Goal: Information Seeking & Learning: Learn about a topic

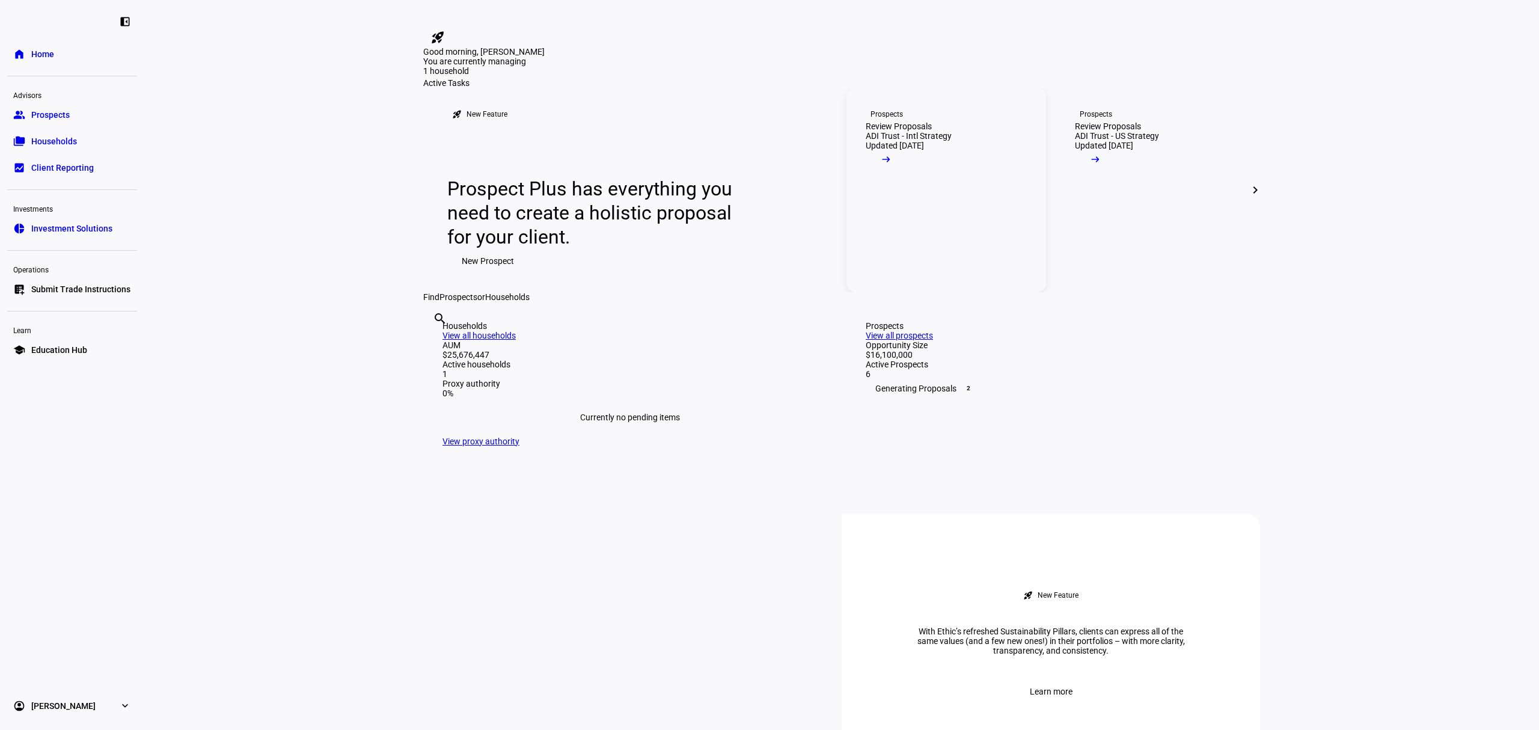
click at [961, 251] on link "Prospects Review Proposals ADI Trust - Intl Strategy Updated 11 days ago arrow_…" at bounding box center [947, 190] width 200 height 204
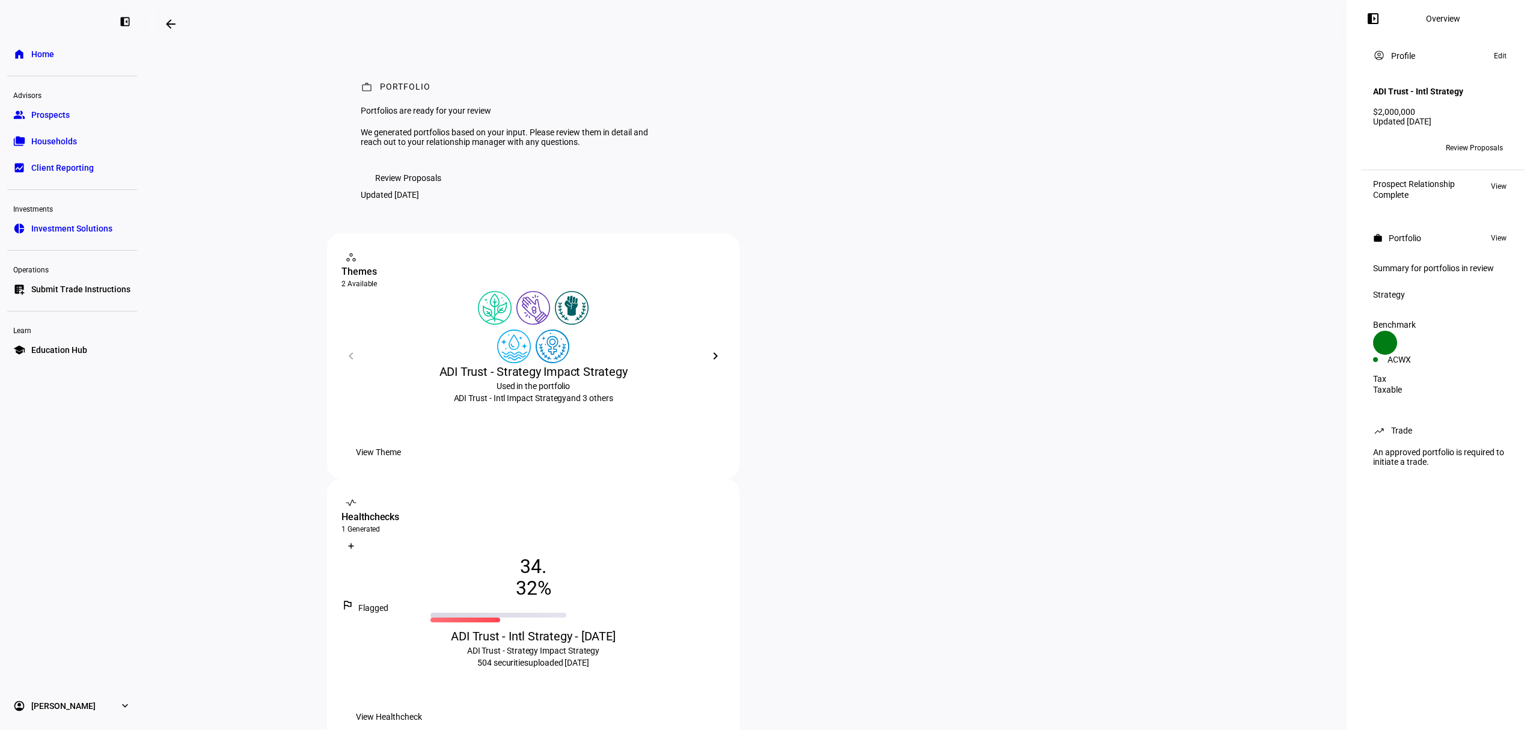
click at [405, 190] on span "Review Proposals" at bounding box center [408, 178] width 66 height 24
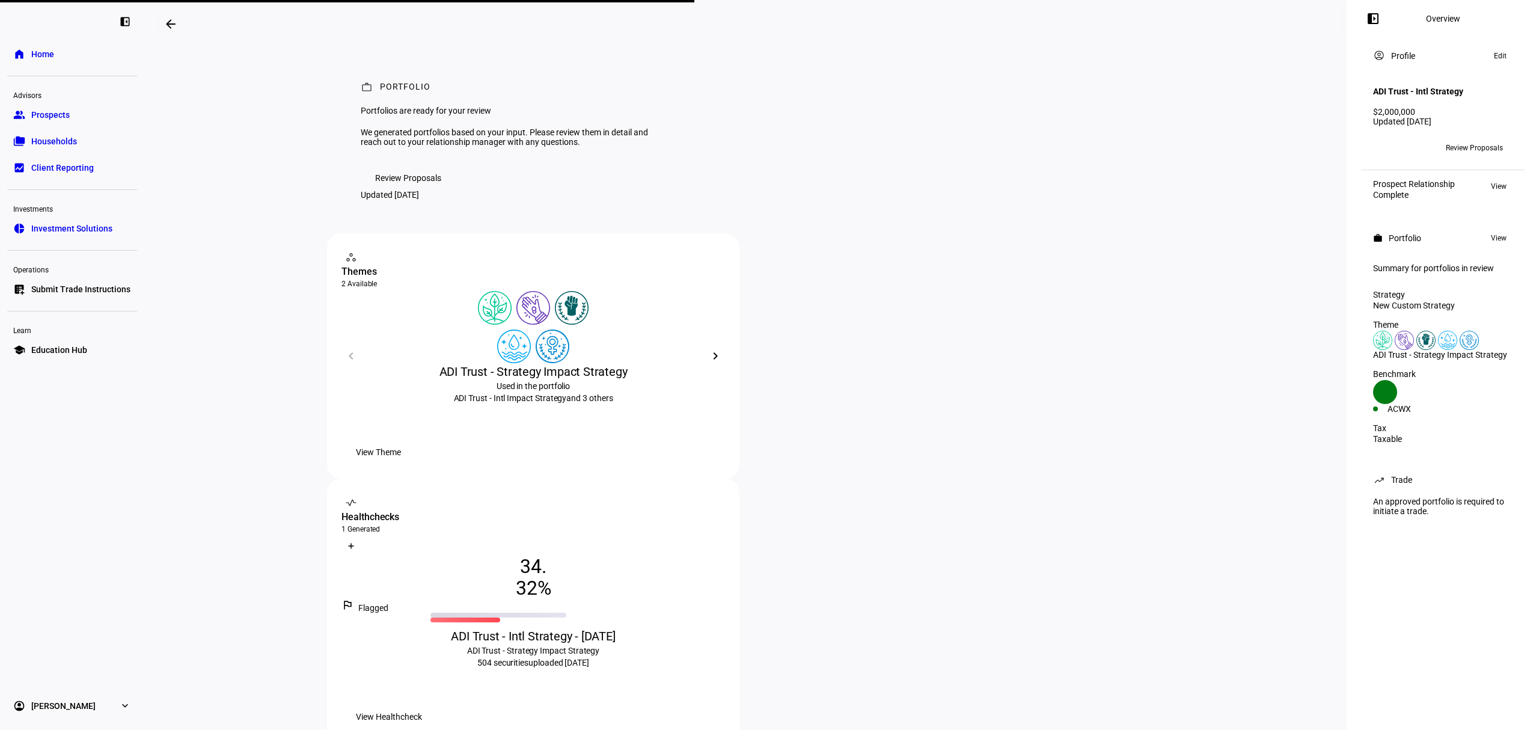
click at [59, 112] on span "Prospects" at bounding box center [50, 115] width 38 height 12
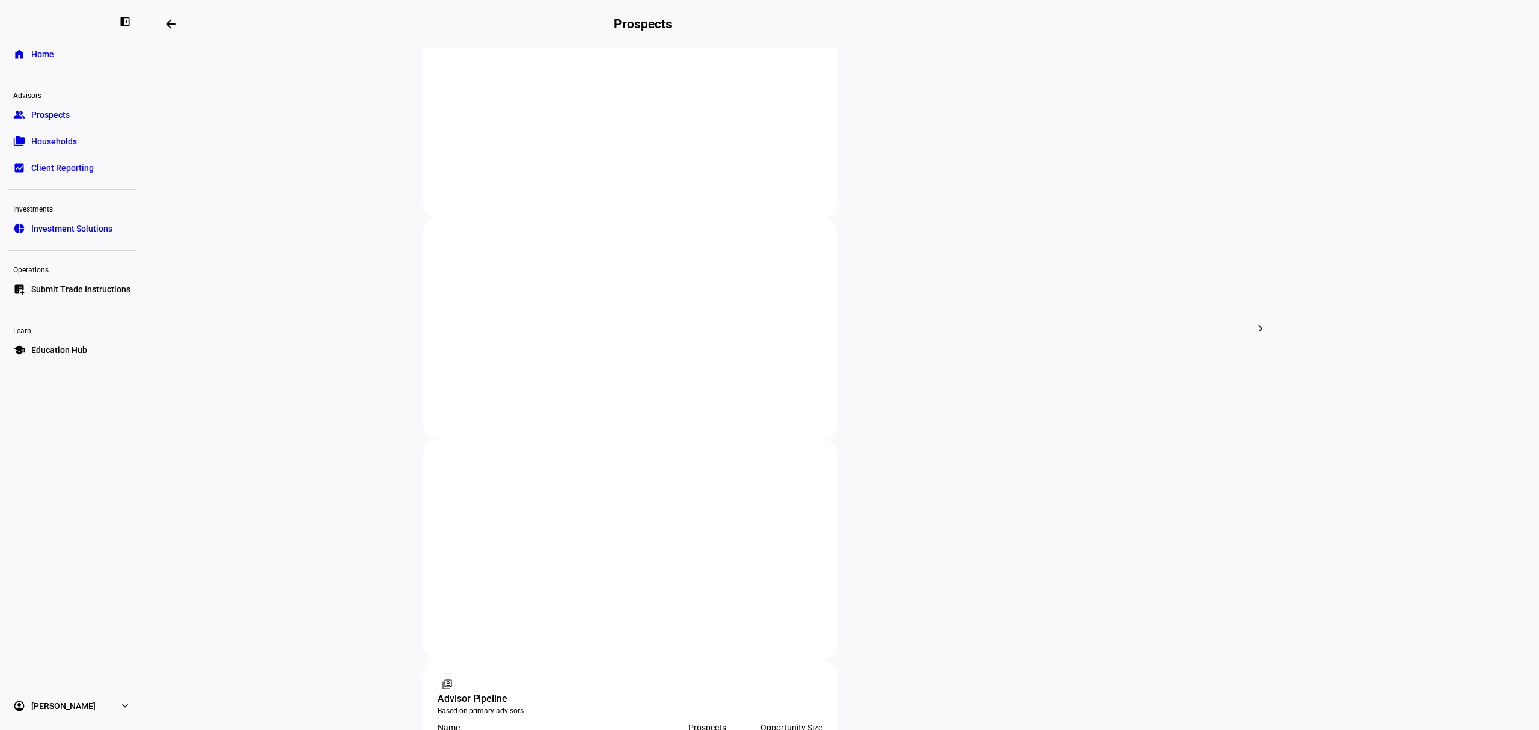
scroll to position [381, 0]
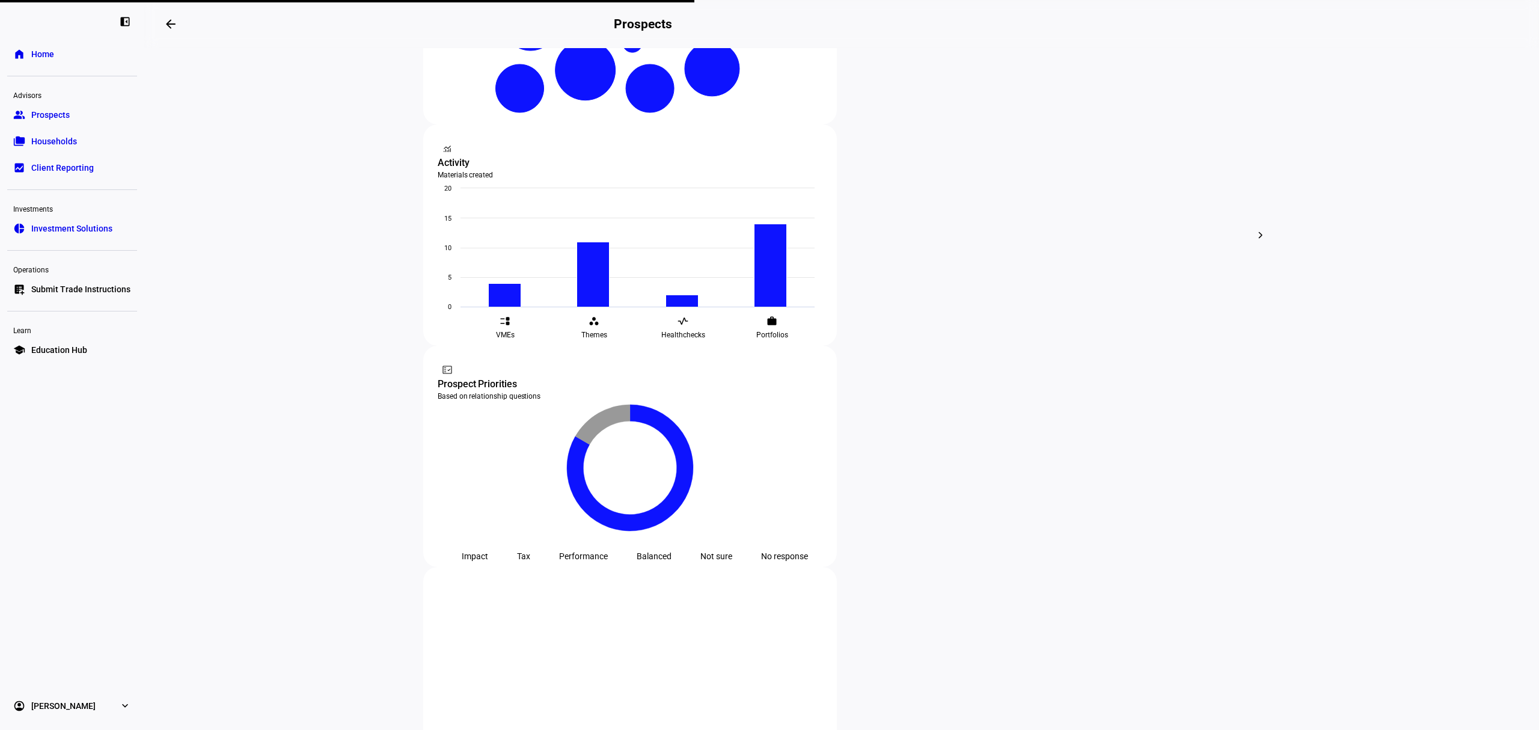
scroll to position [321, 0]
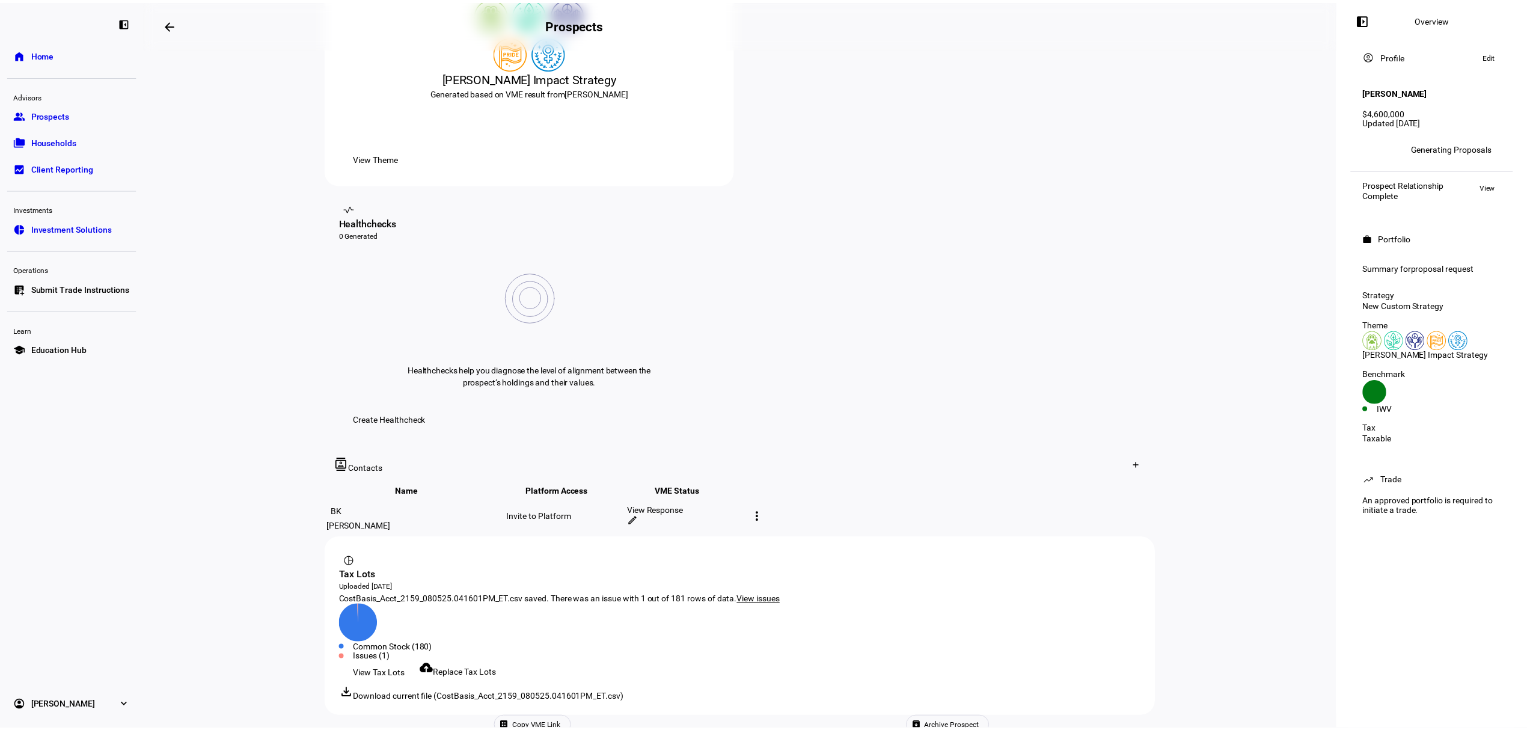
scroll to position [321, 0]
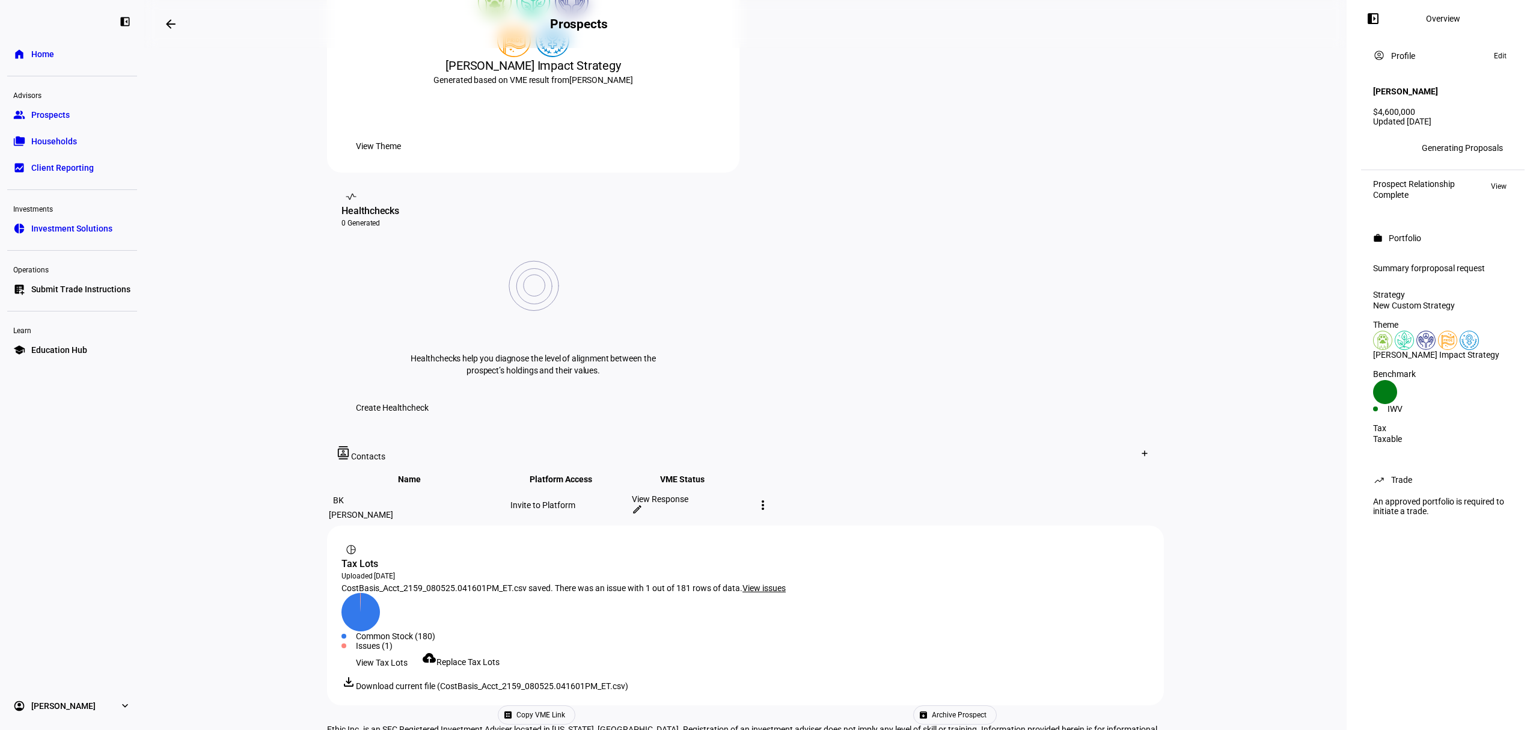
click at [443, 396] on span at bounding box center [393, 408] width 102 height 24
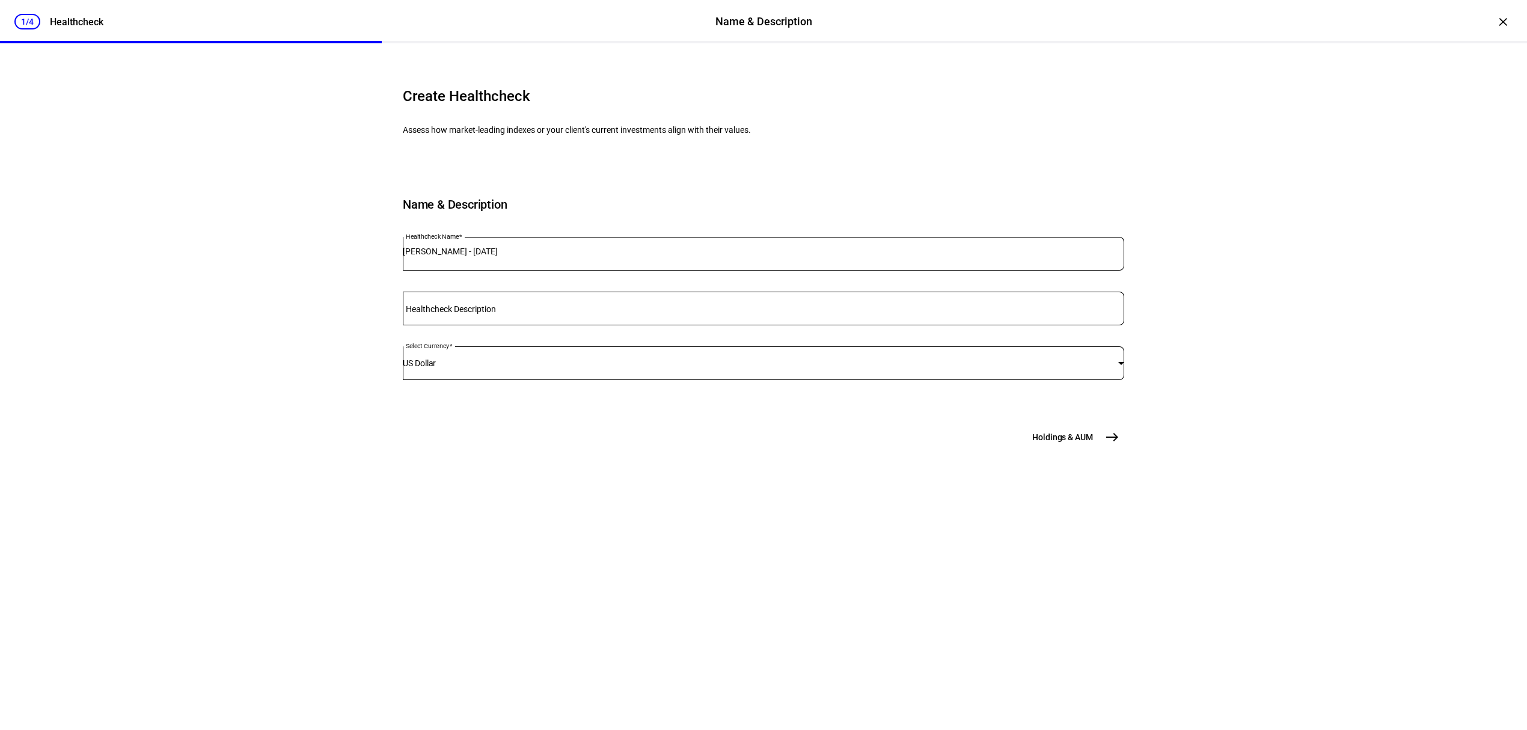
click at [1114, 449] on eth-stepper-button "Holdings & AUM east" at bounding box center [1074, 437] width 99 height 24
click at [1105, 444] on mat-icon "east" at bounding box center [1112, 437] width 14 height 14
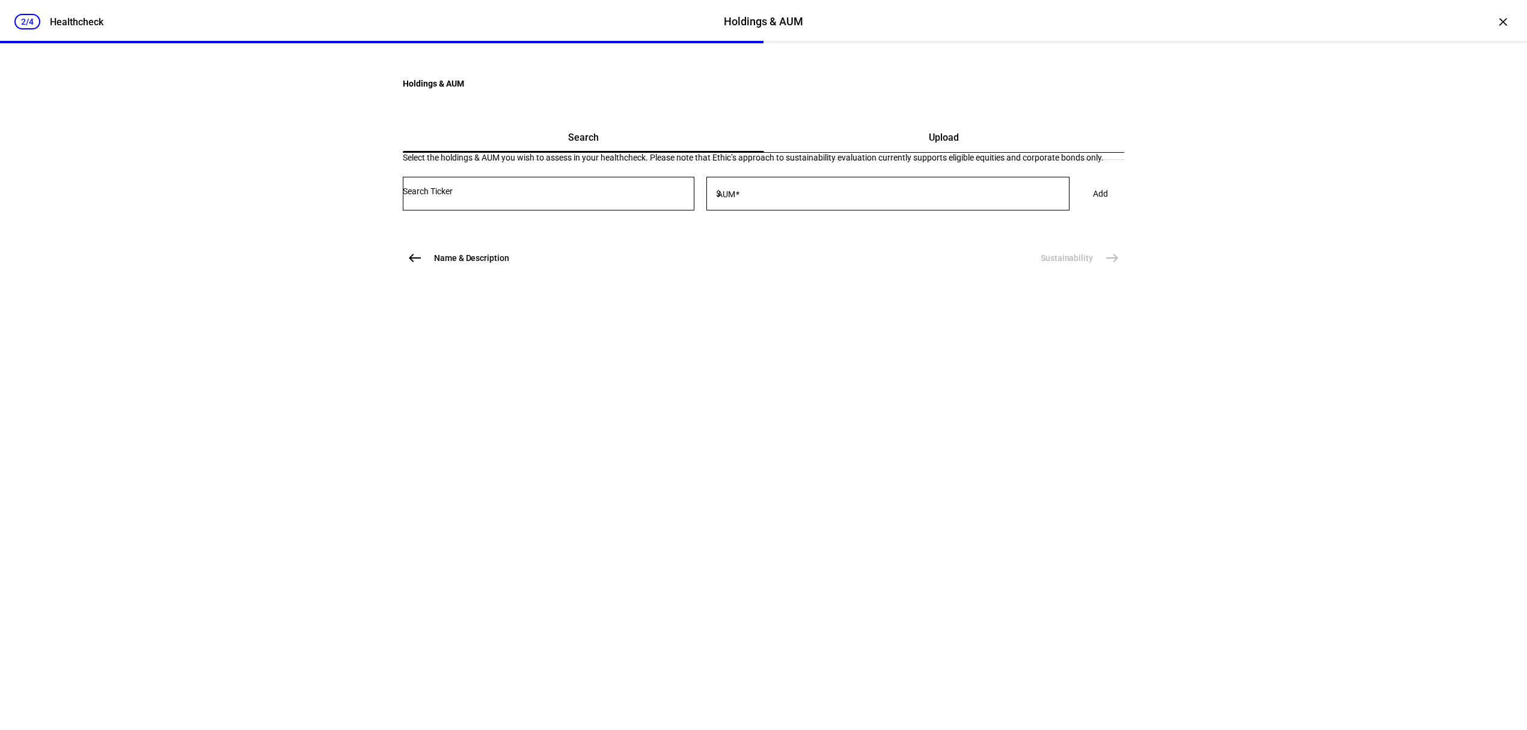
click at [929, 143] on span "Upload" at bounding box center [944, 138] width 30 height 10
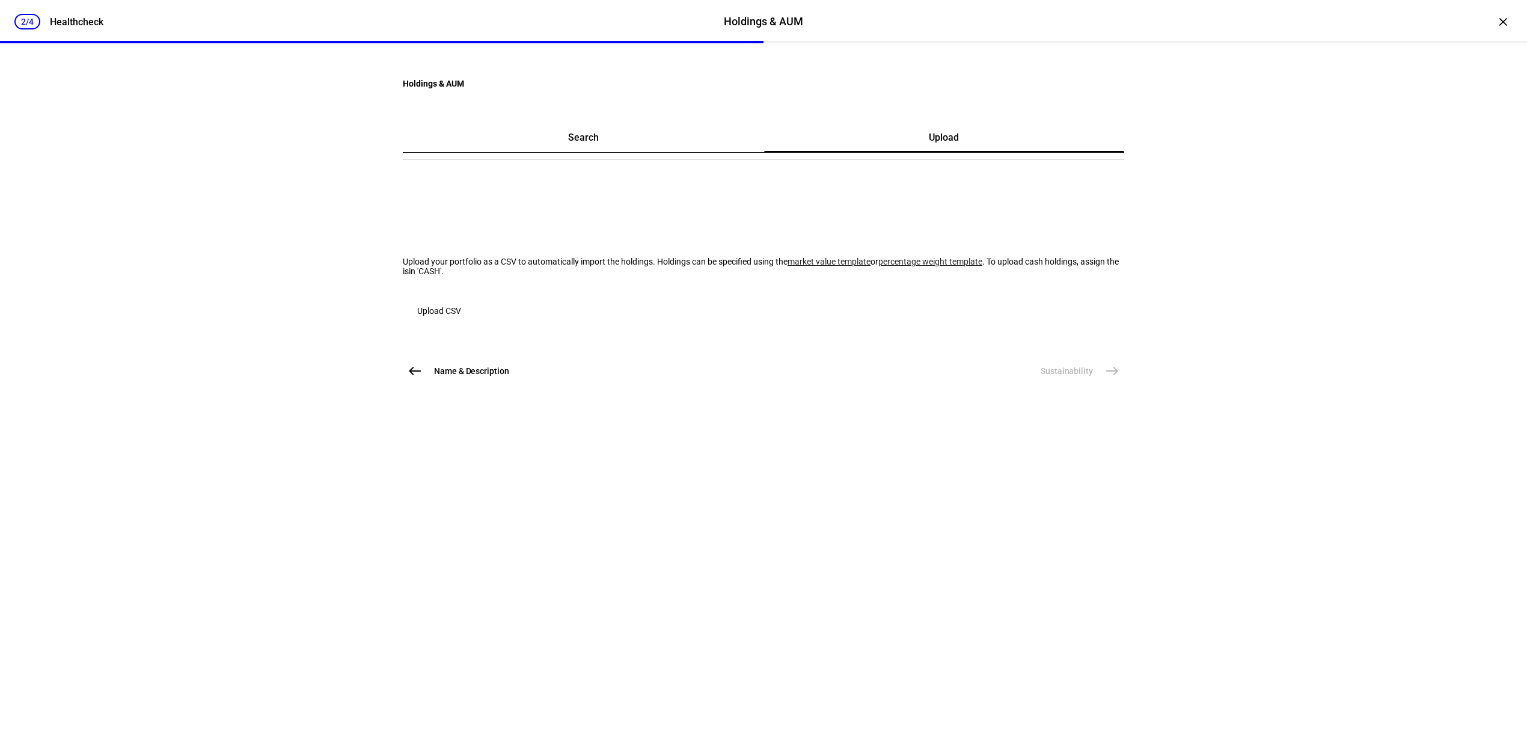
click at [788, 266] on link "market value template" at bounding box center [829, 262] width 83 height 10
click at [461, 323] on span "Upload CSV" at bounding box center [439, 311] width 44 height 24
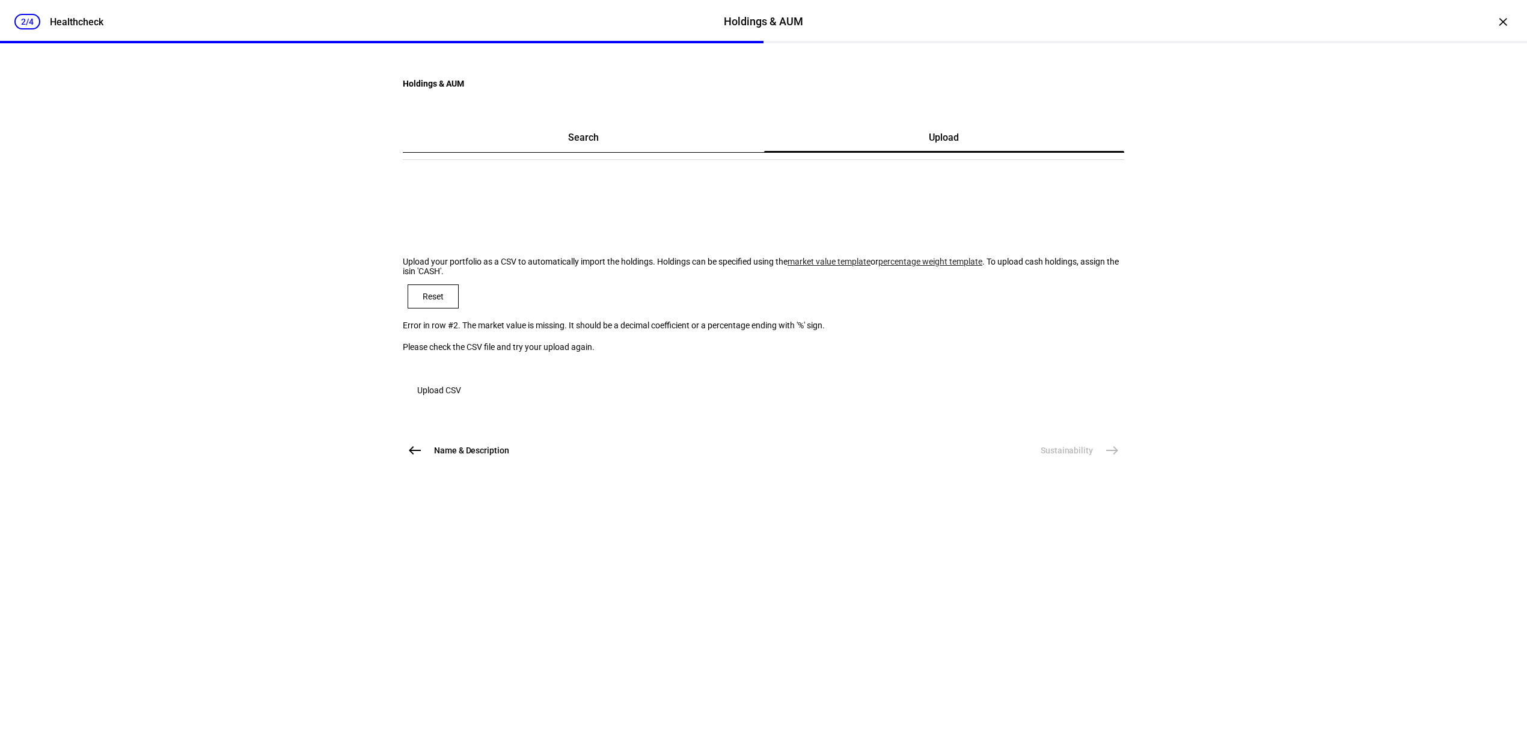
click at [455, 311] on span at bounding box center [433, 296] width 50 height 29
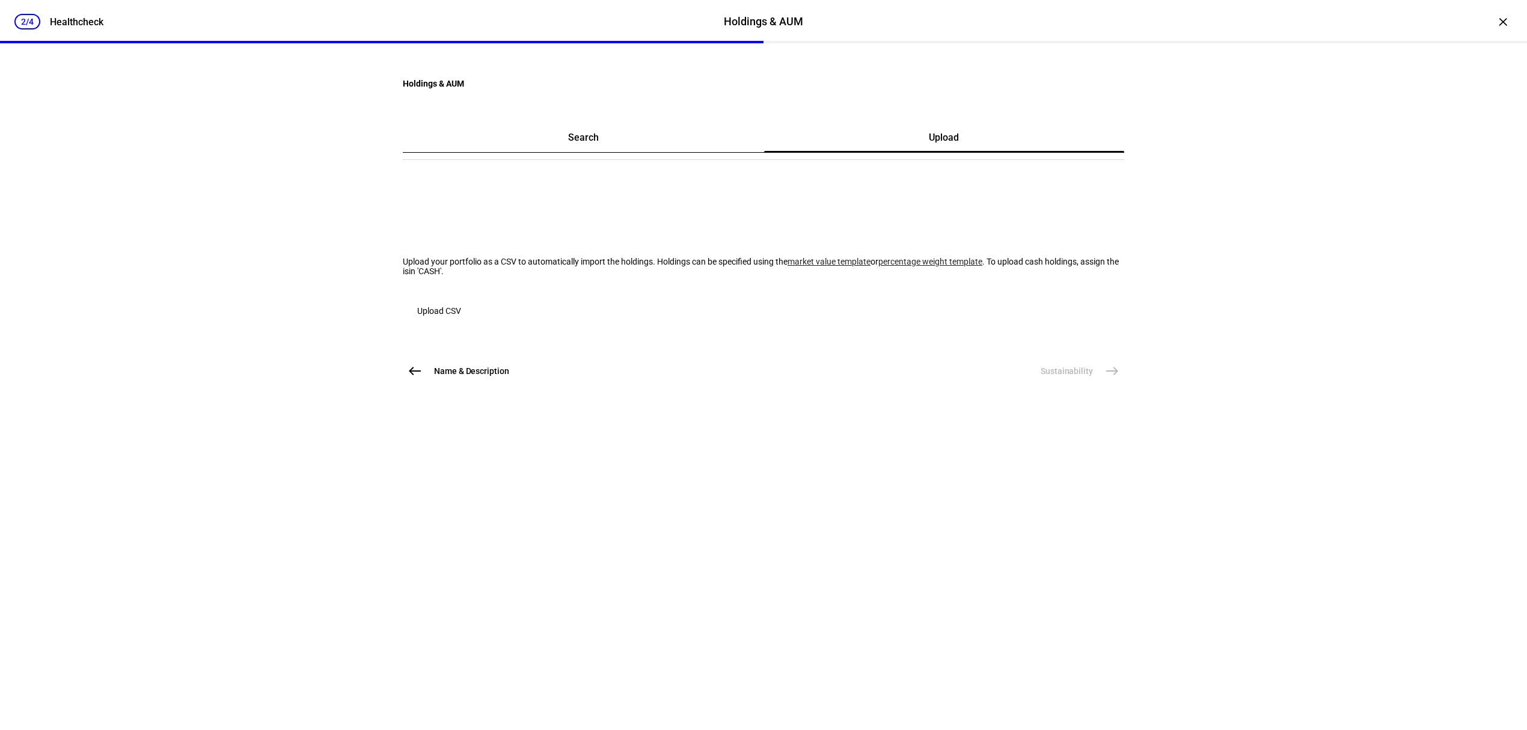
click at [474, 325] on span "button" at bounding box center [439, 310] width 73 height 29
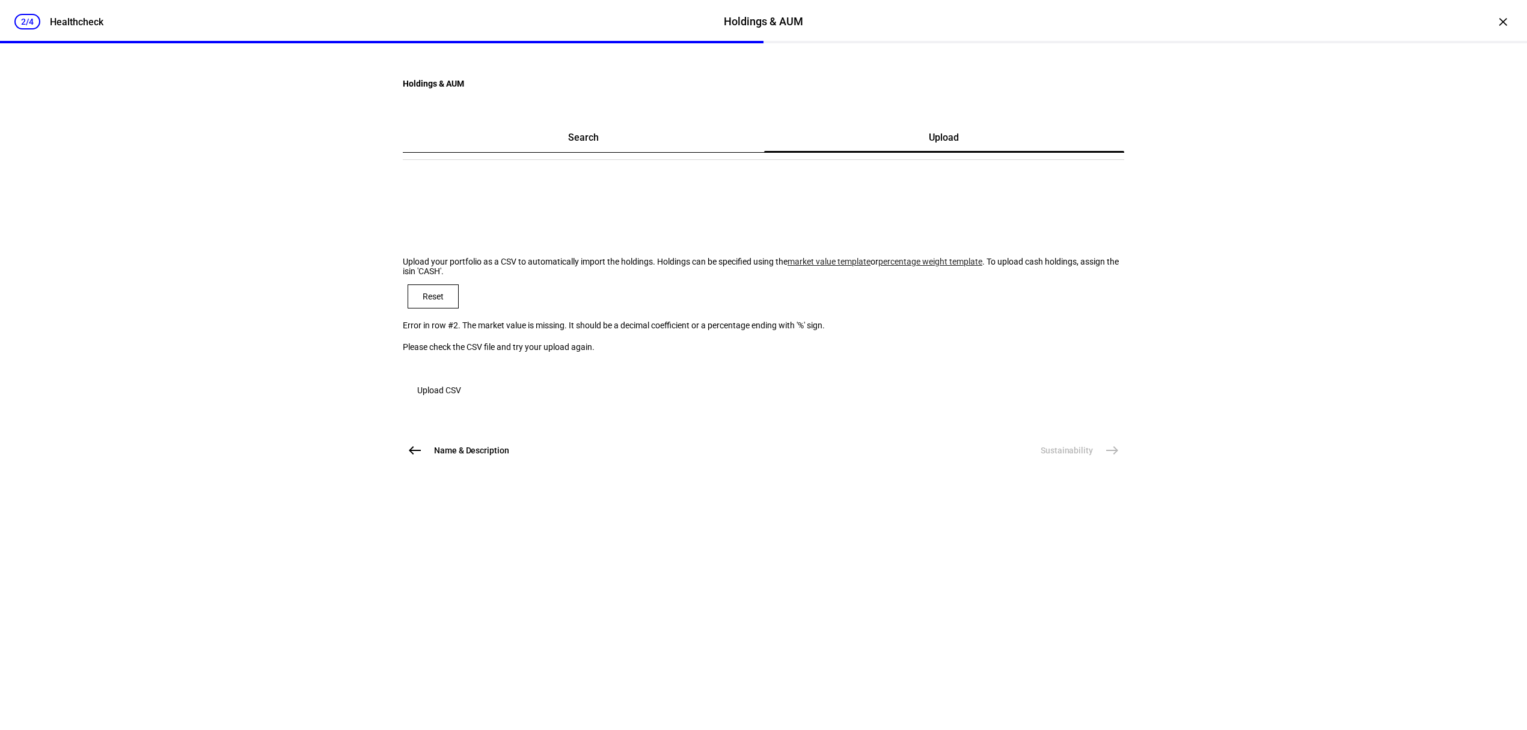
drag, startPoint x: 434, startPoint y: 350, endPoint x: 655, endPoint y: 400, distance: 227.4
click at [655, 400] on mat-card "Search Upload Upload your portfolio as a CSV to automatically import the holdin…" at bounding box center [764, 268] width 722 height 291
click at [655, 400] on plt-csv-uploader "Upload your portfolio as a CSV to automatically import the holdings. Holdings c…" at bounding box center [764, 330] width 722 height 146
drag, startPoint x: 631, startPoint y: 392, endPoint x: 409, endPoint y: 348, distance: 226.3
click at [409, 348] on mat-card "Search Upload Upload your portfolio as a CSV to automatically import the holdin…" at bounding box center [764, 268] width 722 height 291
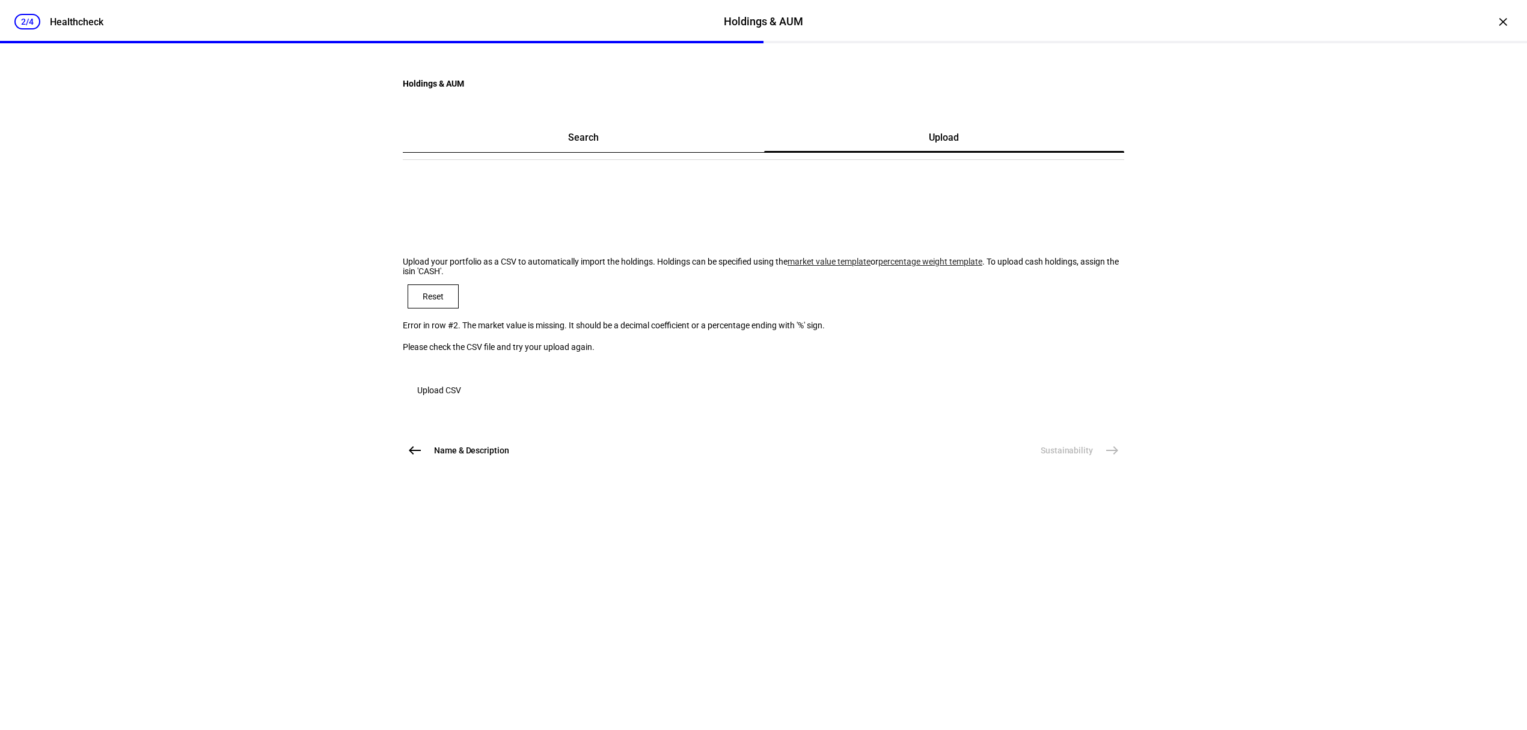
click at [622, 330] on div "Error in row #2. The market value is missing. It should be a decimal coefficien…" at bounding box center [764, 326] width 722 height 10
drag, startPoint x: 435, startPoint y: 355, endPoint x: 634, endPoint y: 396, distance: 202.6
click at [634, 396] on mat-card "Search Upload Upload your portfolio as a CSV to automatically import the holdin…" at bounding box center [764, 268] width 722 height 291
click at [634, 396] on plt-csv-uploader "Upload your portfolio as a CSV to automatically import the holdings. Holdings c…" at bounding box center [764, 330] width 722 height 146
drag, startPoint x: 634, startPoint y: 396, endPoint x: 407, endPoint y: 349, distance: 231.5
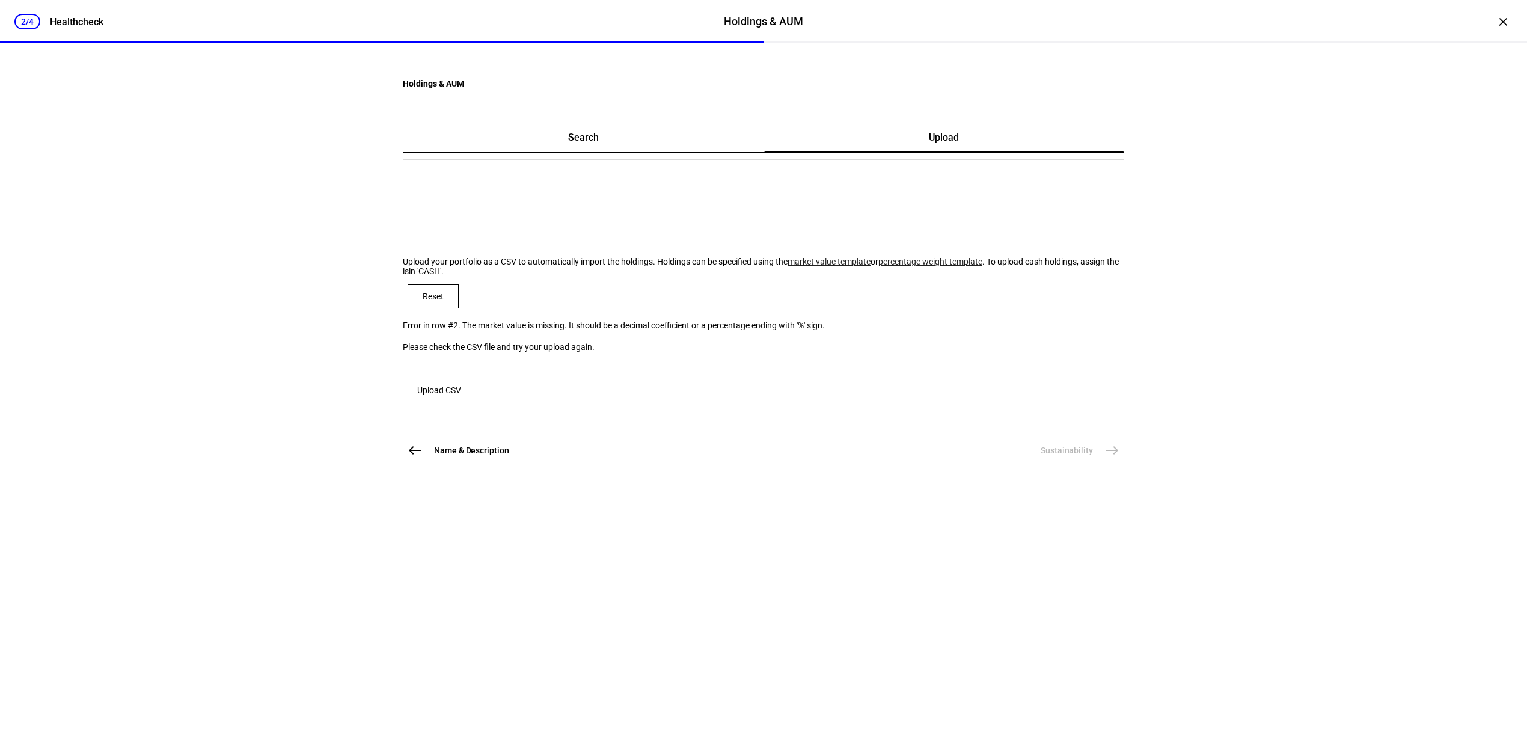
click at [407, 349] on mat-card "Search Upload Upload your portfolio as a CSV to automatically import the holdin…" at bounding box center [764, 268] width 722 height 291
click at [821, 414] on div "Upload your portfolio as a CSV to automatically import the holdings. Holdings c…" at bounding box center [764, 284] width 722 height 262
click at [461, 402] on span "Upload CSV" at bounding box center [439, 390] width 44 height 24
click at [458, 311] on span at bounding box center [433, 296] width 50 height 29
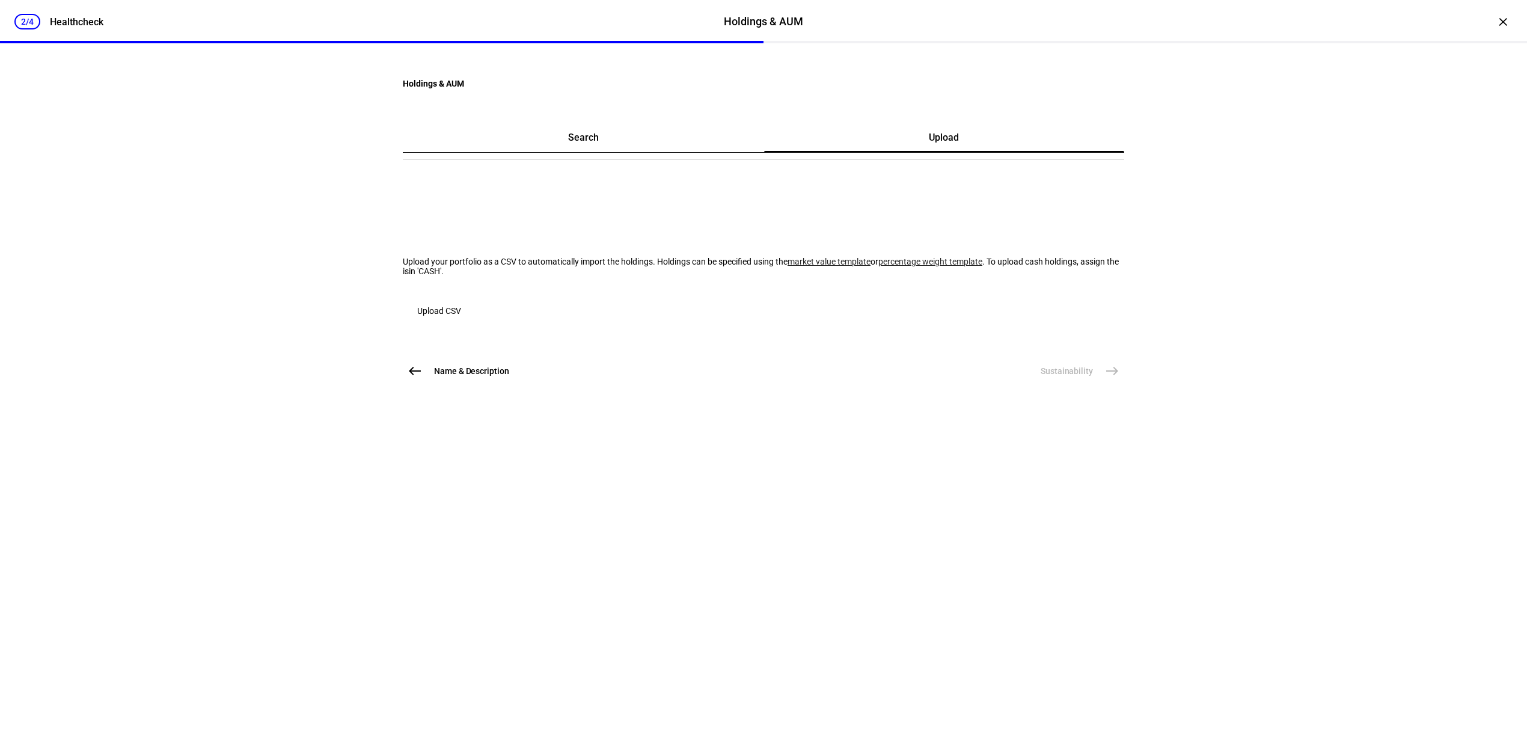
click at [461, 323] on span "Upload CSV" at bounding box center [439, 311] width 44 height 24
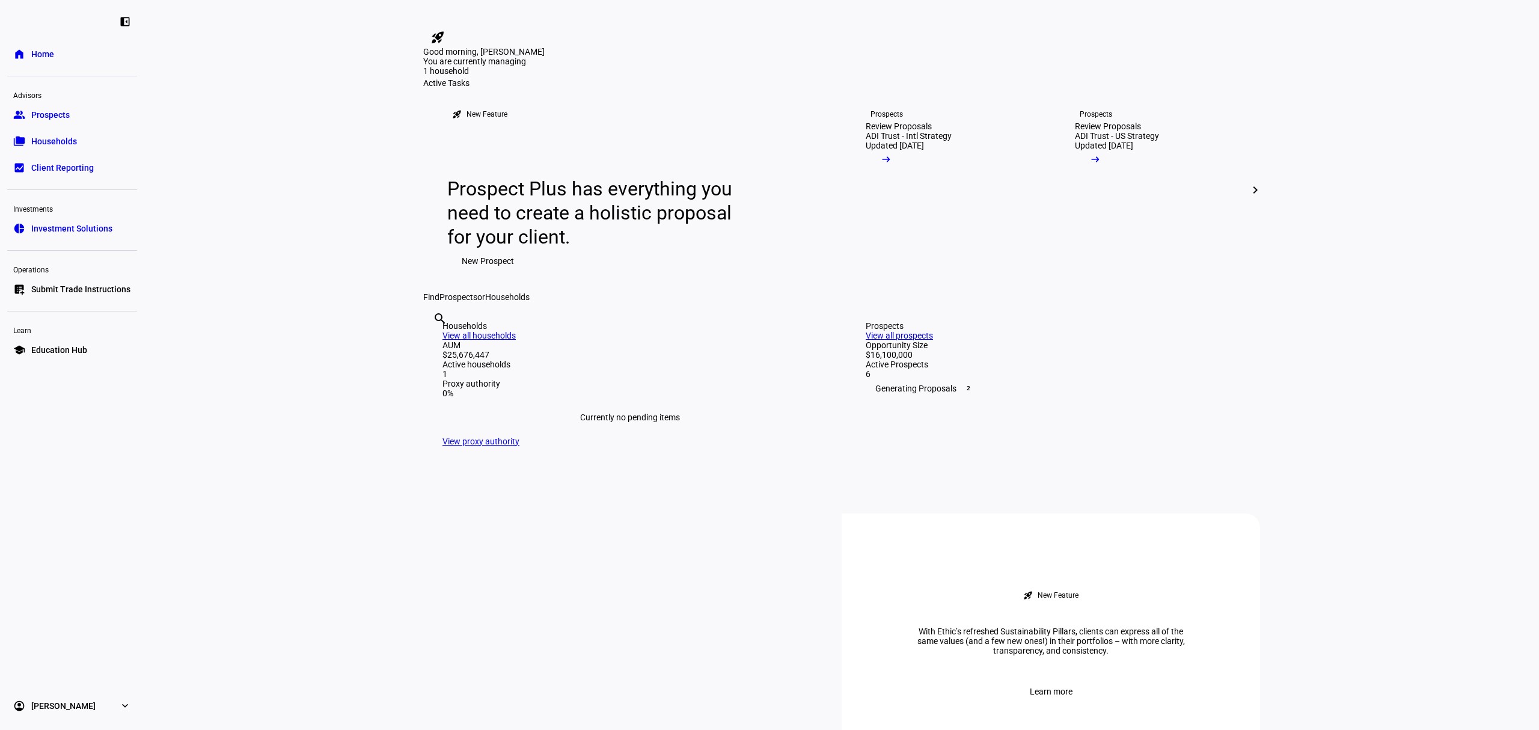
click at [82, 123] on link "group Prospects" at bounding box center [72, 115] width 130 height 24
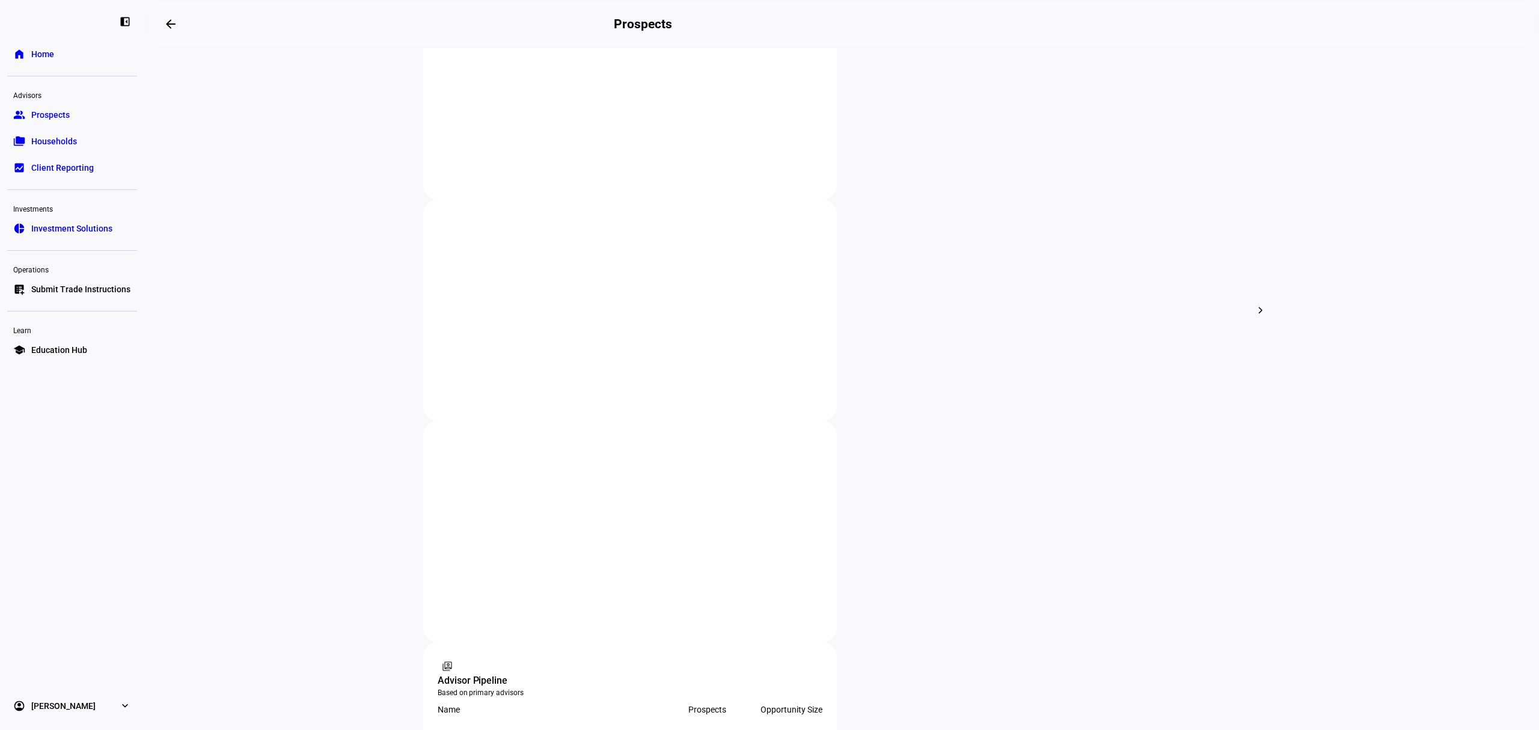
scroll to position [381, 0]
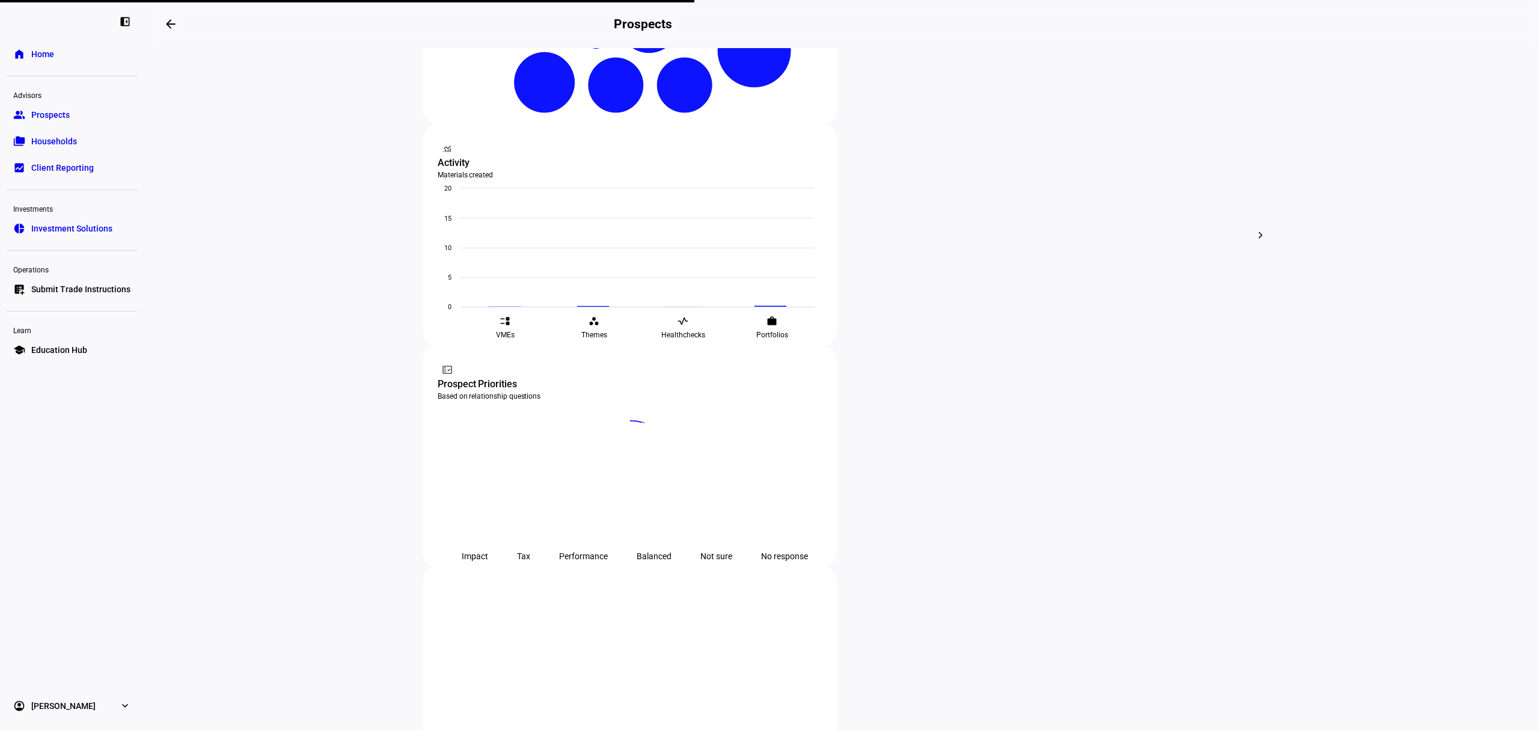
scroll to position [321, 0]
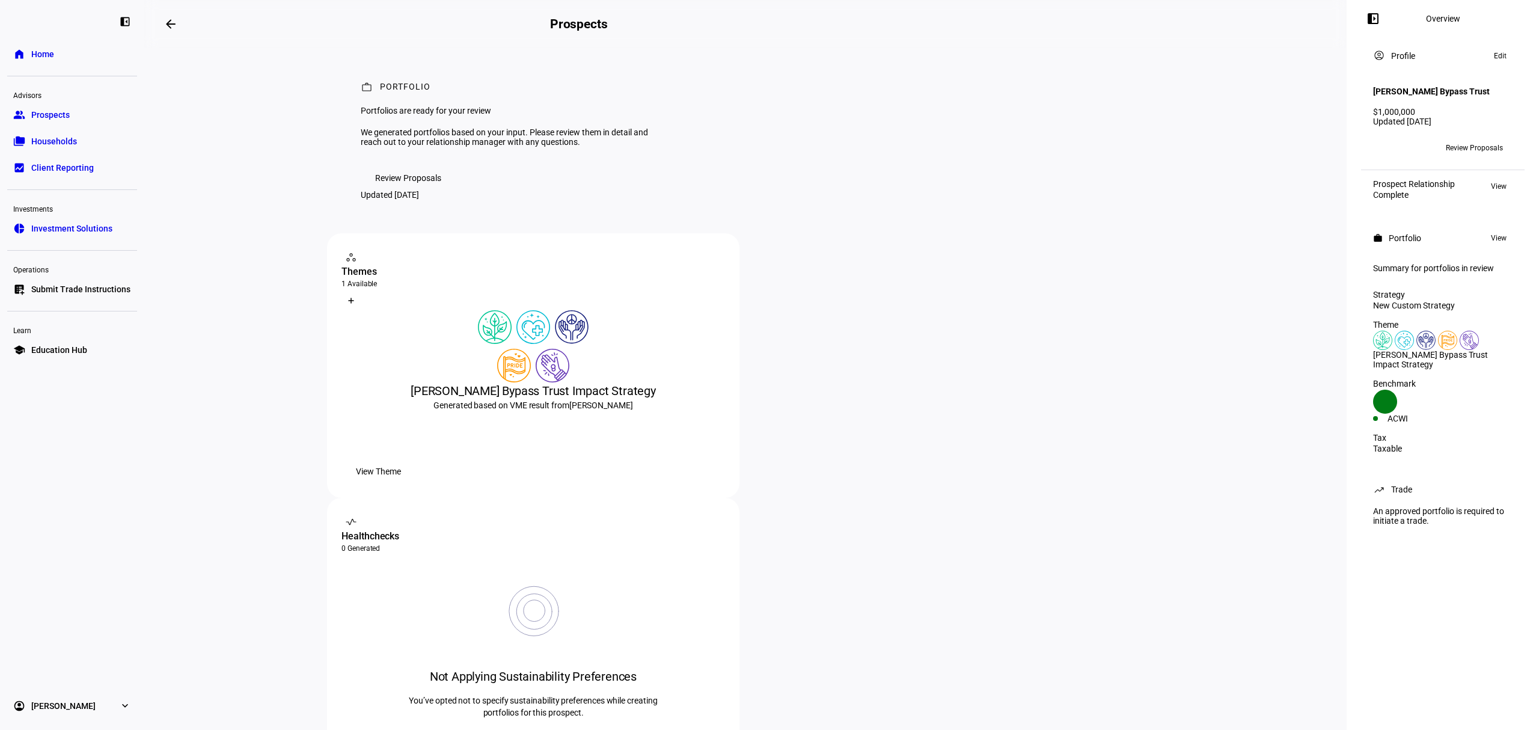
click at [402, 190] on span "Review Proposals" at bounding box center [408, 178] width 66 height 24
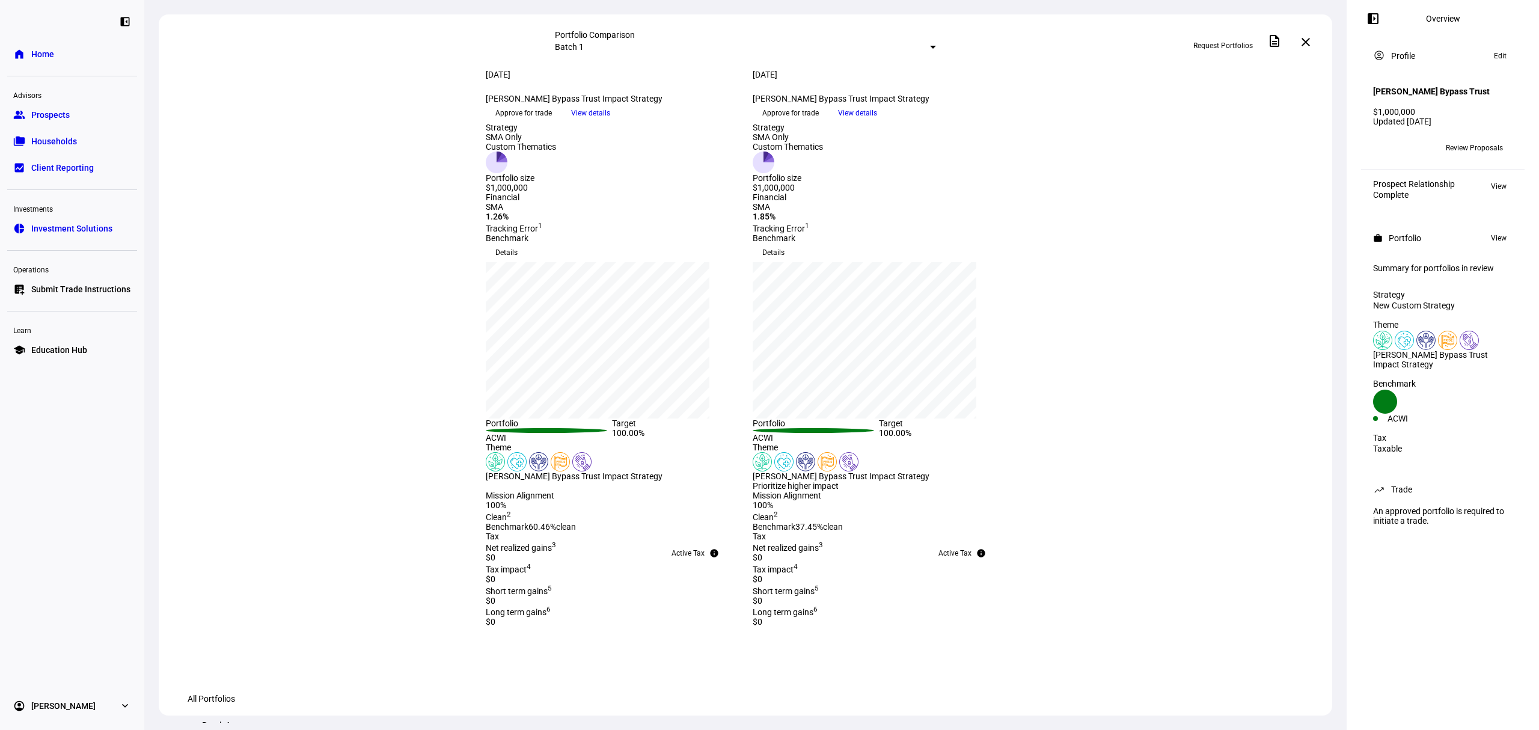
click at [518, 262] on span "Details" at bounding box center [507, 252] width 22 height 19
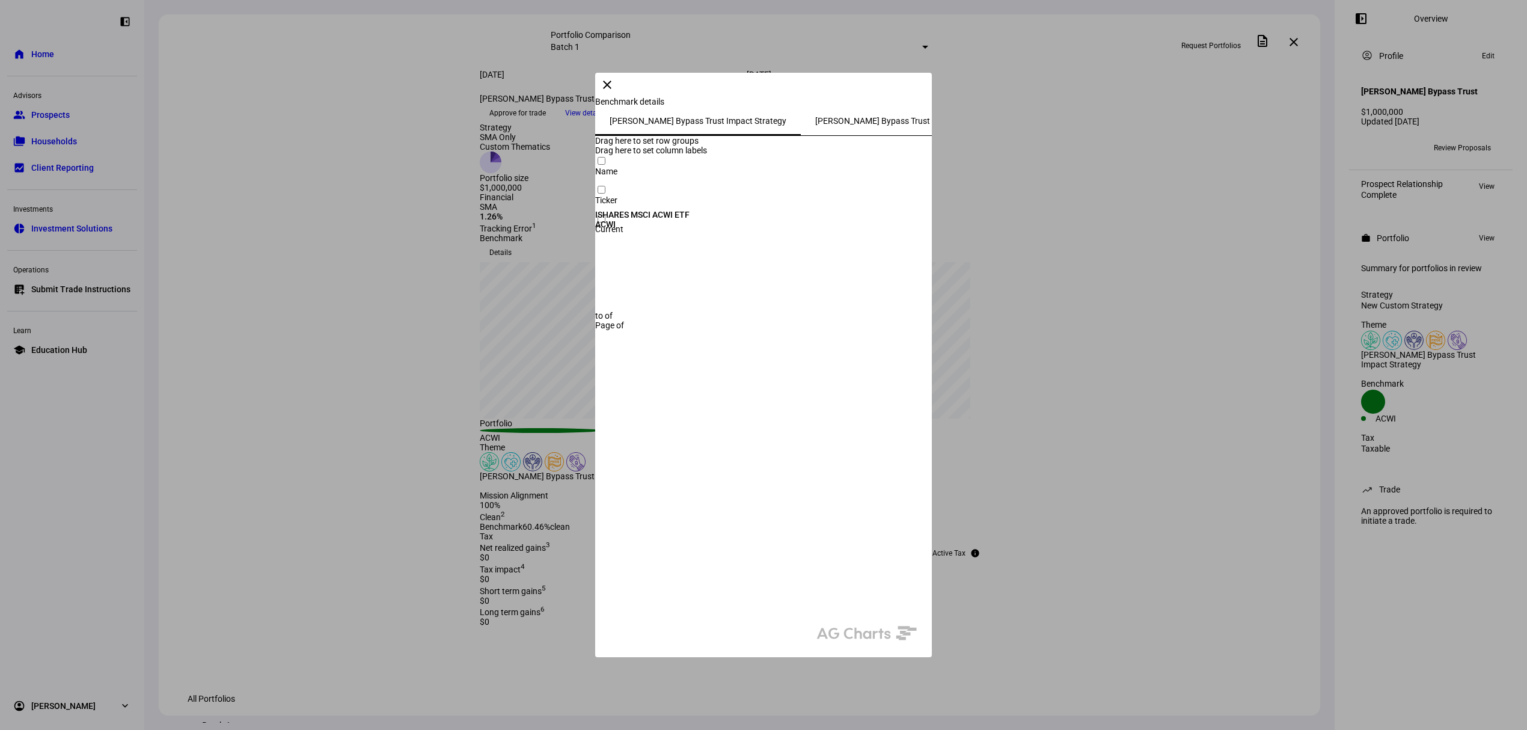
drag, startPoint x: 1355, startPoint y: 90, endPoint x: 1031, endPoint y: 109, distance: 325.3
click at [622, 91] on span at bounding box center [607, 84] width 29 height 29
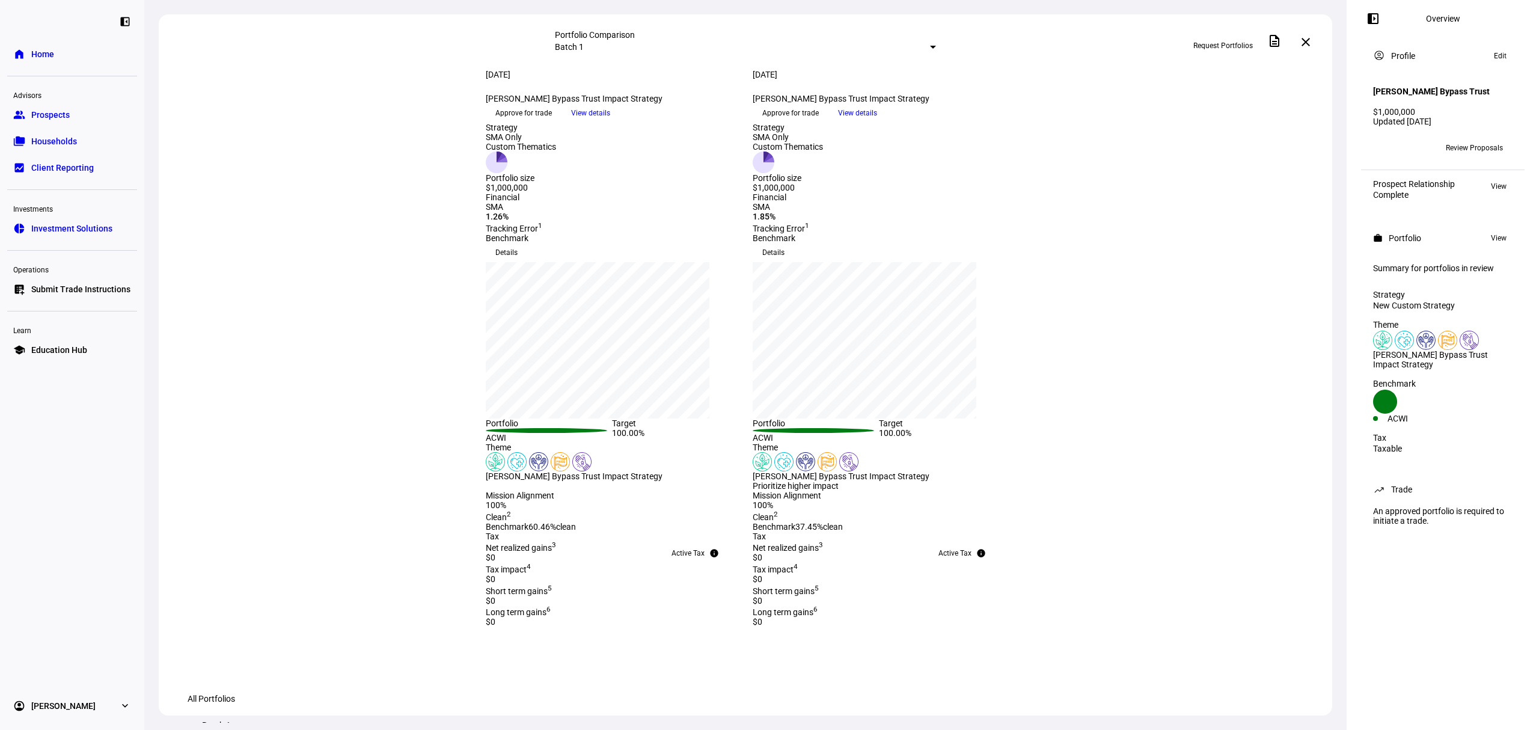
click at [562, 123] on span at bounding box center [524, 112] width 76 height 19
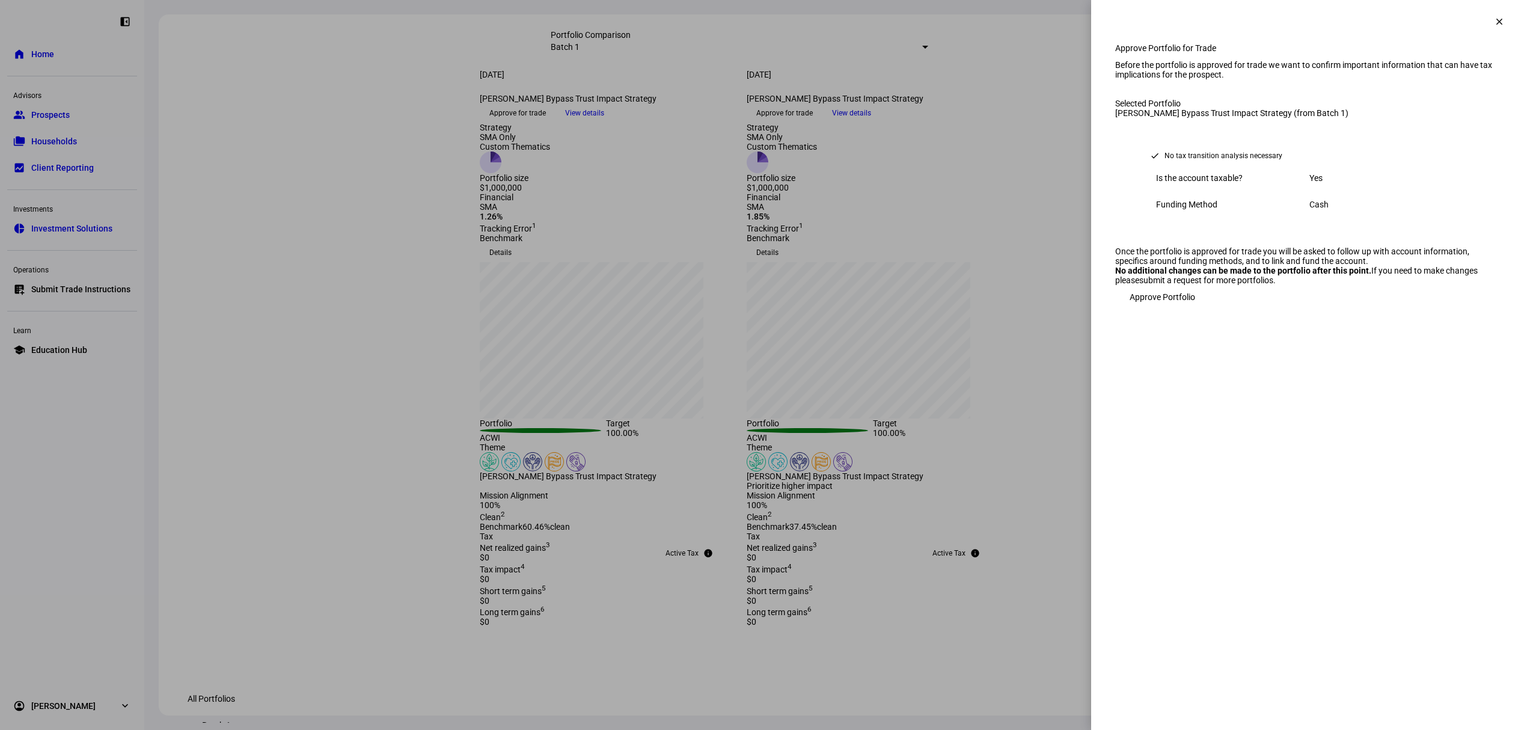
click at [1499, 26] on button "clear" at bounding box center [1500, 22] width 24 height 24
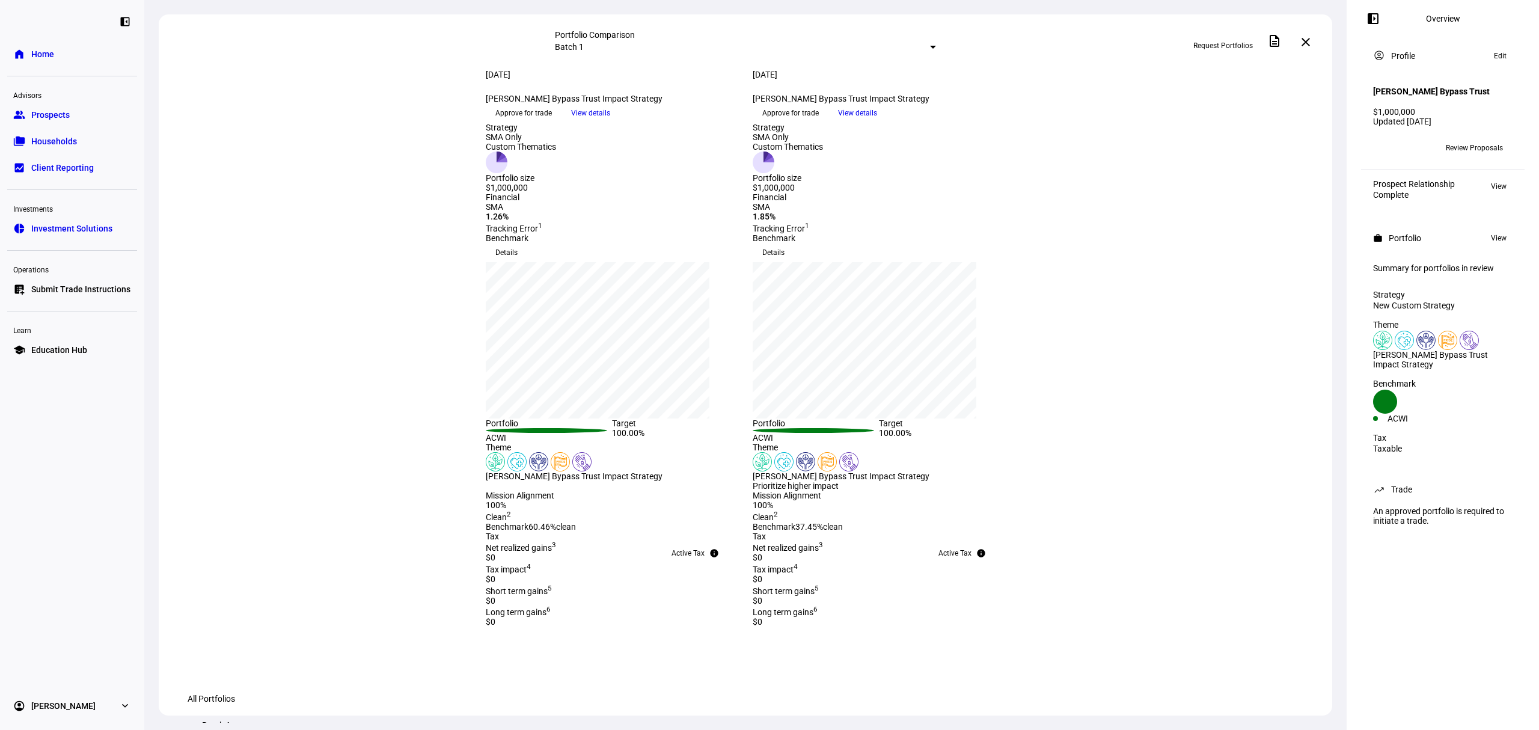
click at [610, 122] on span "View details" at bounding box center [590, 113] width 39 height 18
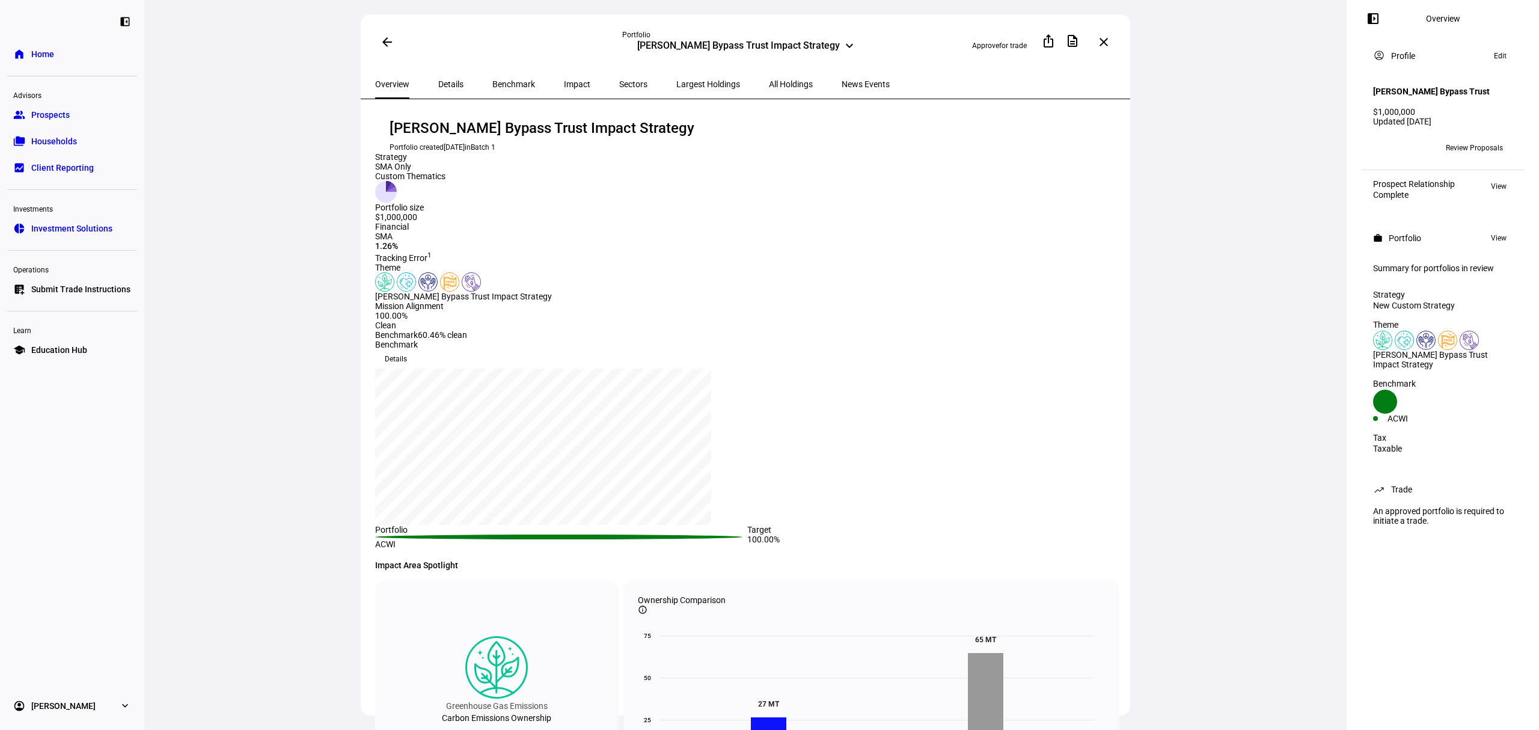
click at [769, 85] on span "All Holdings" at bounding box center [791, 84] width 44 height 8
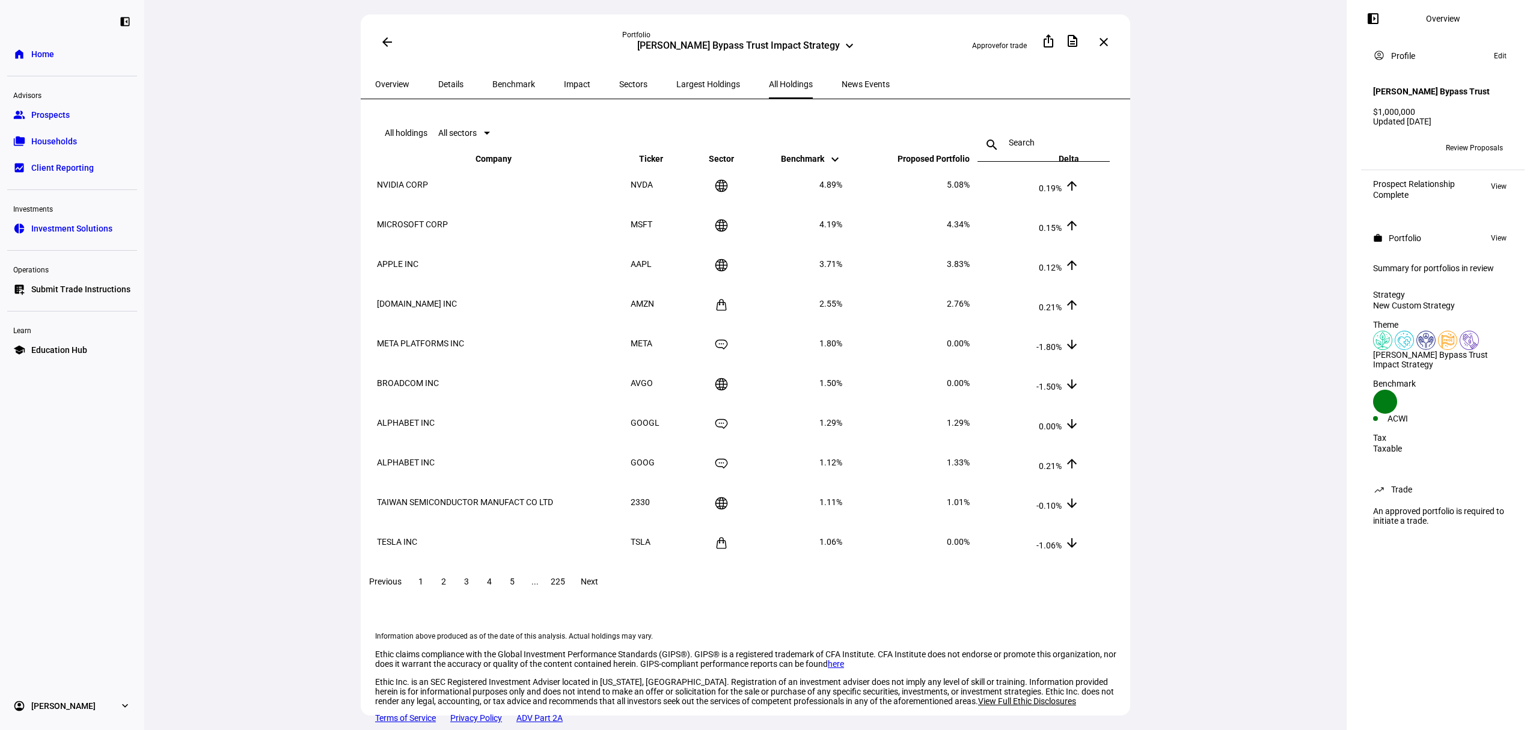
click at [1079, 171] on mat-icon "keyboard_arrow_up" at bounding box center [1072, 163] width 14 height 14
click at [1059, 164] on th "Delta keyboard_arrow_down keyboard_arrow_up" at bounding box center [1026, 158] width 108 height 11
click at [381, 42] on mat-icon "arrow_back" at bounding box center [387, 42] width 14 height 14
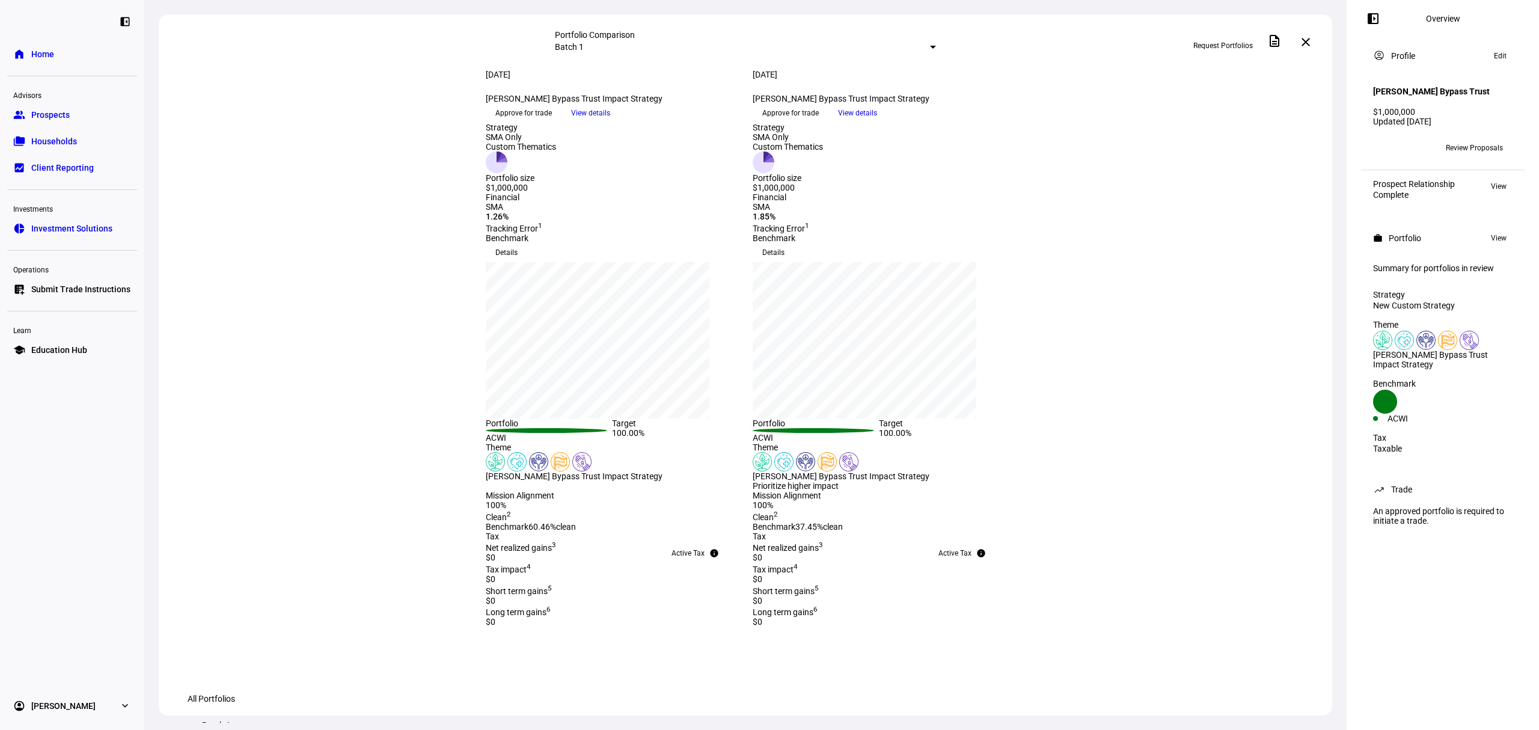
click at [610, 122] on span "View details" at bounding box center [590, 113] width 39 height 18
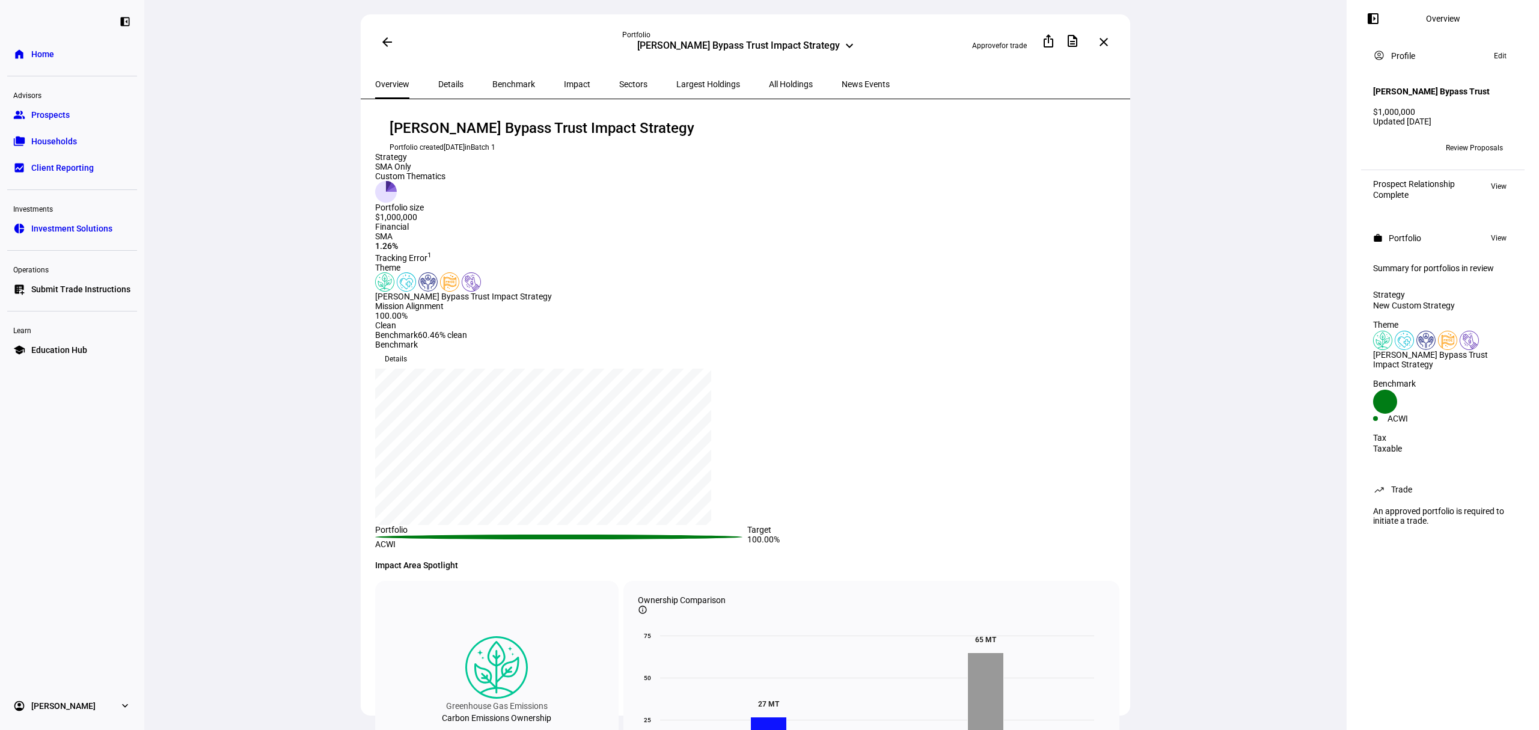
click at [564, 80] on span "Impact" at bounding box center [577, 84] width 26 height 8
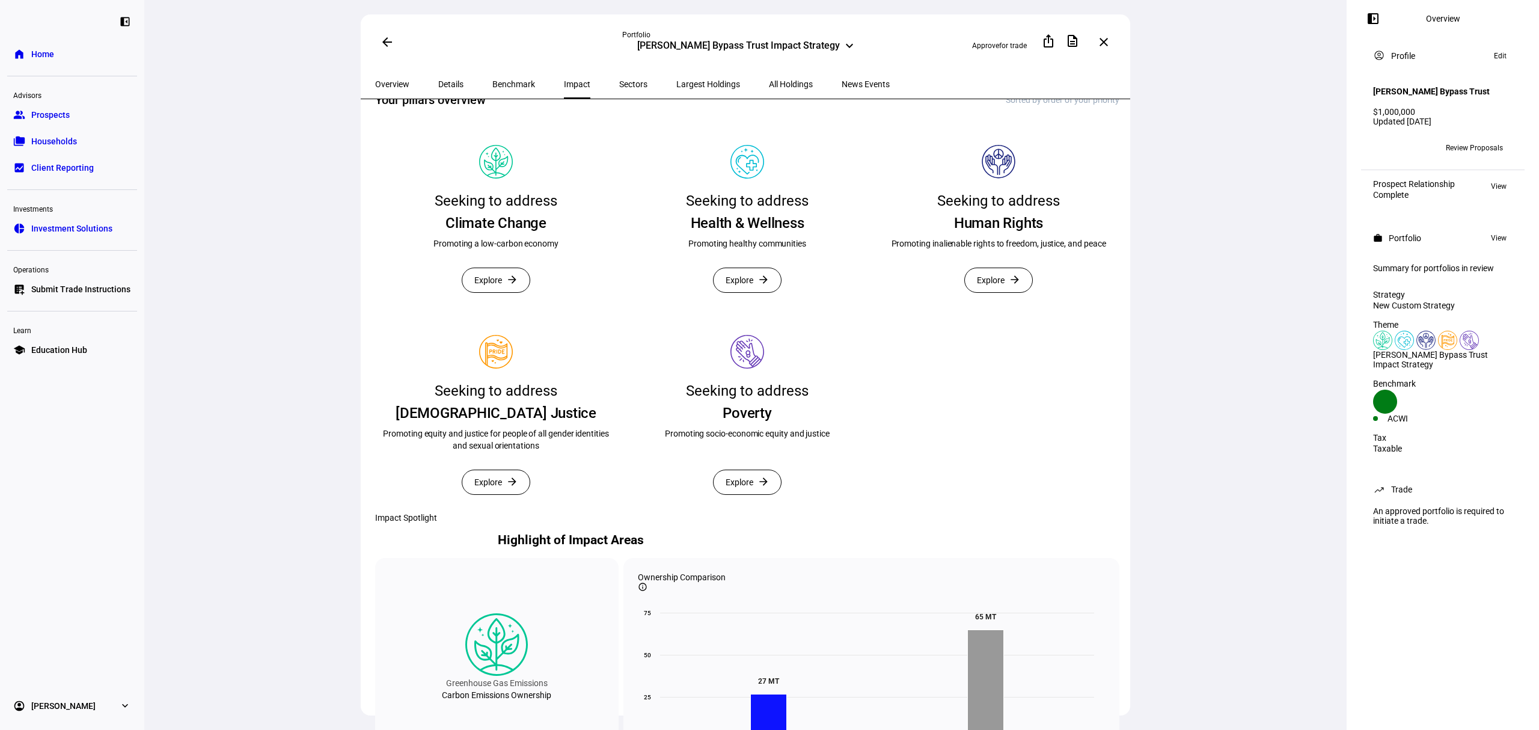
scroll to position [214, 0]
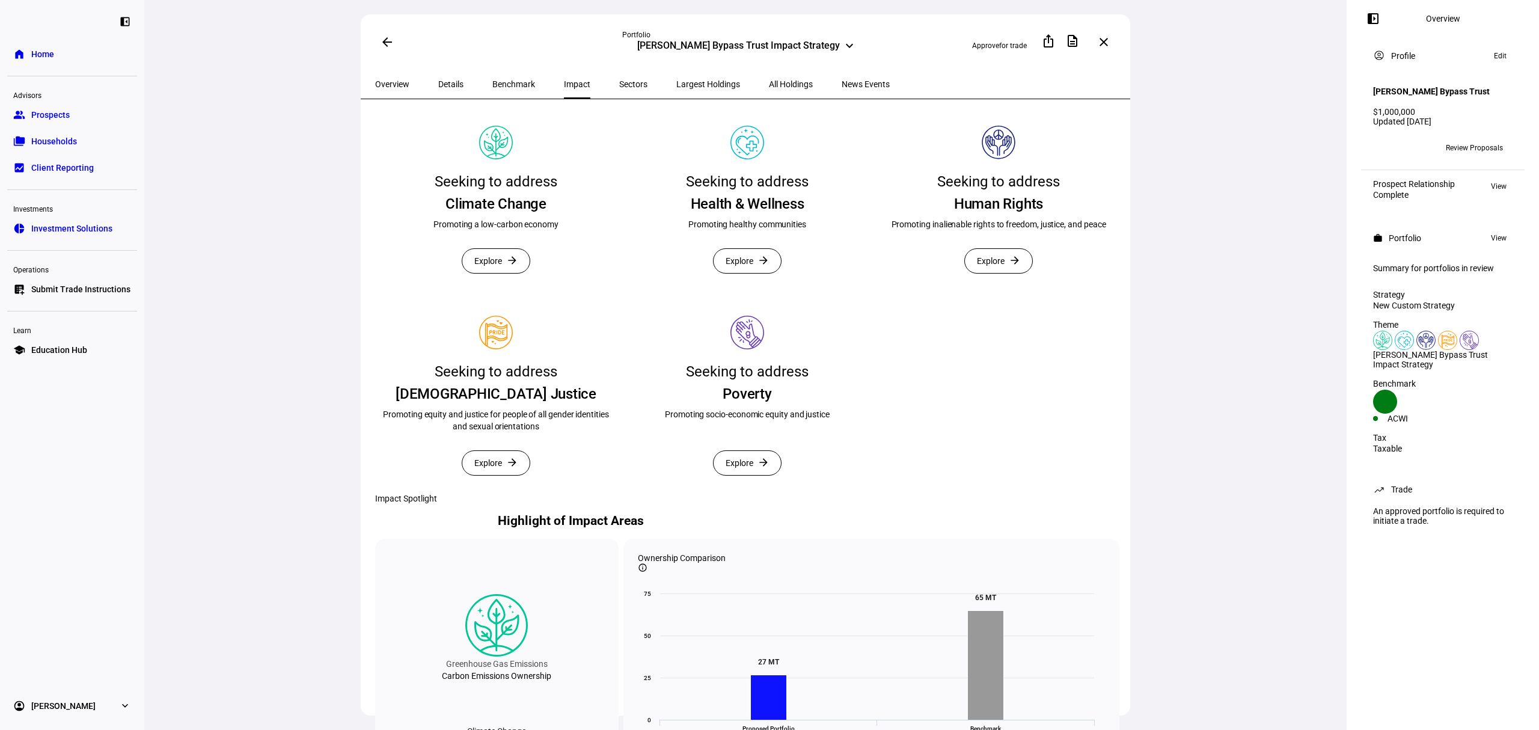
click at [752, 273] on span at bounding box center [747, 261] width 67 height 24
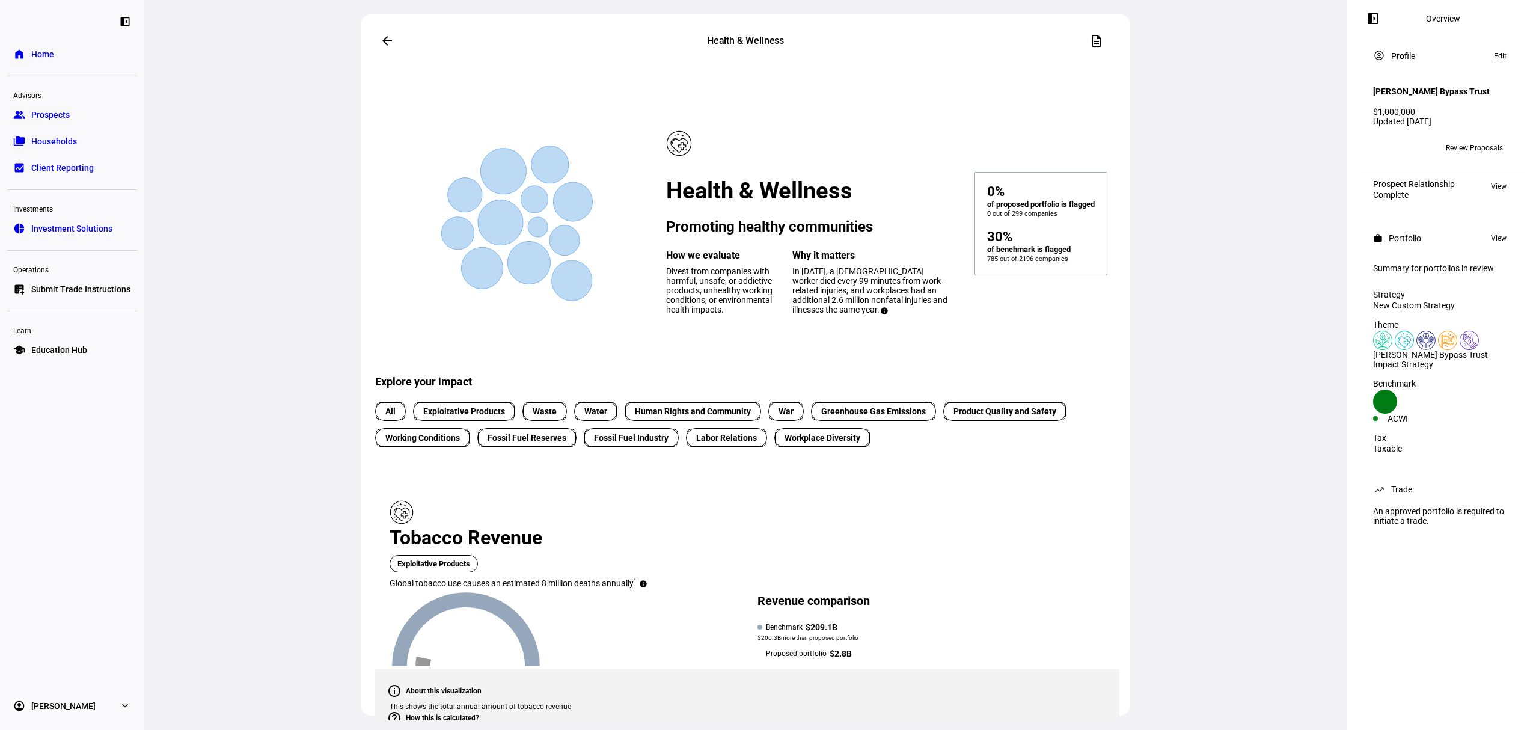
click at [387, 32] on span at bounding box center [387, 40] width 29 height 29
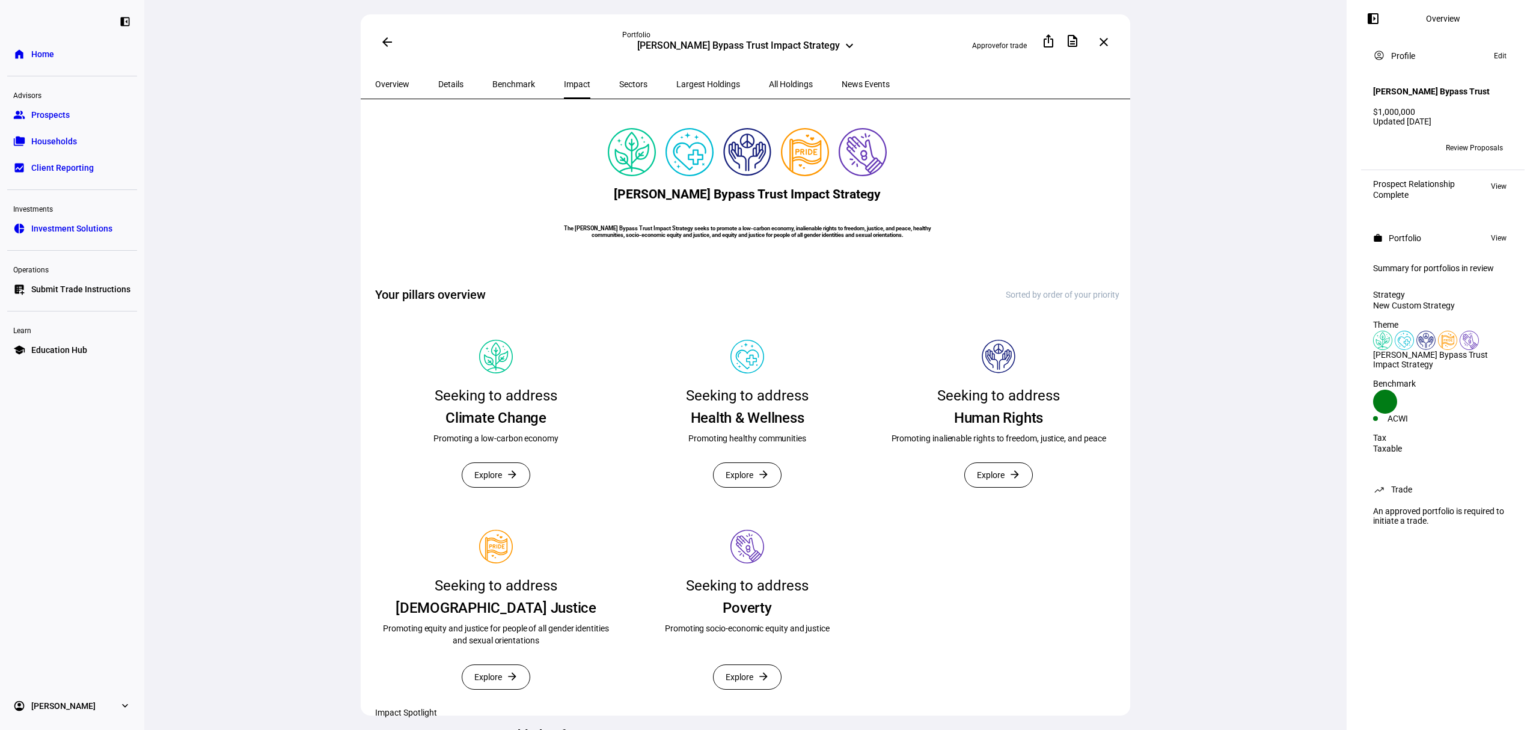
click at [489, 487] on span "Explore" at bounding box center [488, 475] width 28 height 24
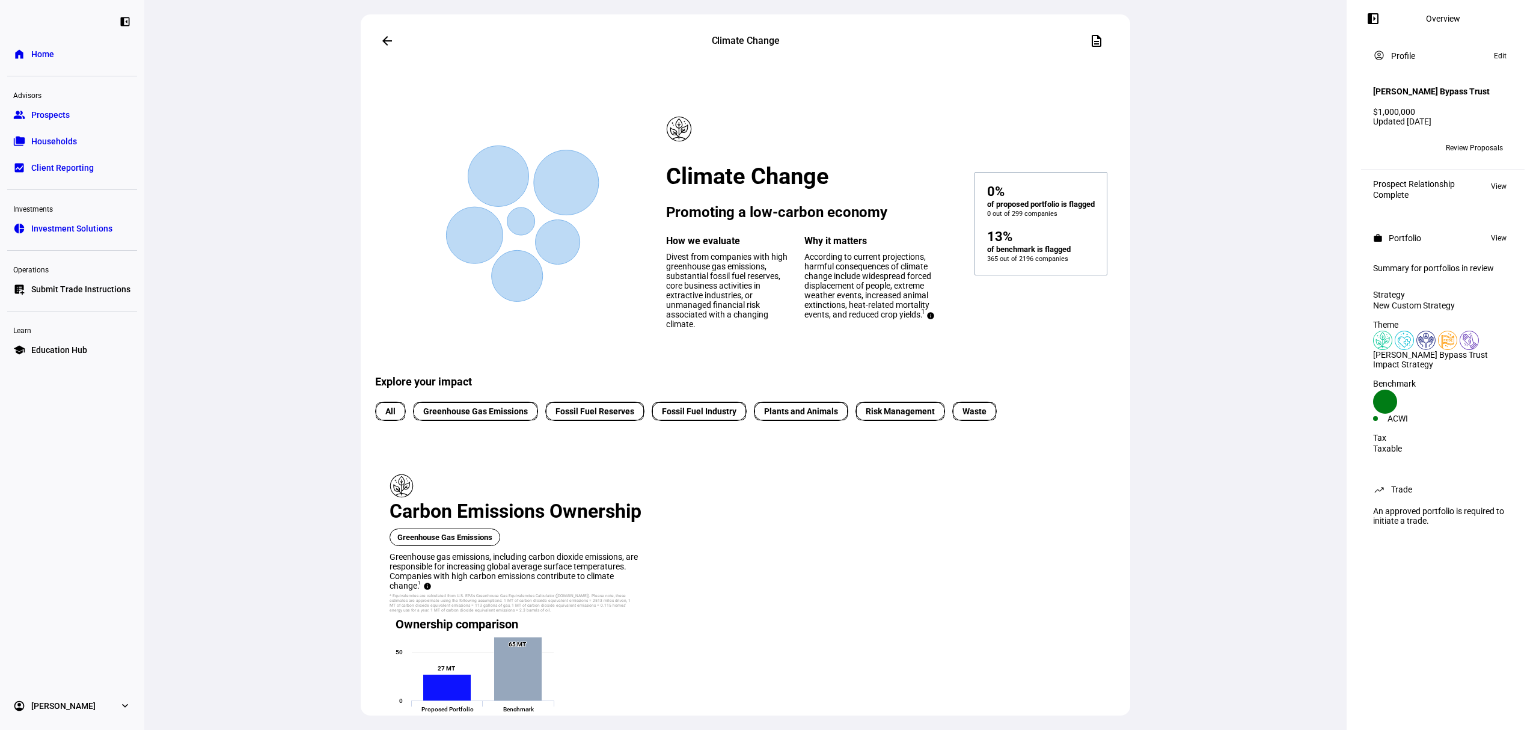
click at [383, 36] on mat-icon "arrow_back" at bounding box center [387, 41] width 14 height 14
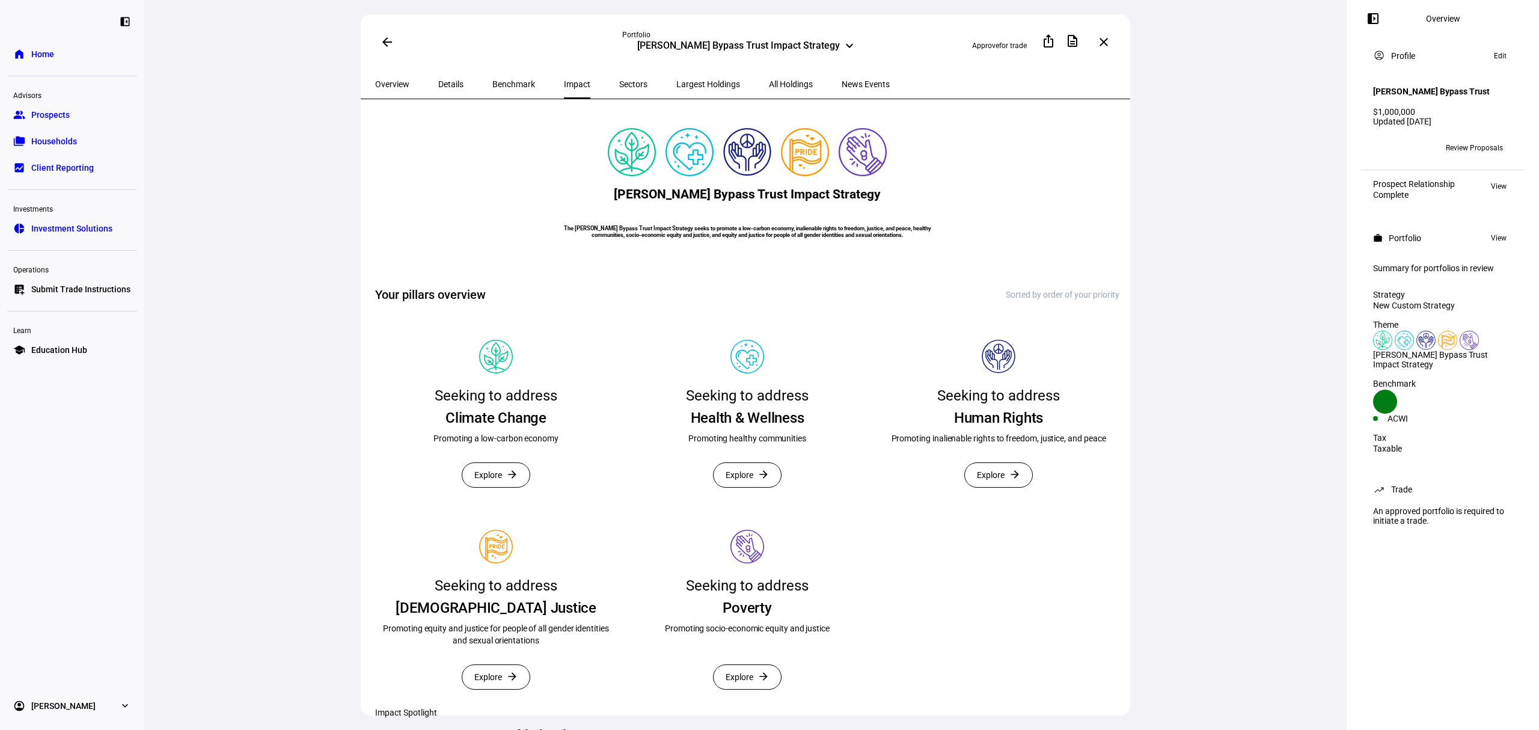
click at [990, 506] on mat-card "Seeking to address Human Rights Promoting inalienable rights to freedom, justic…" at bounding box center [999, 415] width 242 height 180
click at [997, 487] on span "Explore" at bounding box center [991, 475] width 28 height 24
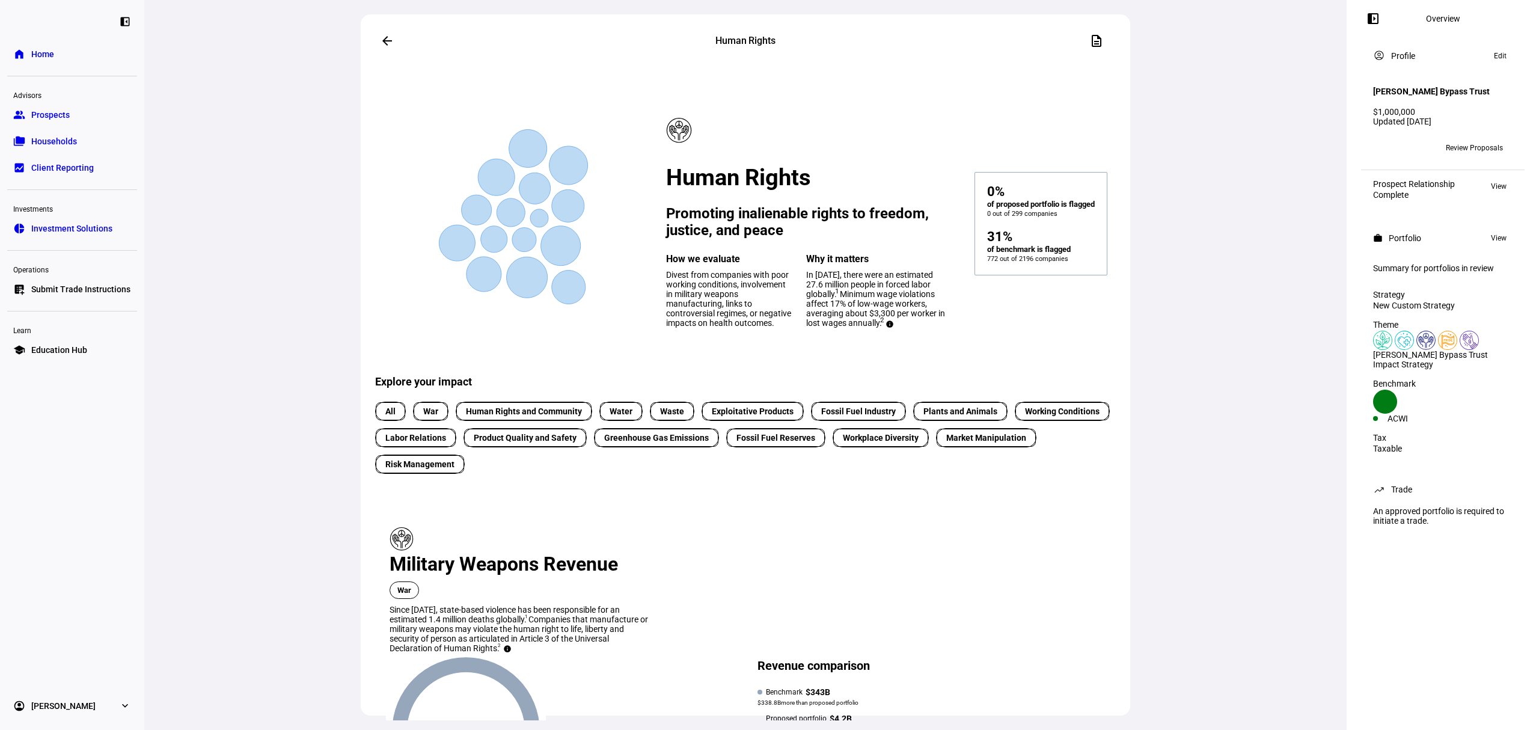
click at [381, 37] on mat-icon "arrow_back" at bounding box center [387, 41] width 14 height 14
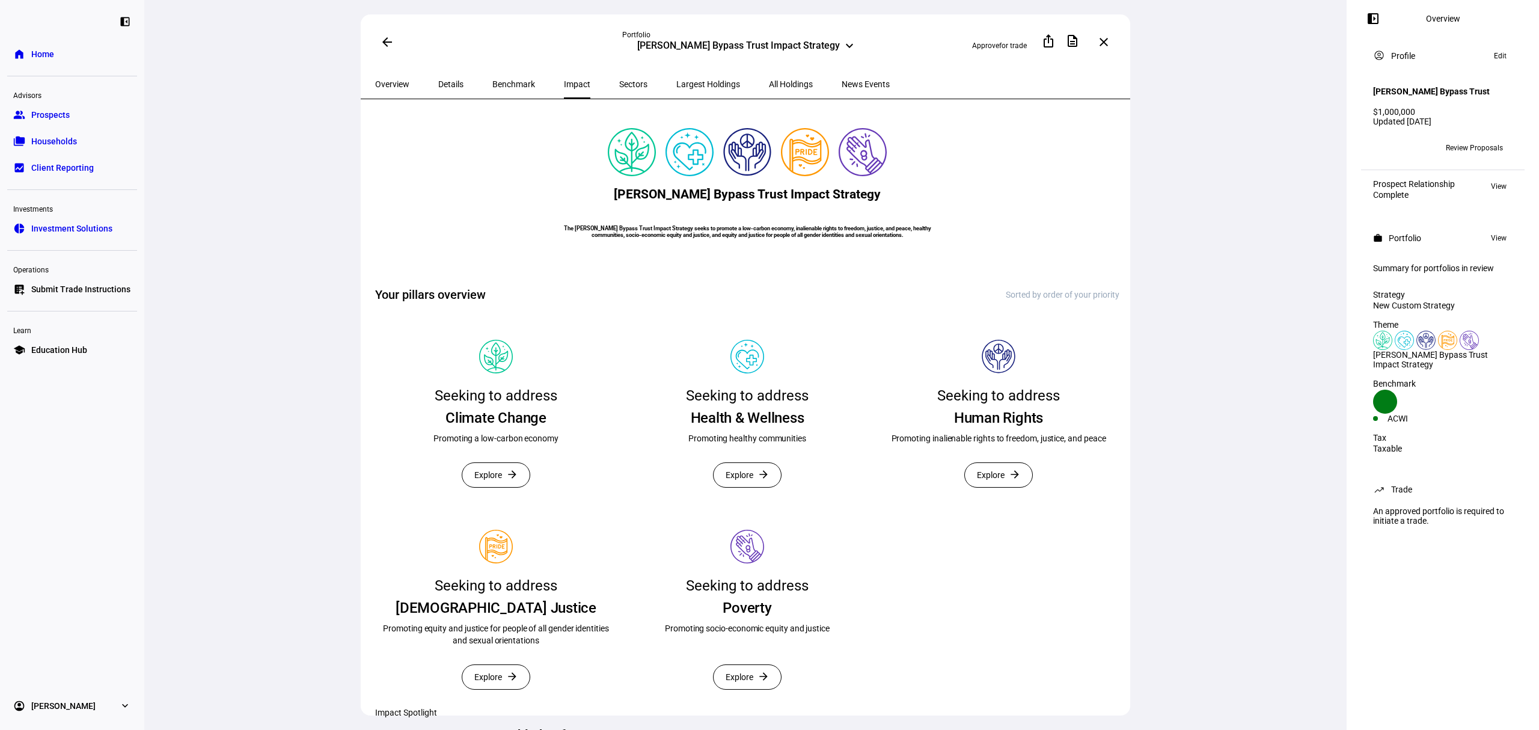
scroll to position [214, 0]
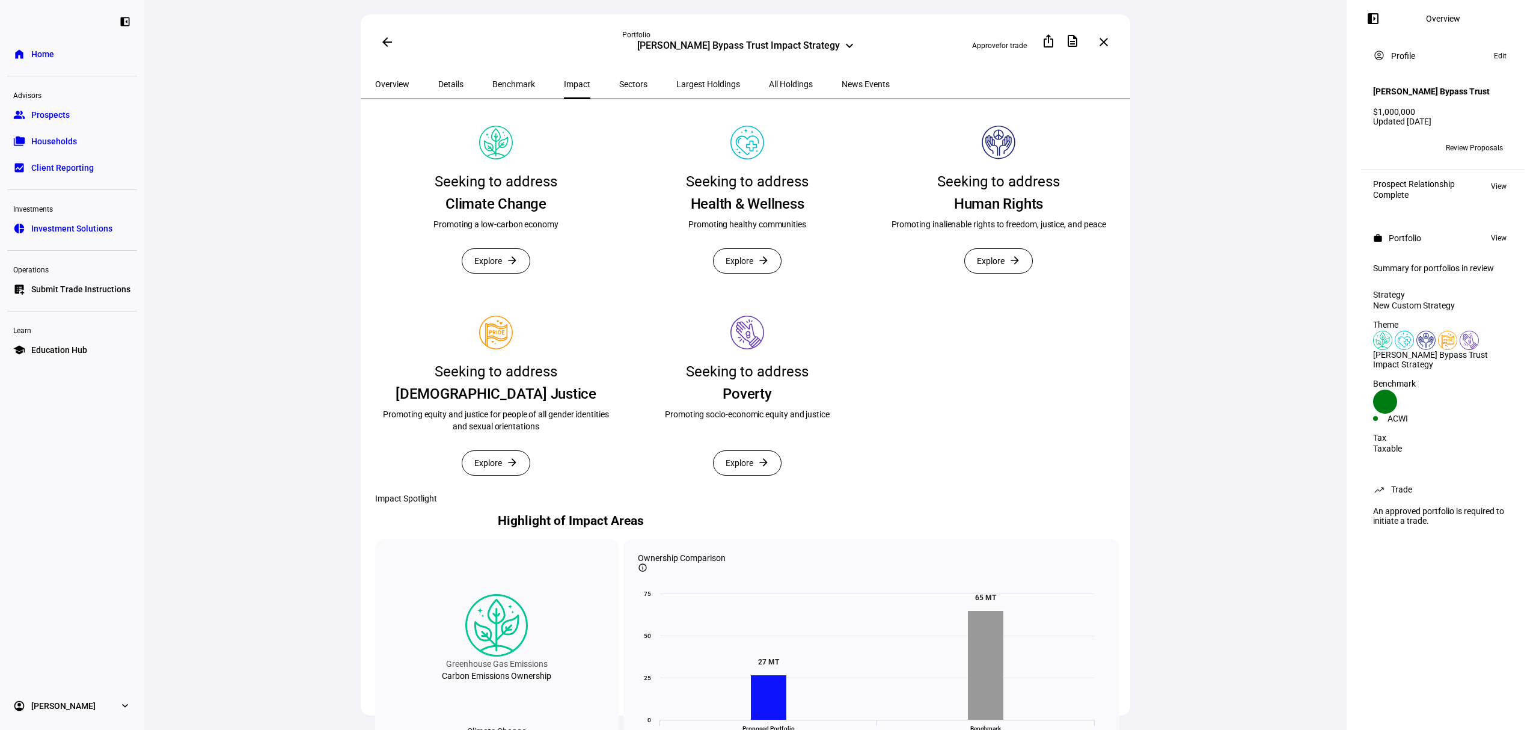
click at [496, 475] on span "Explore" at bounding box center [488, 463] width 28 height 24
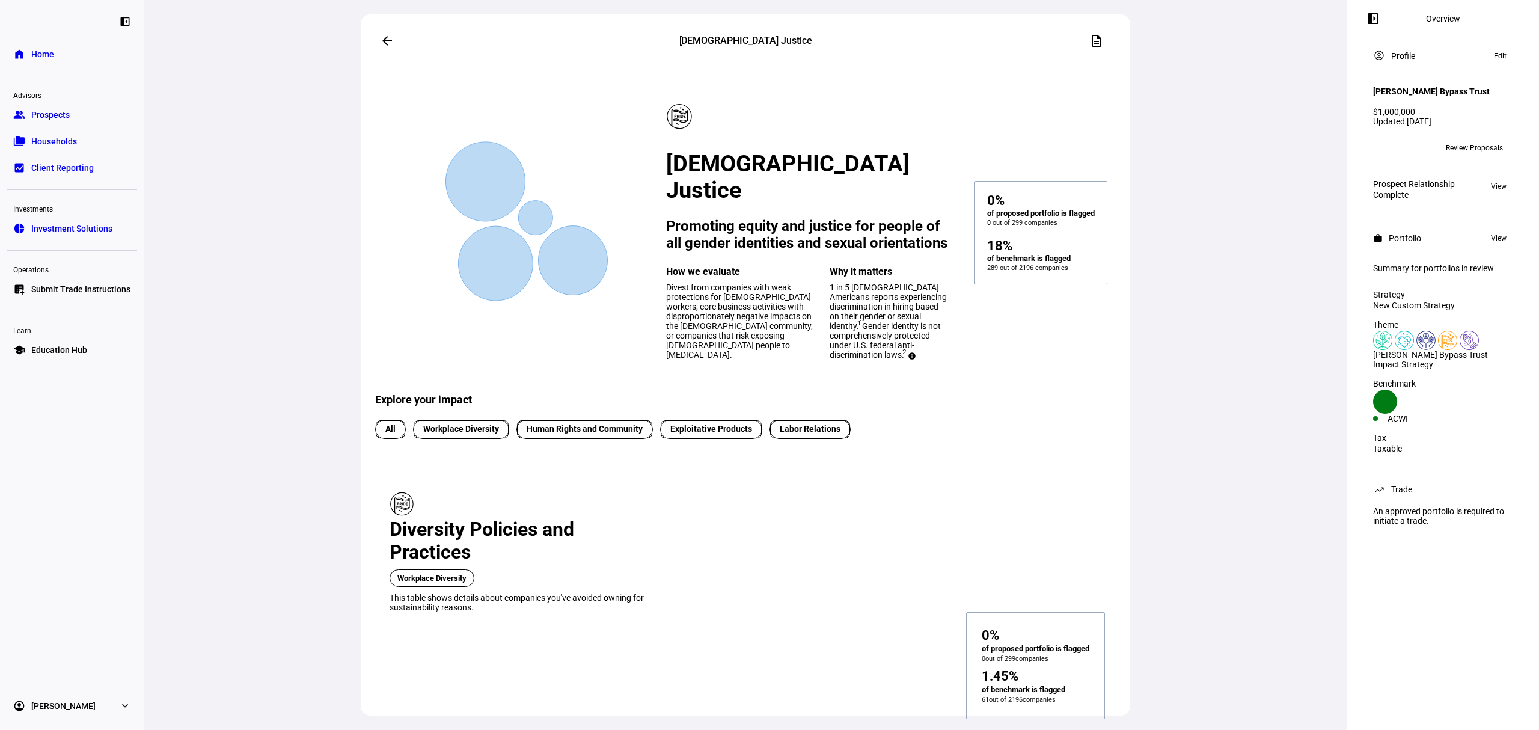
click at [391, 40] on span at bounding box center [387, 40] width 29 height 29
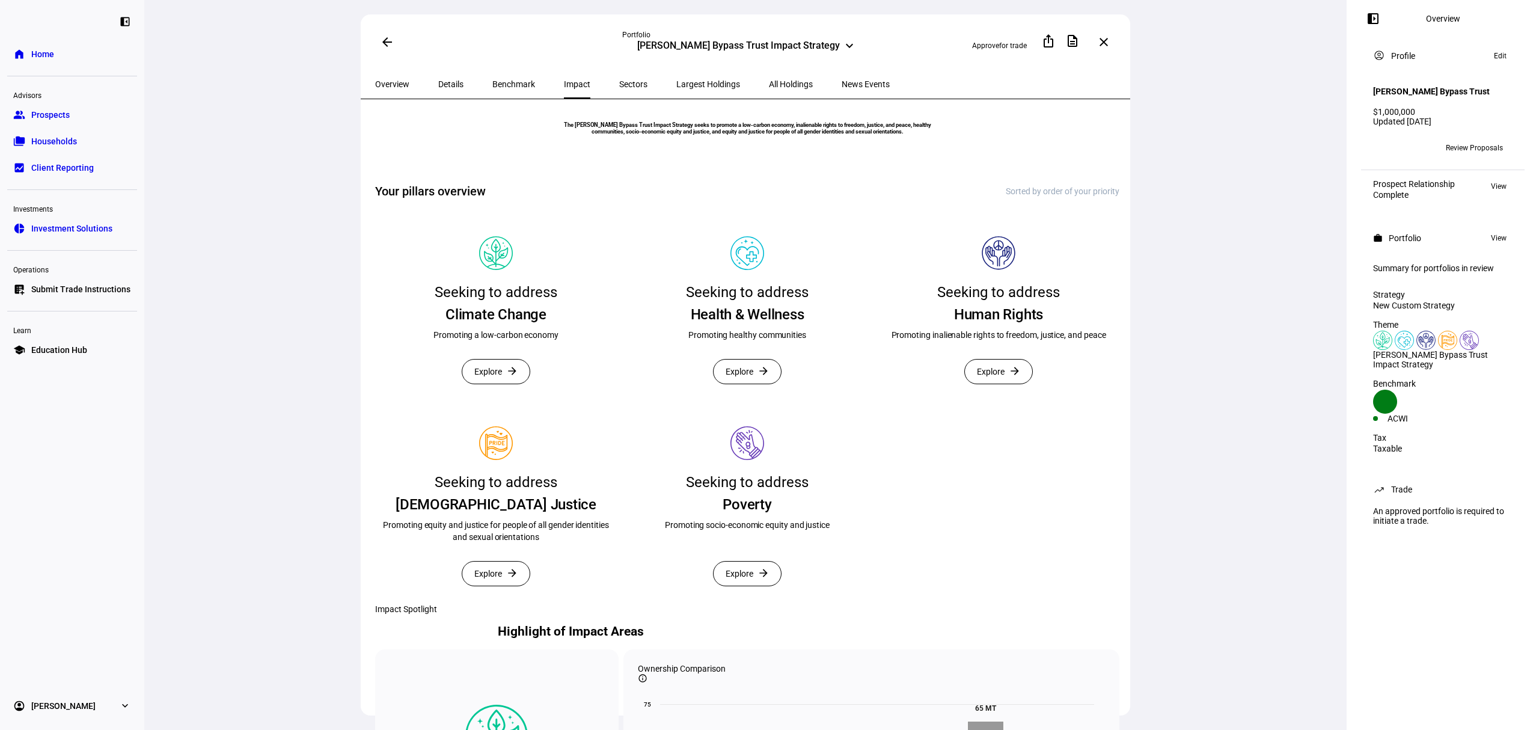
scroll to position [214, 0]
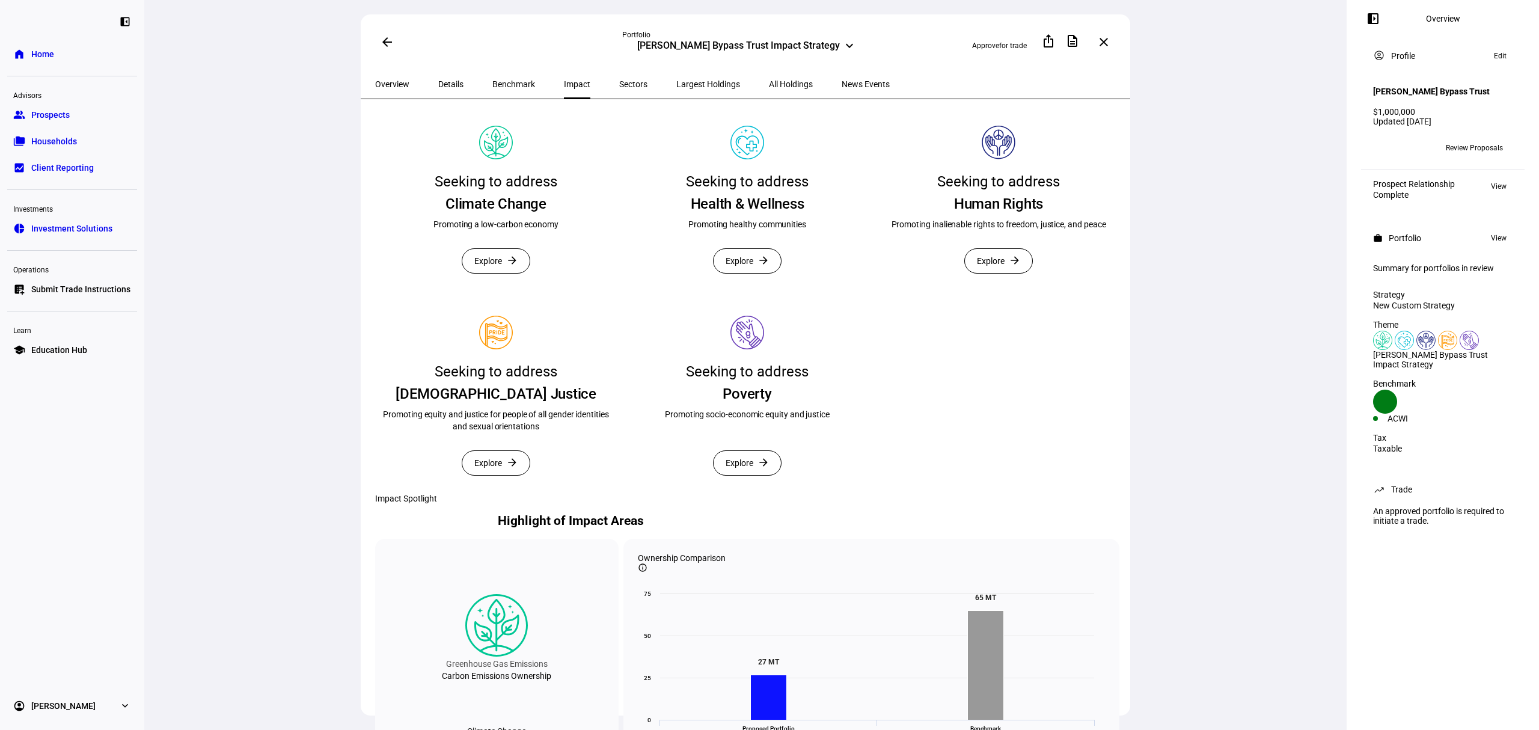
click at [737, 475] on span "Explore" at bounding box center [740, 463] width 28 height 24
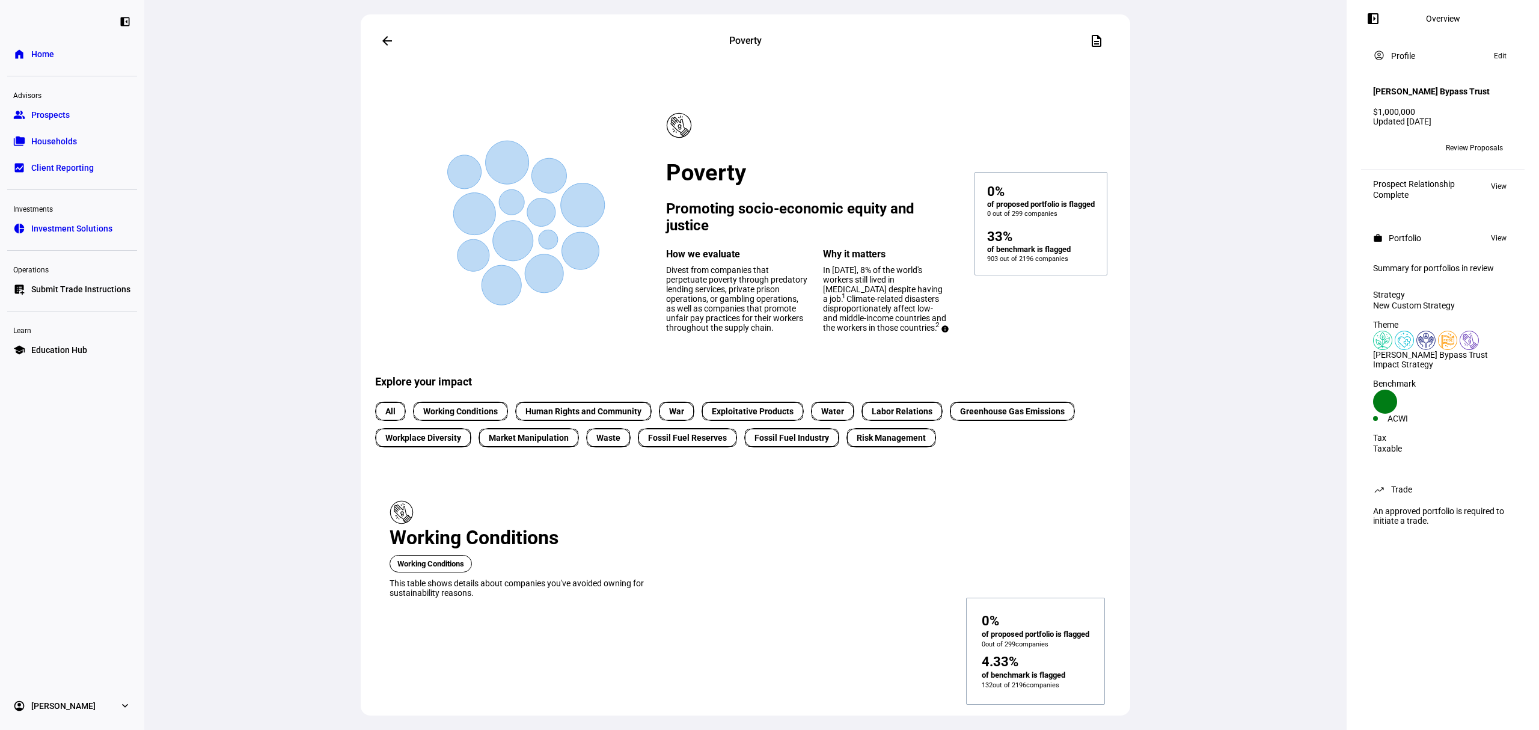
click at [387, 37] on mat-icon "arrow_back" at bounding box center [387, 41] width 14 height 14
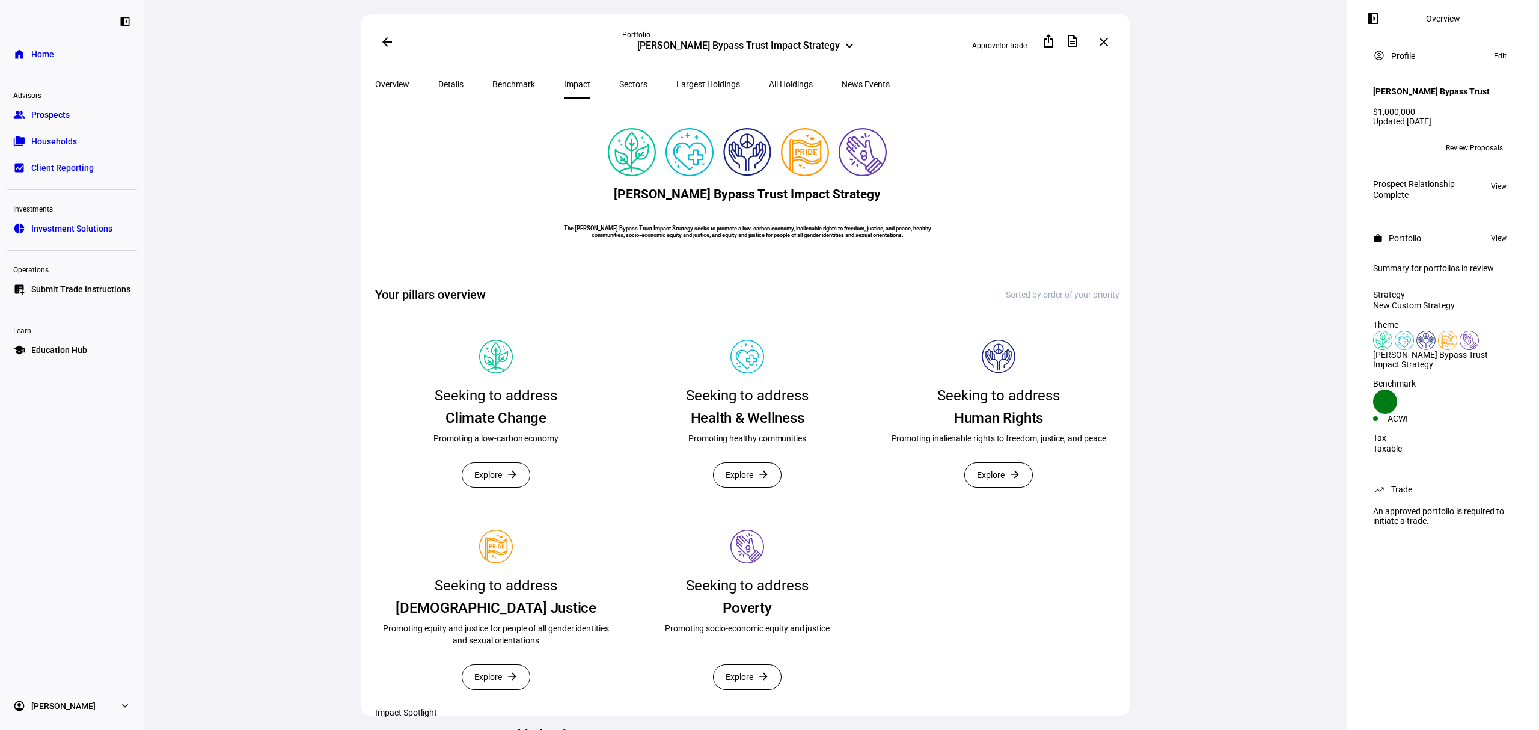
drag, startPoint x: 1372, startPoint y: 99, endPoint x: 1285, endPoint y: 409, distance: 321.6
click at [1287, 414] on eth-layout-page "Prospects Overview left_panel_close work Portfolio Portfolios are ready for you…" at bounding box center [841, 365] width 1395 height 730
click at [1284, 407] on div "arrow_back Portfolio [PERSON_NAME] Bypass Trust Impact Strategy keyboard_arrow_…" at bounding box center [745, 365] width 1203 height 730
drag, startPoint x: 1220, startPoint y: 262, endPoint x: 1182, endPoint y: 259, distance: 37.5
click at [1220, 262] on div "arrow_back Portfolio [PERSON_NAME] Bypass Trust Impact Strategy keyboard_arrow_…" at bounding box center [745, 365] width 1203 height 730
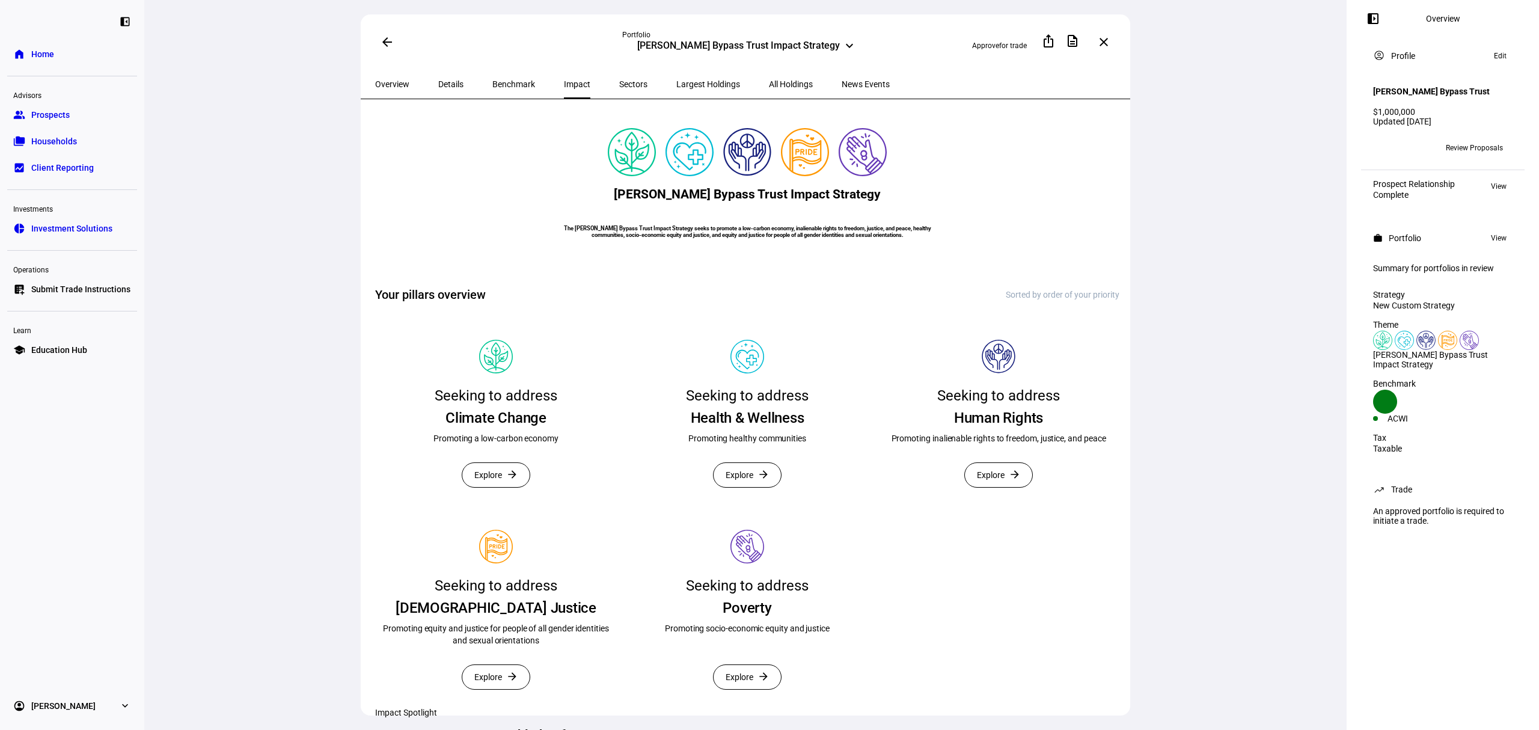
click at [379, 44] on span at bounding box center [387, 42] width 29 height 29
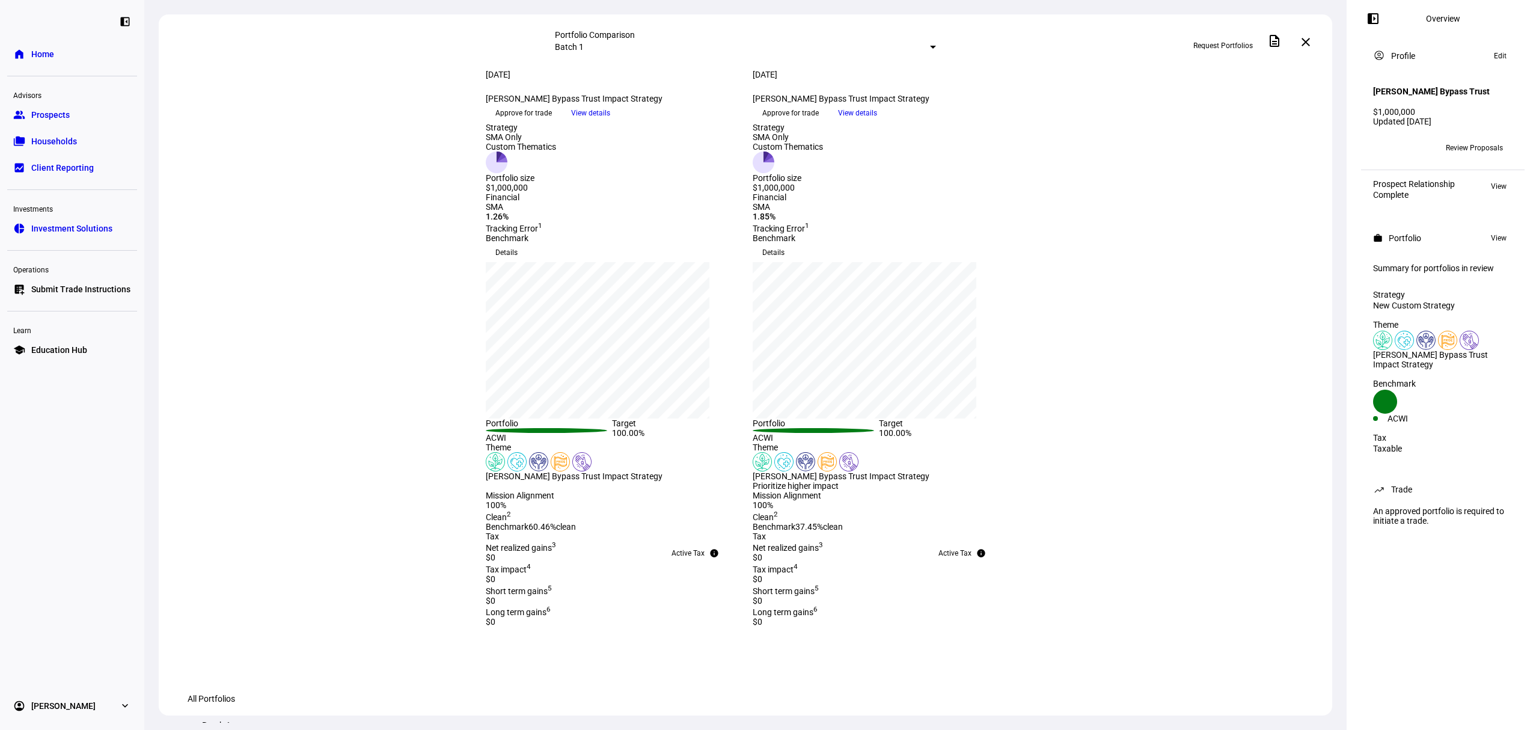
drag, startPoint x: 77, startPoint y: 114, endPoint x: 105, endPoint y: 123, distance: 29.1
click at [78, 114] on link "group Prospects" at bounding box center [72, 115] width 130 height 24
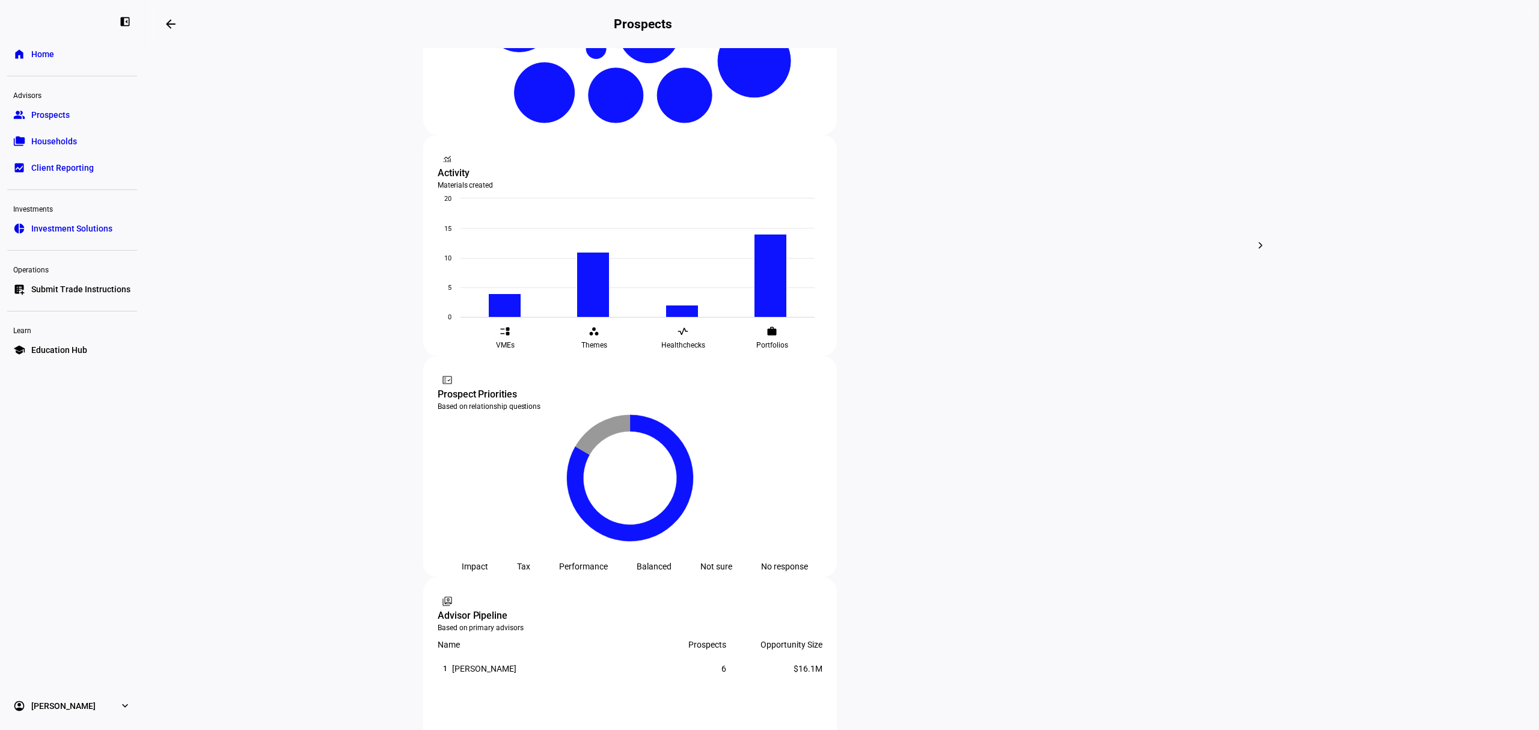
scroll to position [381, 0]
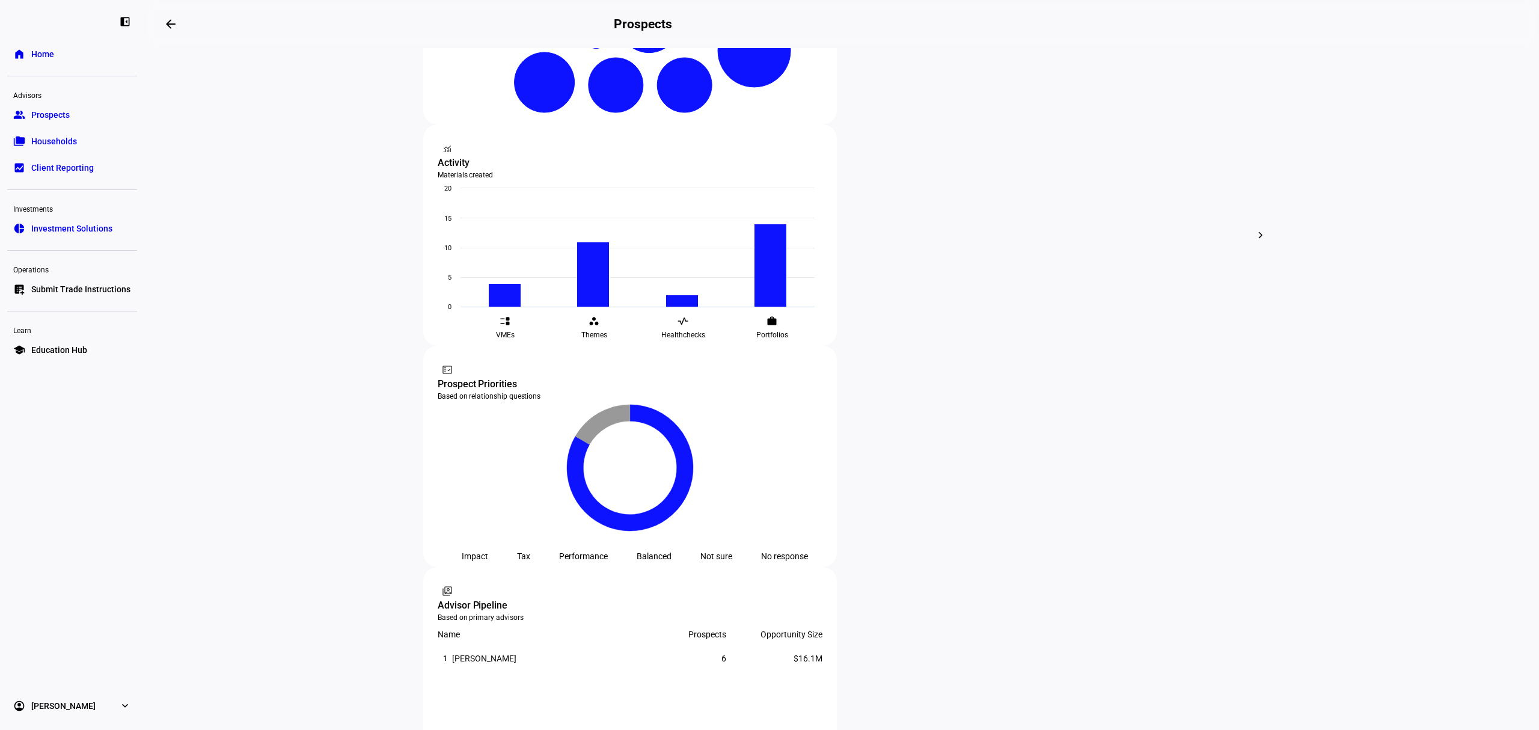
drag, startPoint x: 839, startPoint y: 517, endPoint x: 845, endPoint y: 511, distance: 8.5
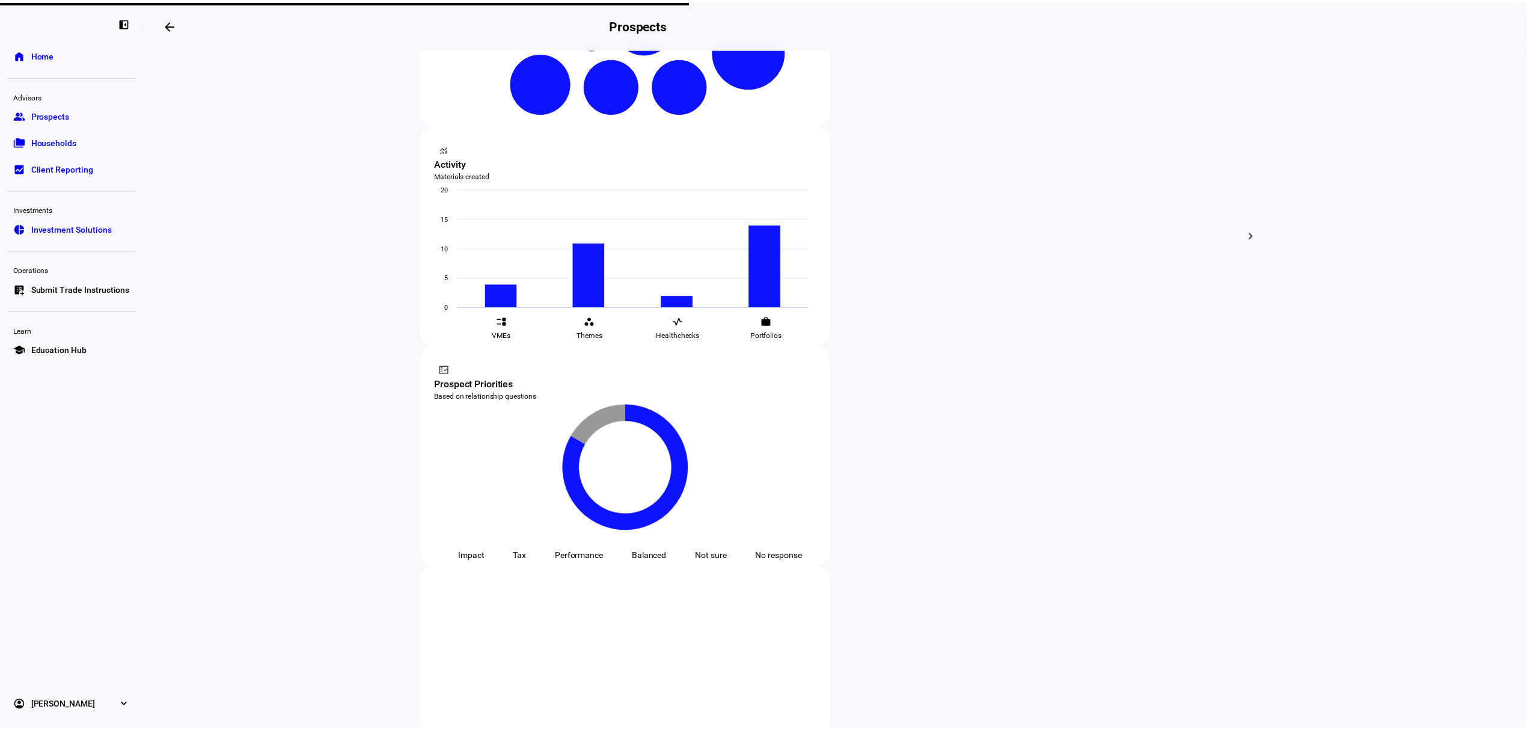
scroll to position [321, 0]
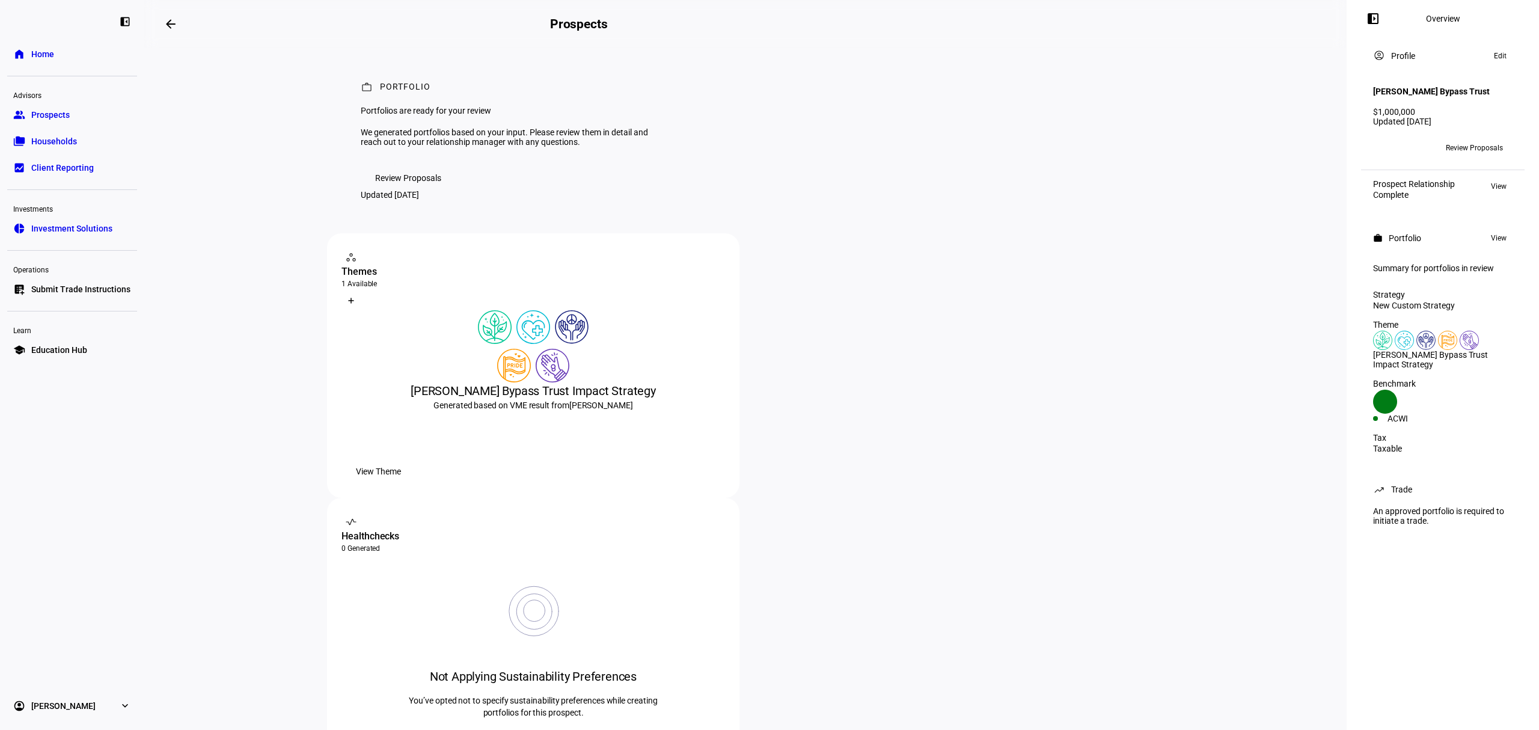
click at [395, 190] on span "Review Proposals" at bounding box center [408, 178] width 66 height 24
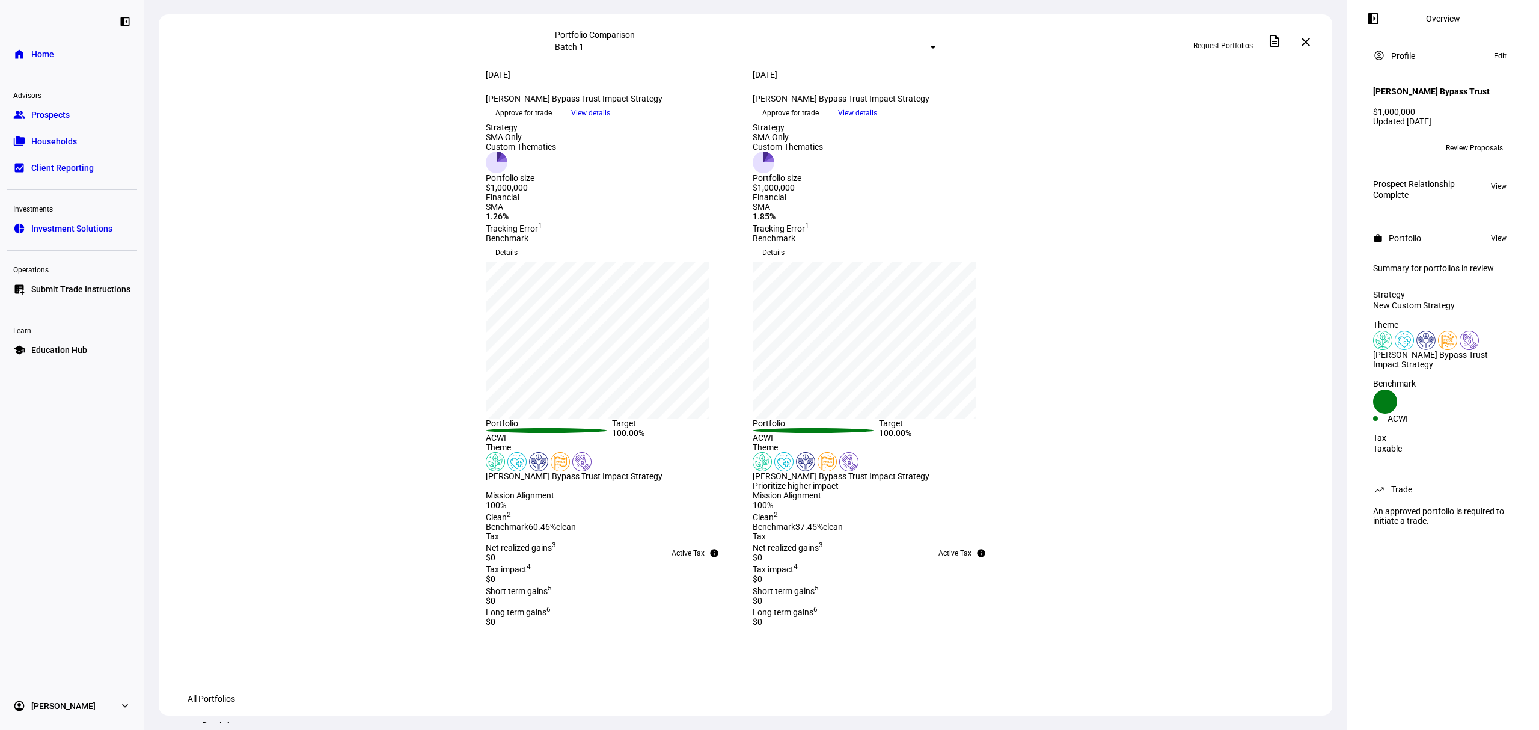
click at [1247, 43] on span "Request Portfolios" at bounding box center [1224, 45] width 60 height 19
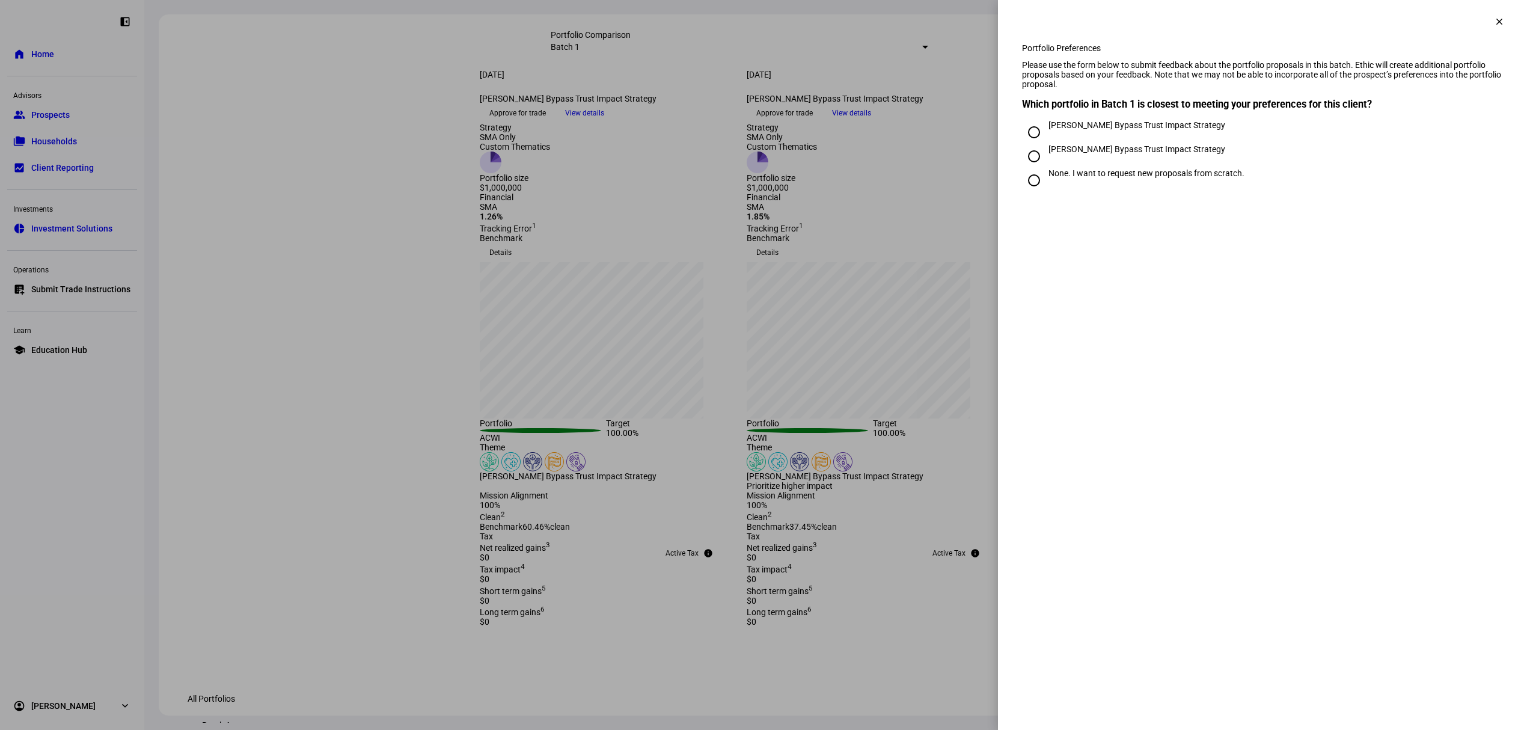
click at [1031, 144] on input "[PERSON_NAME] Bypass Trust Impact Strategy" at bounding box center [1034, 132] width 24 height 24
radio input "true"
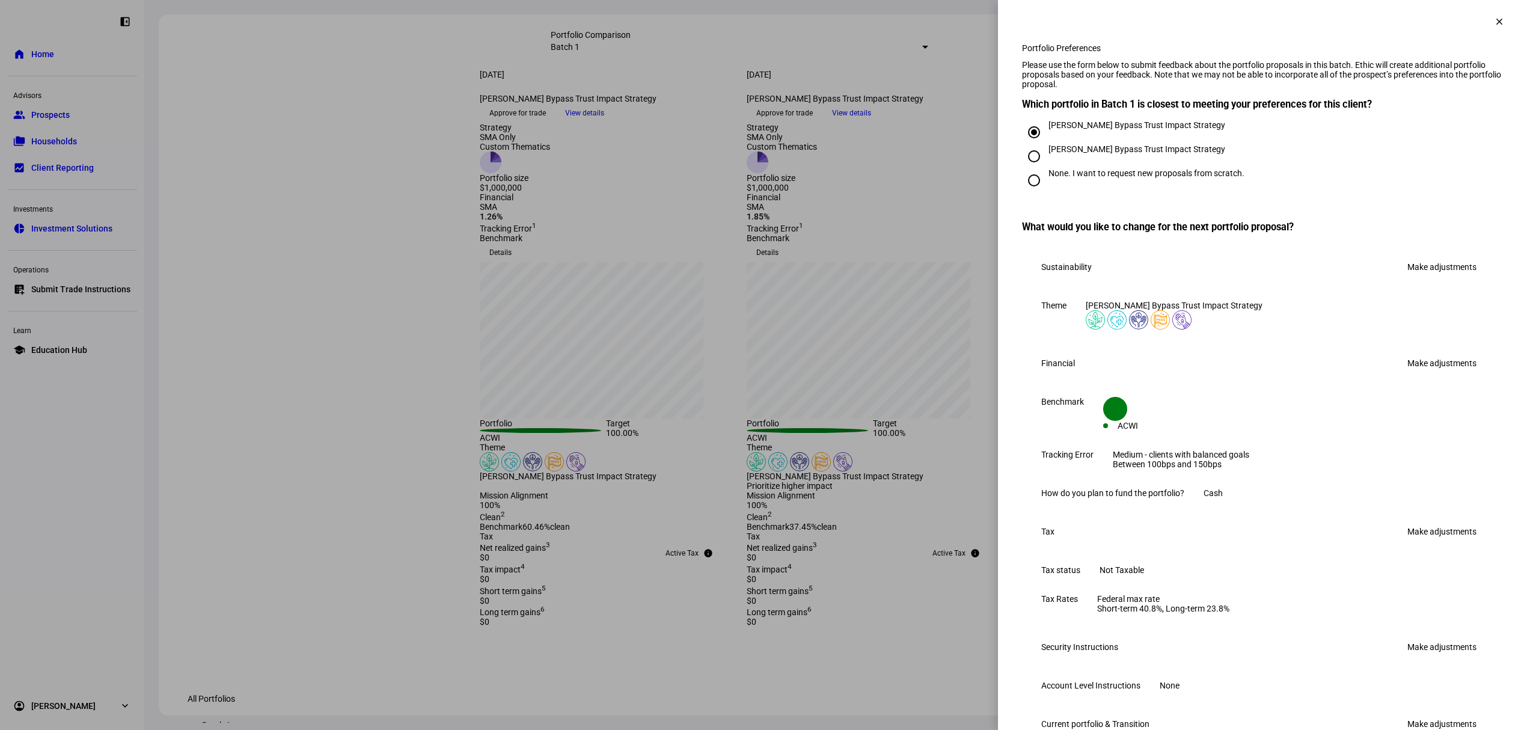
click at [1435, 277] on link "Make adjustments" at bounding box center [1443, 266] width 84 height 19
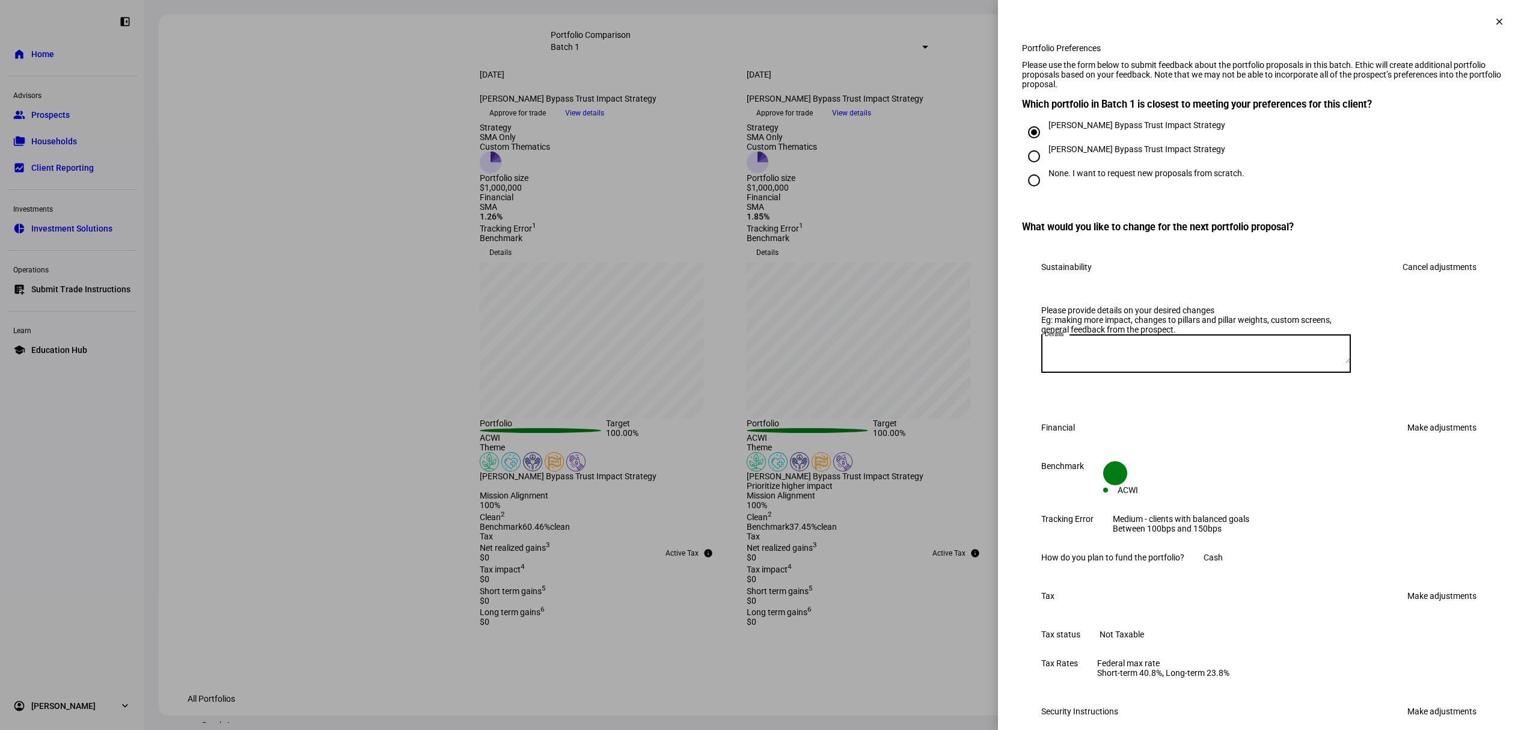
click at [1140, 363] on textarea "Details" at bounding box center [1197, 353] width 310 height 19
click at [1198, 363] on textarea "We'd like to see the Impact Strategy with 1.26% tracking error modified to incl…" at bounding box center [1197, 353] width 310 height 19
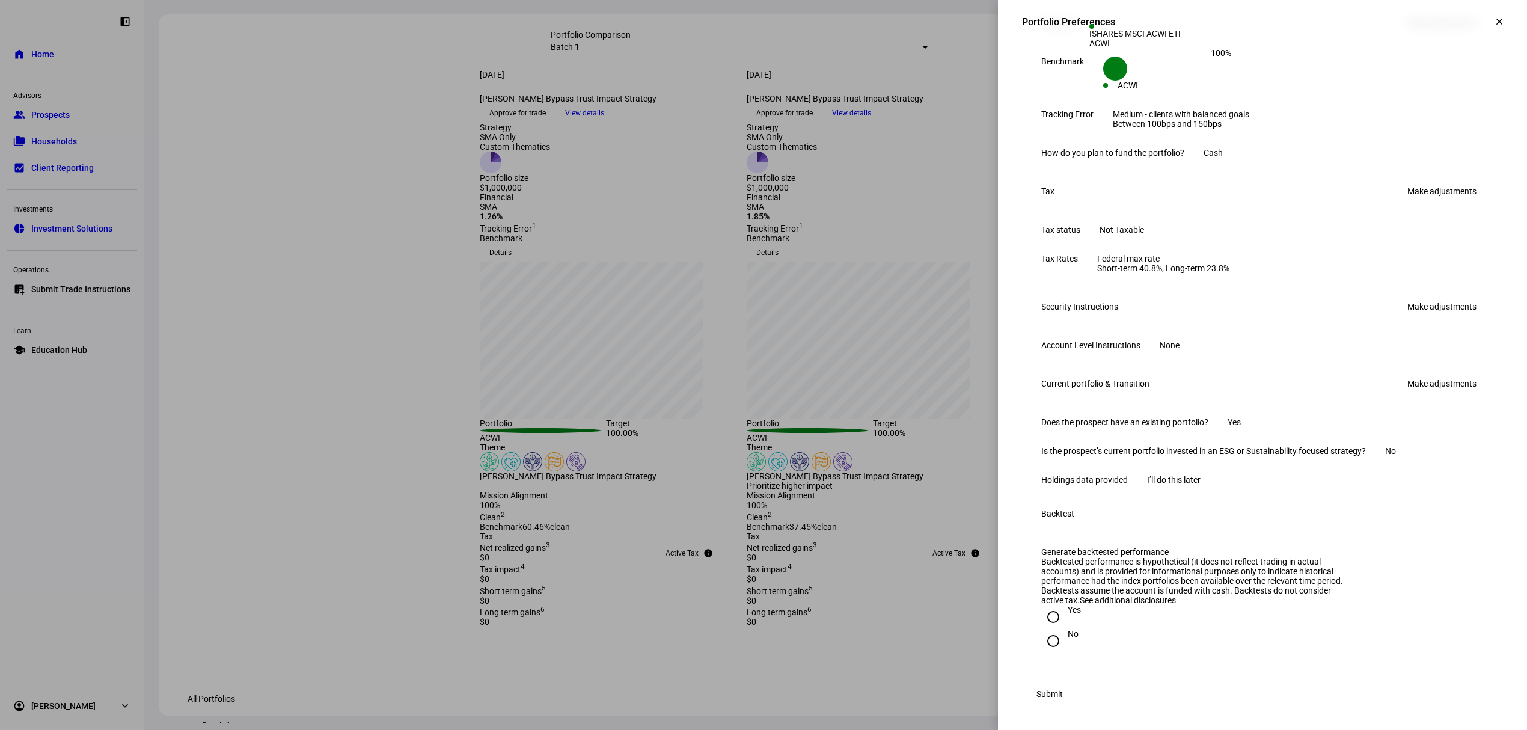
scroll to position [597, 0]
type textarea "We'd like to see the Impact Strategy with 1.26% tracking error modified to incl…"
drag, startPoint x: 1040, startPoint y: 626, endPoint x: 1182, endPoint y: 651, distance: 144.0
click at [1042, 629] on input "No" at bounding box center [1054, 641] width 24 height 24
radio input "true"
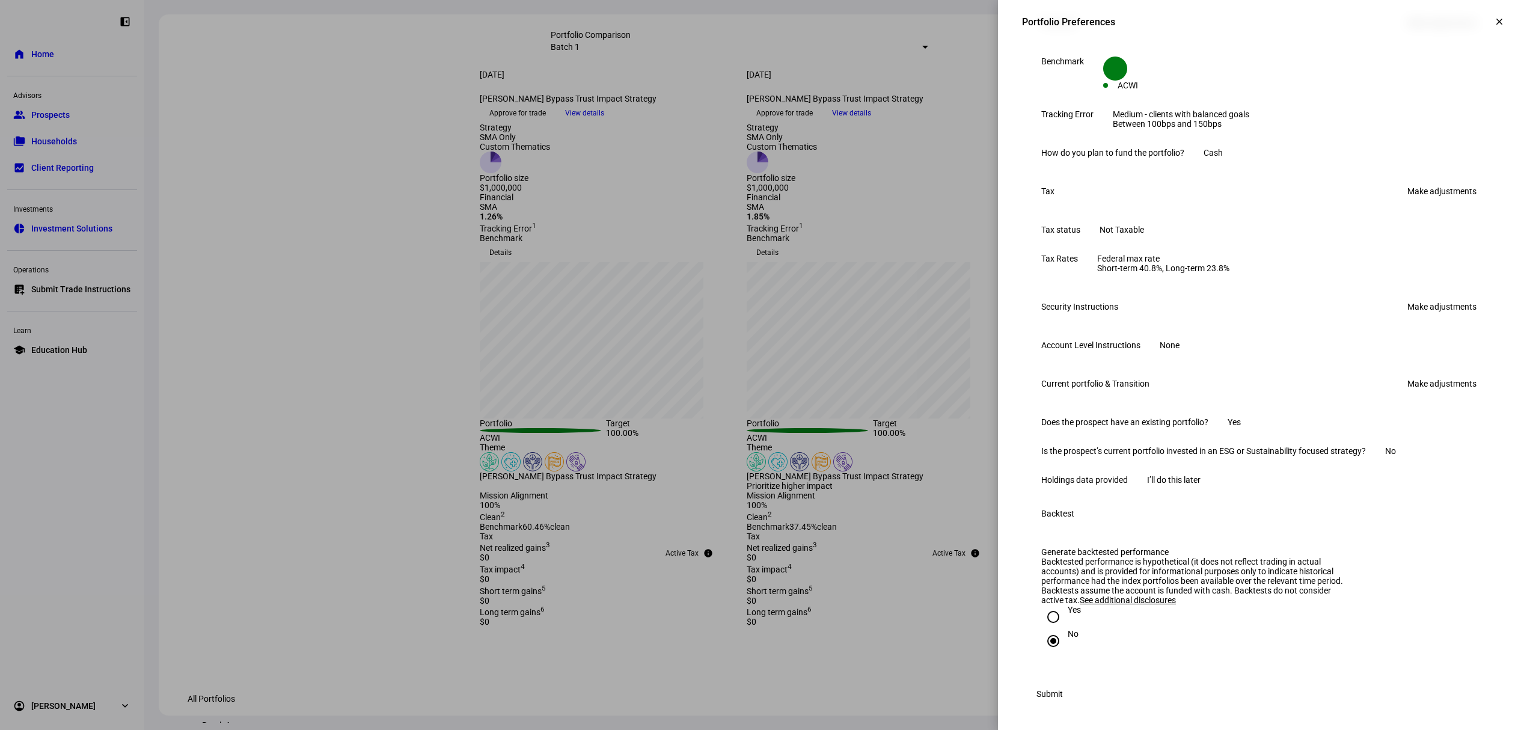
click at [1063, 693] on span "Submit" at bounding box center [1050, 694] width 26 height 24
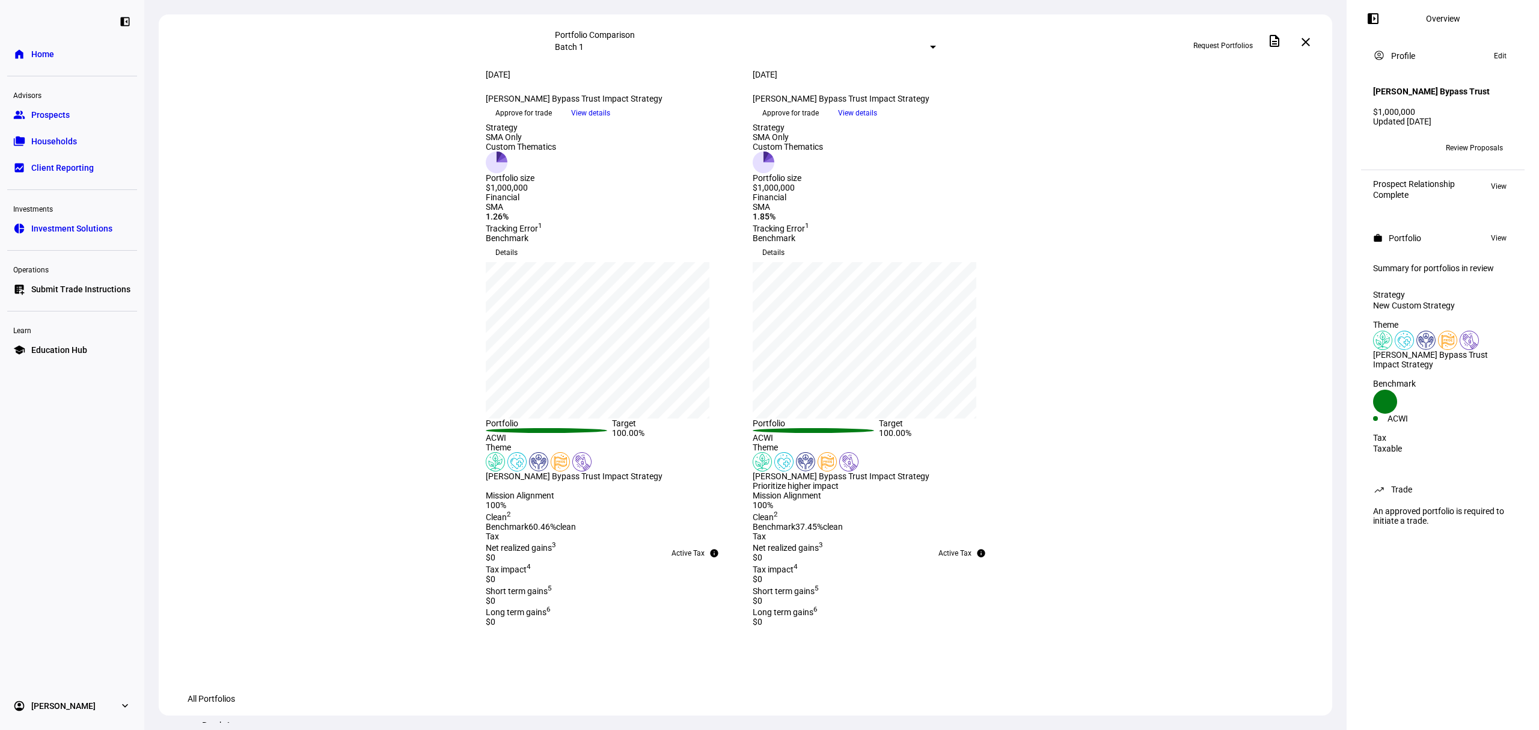
click at [63, 118] on span "Prospects" at bounding box center [50, 115] width 38 height 12
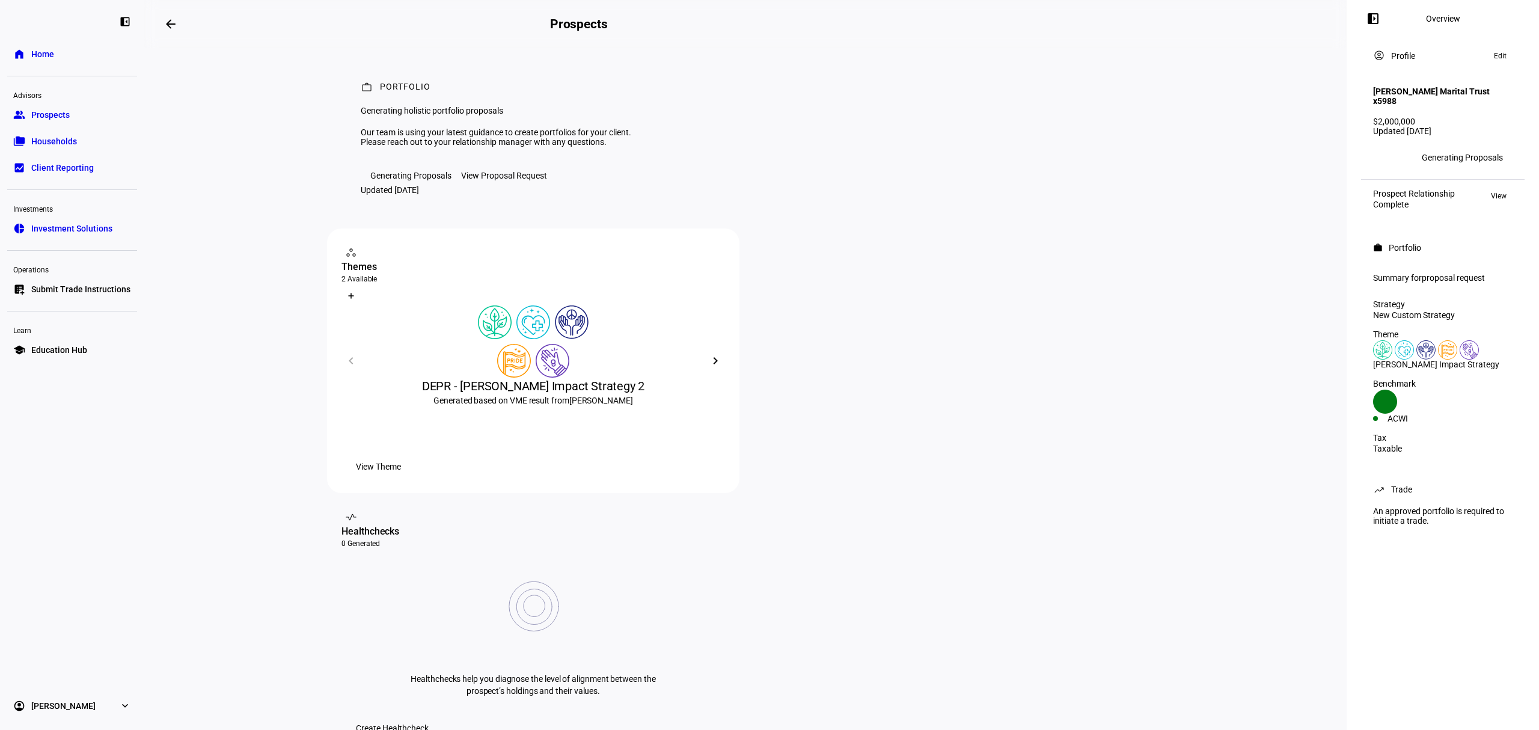
click at [518, 180] on div "View Proposal Request" at bounding box center [504, 176] width 86 height 10
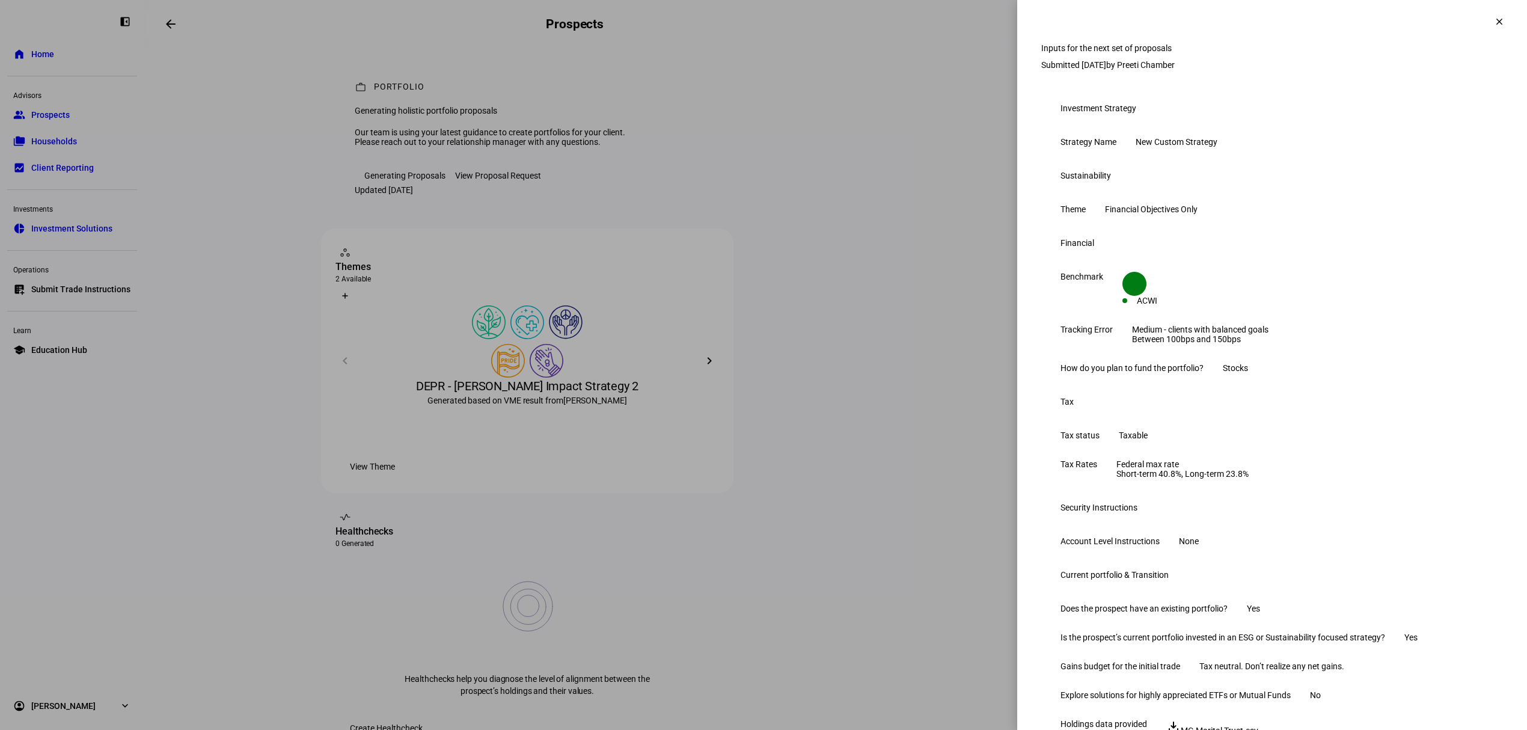
click at [1494, 19] on mat-icon "clear" at bounding box center [1499, 21] width 11 height 11
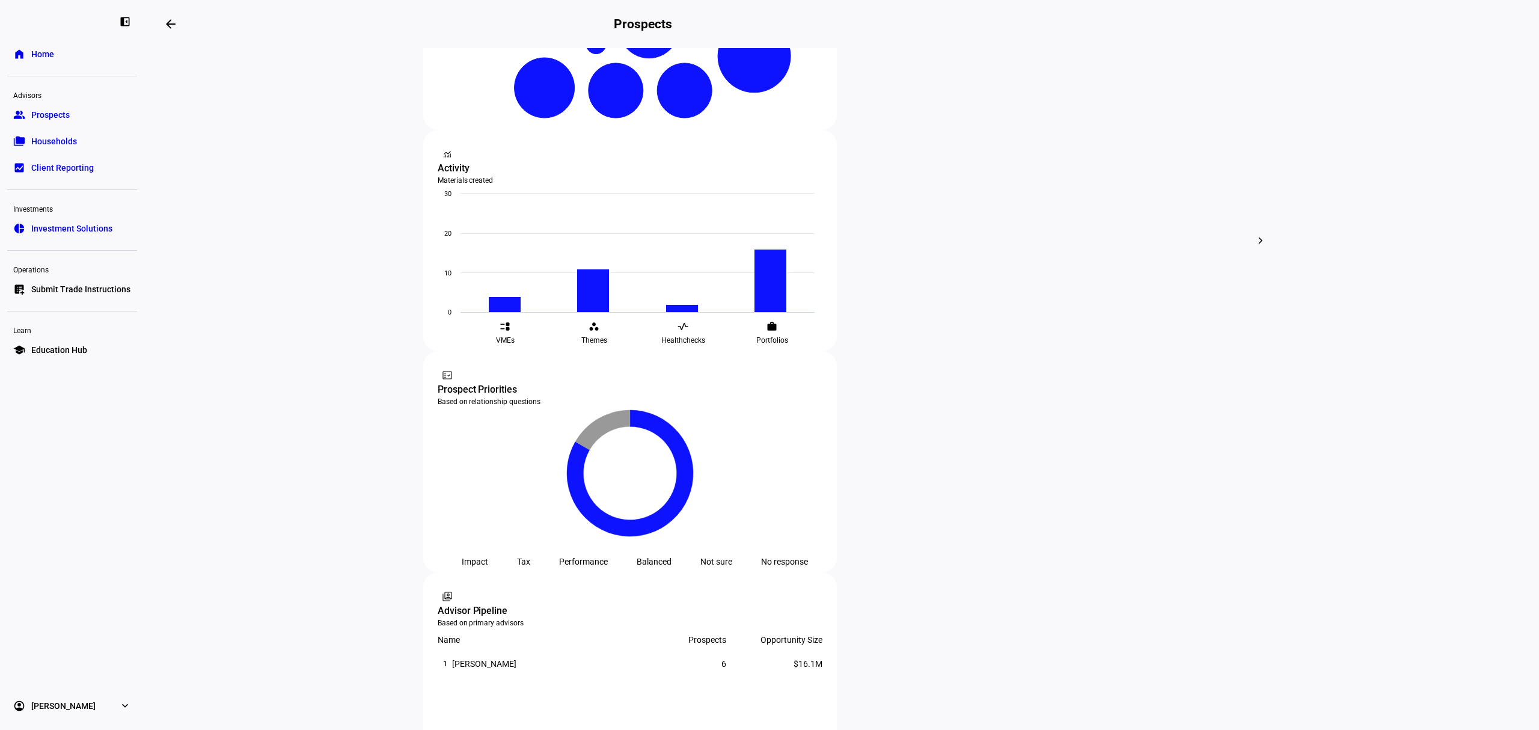
scroll to position [381, 0]
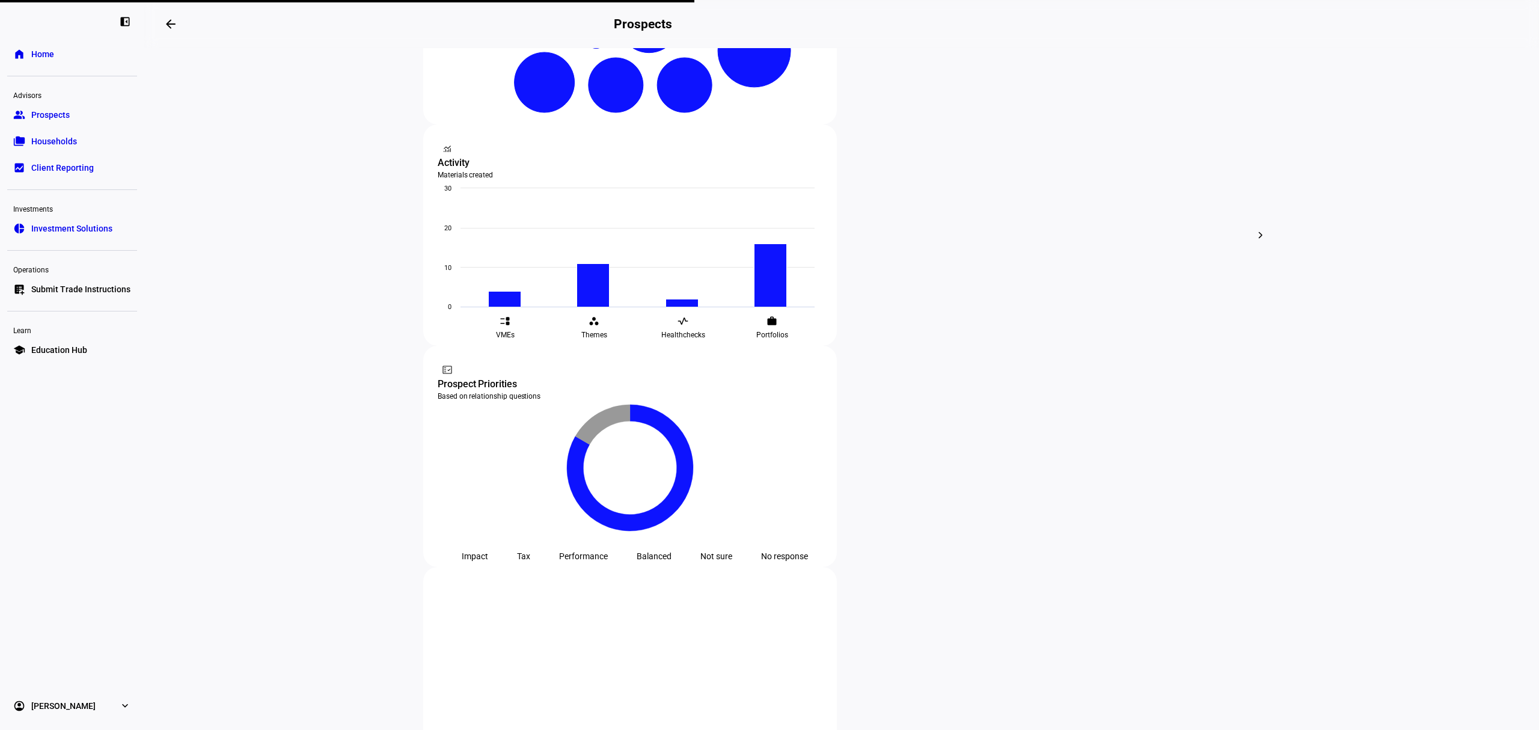
scroll to position [321, 0]
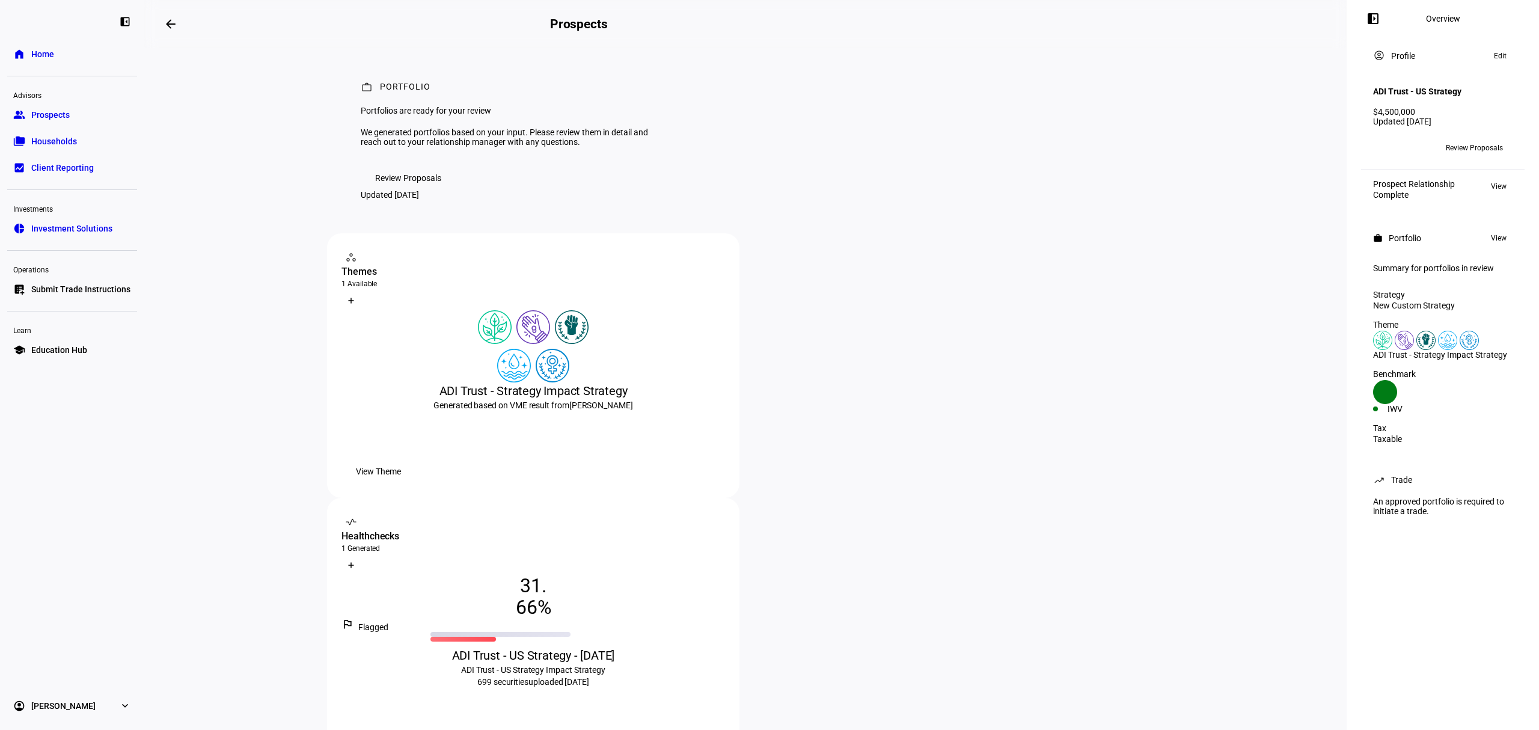
click at [422, 724] on span "View Healthcheck" at bounding box center [389, 736] width 66 height 24
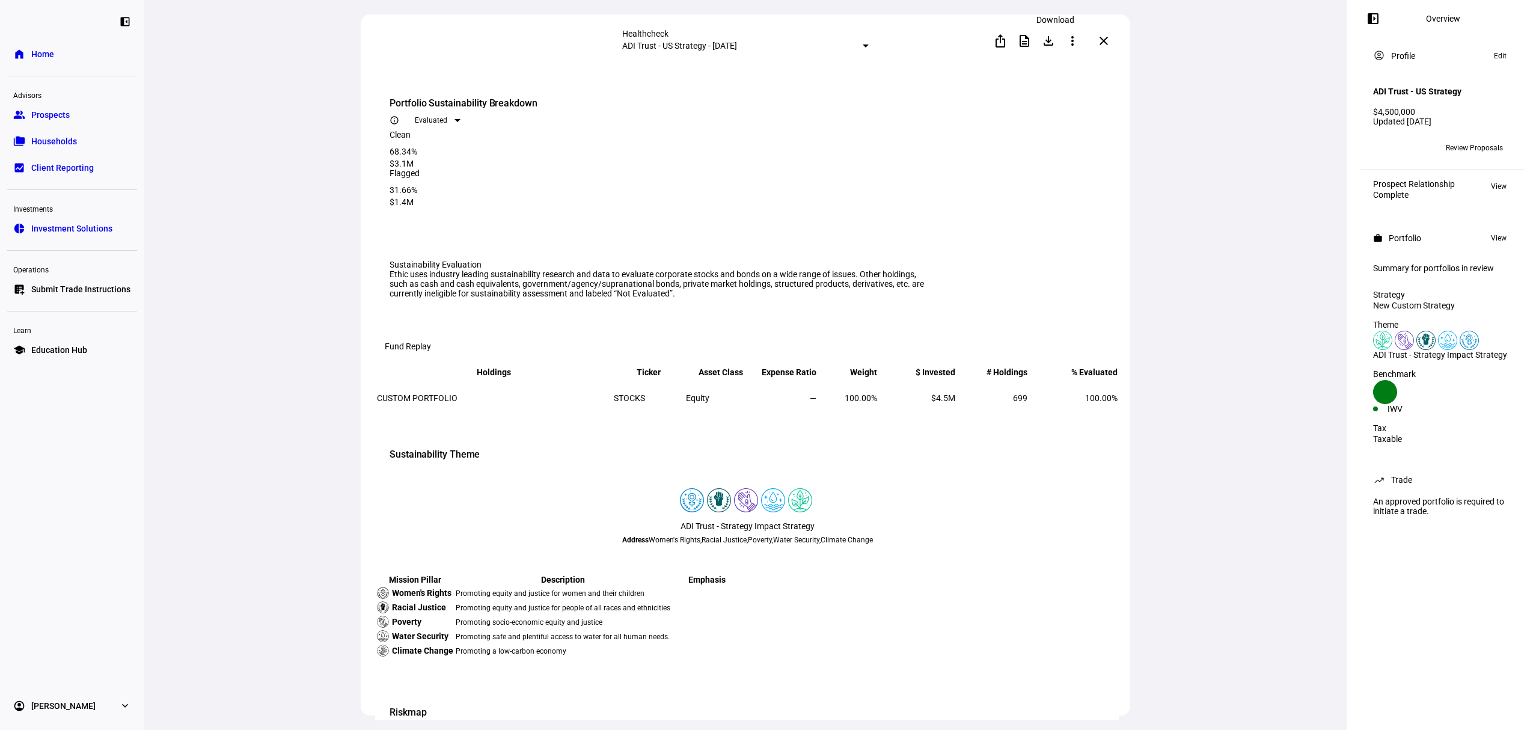
click at [1049, 44] on mat-icon "file_download" at bounding box center [1049, 41] width 14 height 14
click at [1023, 44] on mat-icon "description" at bounding box center [1024, 41] width 14 height 14
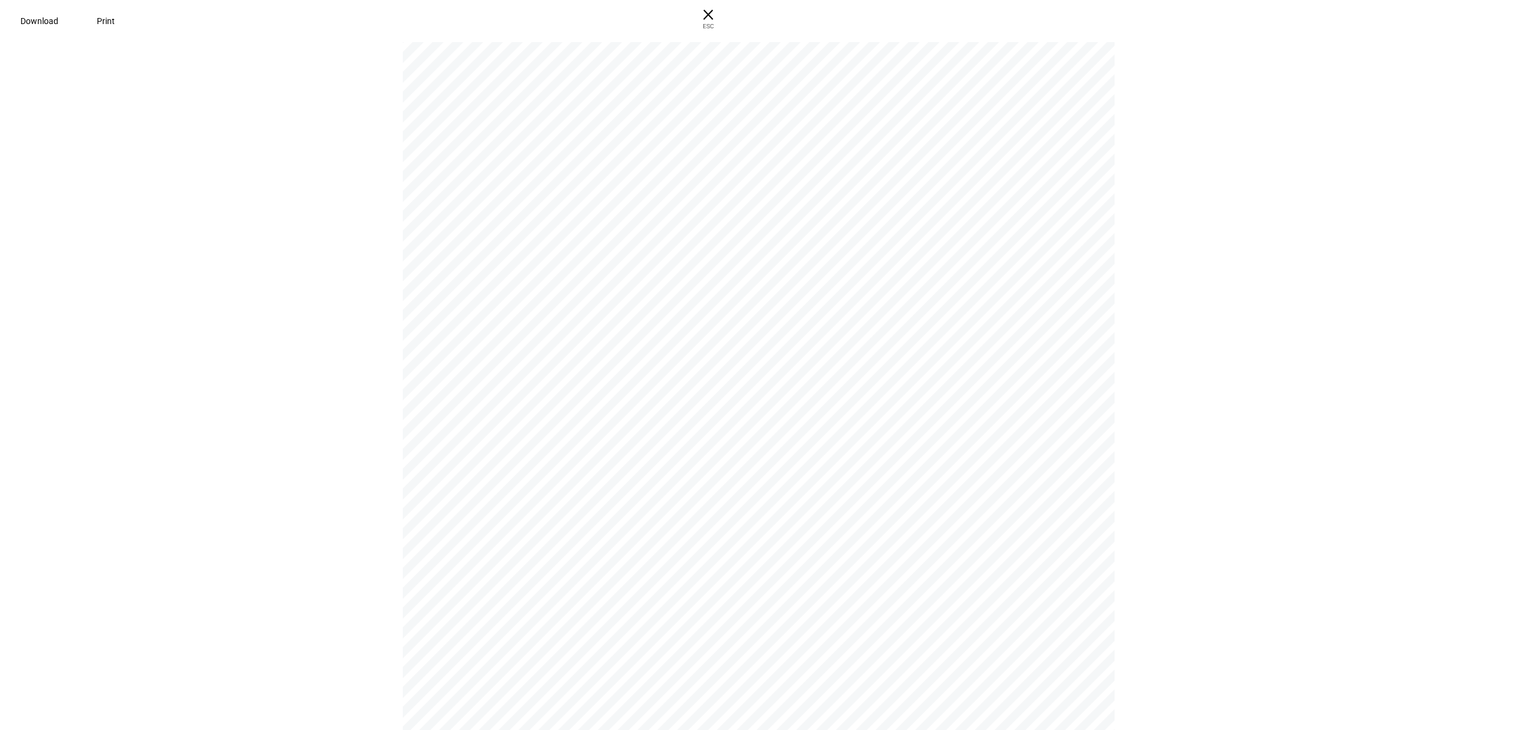
scroll to position [106, 0]
click at [722, 16] on span "× ESC" at bounding box center [702, 19] width 38 height 38
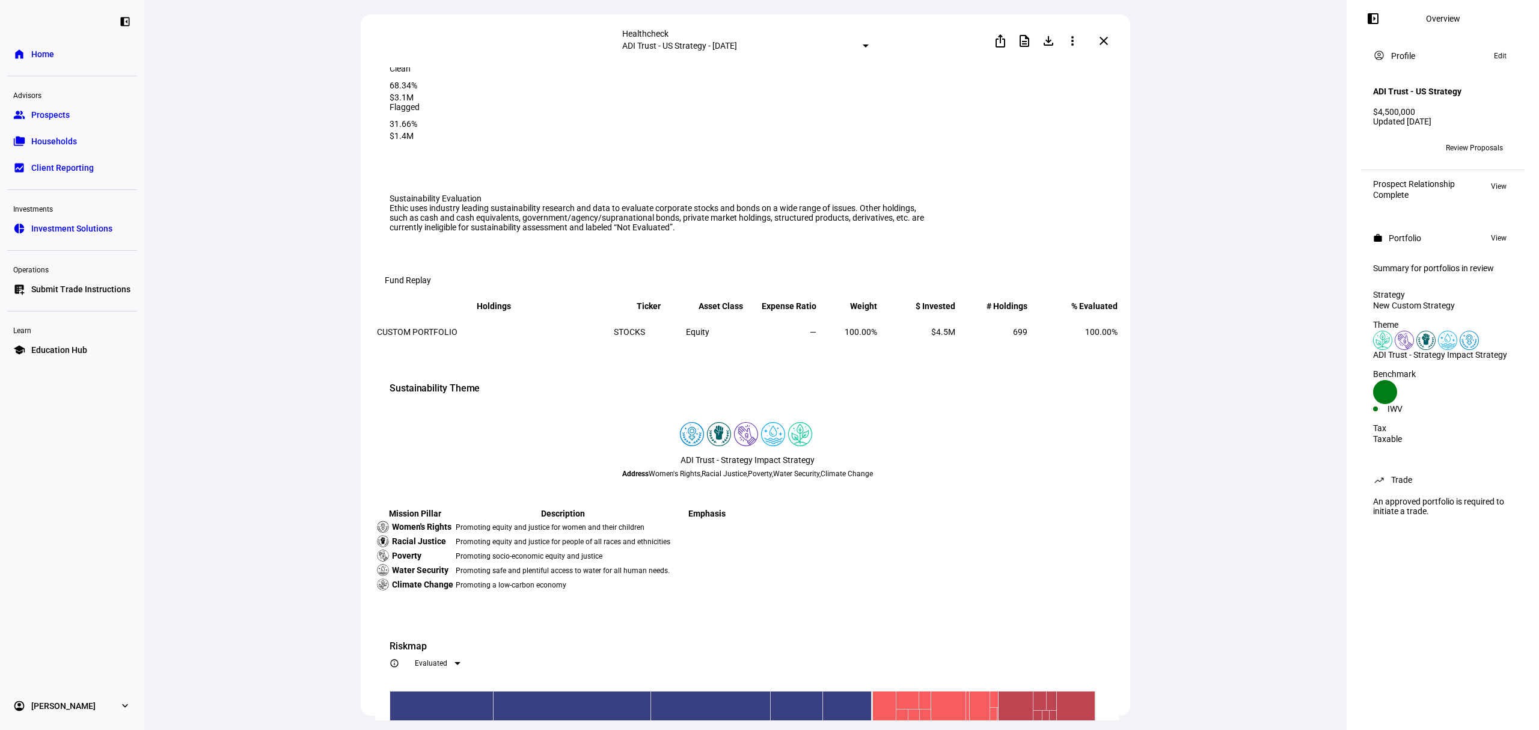
scroll to position [0, 0]
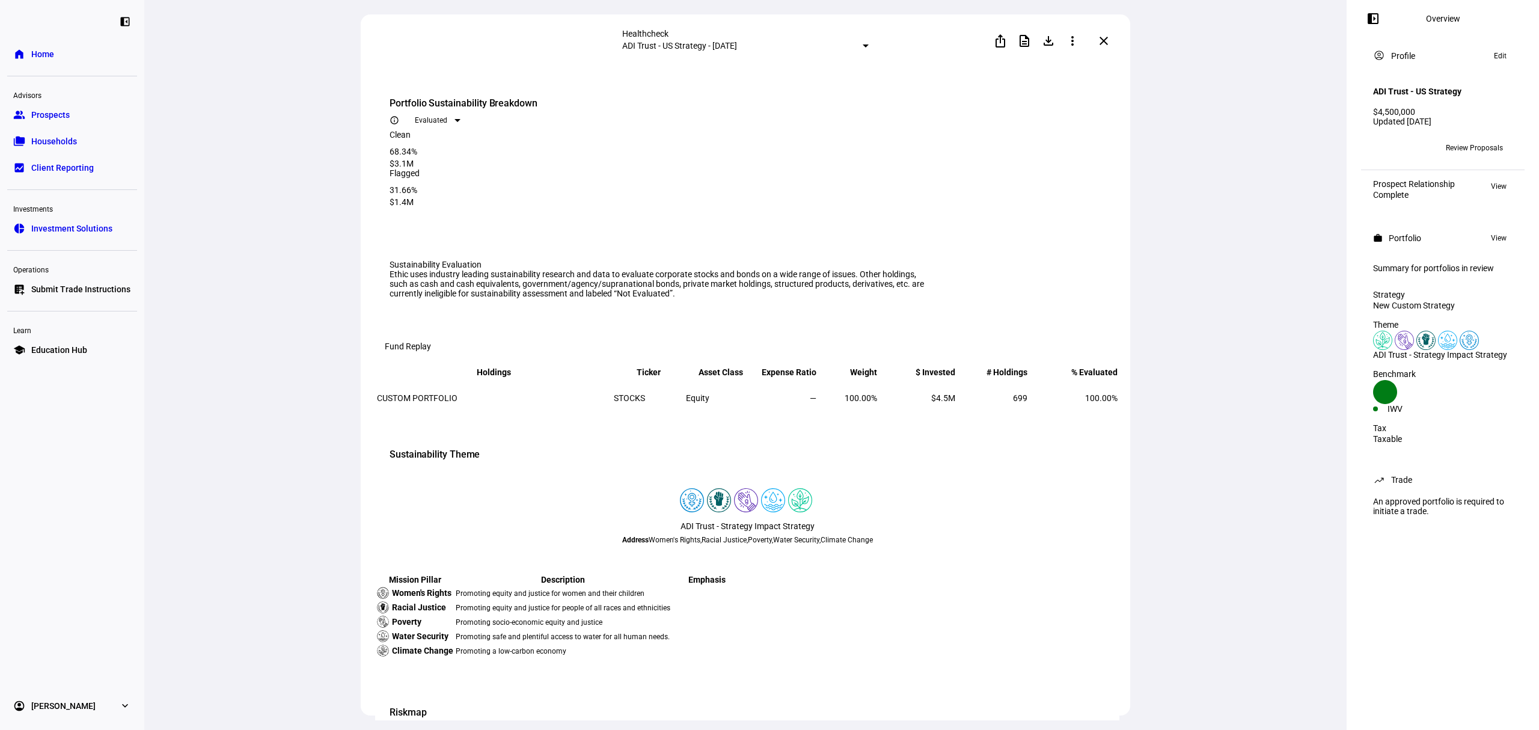
click at [1208, 123] on div "Healthcheck ADI Trust - US Strategy - [DATE] ios_share description file_downloa…" at bounding box center [745, 365] width 1203 height 730
click at [1495, 140] on span "Review Proposals" at bounding box center [1474, 147] width 57 height 19
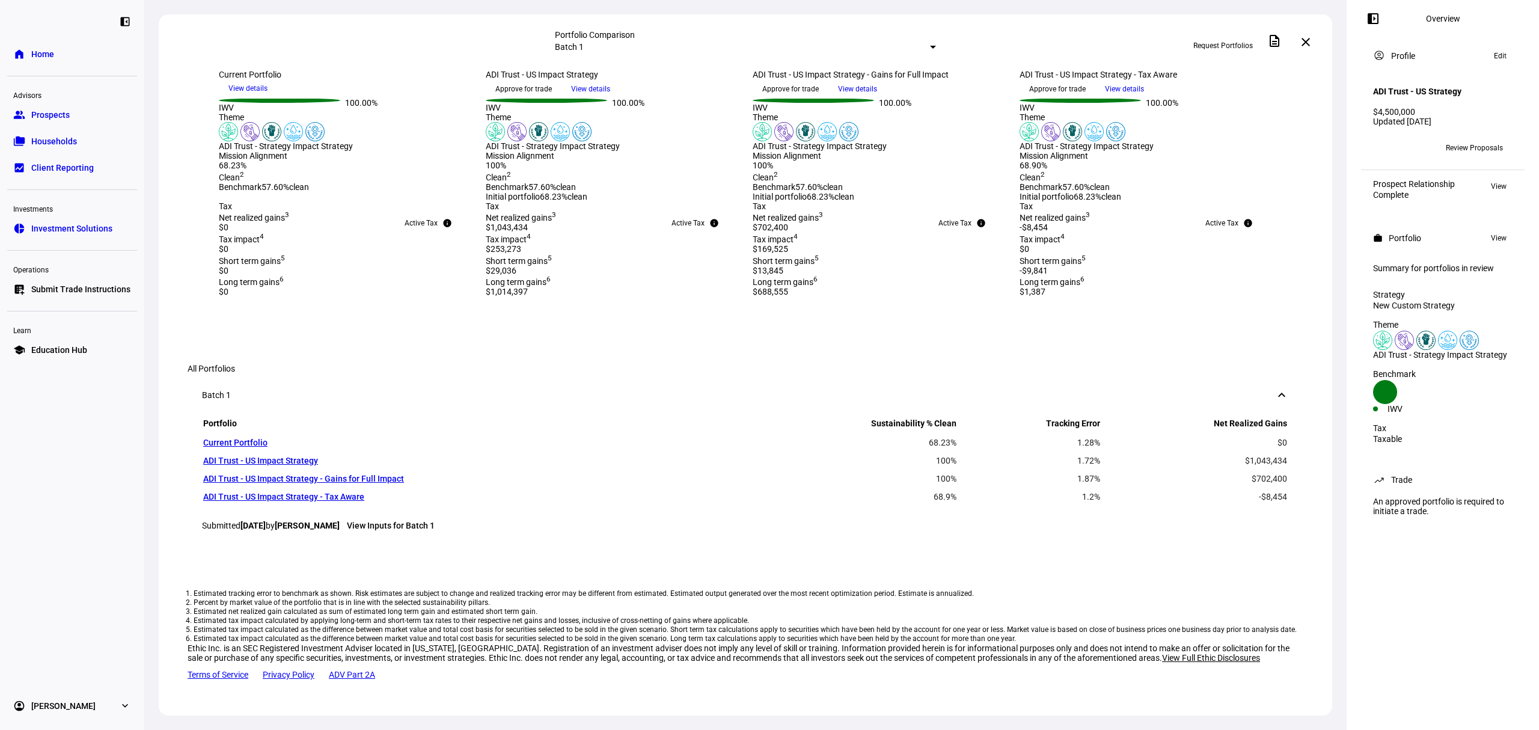
scroll to position [535, 0]
drag, startPoint x: 979, startPoint y: 503, endPoint x: 802, endPoint y: 468, distance: 180.2
click at [766, 297] on eth-portfolio-tax "Net realized gains 3 $702,400 Tax impact 4 $169,525 Short term gains 5 $13,845 …" at bounding box center [879, 254] width 253 height 86
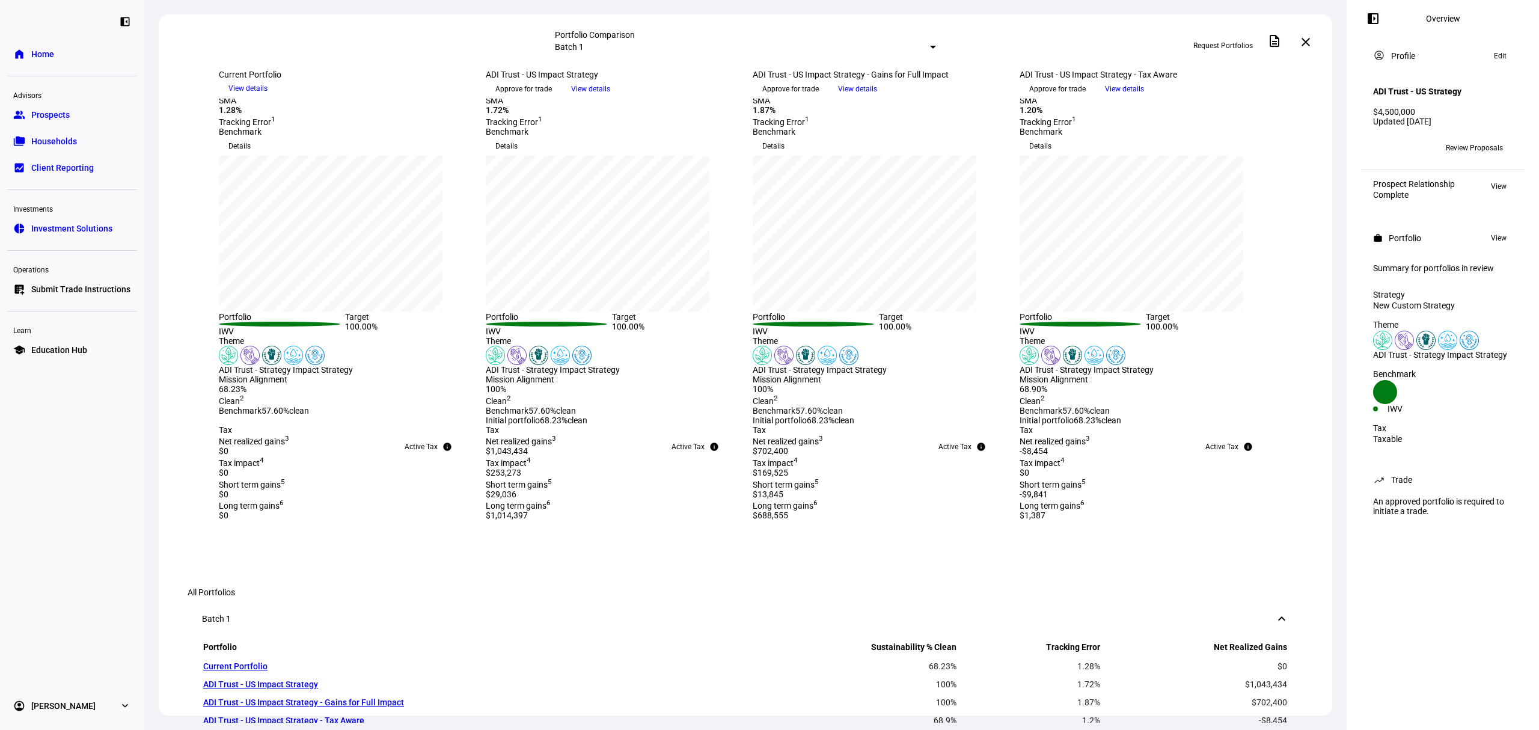
click at [1144, 98] on span "View details" at bounding box center [1124, 89] width 39 height 18
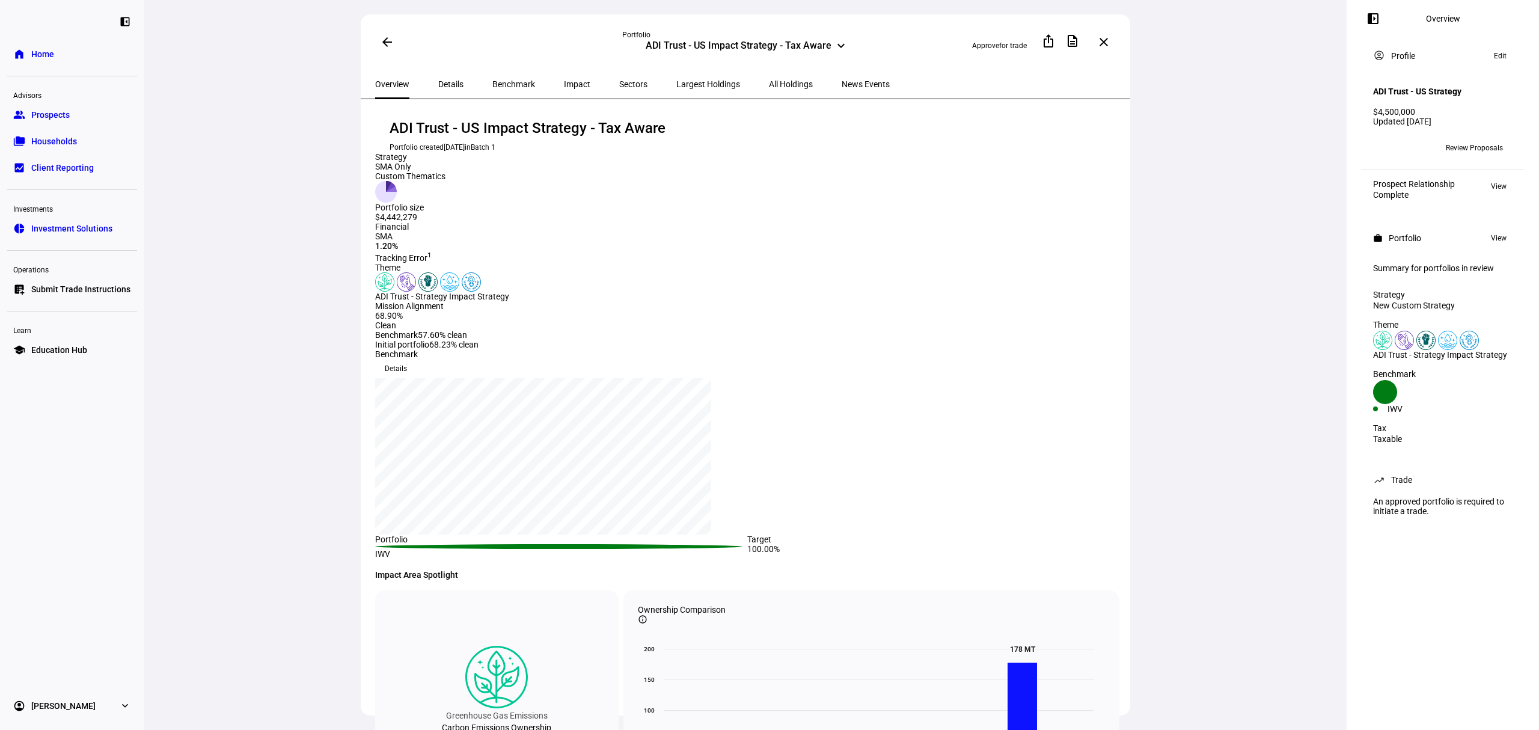
click at [564, 76] on span "Impact" at bounding box center [577, 84] width 26 height 29
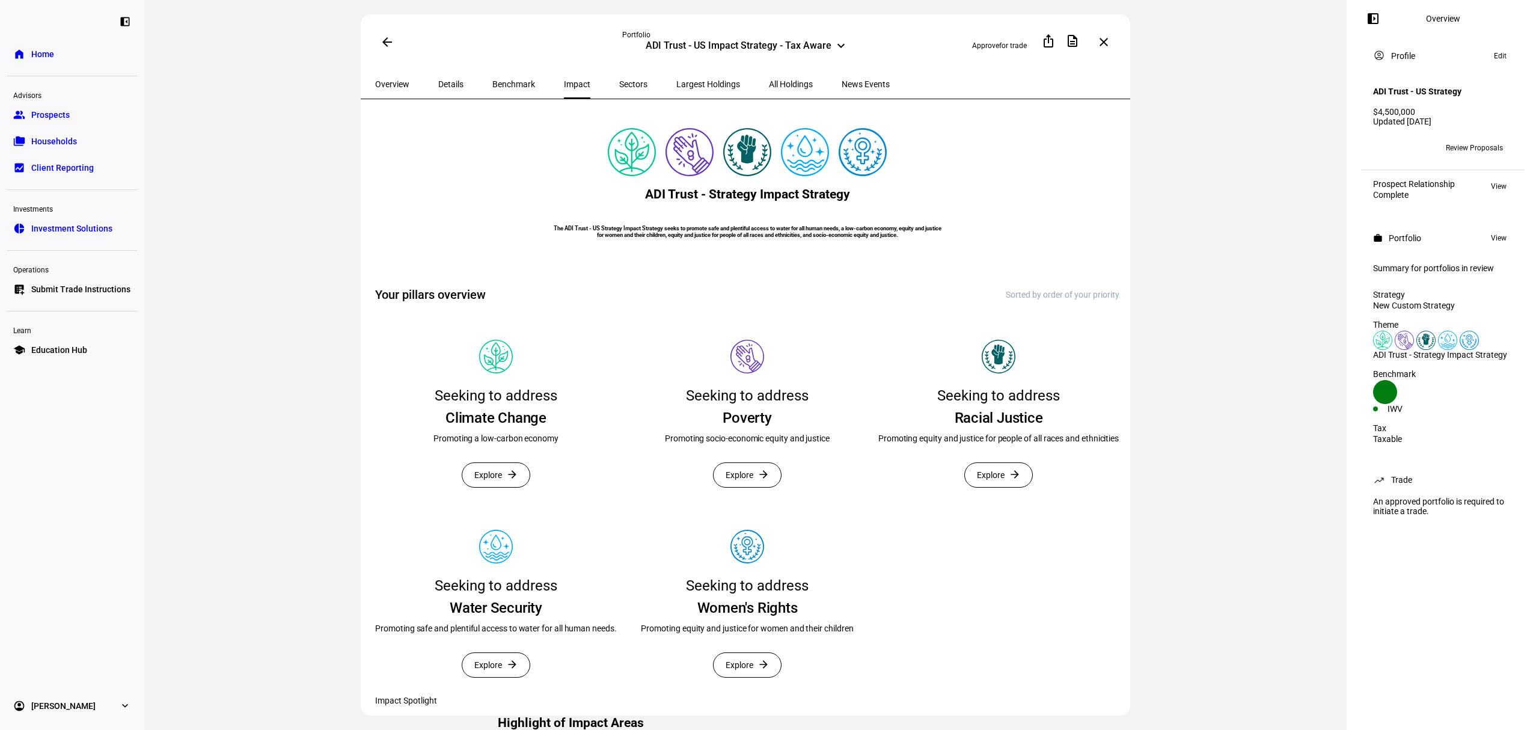
click at [491, 487] on span "Explore" at bounding box center [488, 475] width 28 height 24
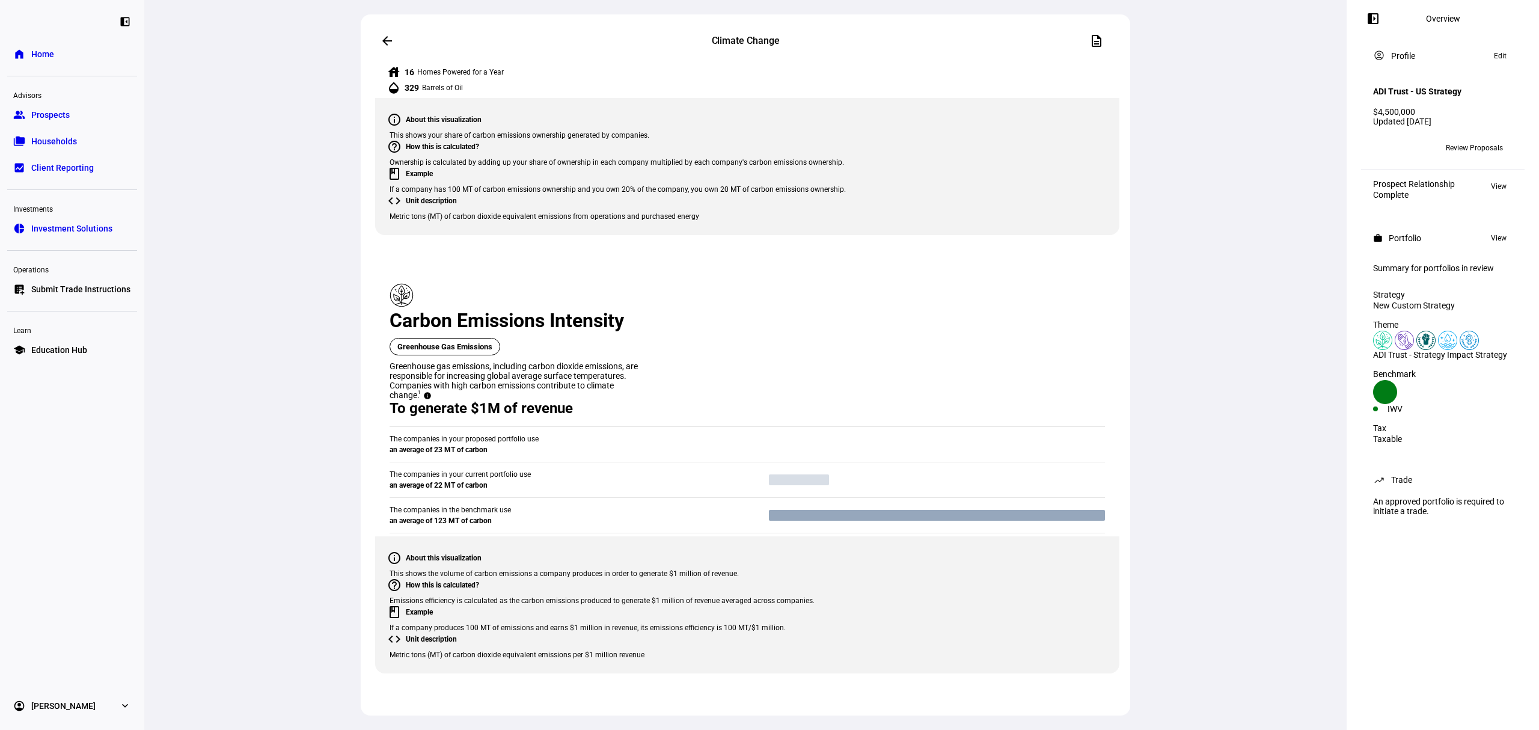
scroll to position [962, 0]
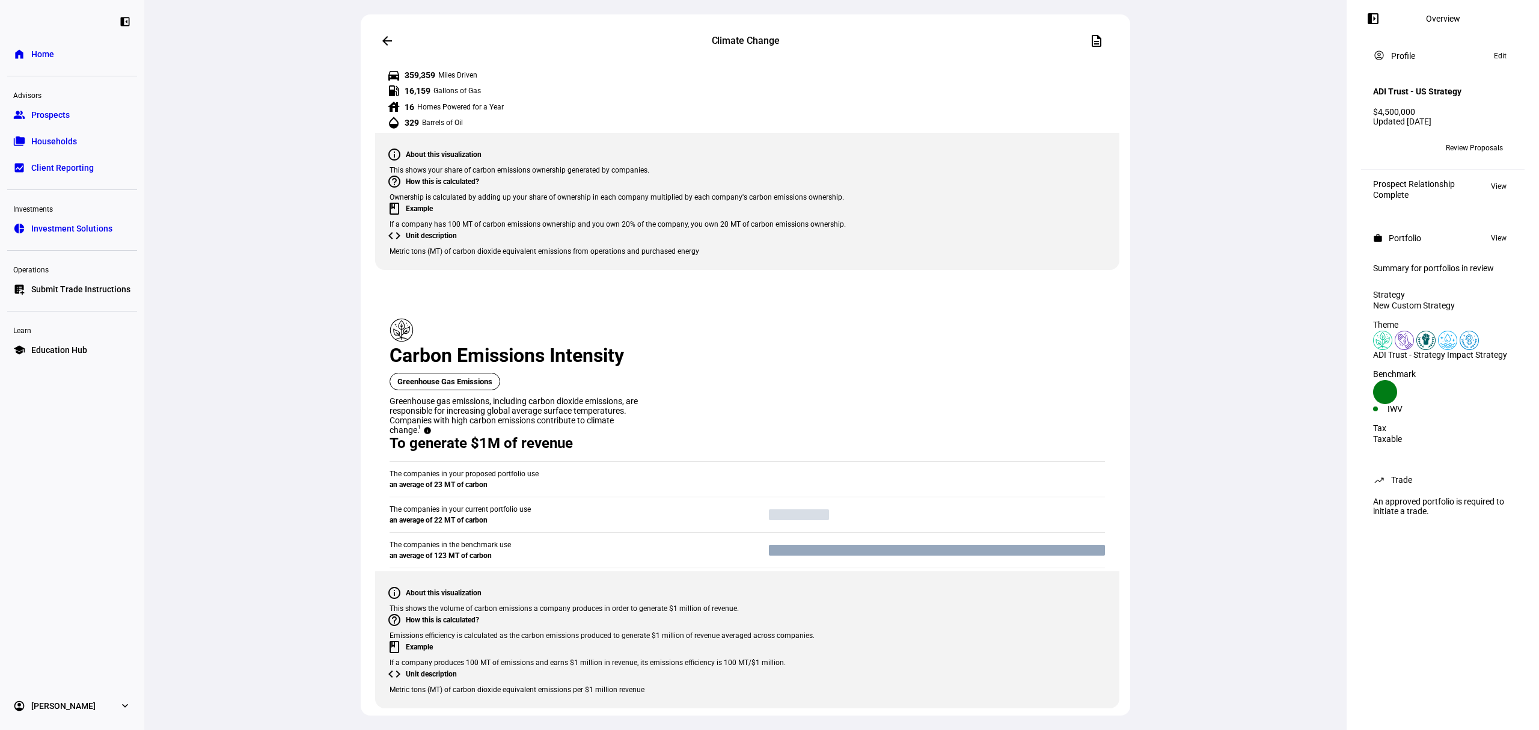
click at [572, 321] on span "From current portfolio" at bounding box center [558, 320] width 64 height 19
click at [575, 345] on span "From proposed portfolio" at bounding box center [568, 349] width 84 height 19
drag, startPoint x: 390, startPoint y: 332, endPoint x: 883, endPoint y: 535, distance: 532.6
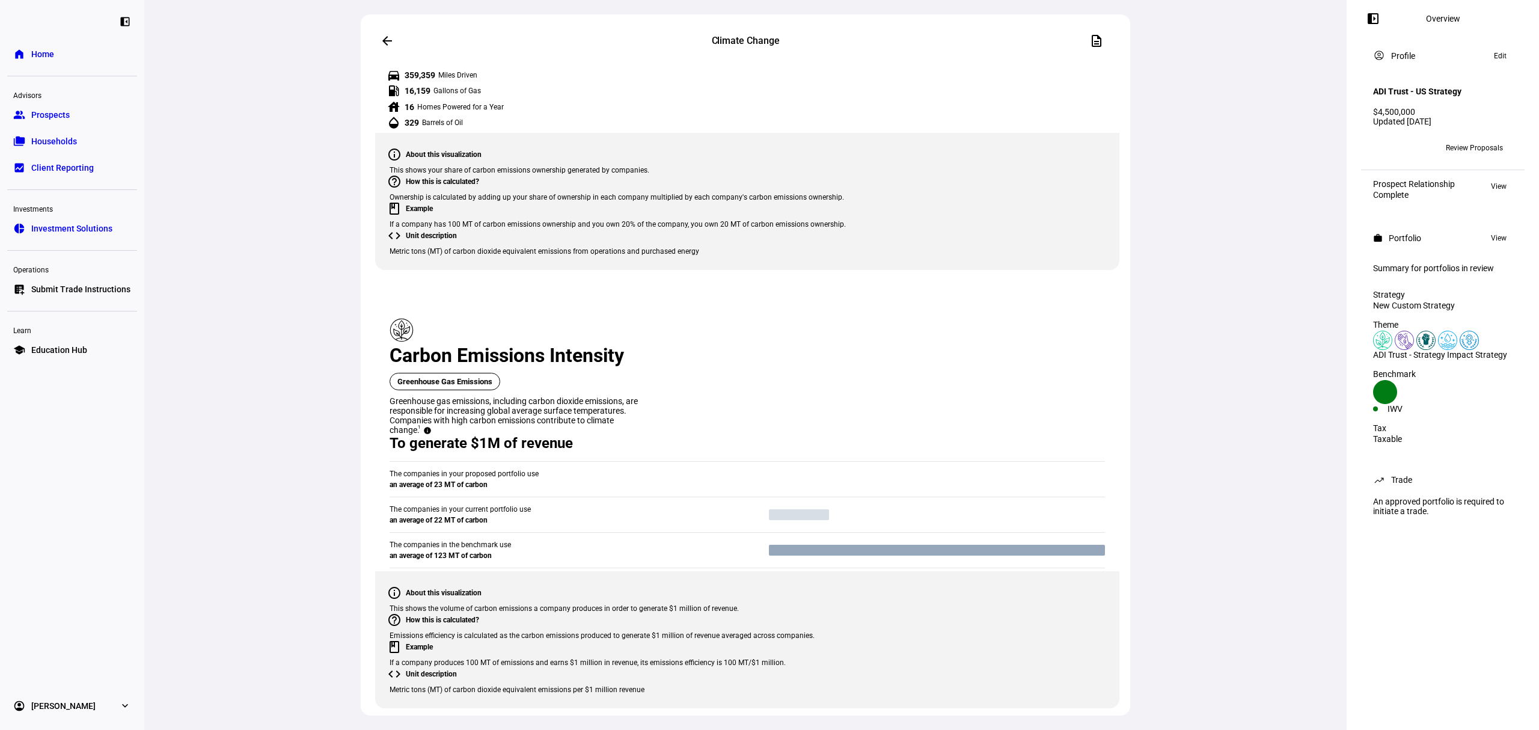
drag, startPoint x: 408, startPoint y: 322, endPoint x: 597, endPoint y: 561, distance: 304.8
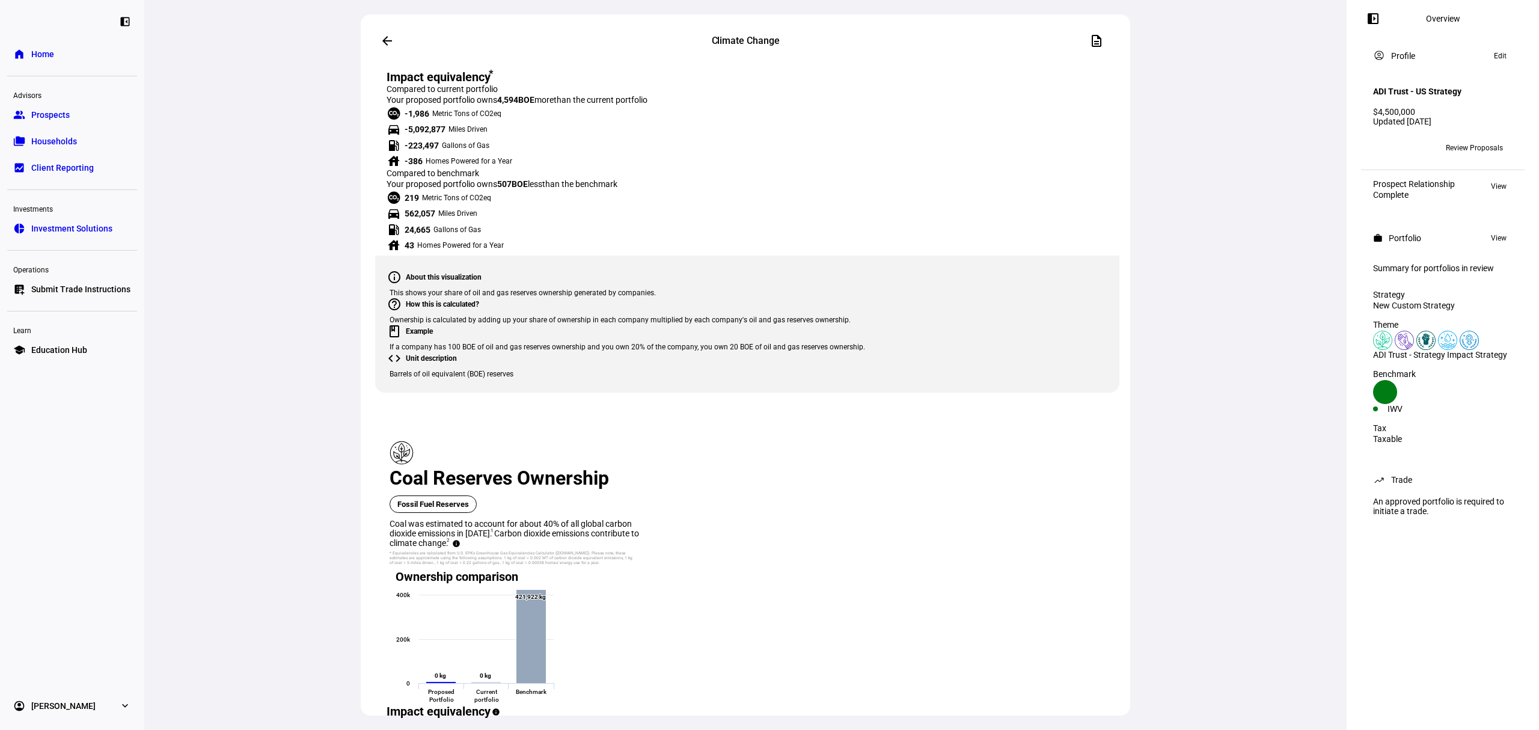
scroll to position [2672, 0]
click at [560, 376] on span "From proposed portfolio" at bounding box center [558, 381] width 64 height 19
drag, startPoint x: 412, startPoint y: 366, endPoint x: 833, endPoint y: 506, distance: 444.2
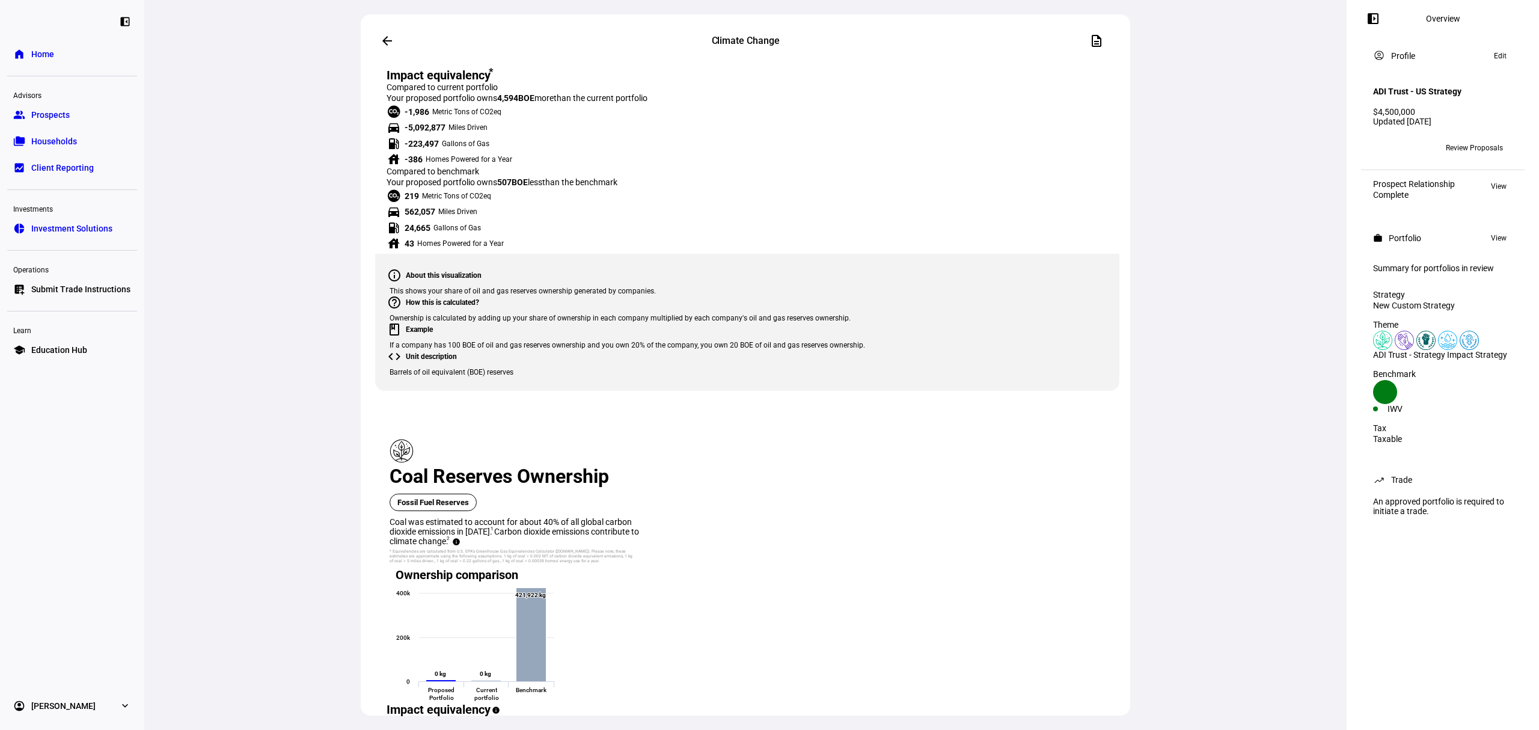
click at [1229, 510] on div "arrow_back Climate Change description flag Contains Flagged Holdings Created wi…" at bounding box center [745, 365] width 1203 height 730
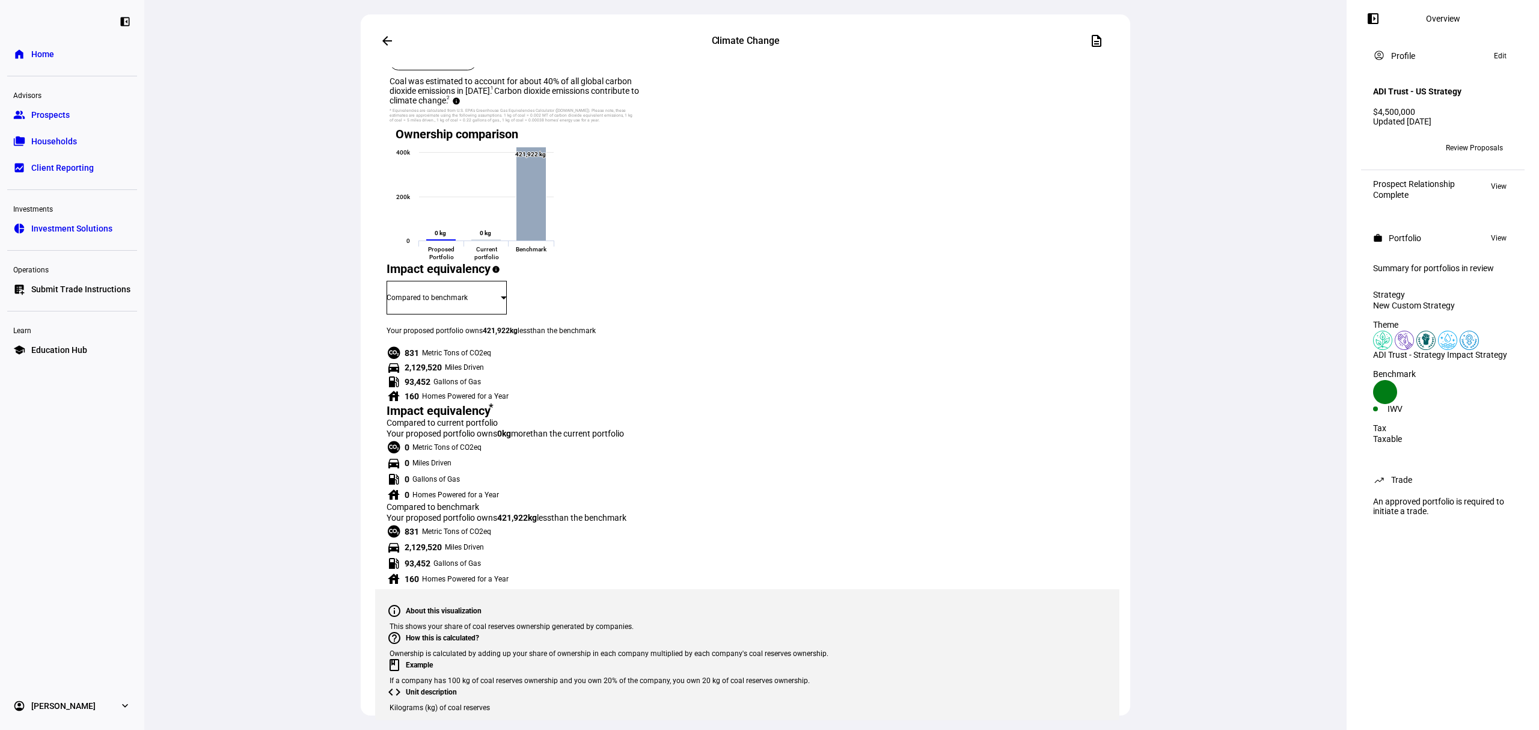
scroll to position [2993, 0]
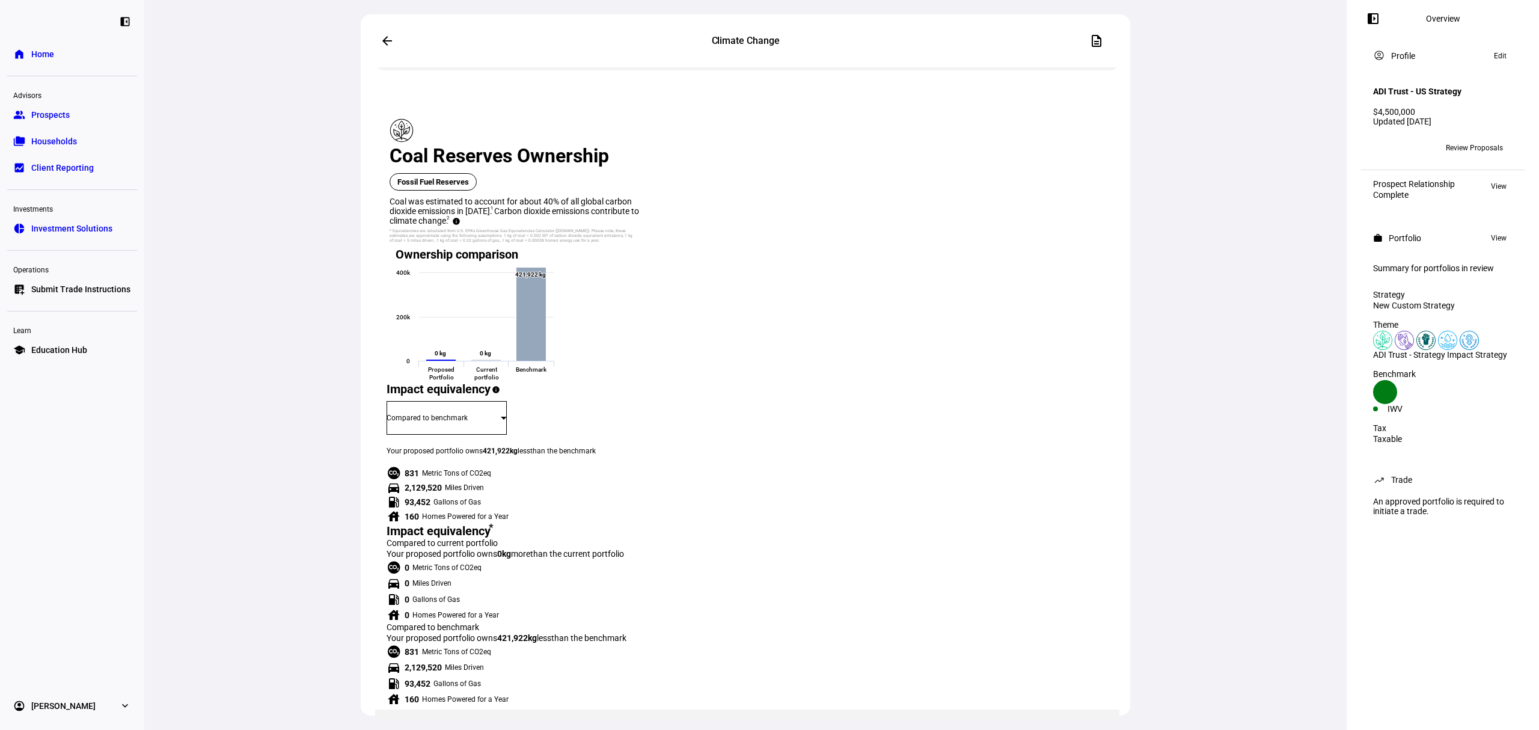
click at [589, 451] on span "From proposed portfolio" at bounding box center [558, 449] width 64 height 19
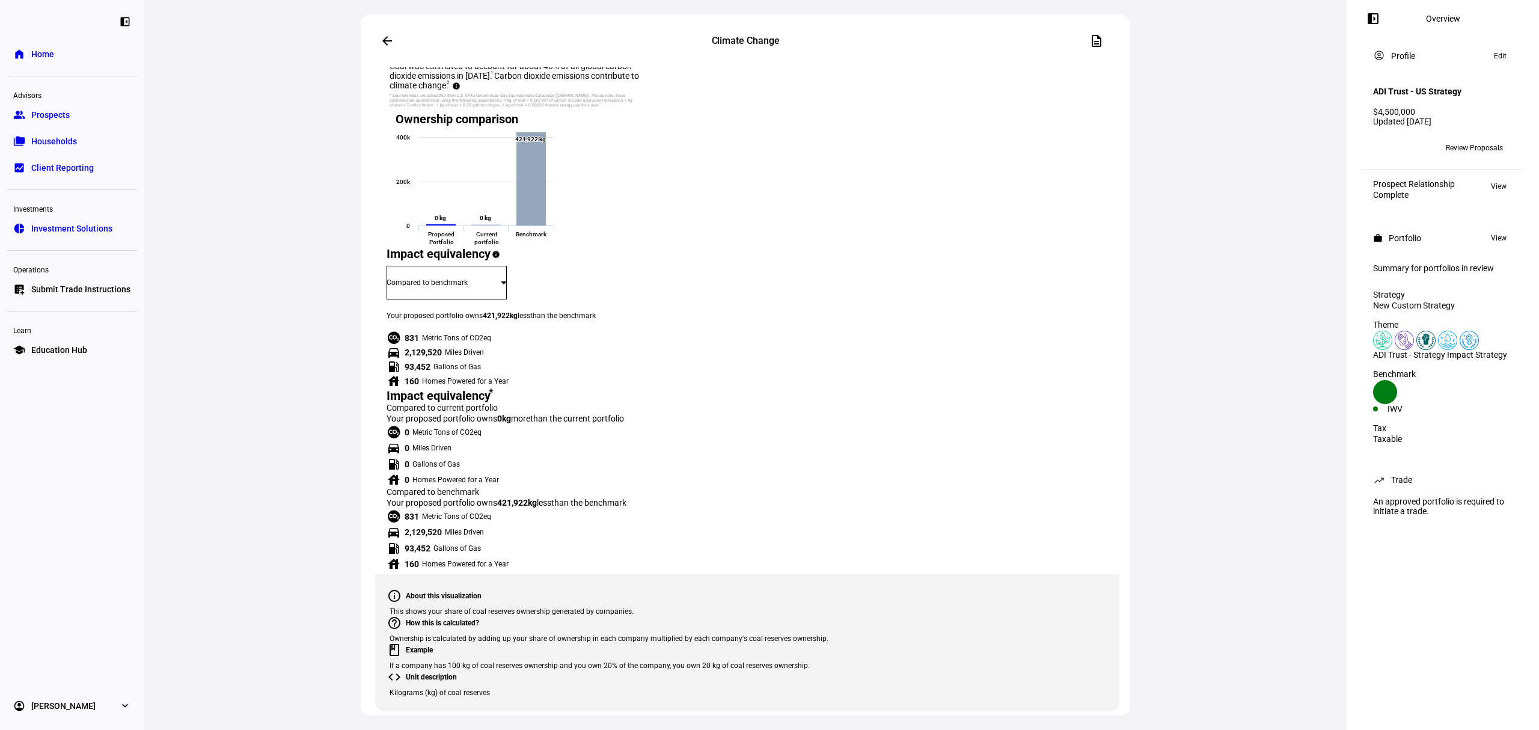
scroll to position [3421, 0]
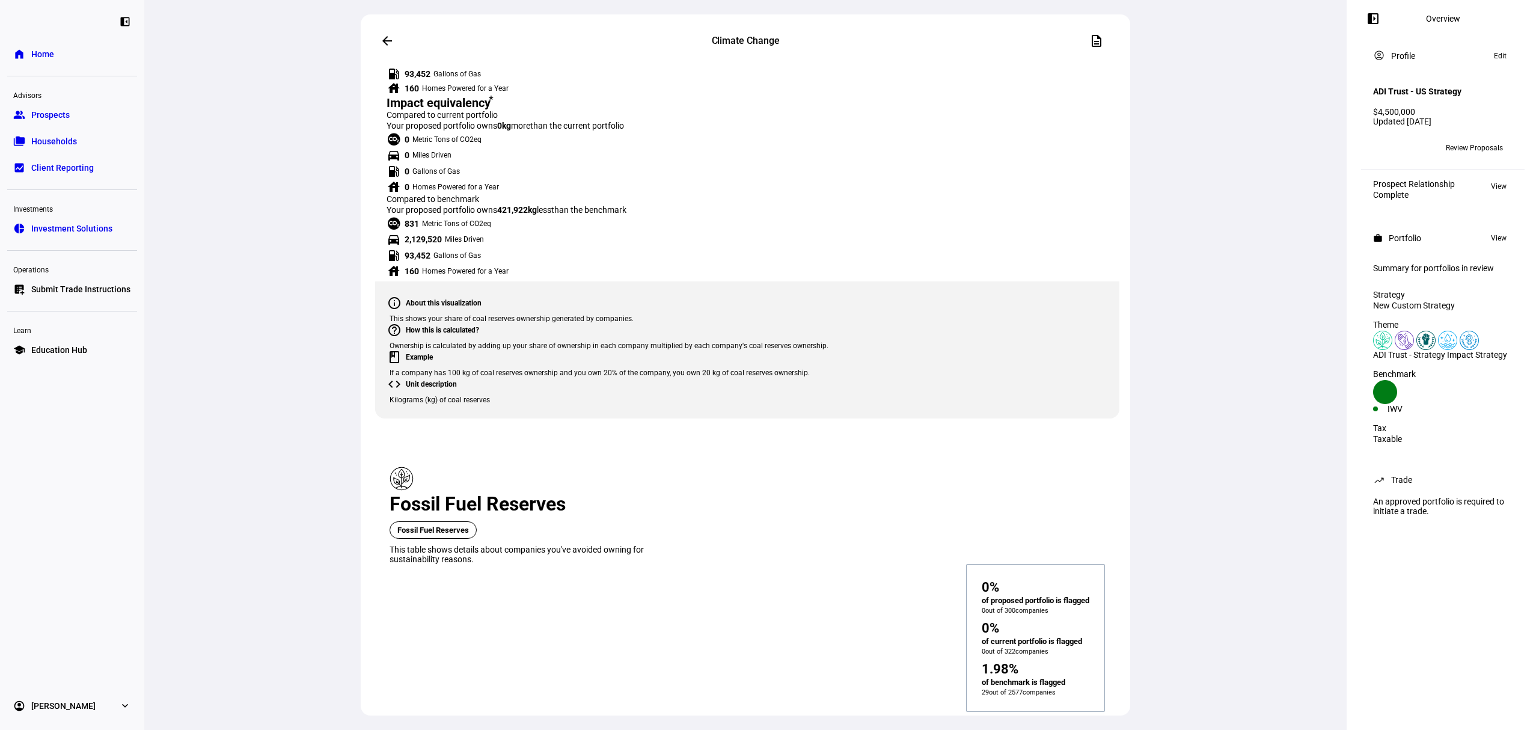
click at [572, 324] on span "From proposed portfolio" at bounding box center [558, 329] width 64 height 19
drag, startPoint x: 421, startPoint y: 305, endPoint x: 744, endPoint y: 347, distance: 326.2
click at [725, 344] on eth-focus-area-page "Carbon Emissions Ownership Greenhouse Gas Emissions Greenhouse gas emissions, i…" at bounding box center [747, 119] width 744 height 6141
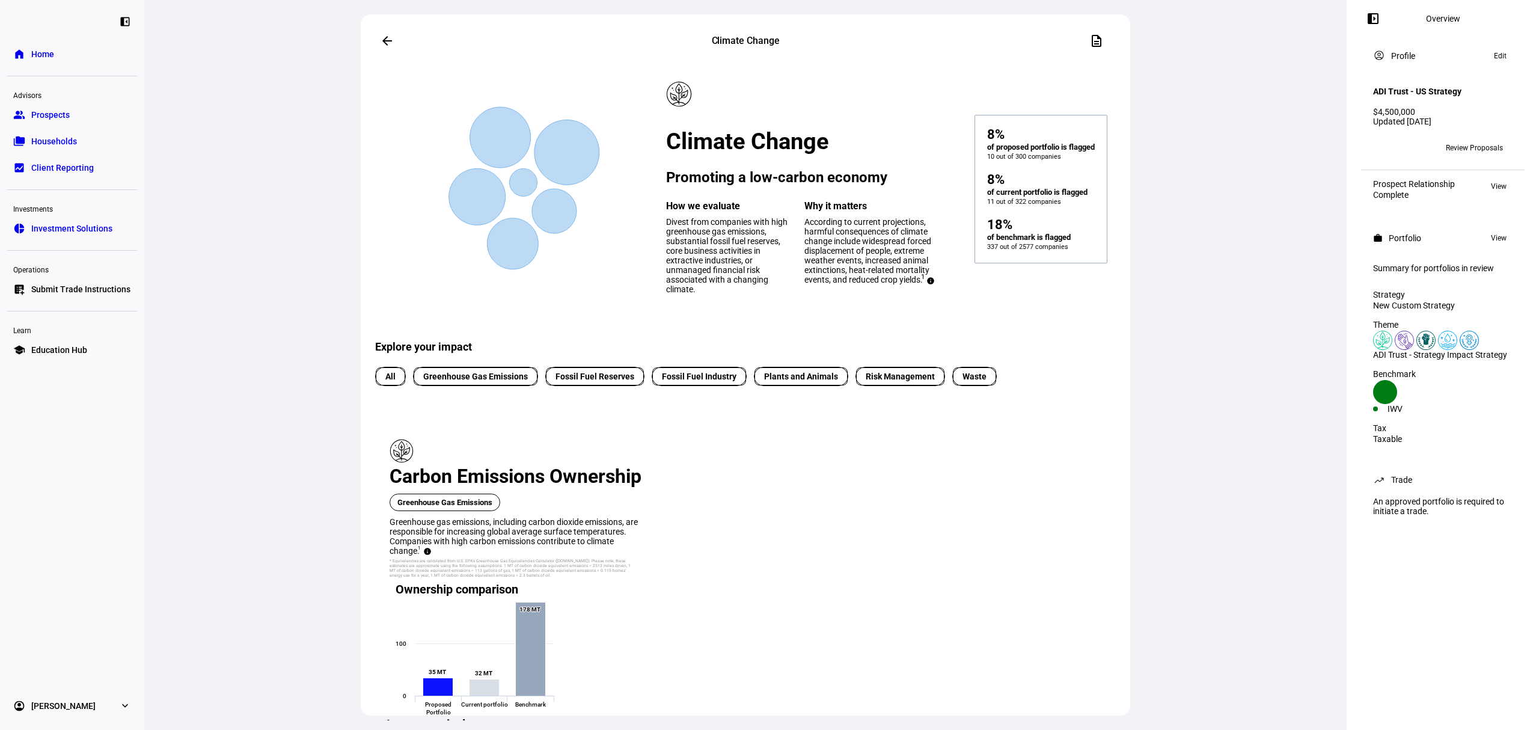
scroll to position [0, 0]
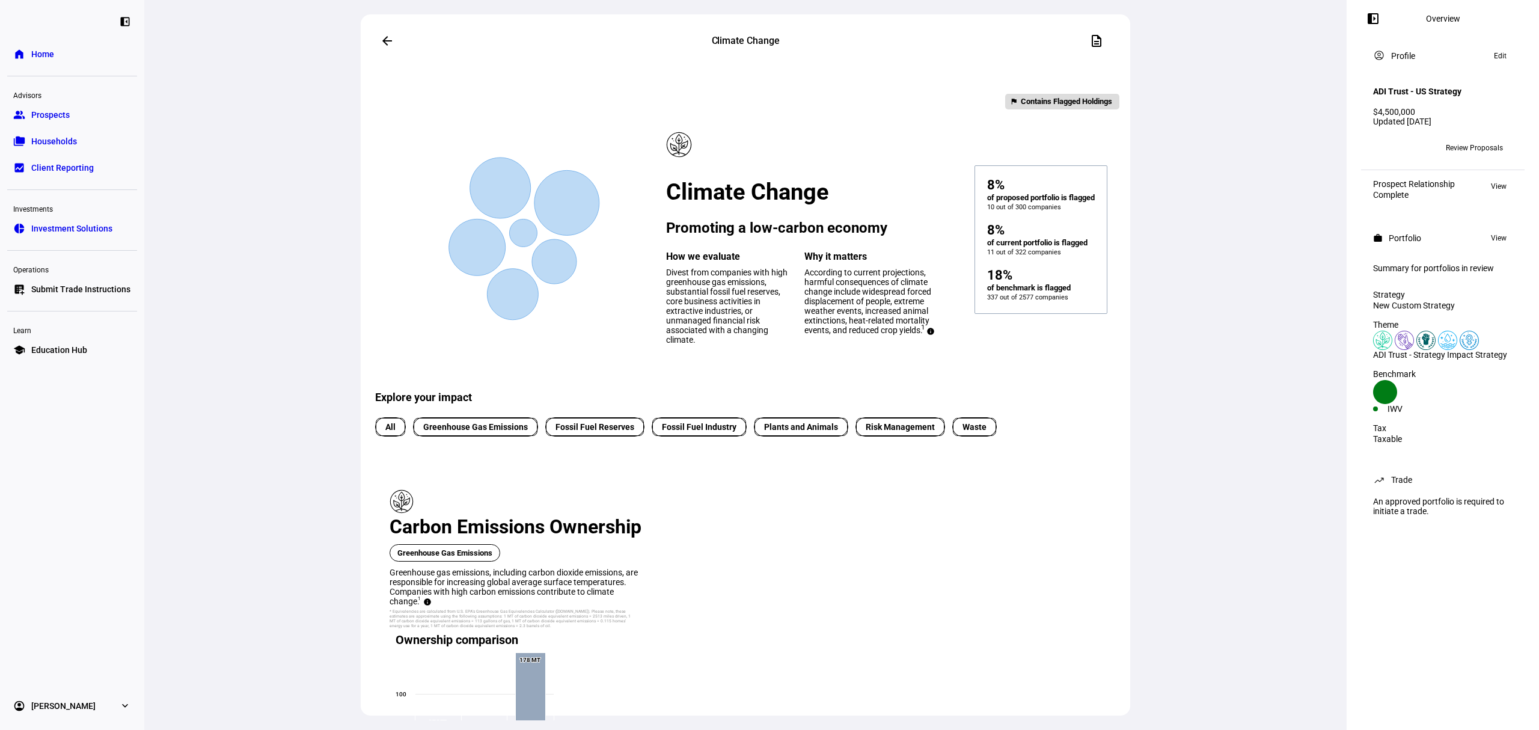
click at [381, 41] on button "arrow_back" at bounding box center [387, 41] width 24 height 24
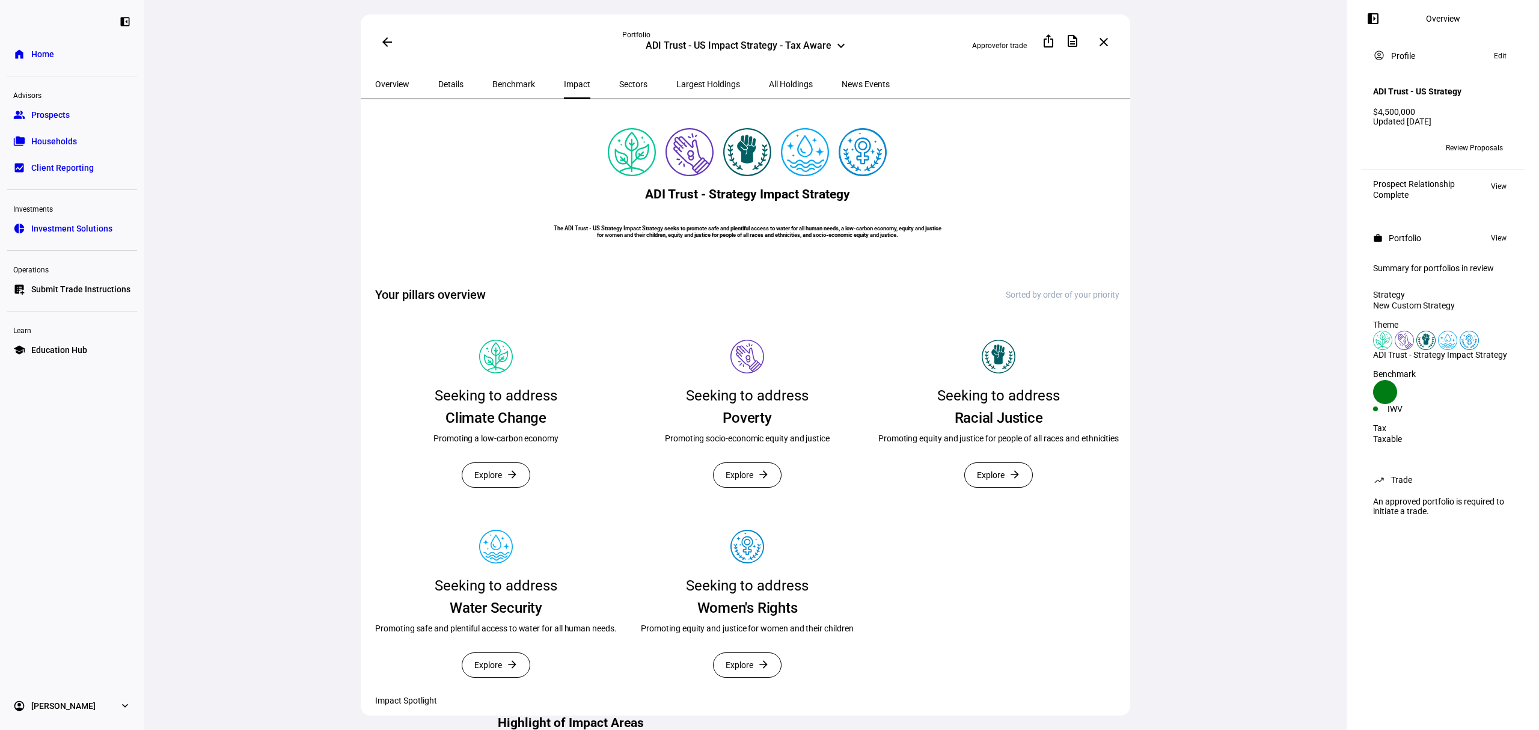
click at [769, 80] on span "All Holdings" at bounding box center [791, 84] width 44 height 8
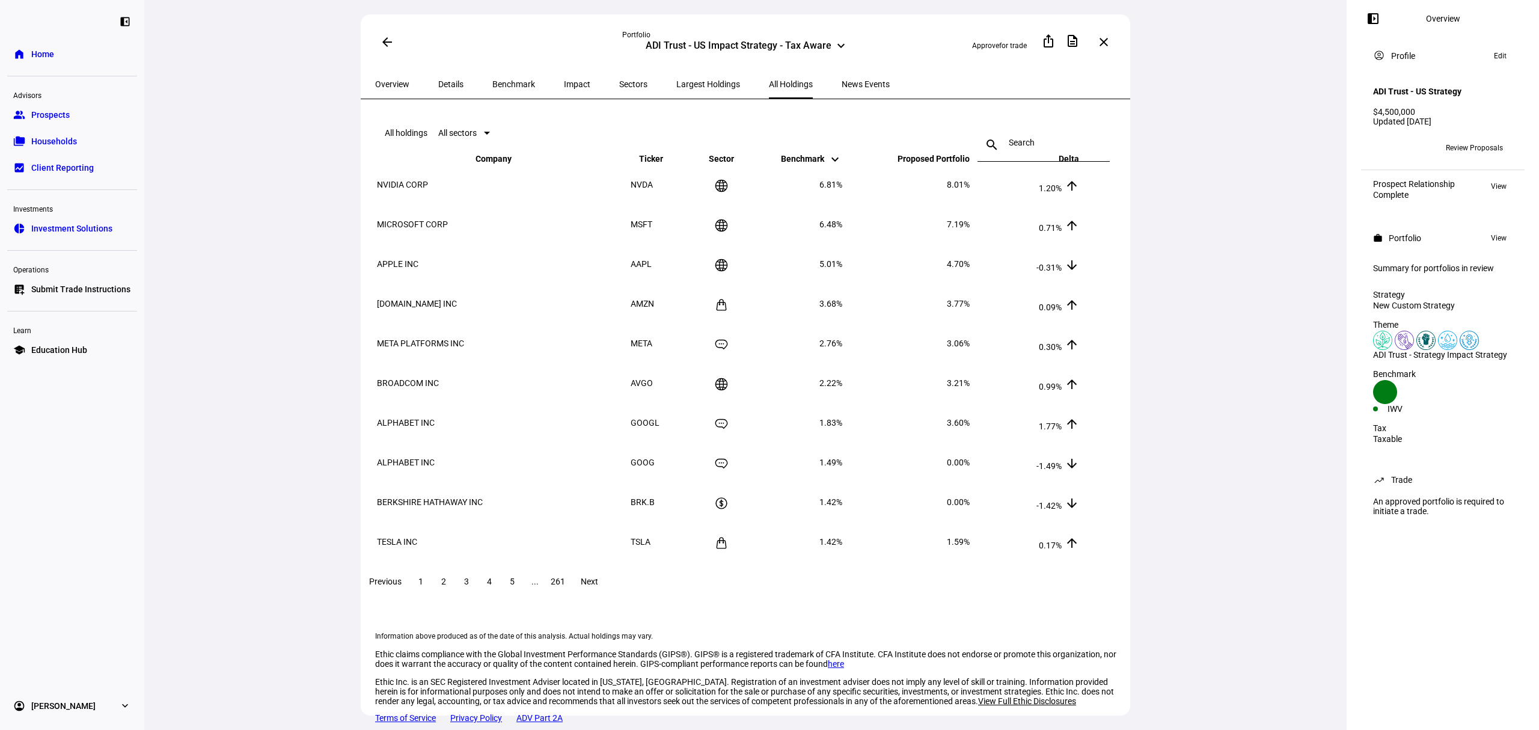
click at [1079, 164] on span "Delta keyboard_arrow_down keyboard_arrow_up" at bounding box center [1060, 159] width 38 height 10
click at [1013, 126] on div "search close" at bounding box center [1044, 133] width 132 height 38
click at [1016, 138] on input at bounding box center [1044, 143] width 70 height 10
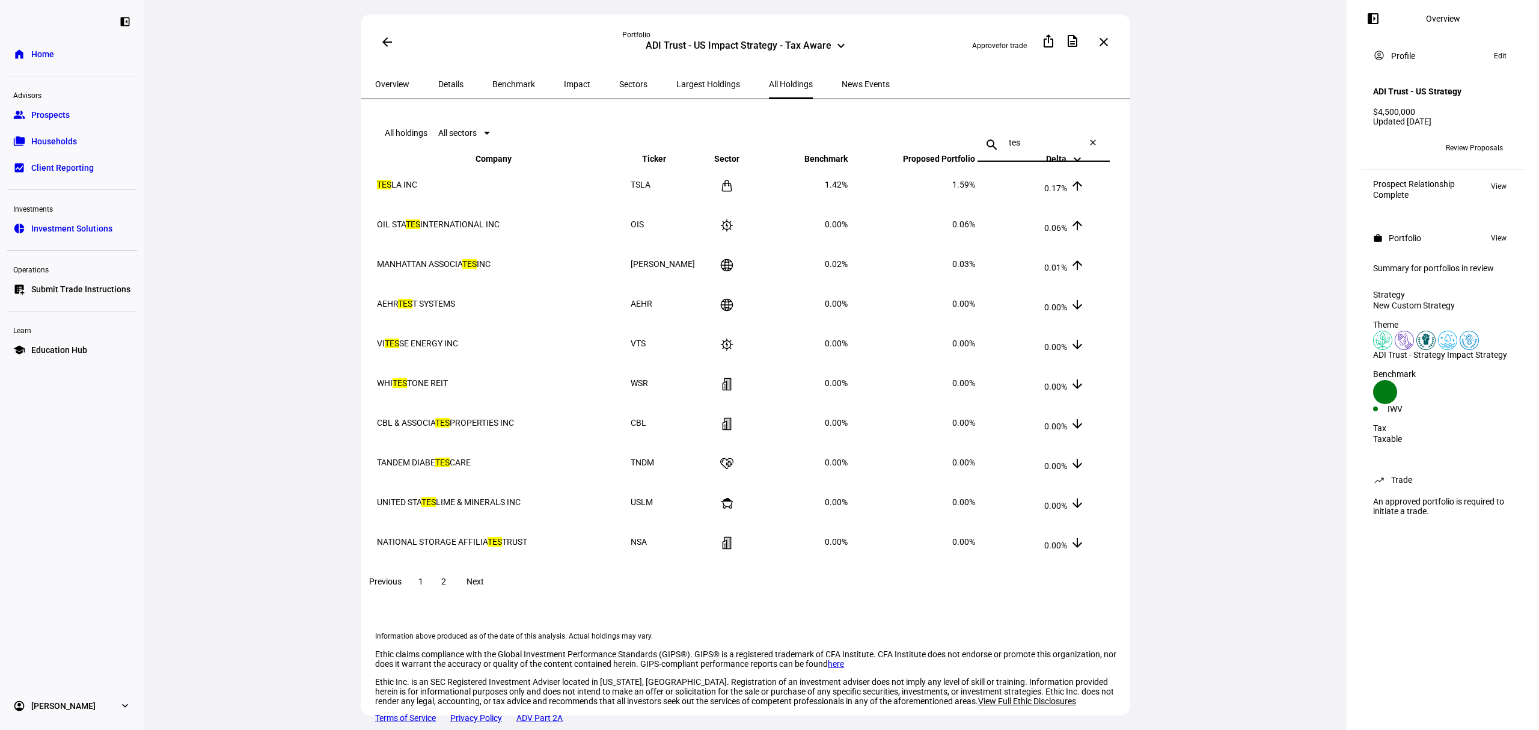
type input "tes"
drag, startPoint x: 1003, startPoint y: 201, endPoint x: 1105, endPoint y: 212, distance: 102.2
click at [1085, 204] on tr "TES LA INC TSLA 1.42% 1.59% 0.17% arrow_upward" at bounding box center [730, 184] width 709 height 38
click at [1085, 204] on td "0.17% arrow_upward" at bounding box center [1031, 184] width 108 height 38
drag, startPoint x: 1104, startPoint y: 210, endPoint x: 767, endPoint y: 217, distance: 336.8
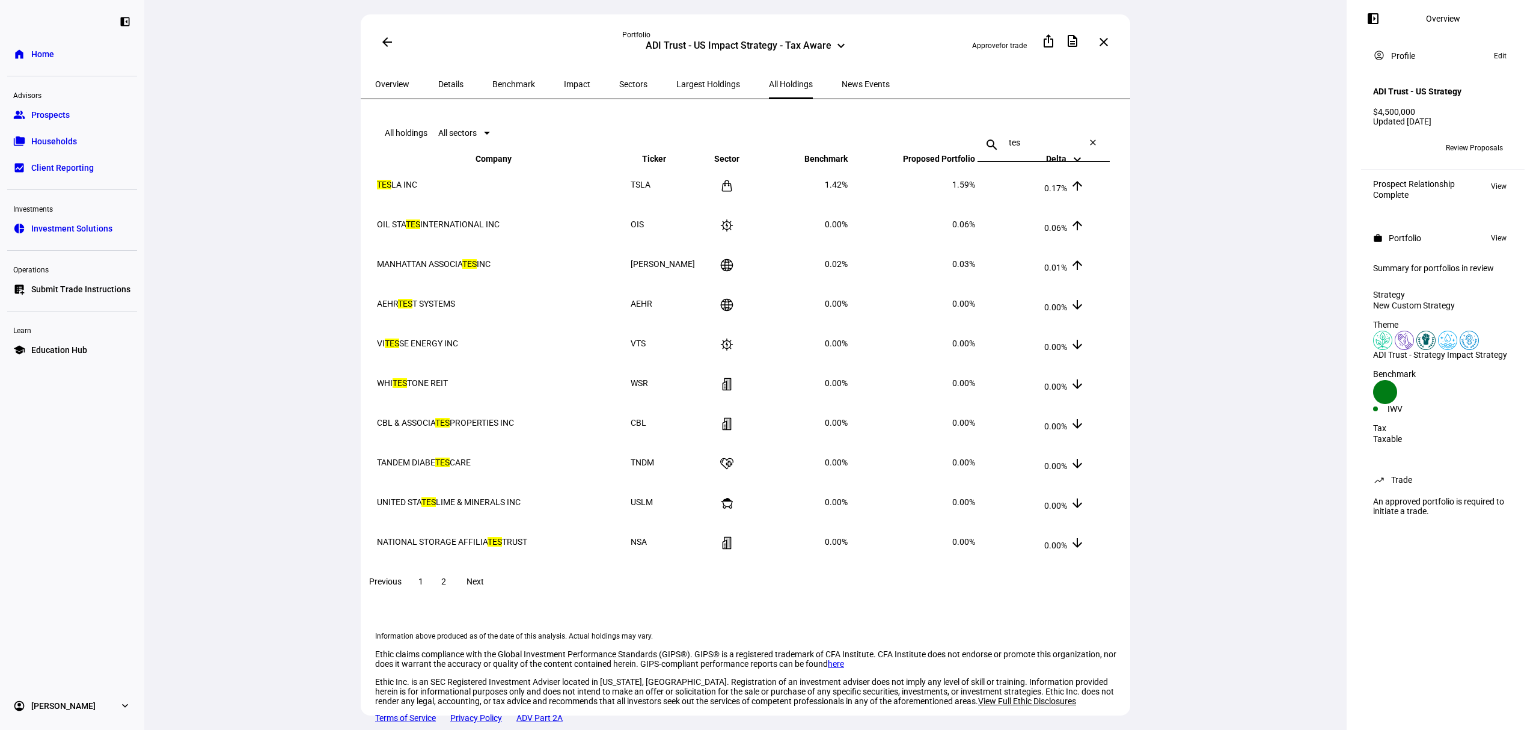
click at [767, 204] on tr "TES LA INC TSLA 1.42% 1.59% 0.17% arrow_upward" at bounding box center [730, 184] width 709 height 38
drag, startPoint x: 636, startPoint y: 207, endPoint x: 1110, endPoint y: 200, distance: 473.9
click at [1085, 200] on tr "TES LA INC TSLA 1.42% 1.59% 0.17% arrow_upward" at bounding box center [730, 184] width 709 height 38
click at [619, 87] on span "Sectors" at bounding box center [633, 84] width 28 height 29
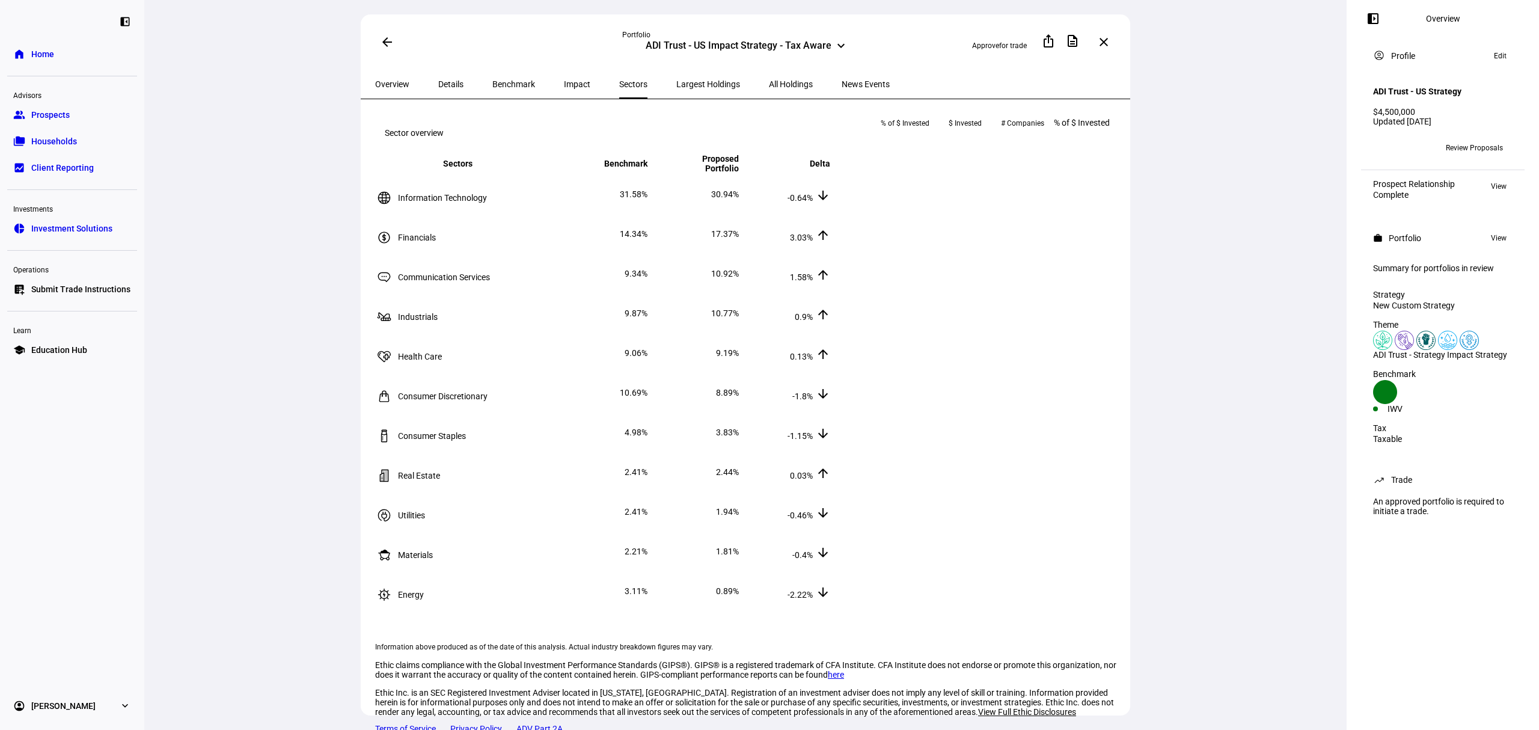
click at [564, 85] on span "Impact" at bounding box center [577, 84] width 26 height 8
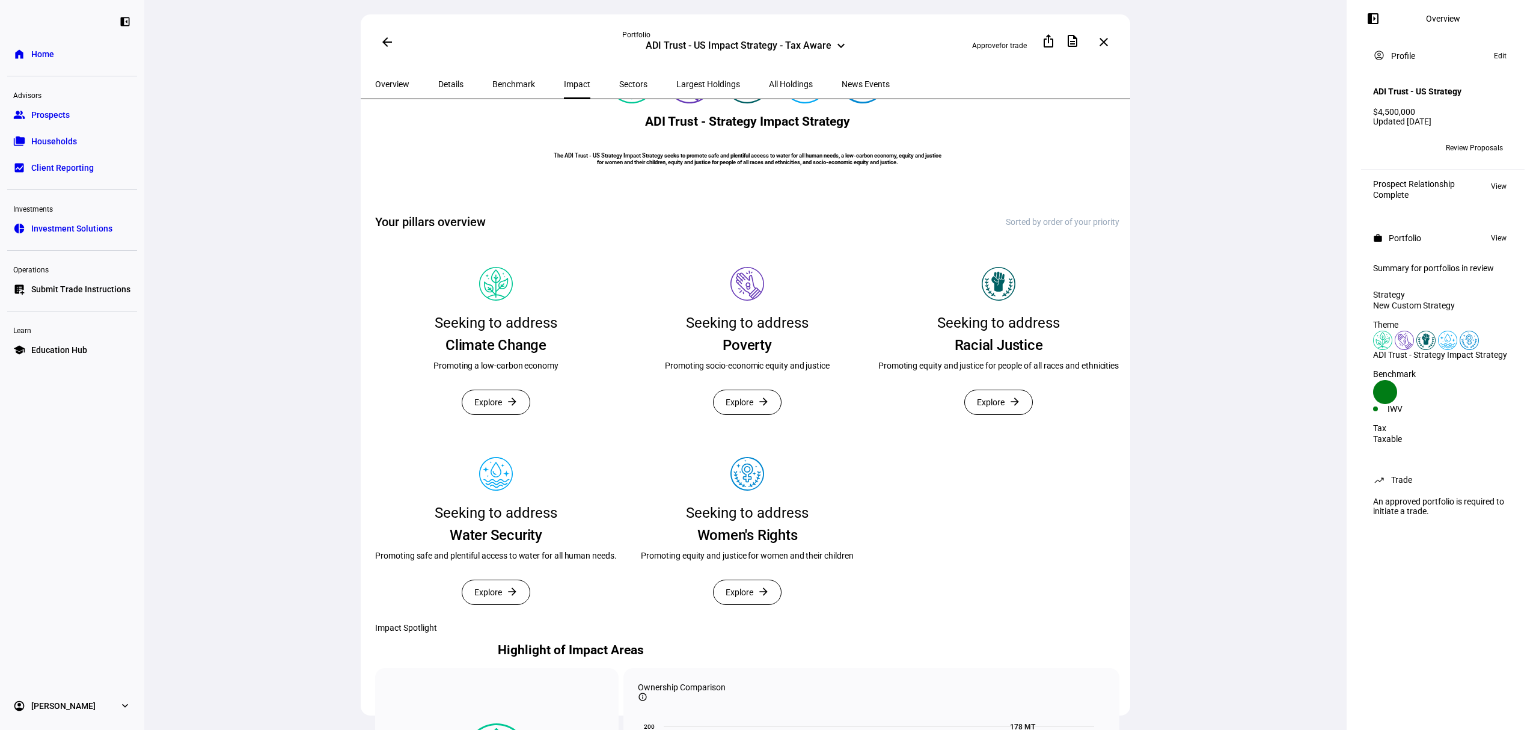
scroll to position [106, 0]
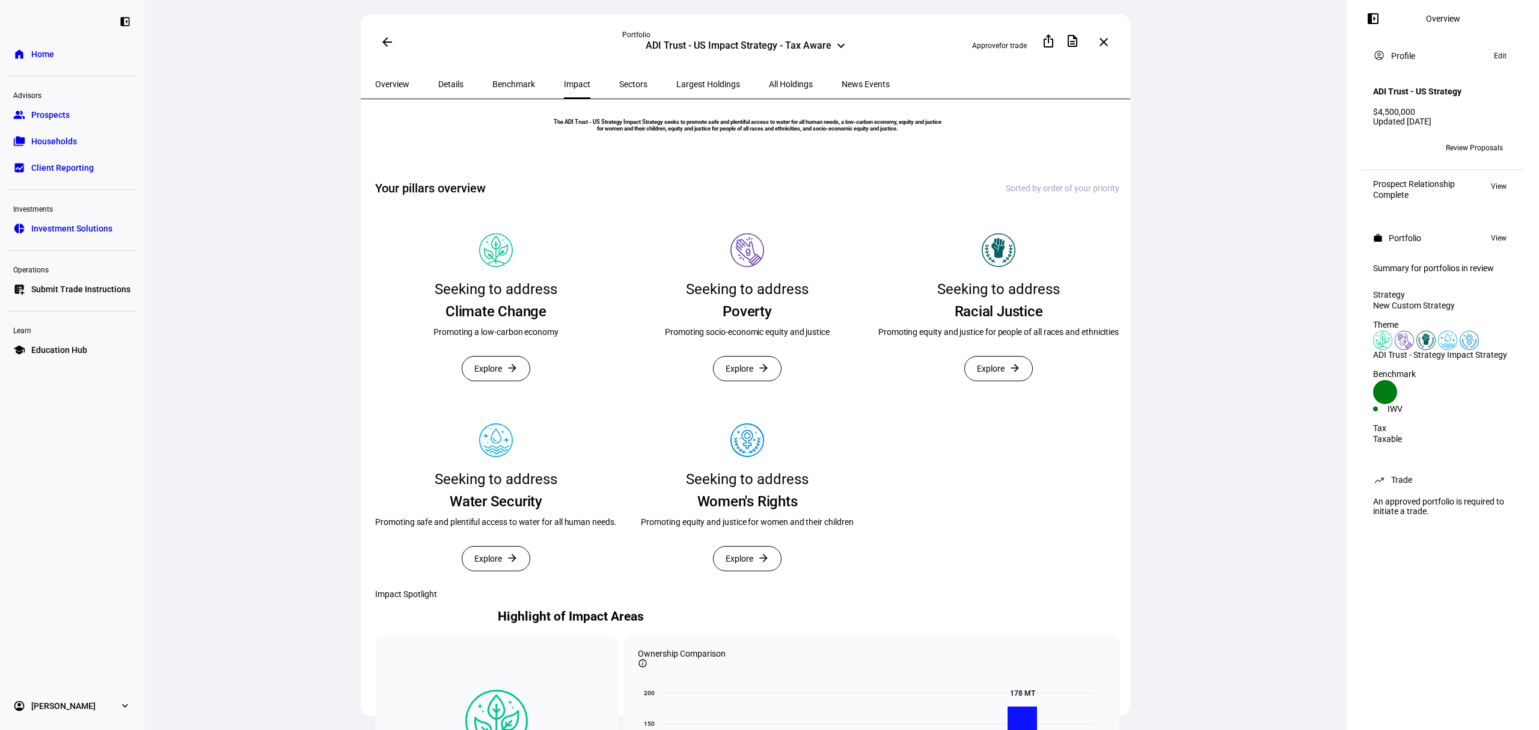
click at [383, 46] on mat-icon "arrow_back" at bounding box center [387, 42] width 14 height 14
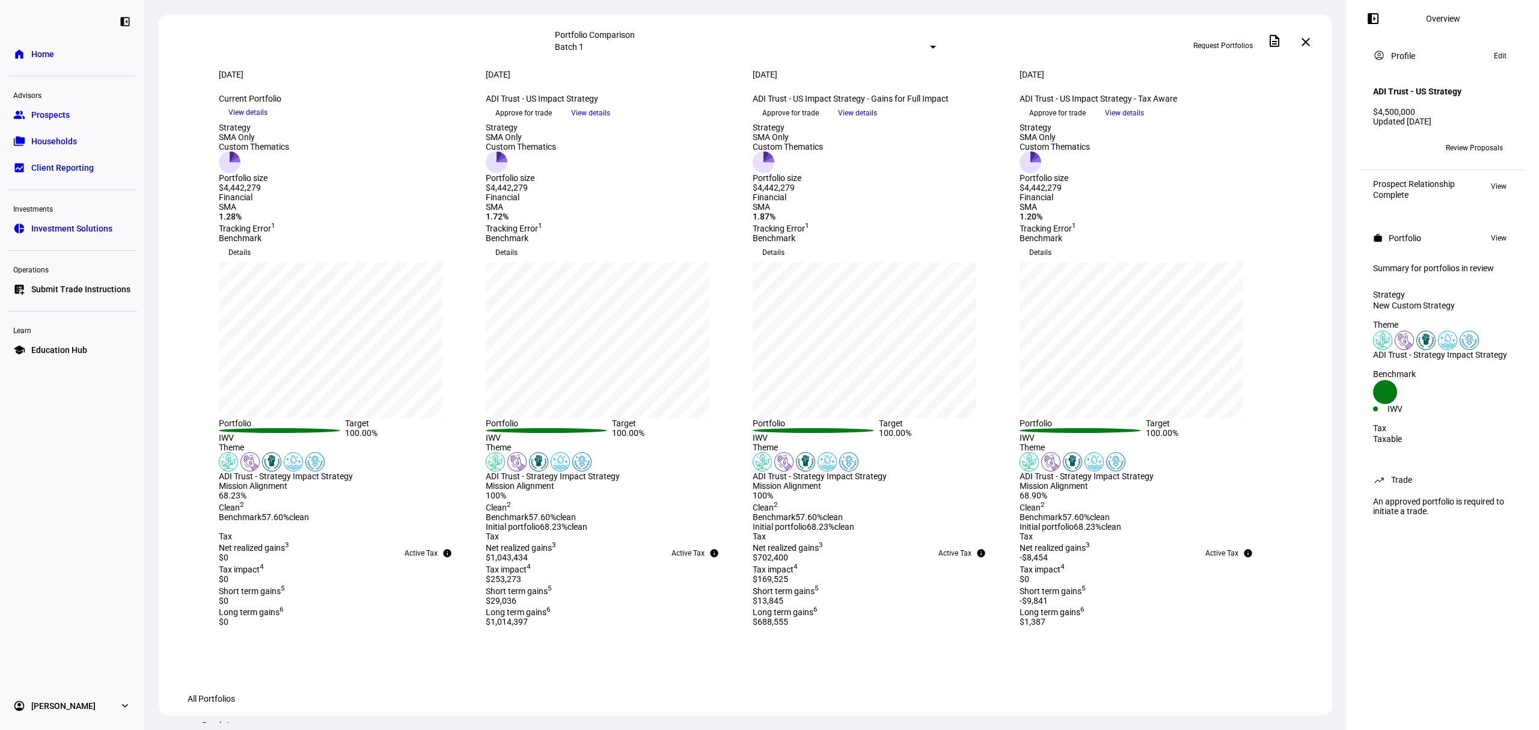
drag, startPoint x: 1301, startPoint y: 44, endPoint x: 1314, endPoint y: 70, distance: 28.8
click at [1303, 46] on button "close" at bounding box center [1306, 42] width 24 height 24
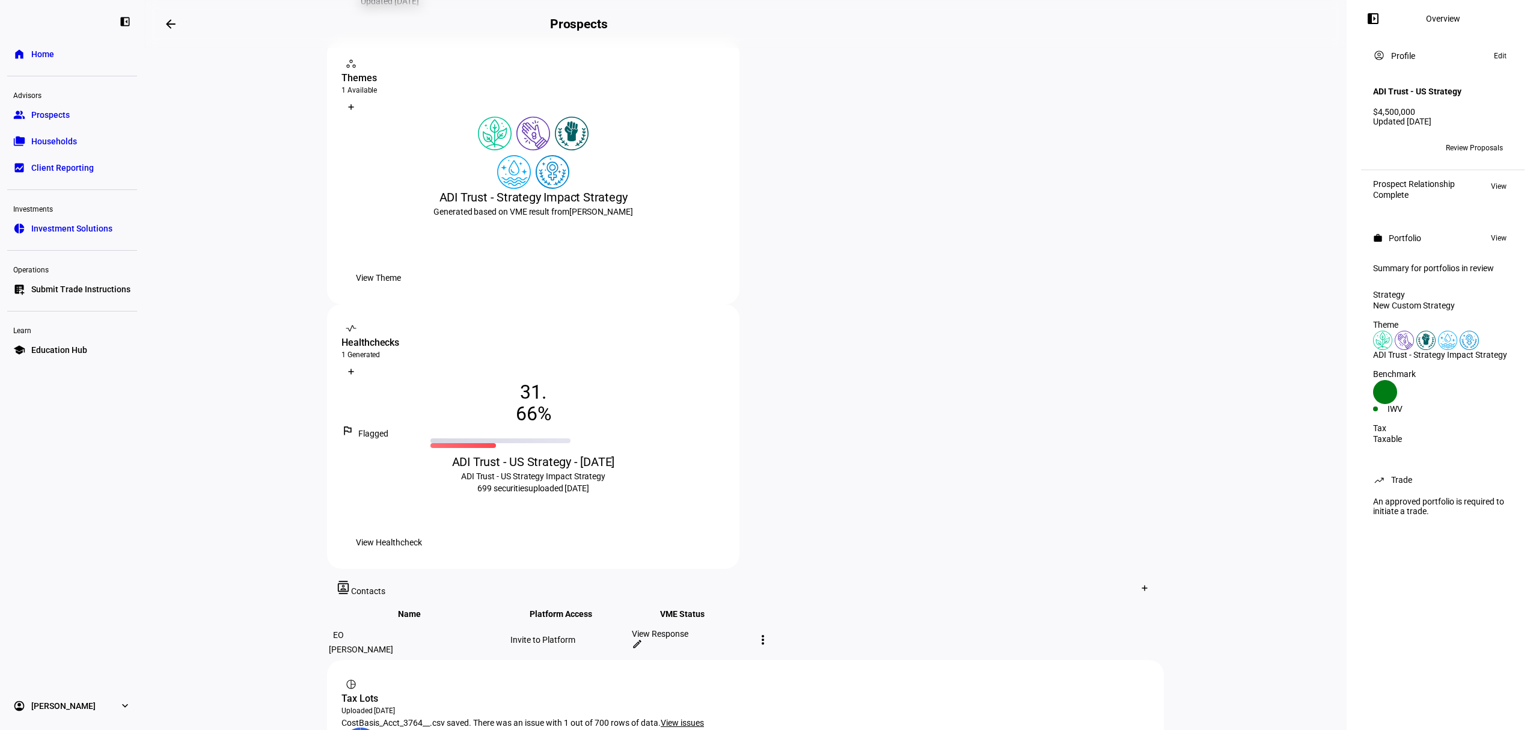
scroll to position [214, 0]
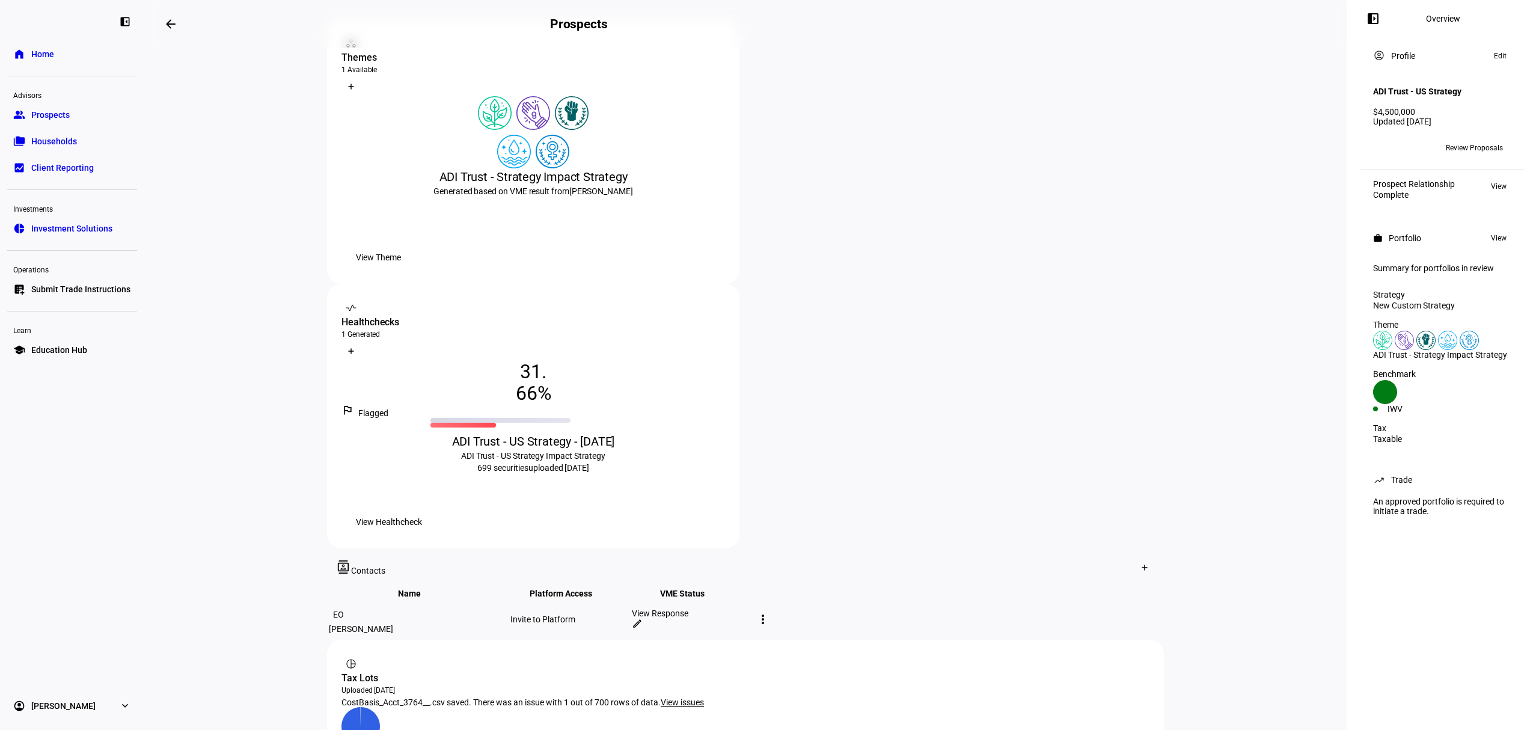
click at [422, 510] on span "View Healthcheck" at bounding box center [389, 522] width 66 height 24
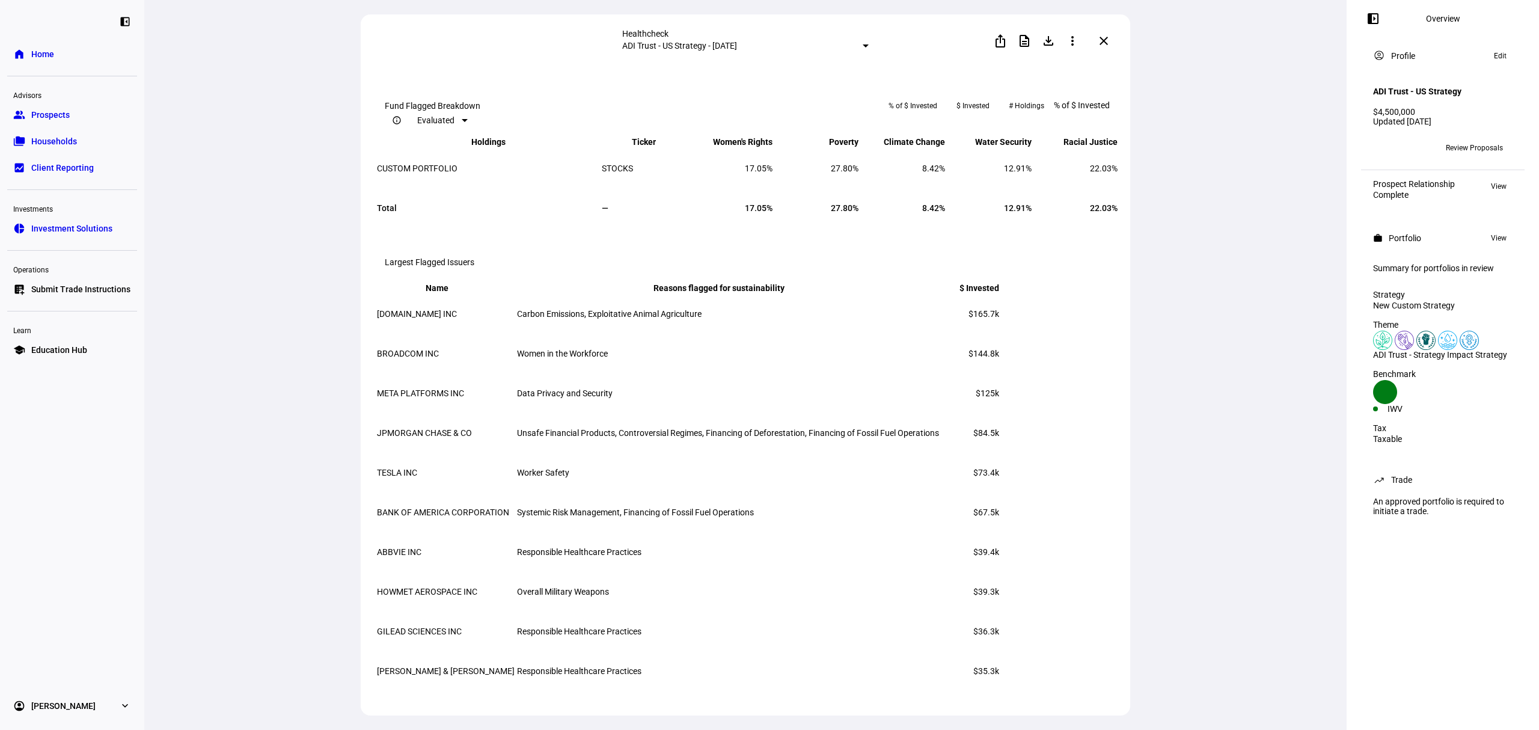
scroll to position [1262, 0]
drag, startPoint x: 562, startPoint y: 319, endPoint x: 695, endPoint y: 475, distance: 205.6
click at [749, 649] on tbody "[DOMAIN_NAME] INC Carbon Emissions, Exploitative Animal Agriculture $165.7k BRO…" at bounding box center [688, 493] width 624 height 396
click at [600, 342] on td "Women in the Workforce" at bounding box center [728, 353] width 423 height 38
drag, startPoint x: 639, startPoint y: 361, endPoint x: 391, endPoint y: 357, distance: 247.8
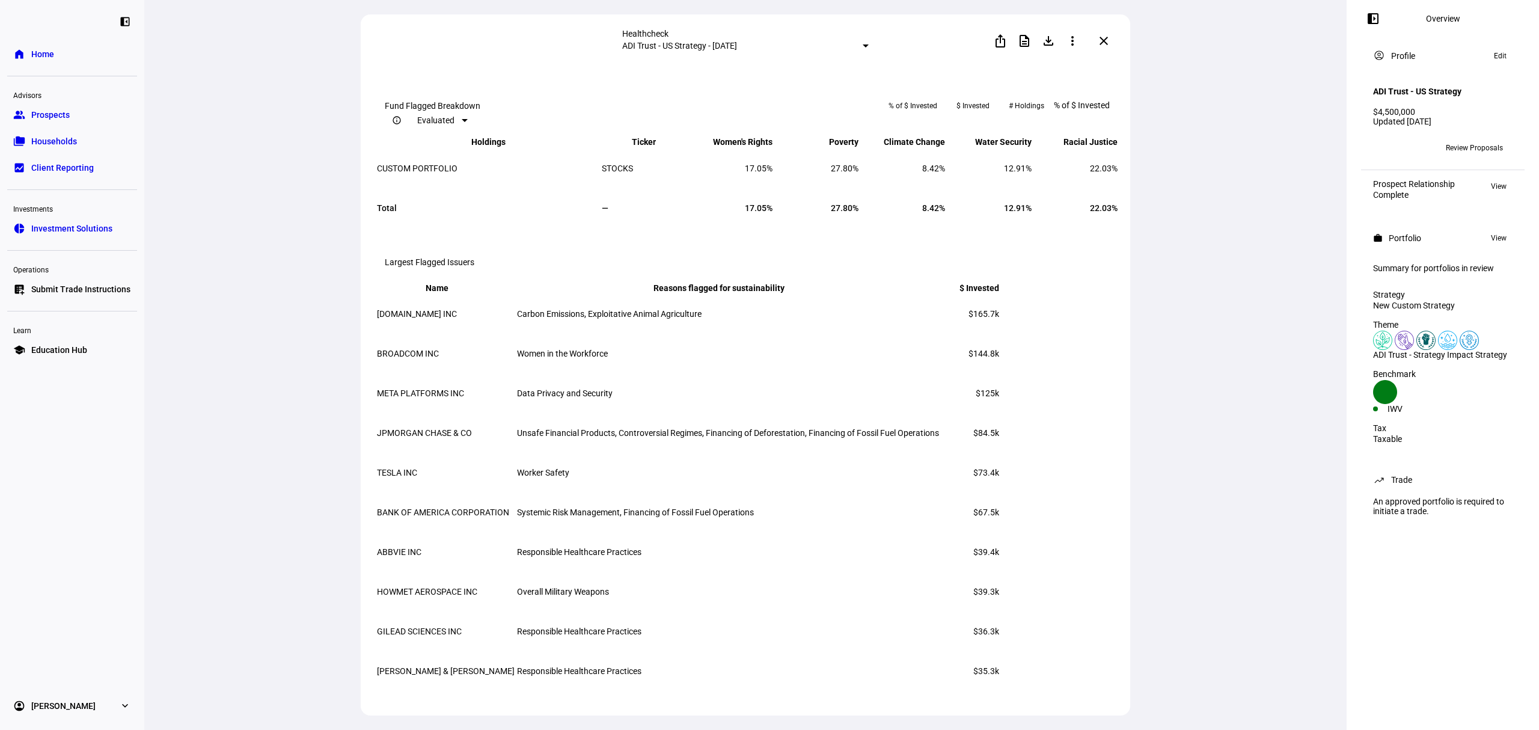
click at [391, 357] on tr "BROADCOM INC Women in the Workforce $144.8k" at bounding box center [688, 353] width 624 height 38
click at [681, 352] on td "Women in the Workforce" at bounding box center [728, 353] width 423 height 38
drag, startPoint x: 670, startPoint y: 357, endPoint x: 922, endPoint y: 216, distance: 289.1
click at [332, 354] on div "Healthcheck ADI Trust - US Strategy - [DATE] ios_share description file_downloa…" at bounding box center [745, 365] width 1203 height 730
click at [1228, 603] on div "Healthcheck ADI Trust - US Strategy - [DATE] ios_share description file_downloa…" at bounding box center [745, 365] width 1203 height 730
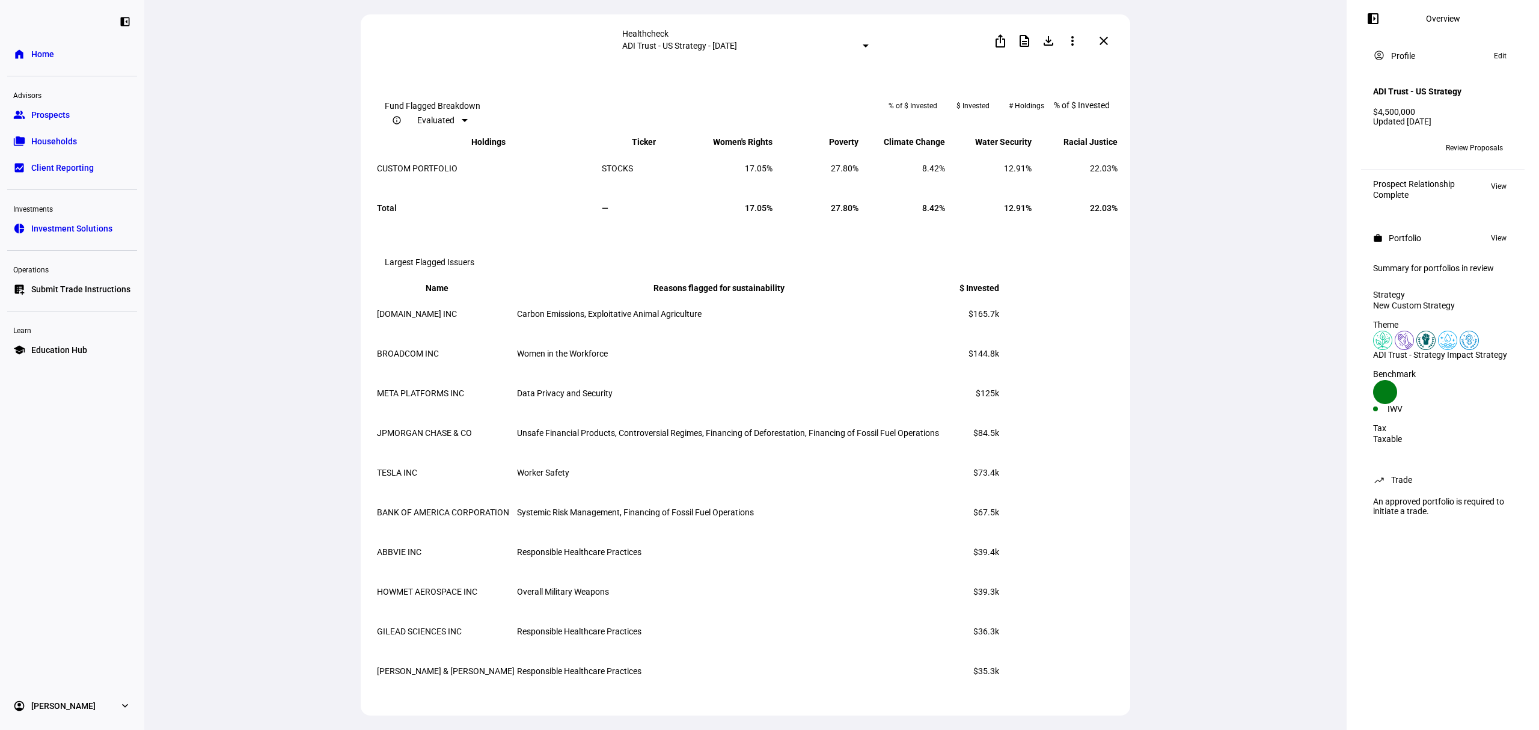
click at [1140, 272] on div "Healthcheck ADI Trust - US Strategy - [DATE] ios_share description file_downloa…" at bounding box center [745, 365] width 1203 height 730
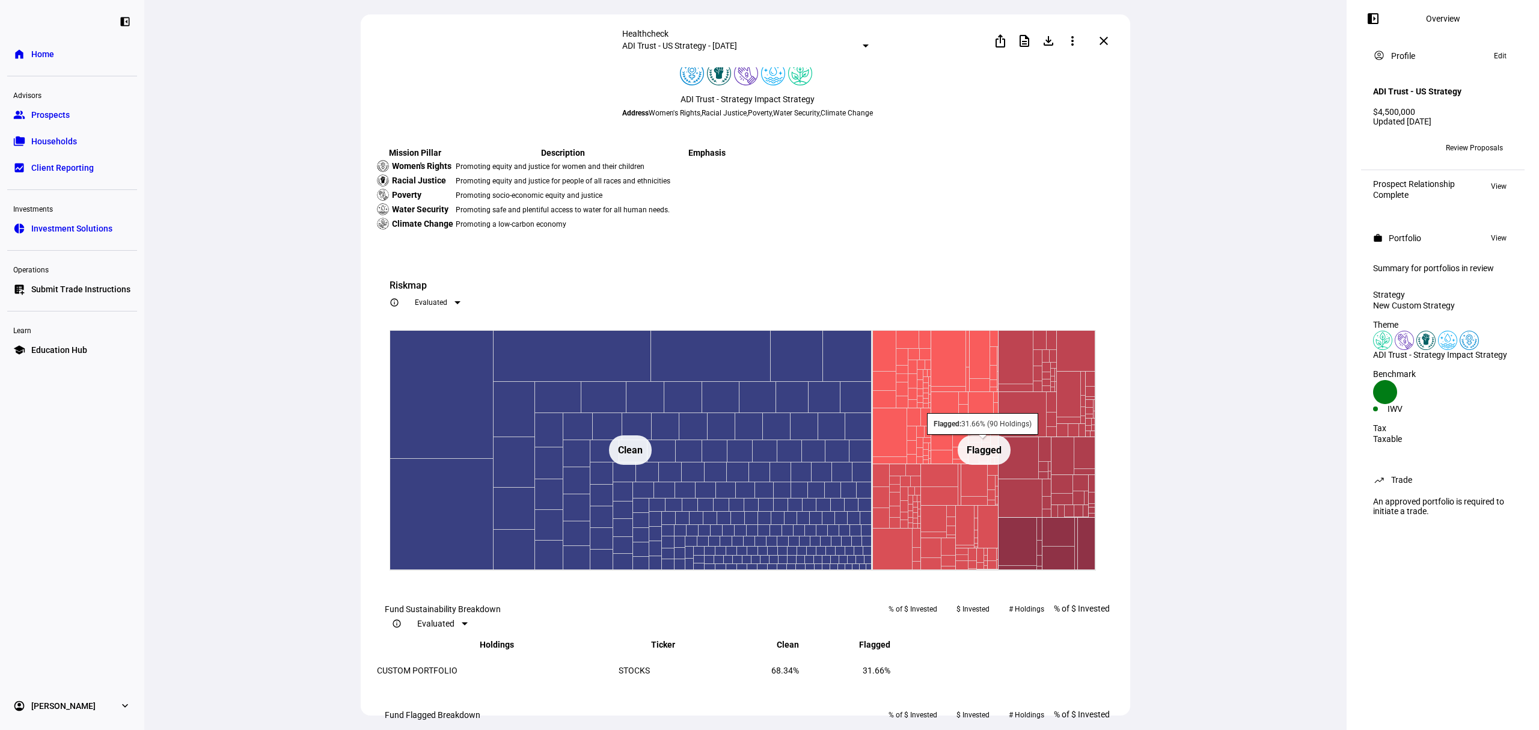
scroll to position [0, 0]
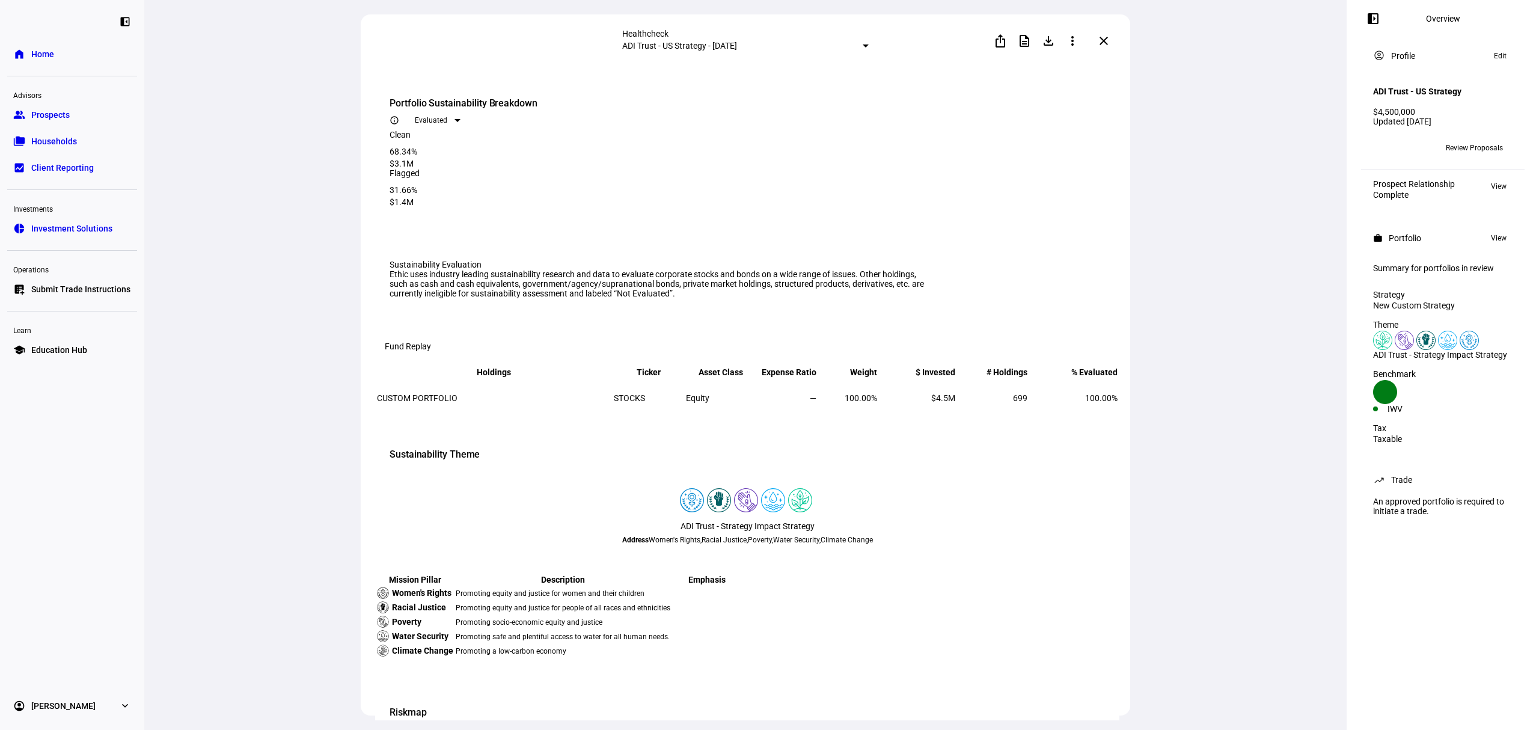
click at [1104, 41] on mat-icon "close" at bounding box center [1104, 41] width 14 height 14
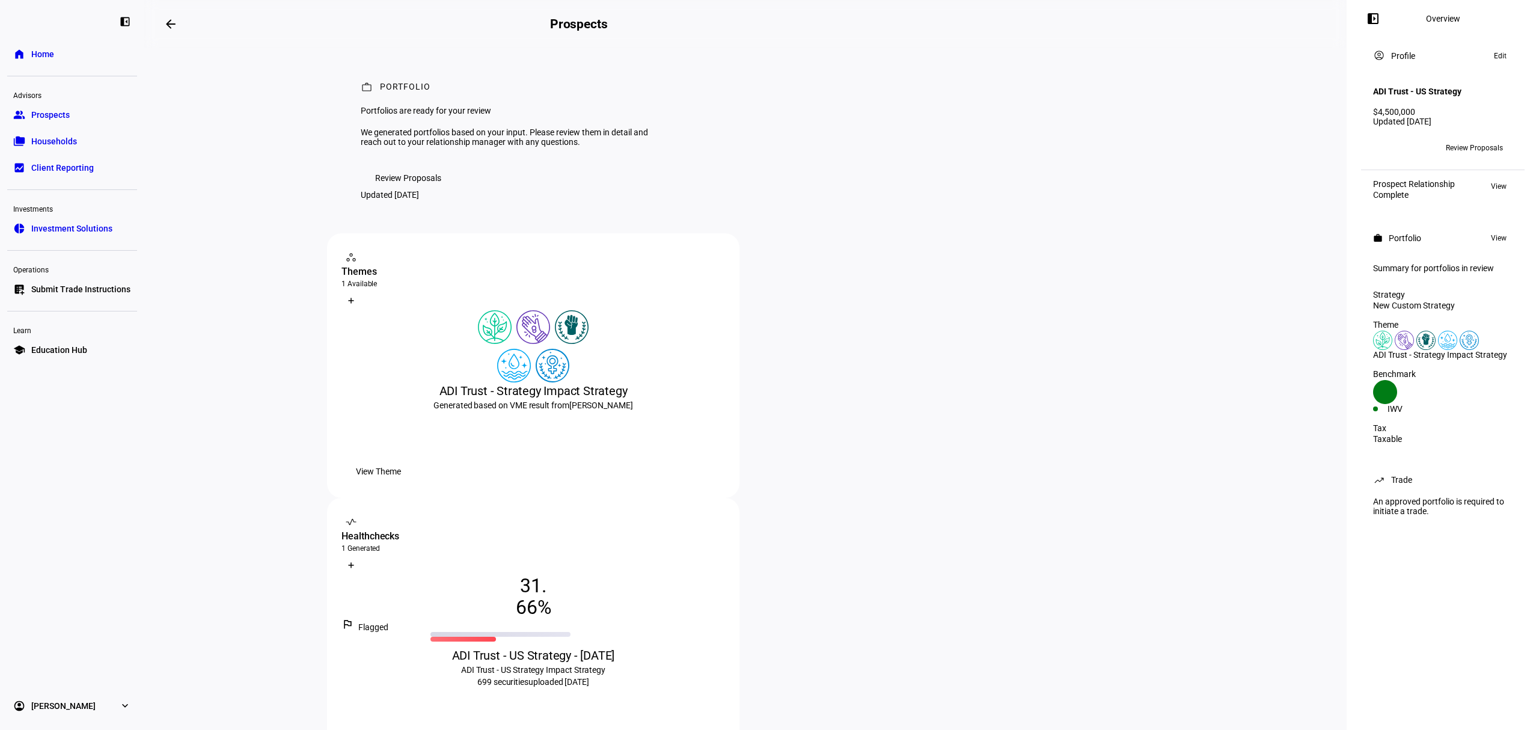
click at [173, 29] on mat-icon "arrow_backwards" at bounding box center [171, 24] width 14 height 14
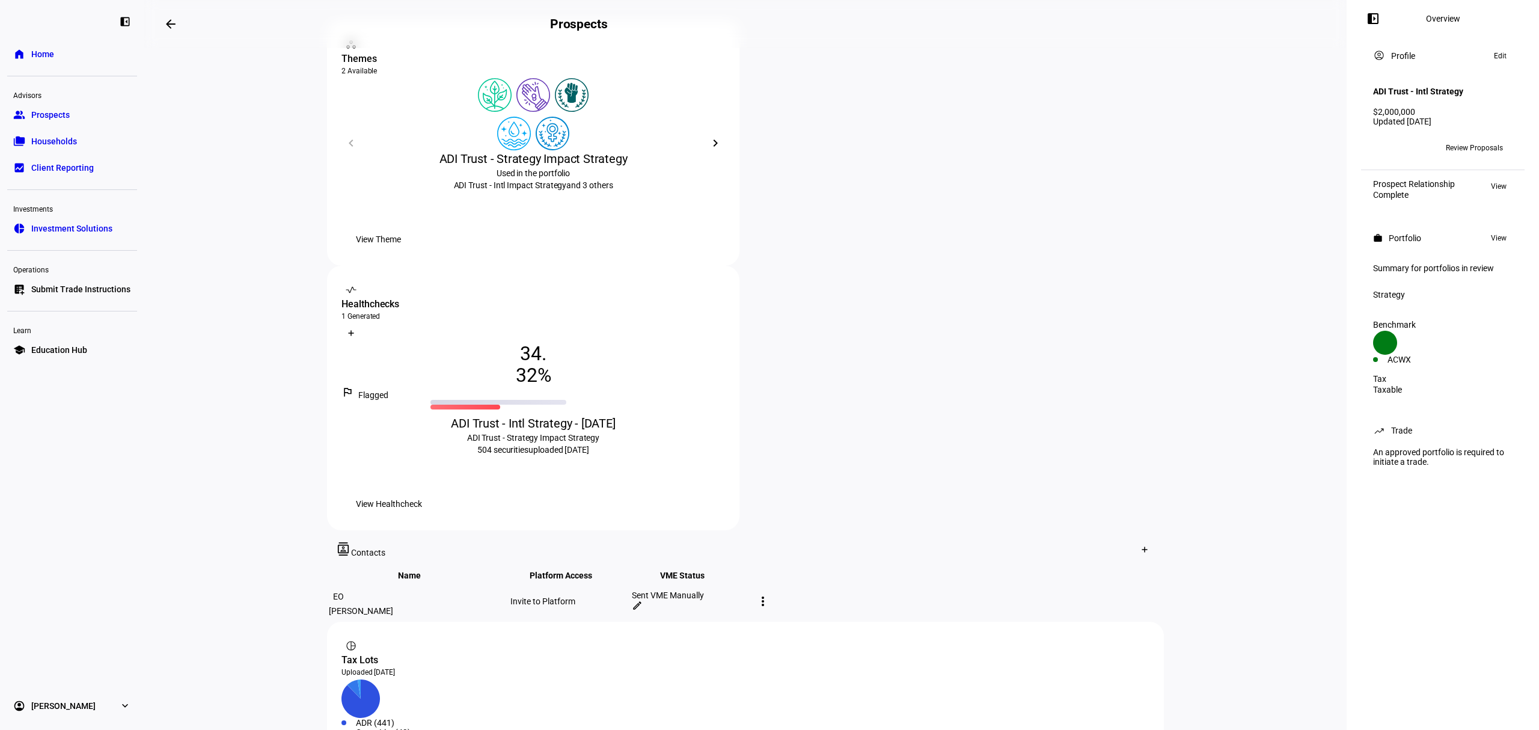
scroll to position [214, 0]
click at [422, 491] on span "View Healthcheck" at bounding box center [389, 503] width 66 height 24
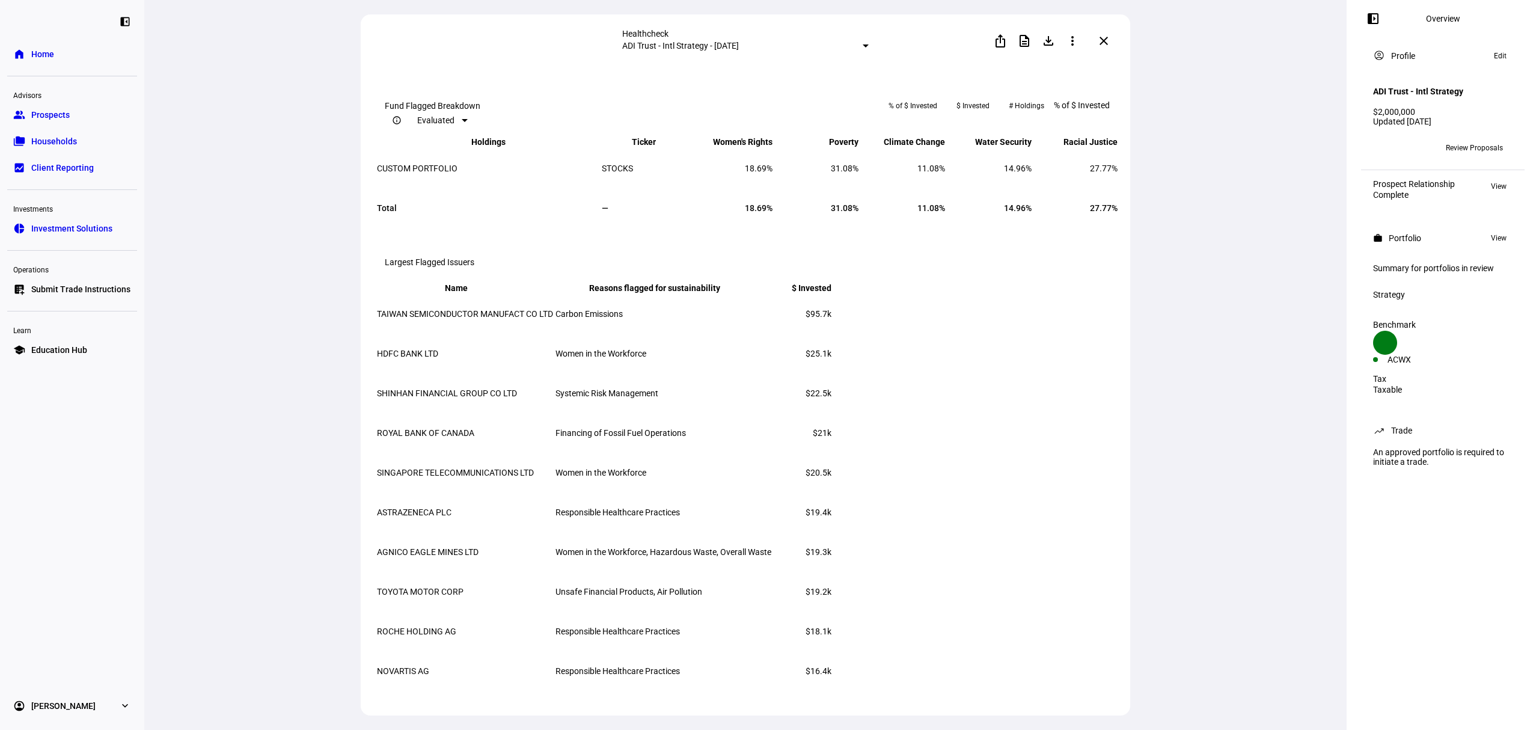
scroll to position [1262, 0]
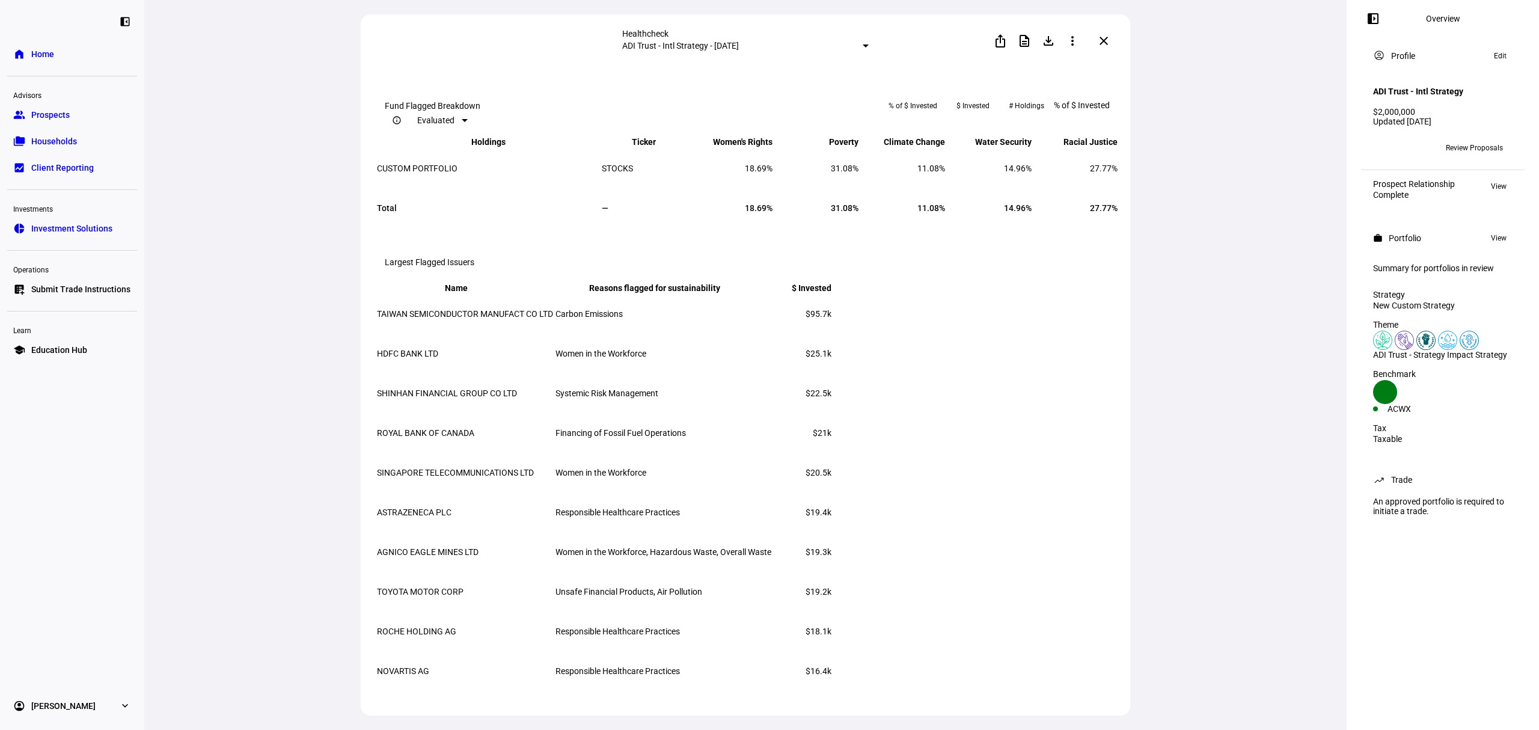
drag, startPoint x: 393, startPoint y: 319, endPoint x: 853, endPoint y: 667, distance: 576.8
click at [832, 667] on tbody "TAIWAN SEMICONDUCTOR MANUFACT CO LTD Carbon Emissions $95.7k HDFC BANK LTD Wome…" at bounding box center [604, 493] width 456 height 396
click at [772, 667] on td "Responsible Healthcare Practices" at bounding box center [663, 671] width 217 height 38
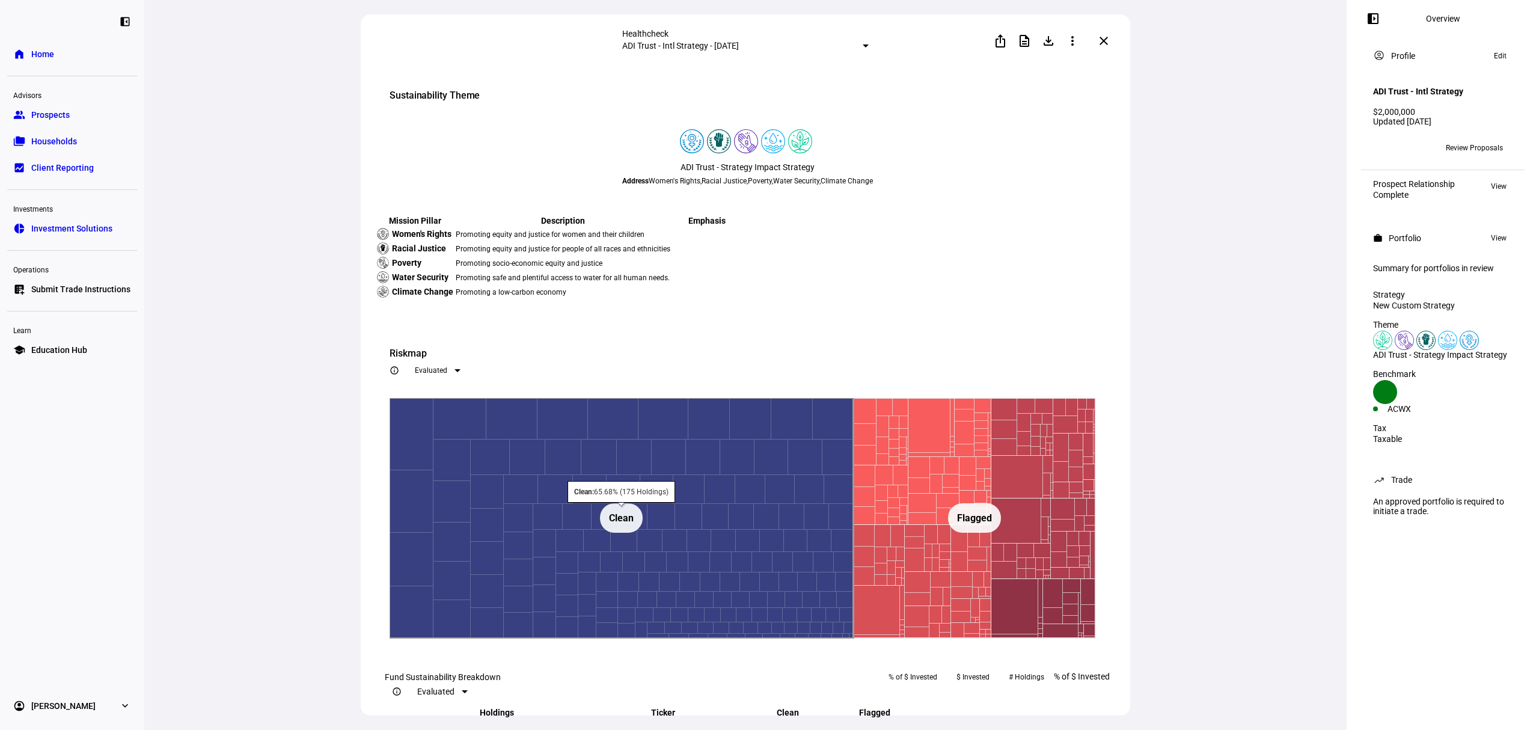
scroll to position [0, 0]
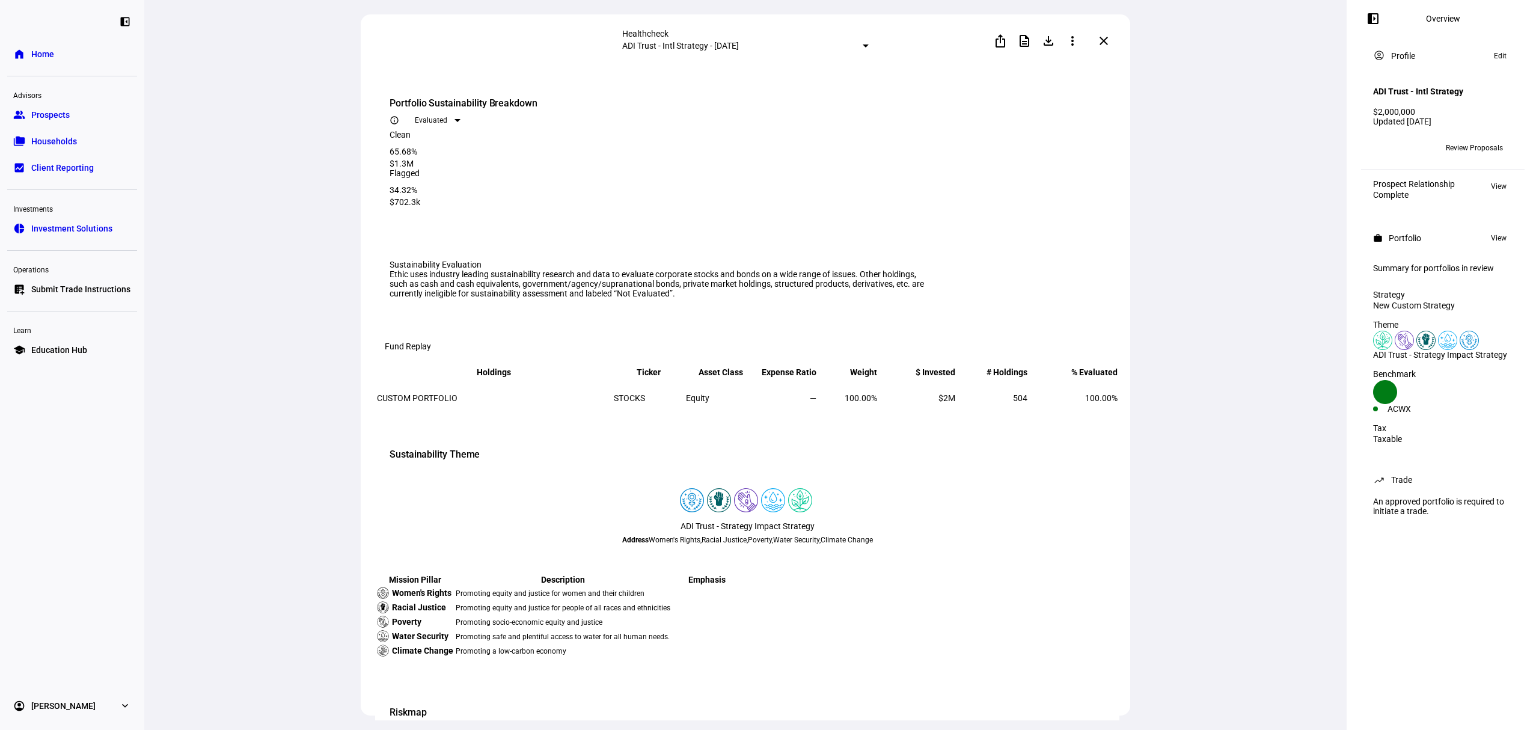
click at [1102, 46] on mat-icon "close" at bounding box center [1104, 41] width 14 height 14
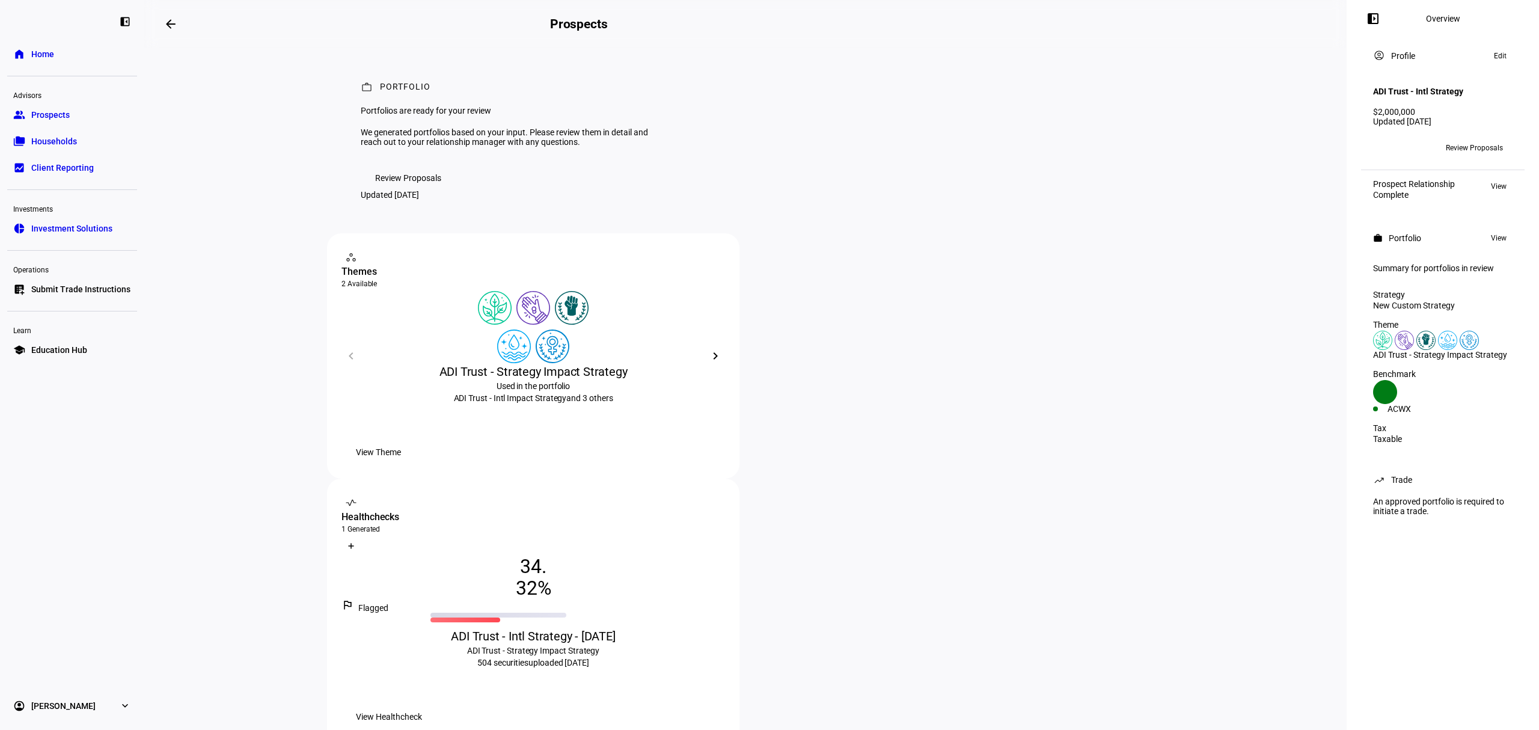
click at [404, 190] on span "Review Proposals" at bounding box center [408, 178] width 66 height 24
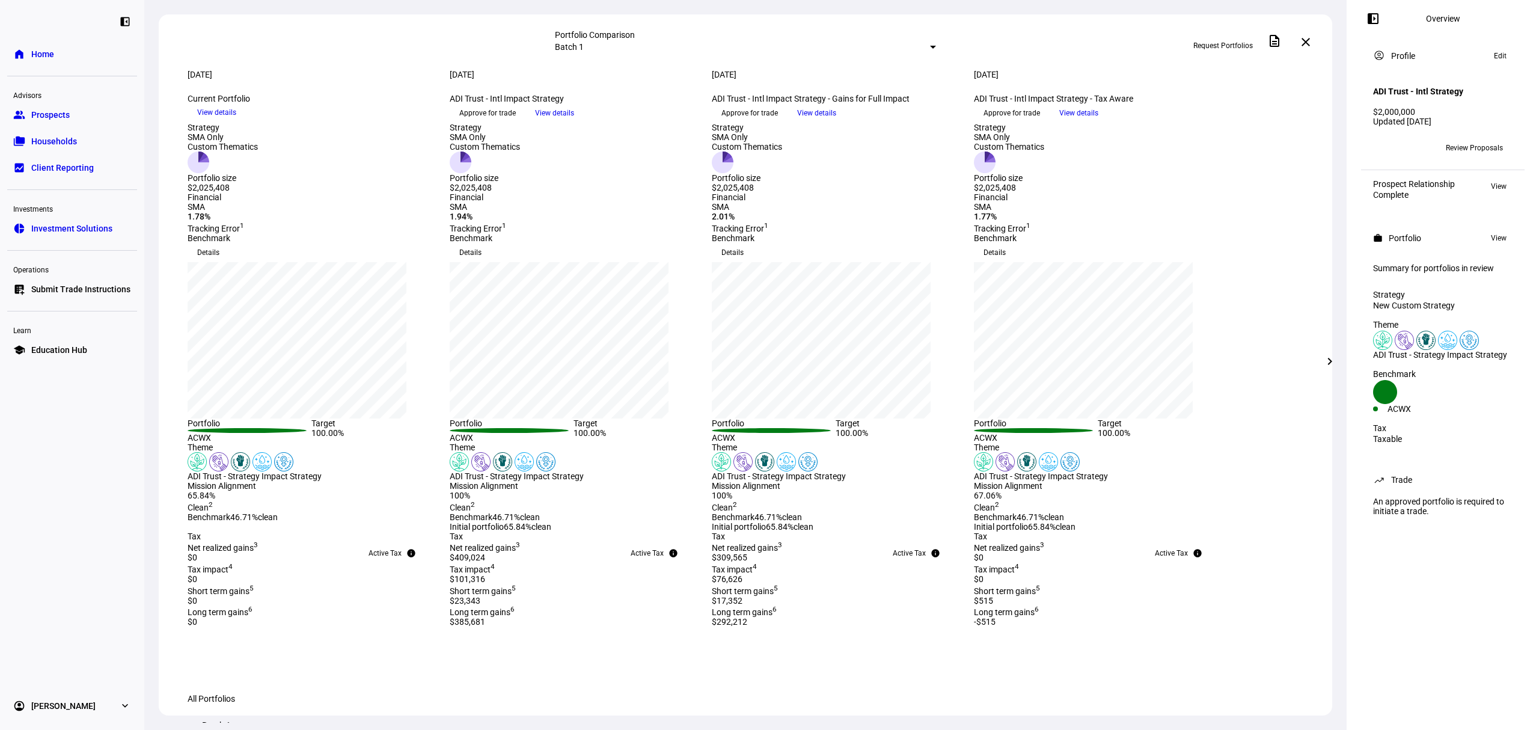
click at [1099, 122] on span "View details" at bounding box center [1079, 113] width 39 height 18
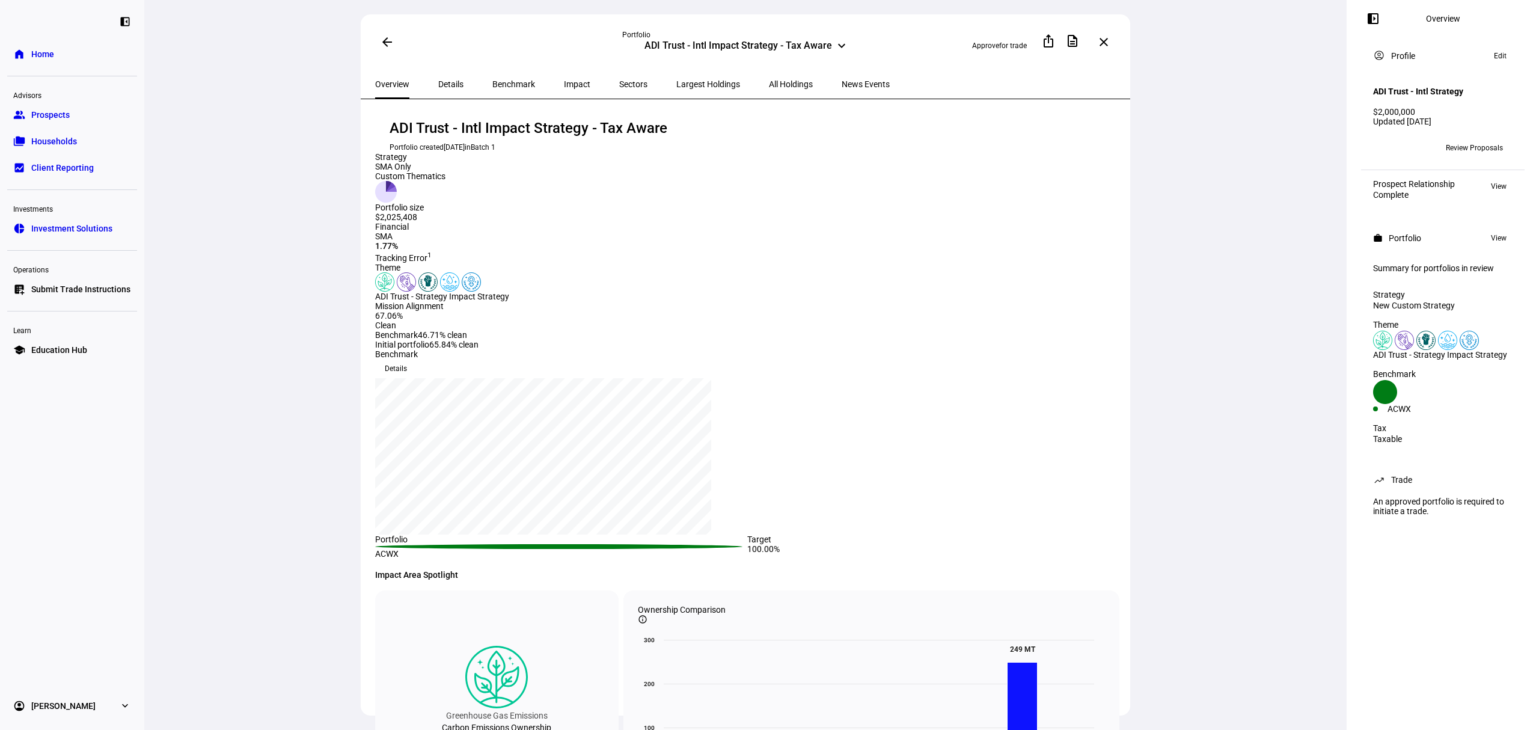
click at [564, 80] on span "Impact" at bounding box center [577, 84] width 26 height 8
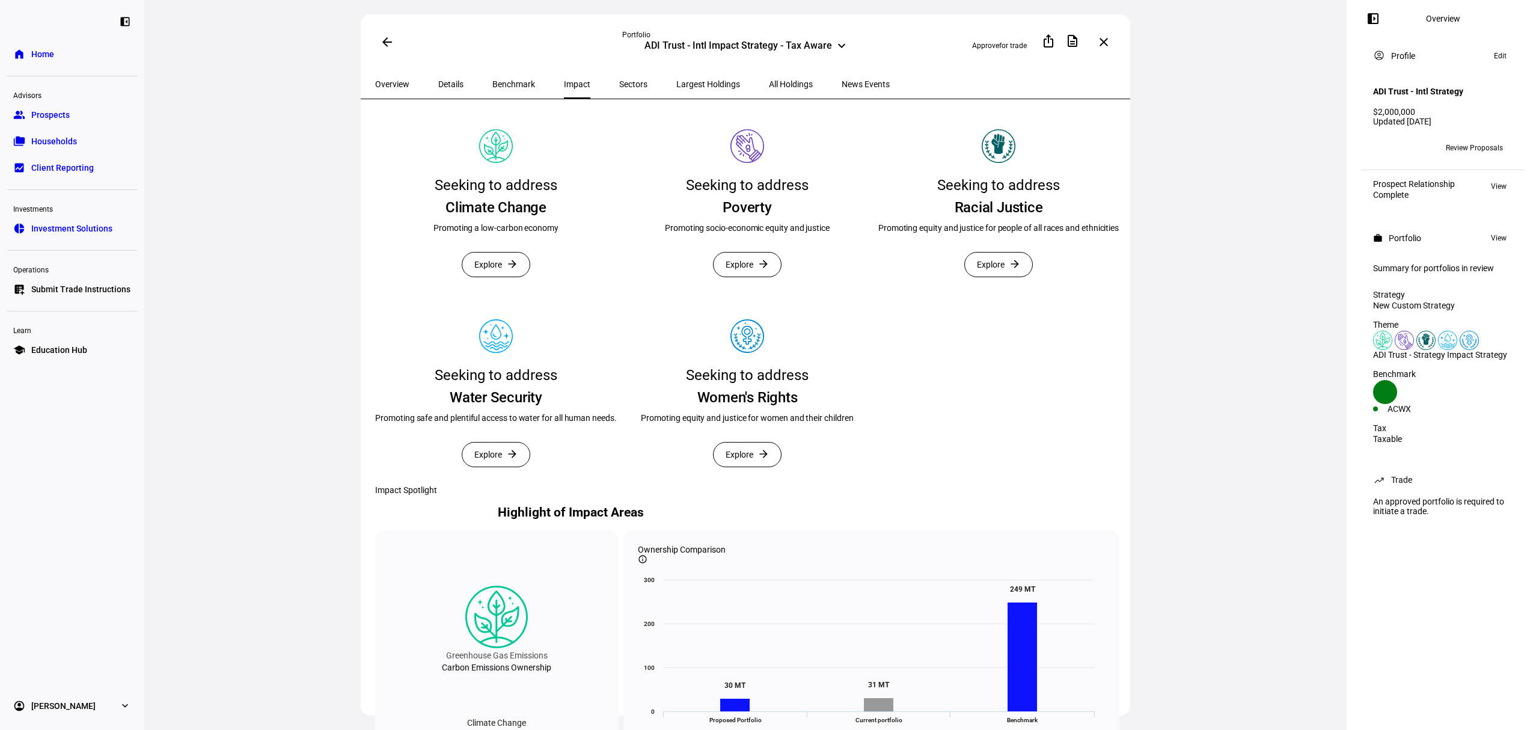
scroll to position [214, 0]
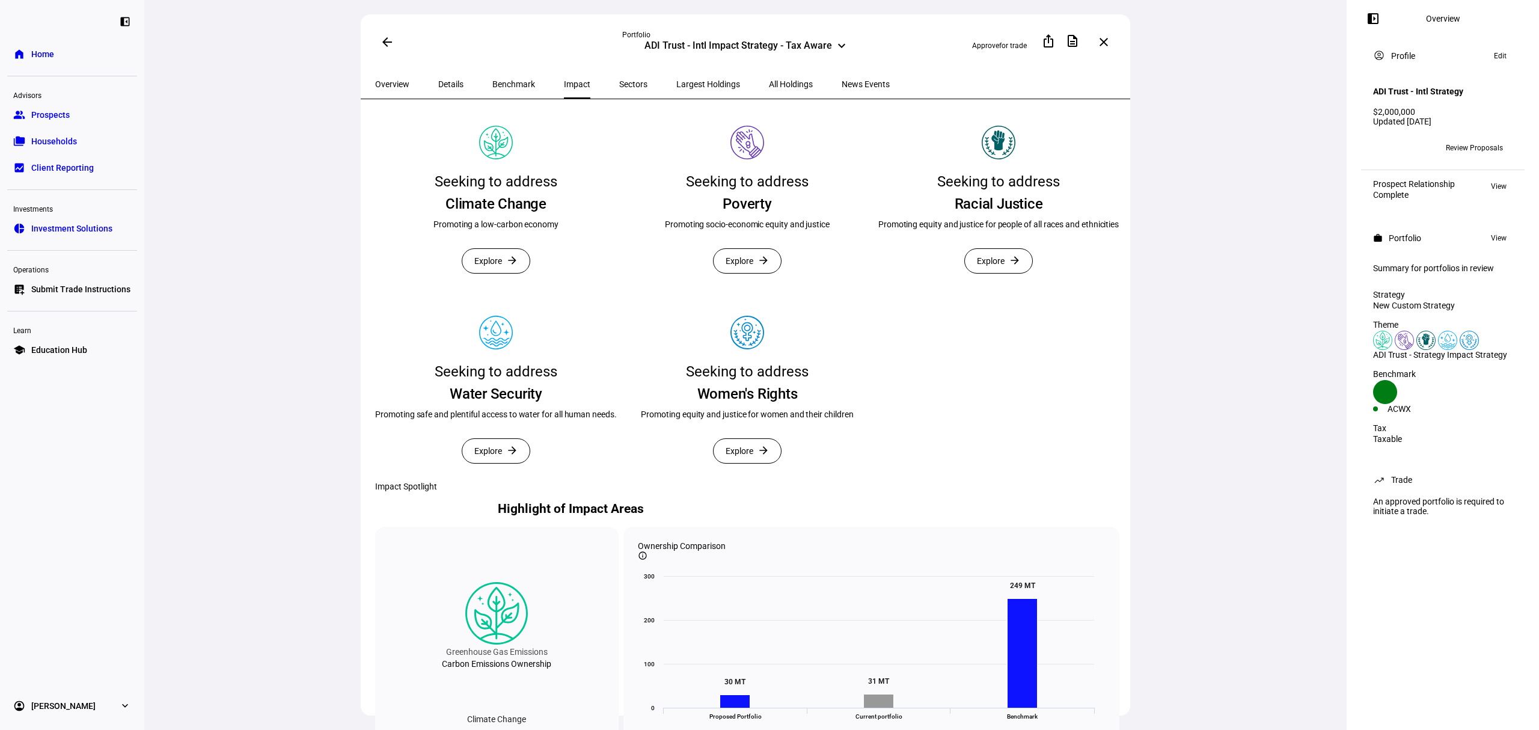
click at [491, 273] on span "Explore" at bounding box center [488, 261] width 28 height 24
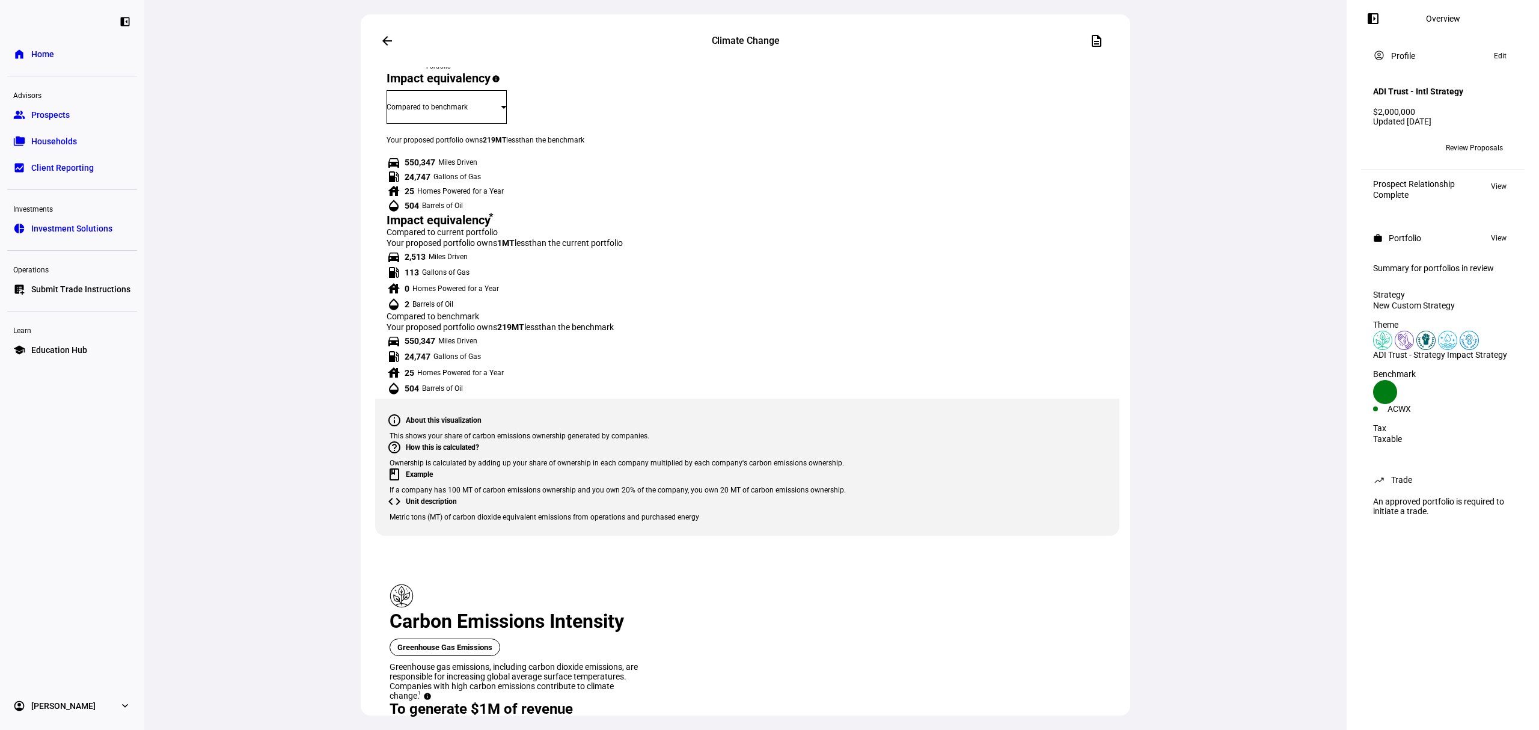
scroll to position [748, 0]
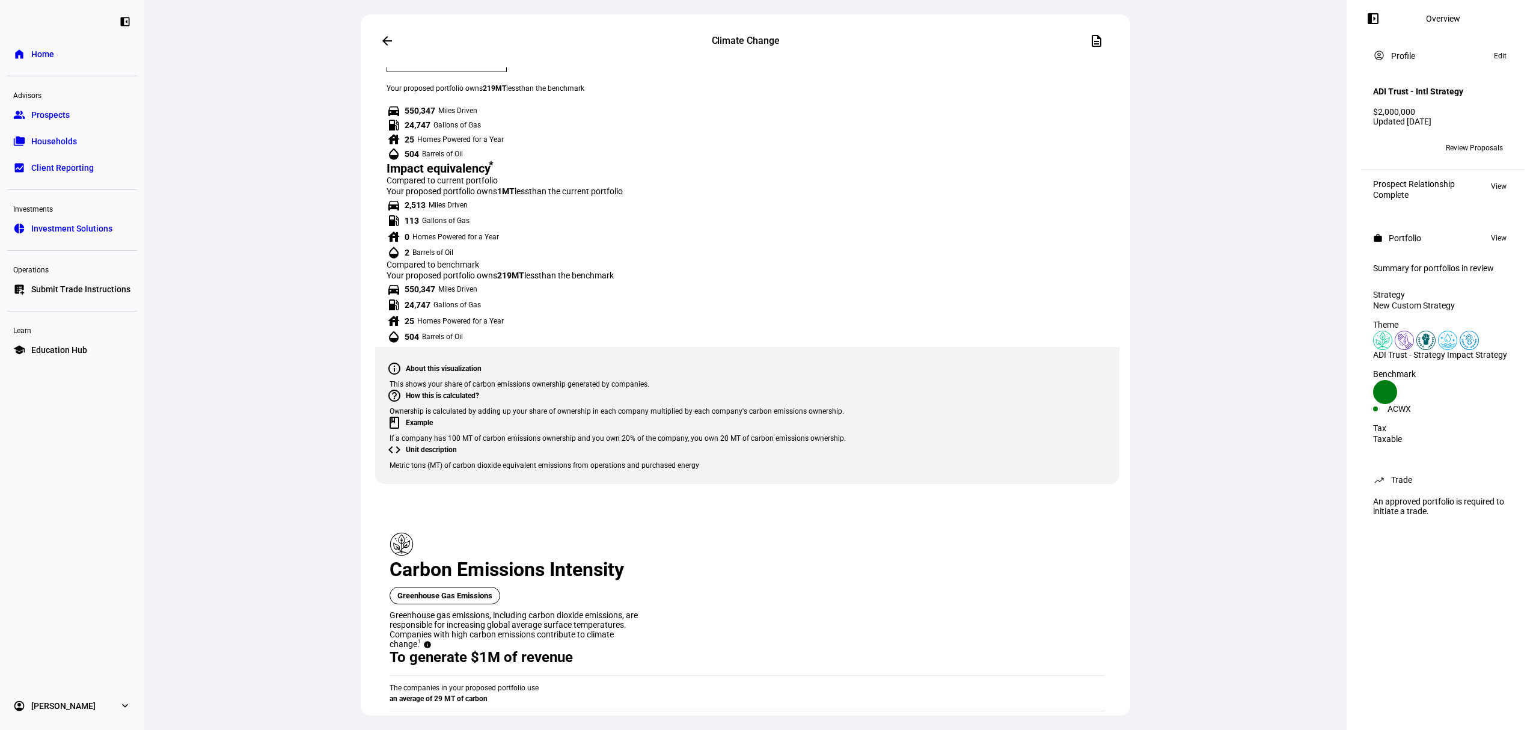
click at [578, 563] on span "From proposed portfolio" at bounding box center [558, 563] width 64 height 19
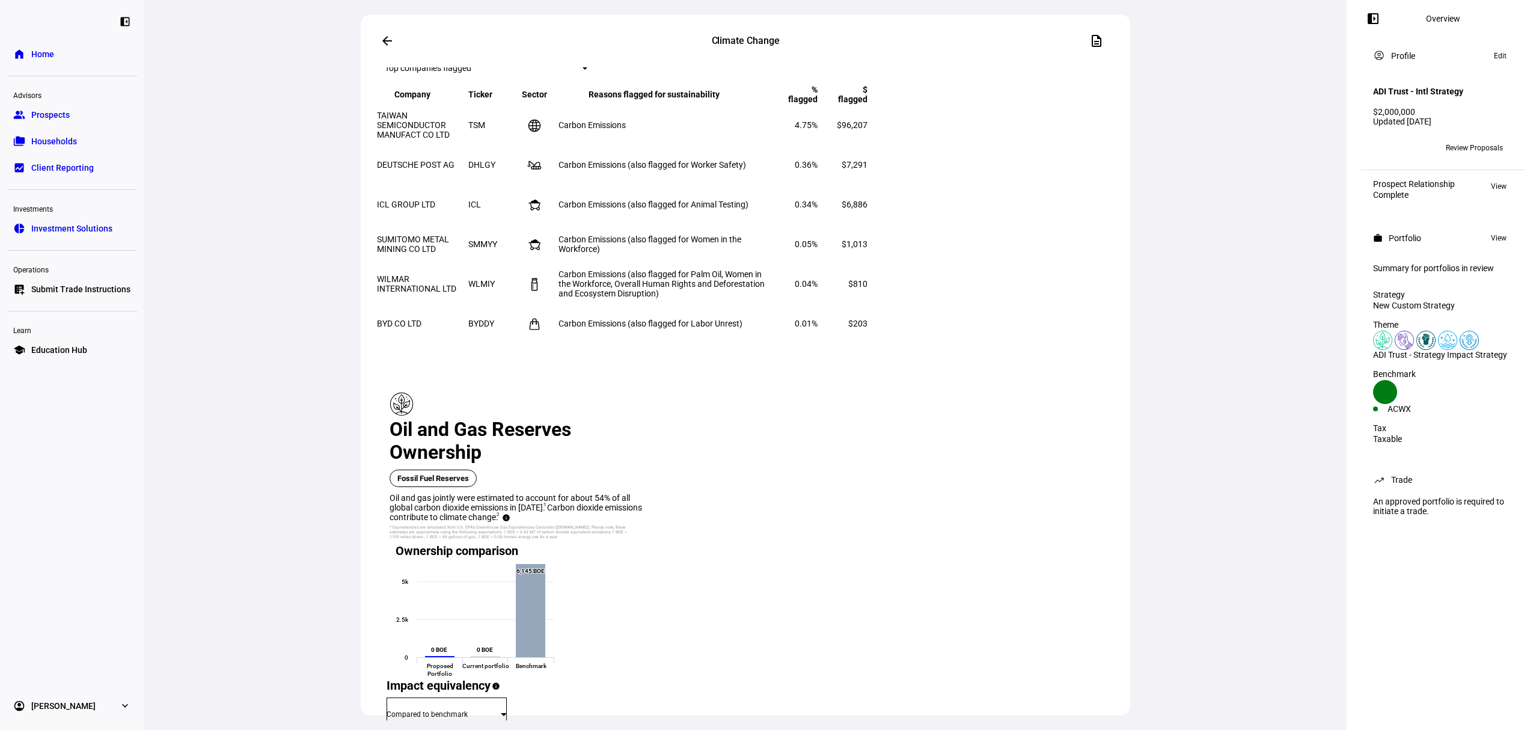
scroll to position [1924, 0]
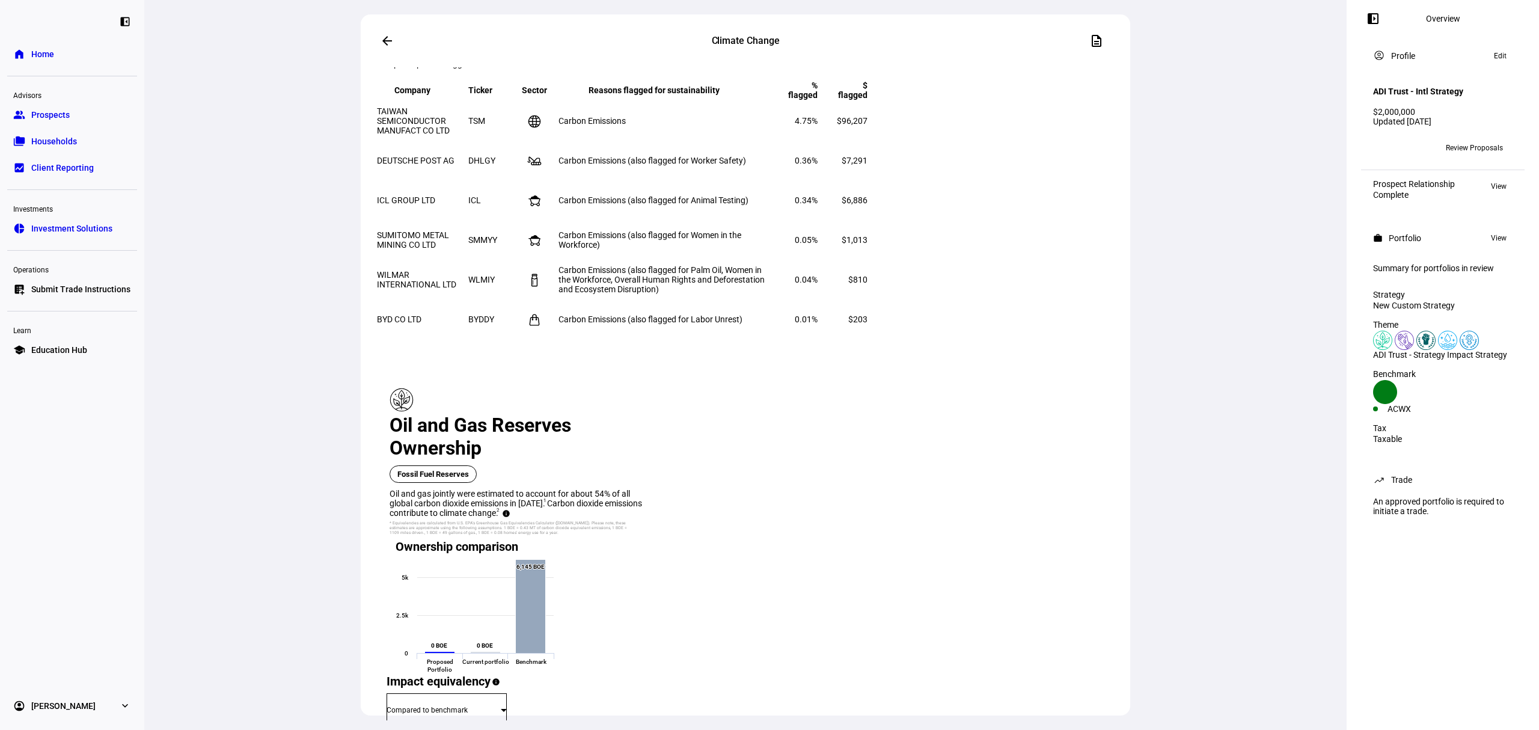
click at [590, 443] on span "From proposed portfolio" at bounding box center [558, 449] width 64 height 19
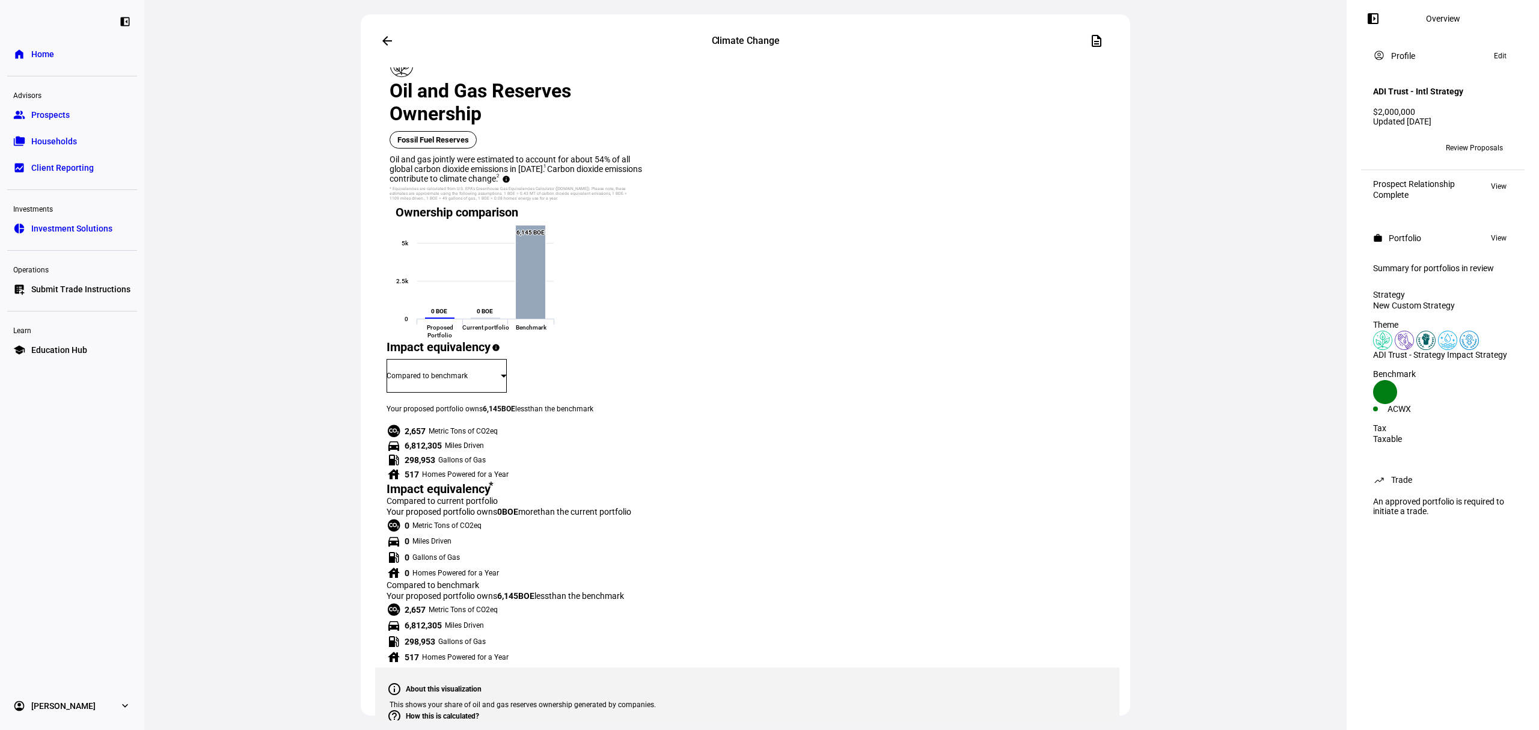
scroll to position [2351, 0]
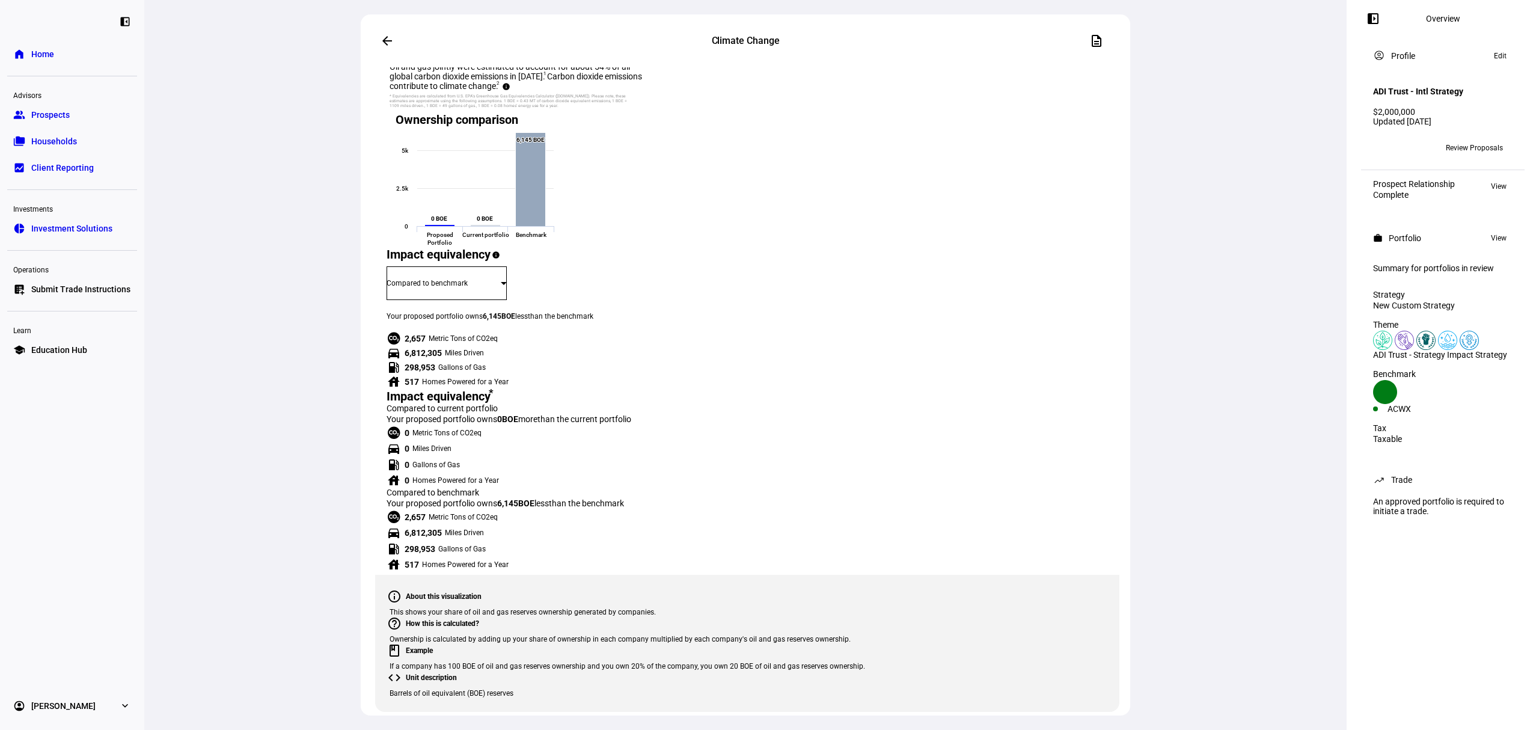
click at [590, 324] on span "From proposed portfolio" at bounding box center [558, 327] width 64 height 19
drag, startPoint x: 667, startPoint y: 319, endPoint x: 883, endPoint y: 566, distance: 328.6
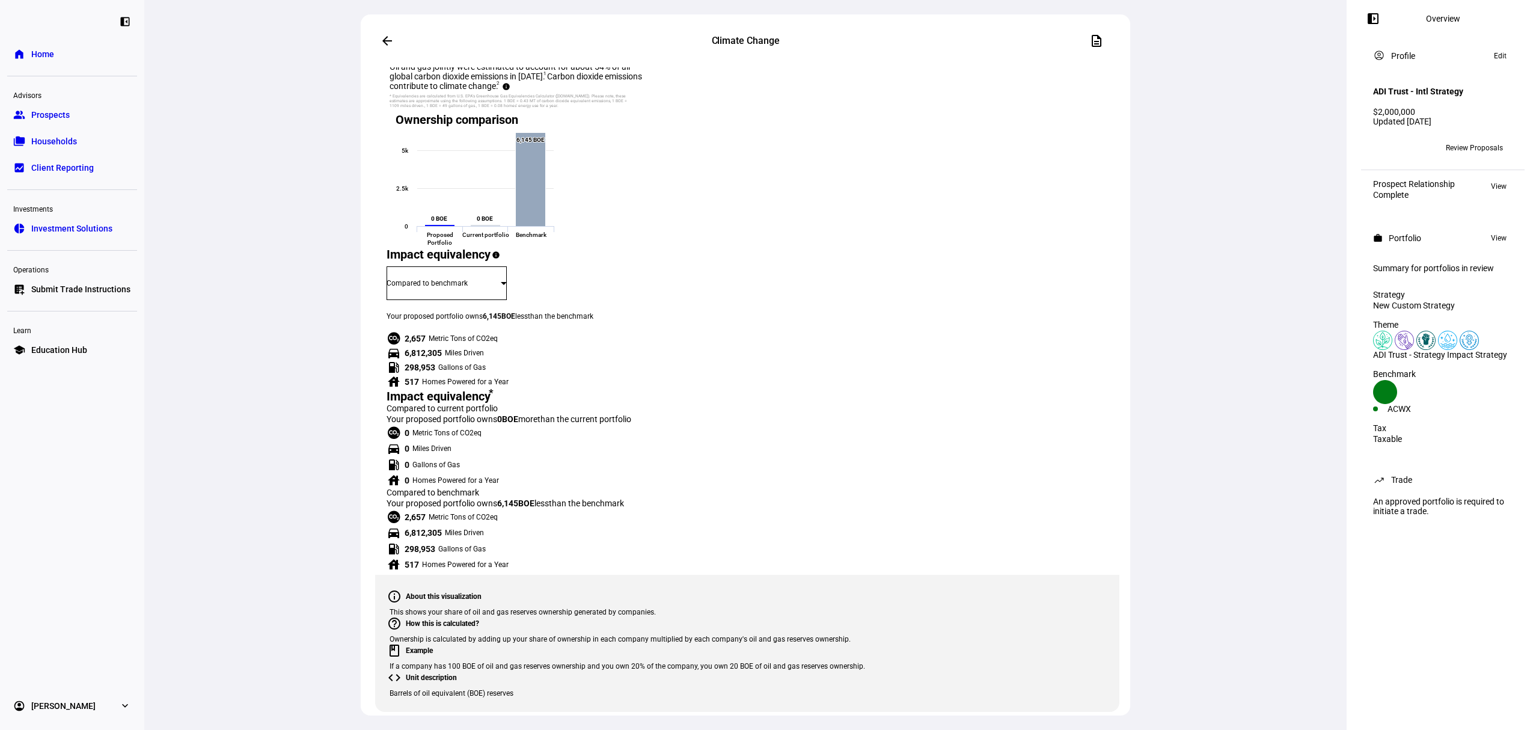
drag, startPoint x: 864, startPoint y: 548, endPoint x: 688, endPoint y: 242, distance: 353.4
drag, startPoint x: 448, startPoint y: 542, endPoint x: 335, endPoint y: 541, distance: 113.1
click at [335, 541] on div "arrow_back Climate Change description flag Contains Flagged Holdings Created wi…" at bounding box center [745, 365] width 1203 height 730
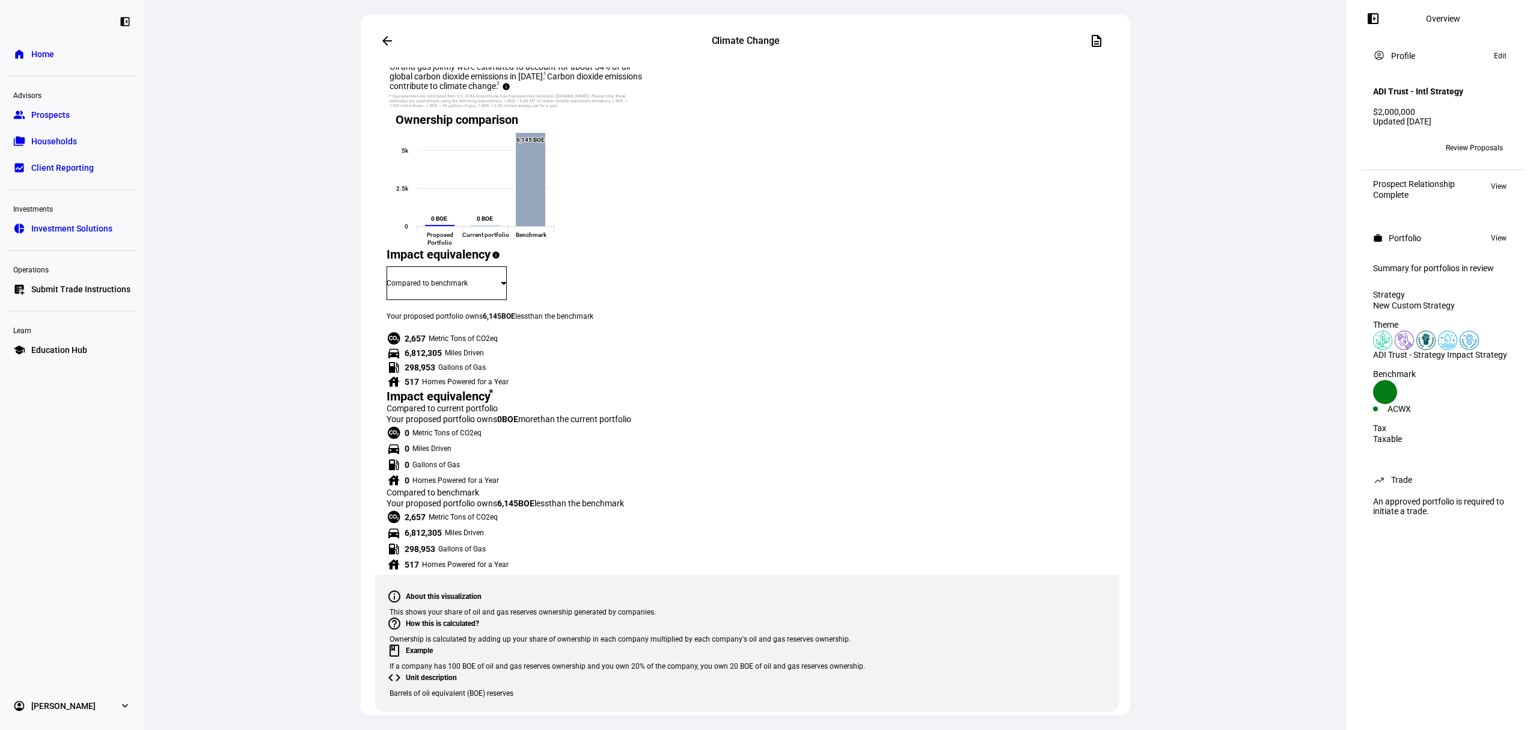
drag, startPoint x: 397, startPoint y: 542, endPoint x: 440, endPoint y: 539, distance: 43.4
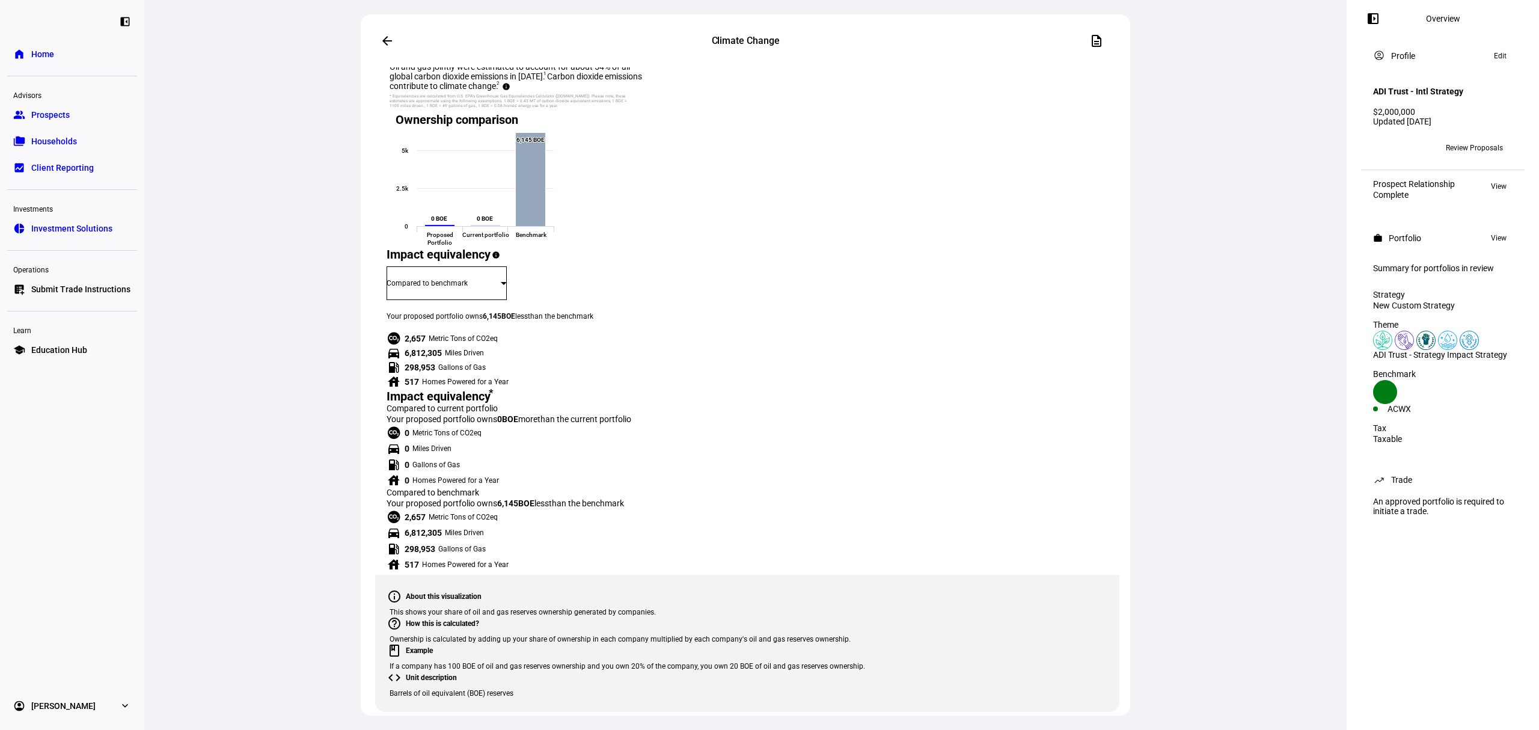
copy span "ORSTED A/S"
drag, startPoint x: 646, startPoint y: 539, endPoint x: 866, endPoint y: 554, distance: 220.6
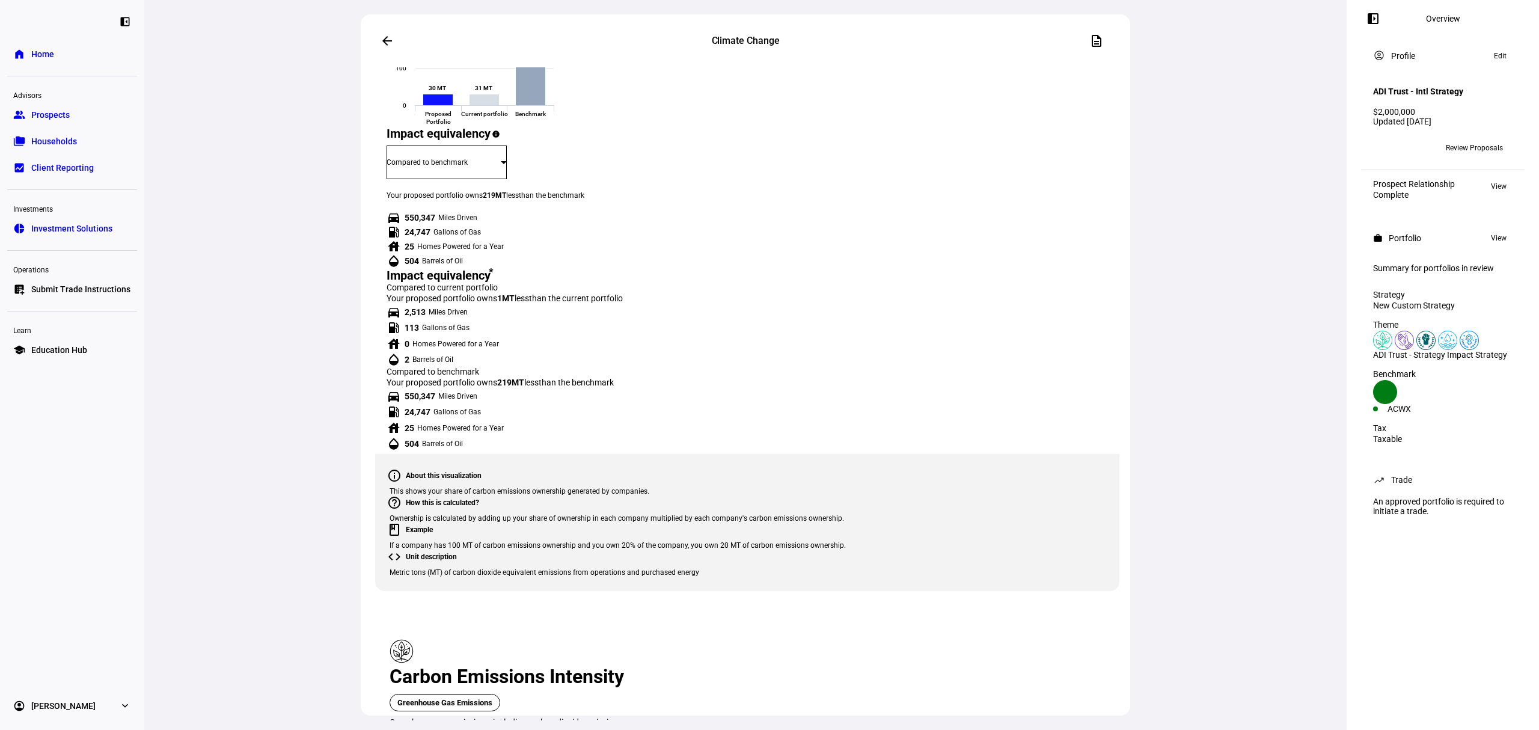
scroll to position [0, 0]
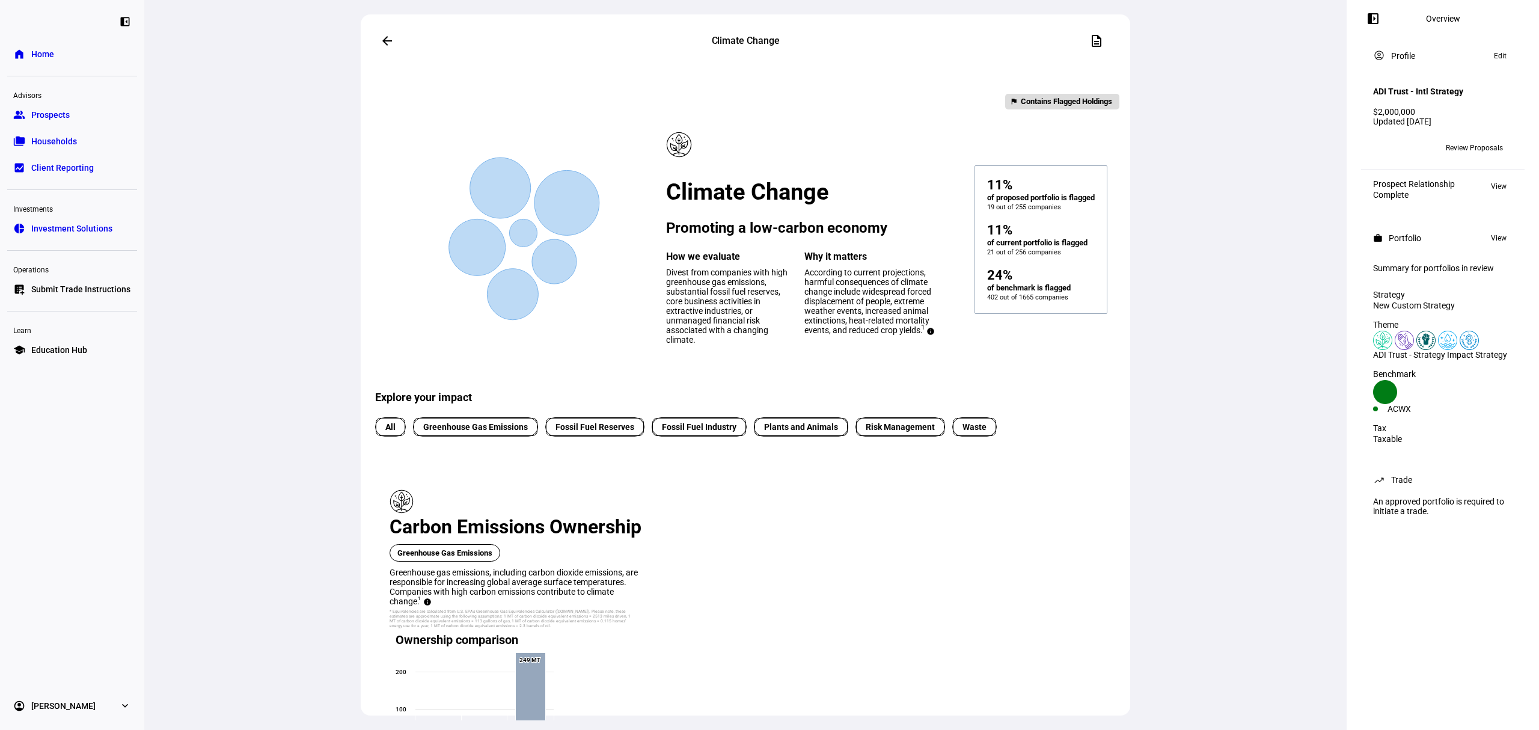
click at [393, 39] on span at bounding box center [387, 40] width 29 height 29
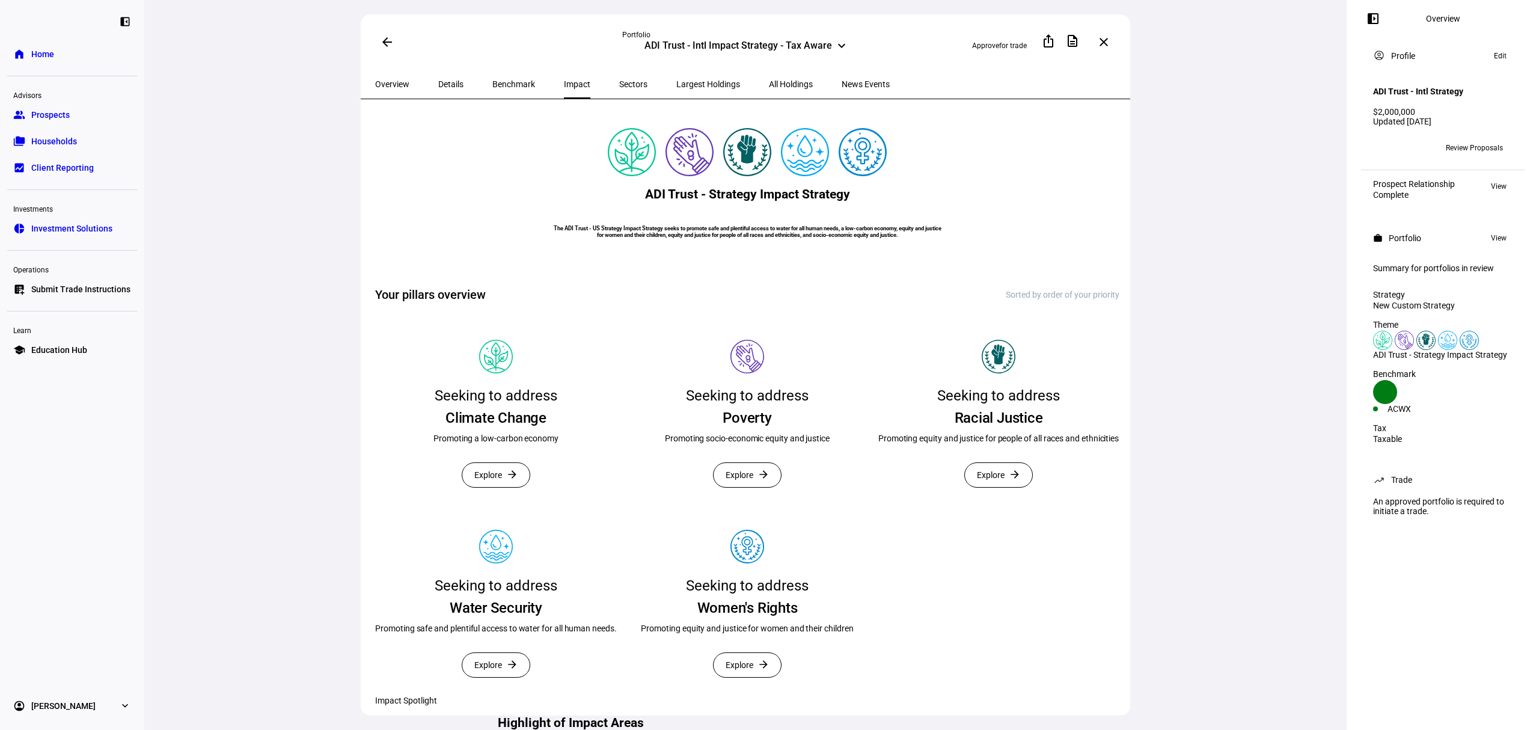
click at [376, 40] on span at bounding box center [387, 42] width 29 height 29
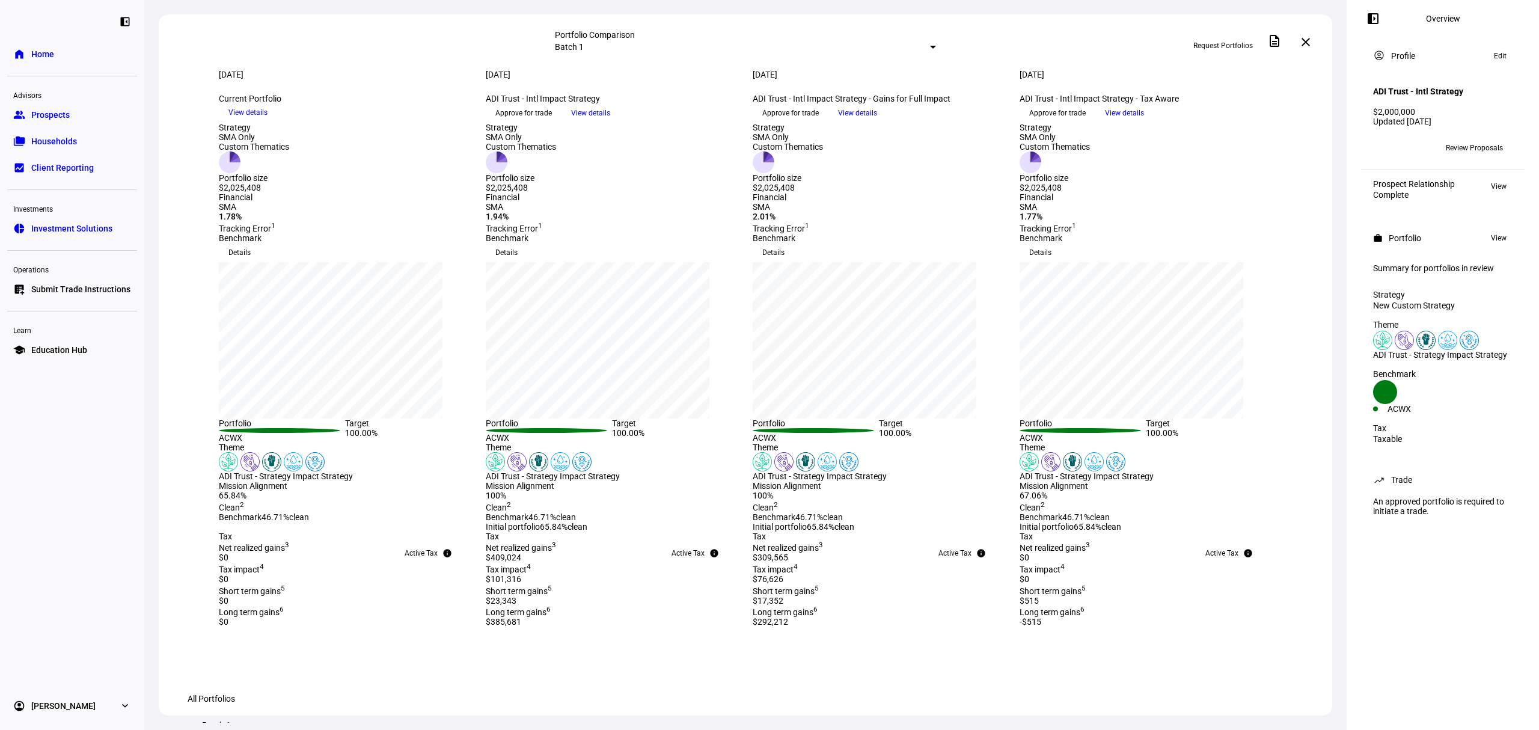
drag, startPoint x: 75, startPoint y: 117, endPoint x: 94, endPoint y: 117, distance: 18.6
click at [75, 117] on link "group Prospects" at bounding box center [72, 115] width 130 height 24
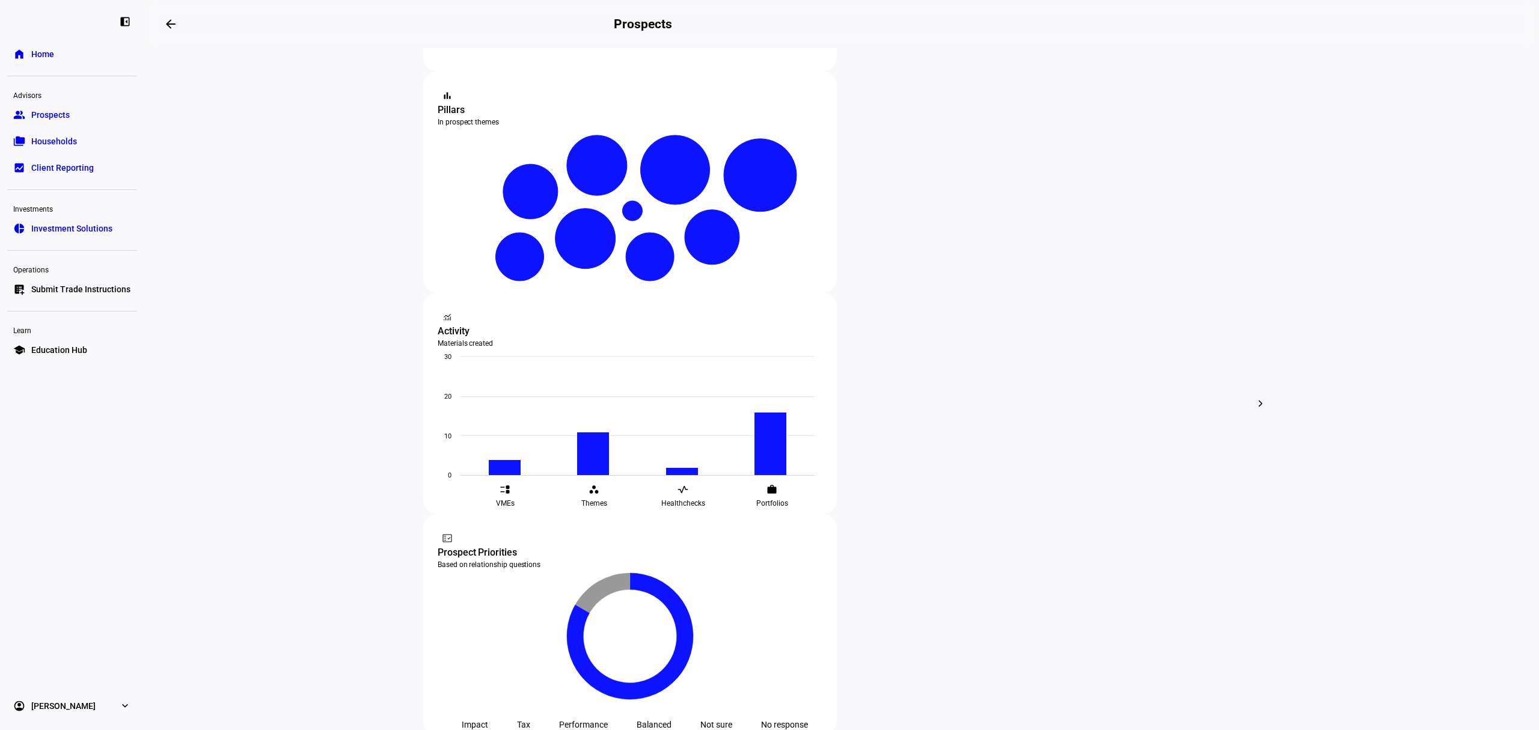
scroll to position [214, 0]
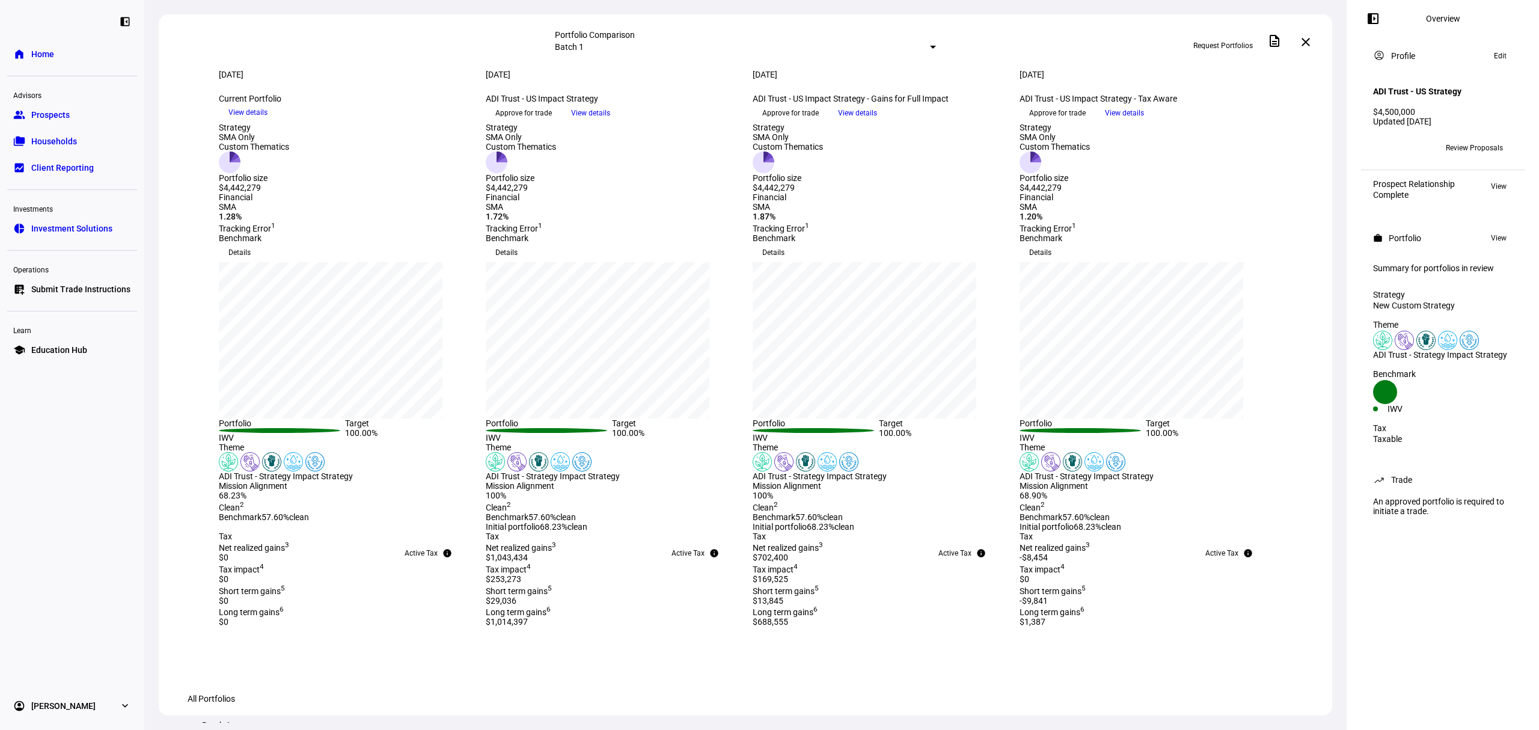
drag, startPoint x: 1309, startPoint y: 48, endPoint x: 1298, endPoint y: 68, distance: 22.9
click at [1309, 47] on span at bounding box center [1306, 42] width 29 height 29
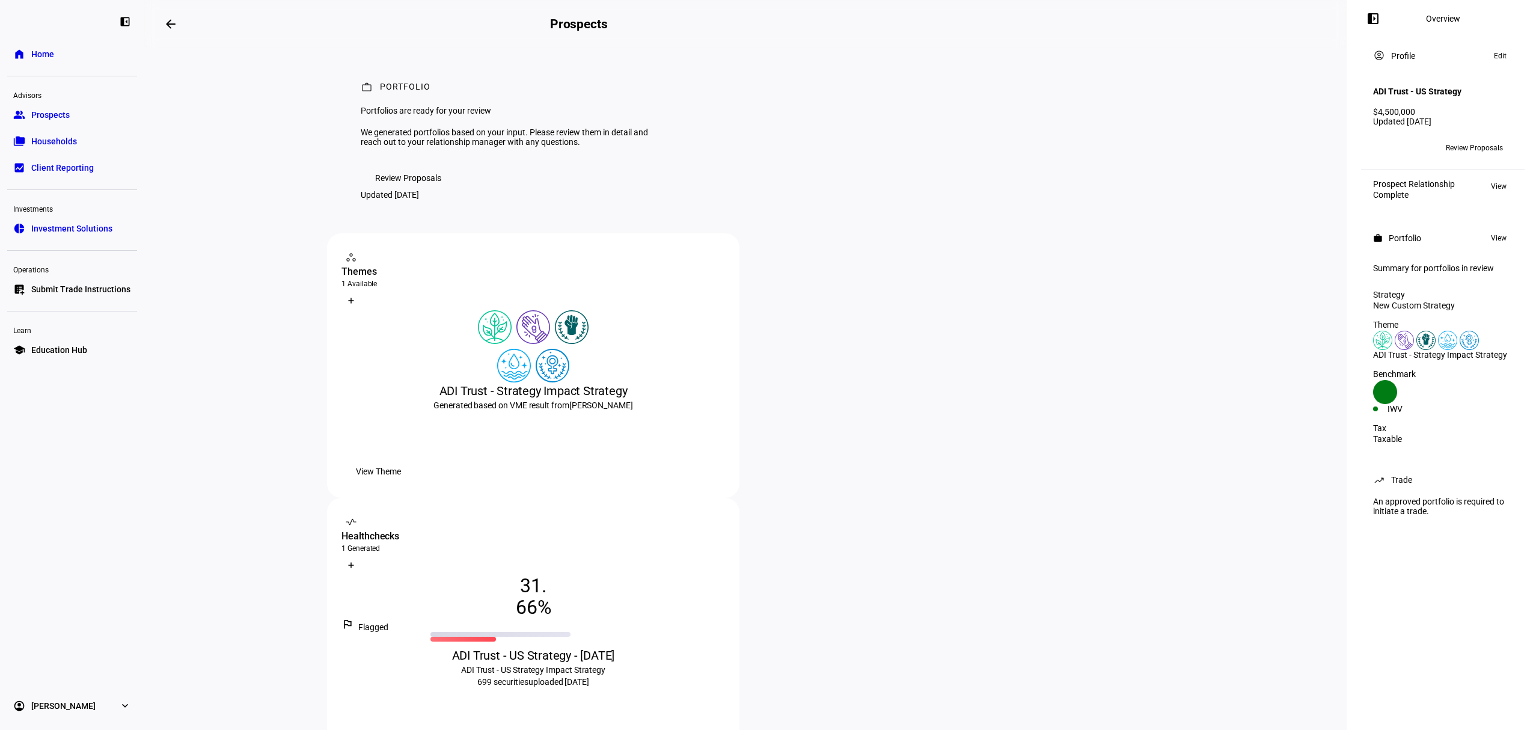
click at [422, 724] on span "View Healthcheck" at bounding box center [389, 736] width 66 height 24
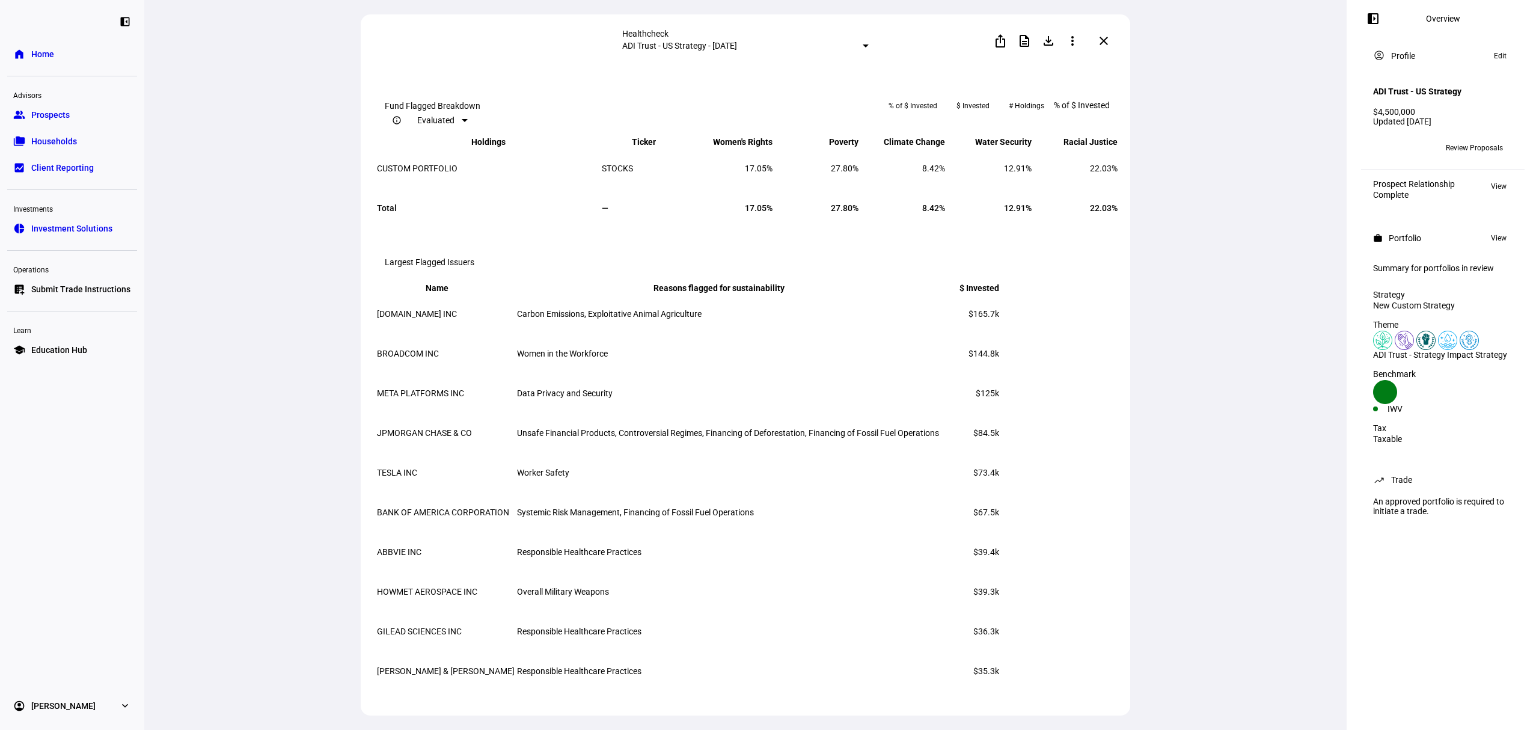
scroll to position [1262, 0]
drag, startPoint x: 556, startPoint y: 472, endPoint x: 640, endPoint y: 479, distance: 85.1
click at [640, 479] on td "Worker Safety" at bounding box center [728, 472] width 423 height 38
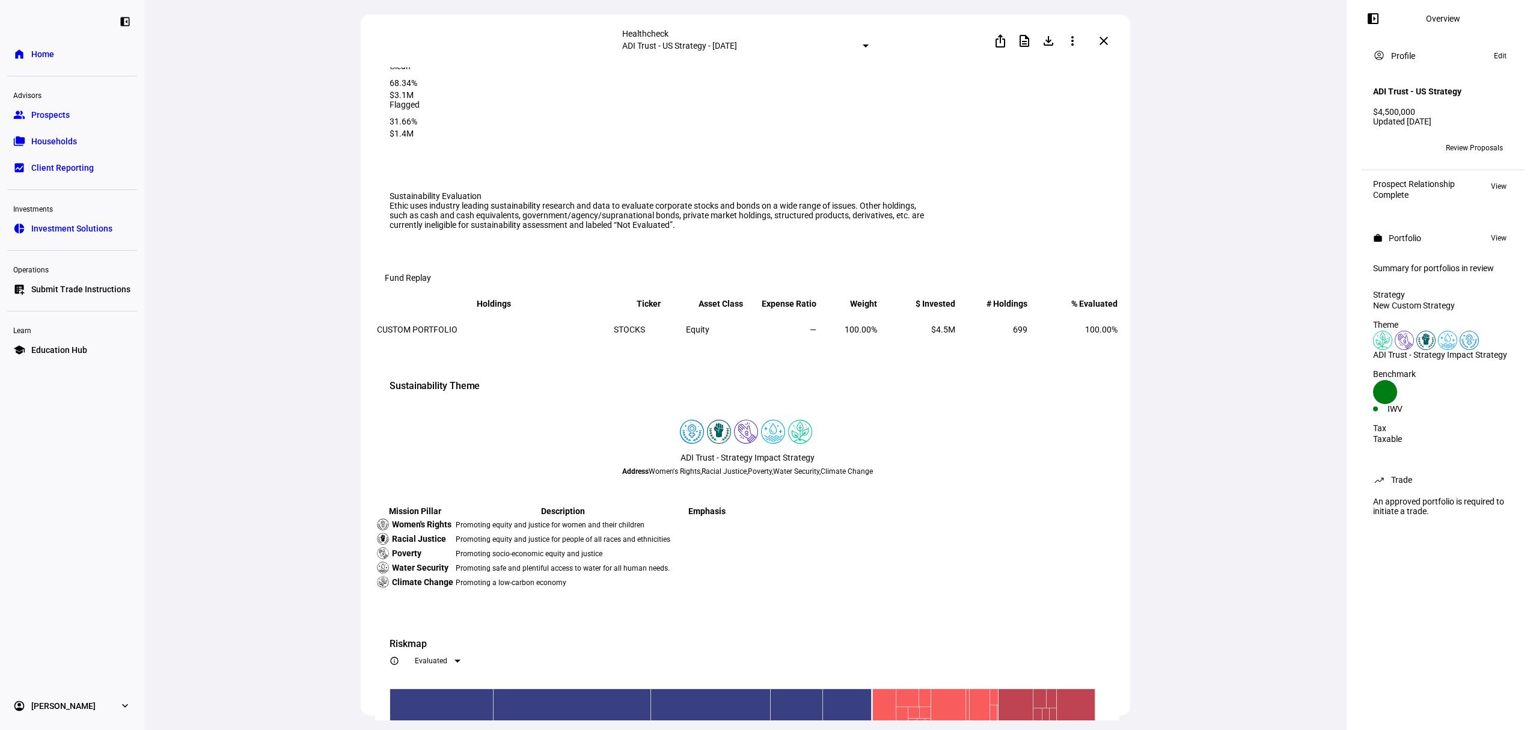
scroll to position [0, 0]
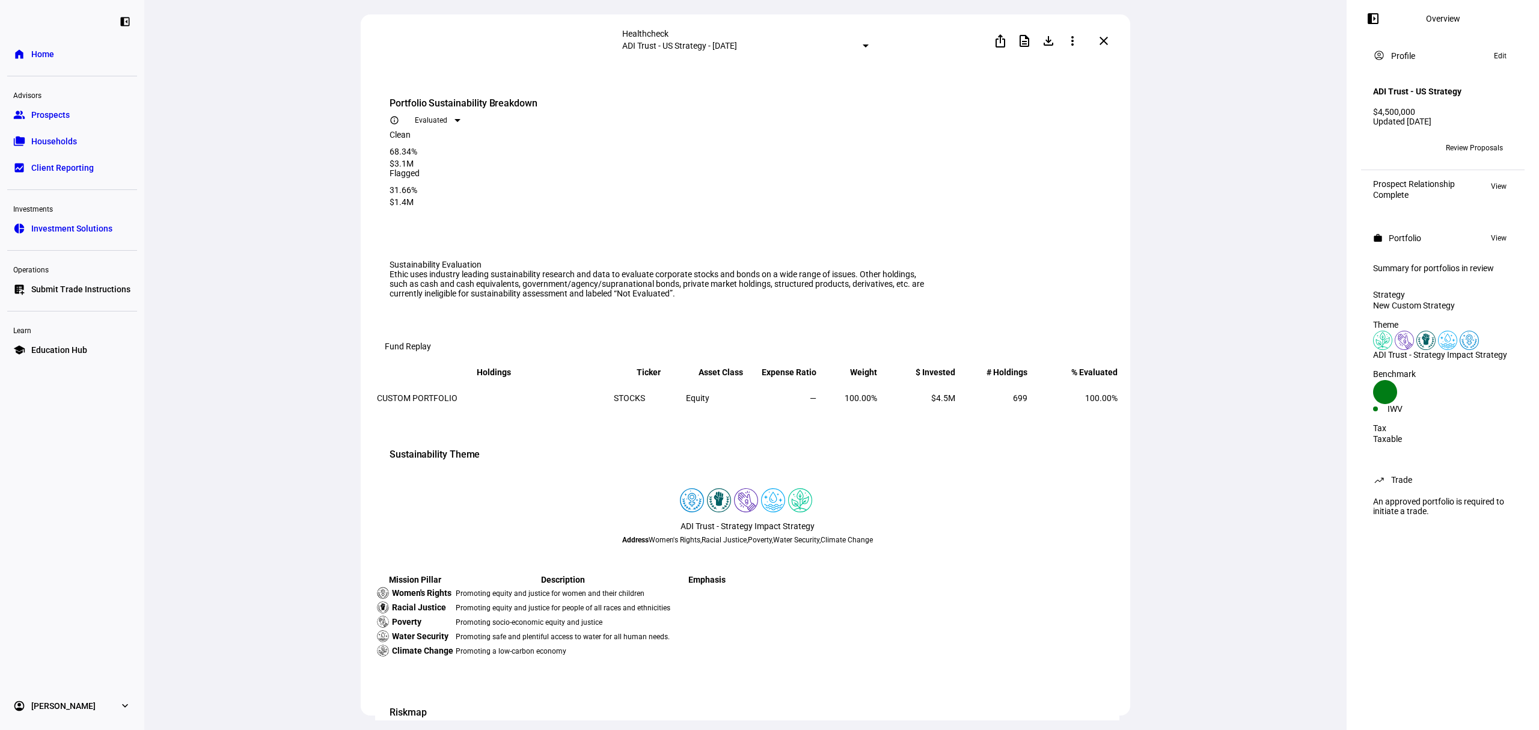
click at [1105, 37] on mat-icon "close" at bounding box center [1104, 41] width 14 height 14
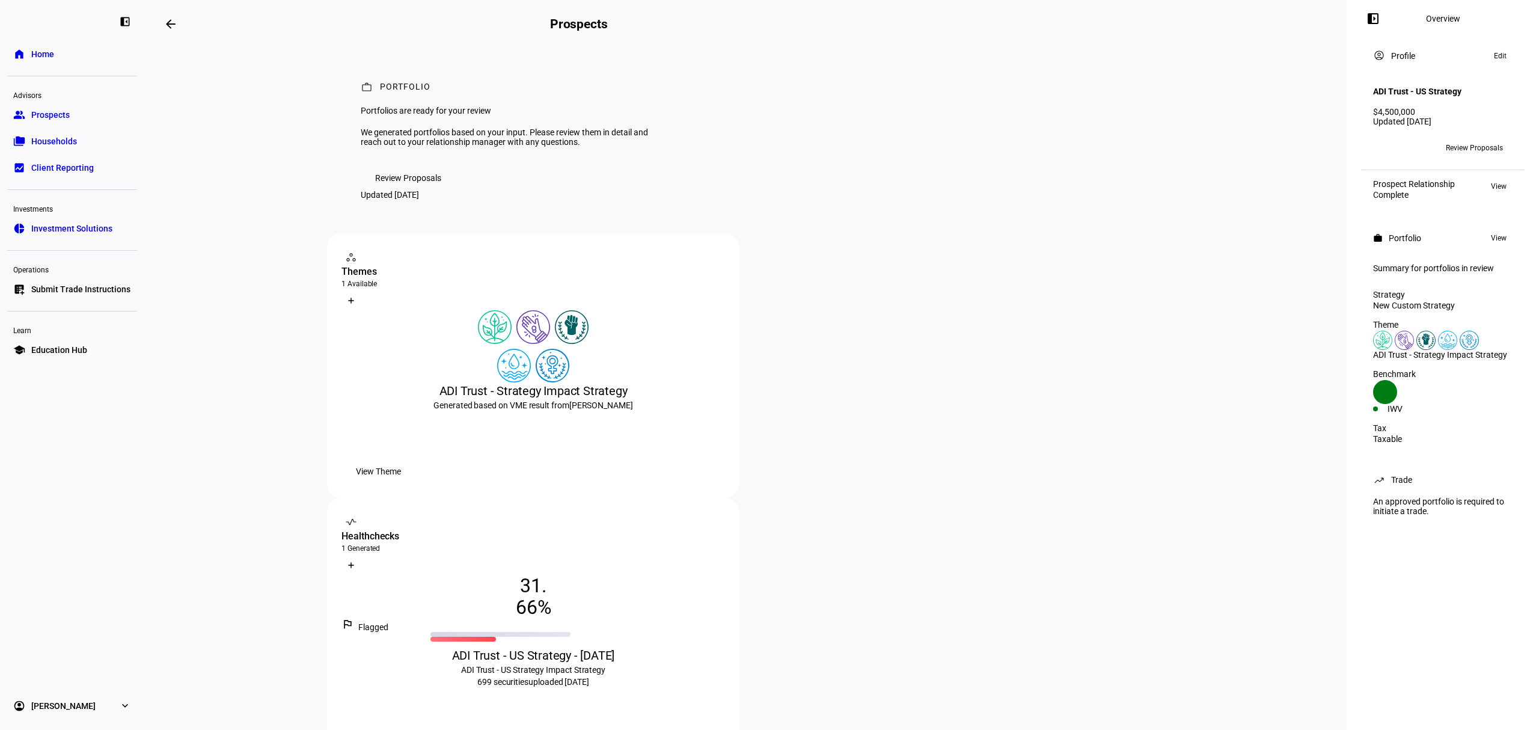
click at [401, 483] on span "View Theme" at bounding box center [378, 471] width 45 height 24
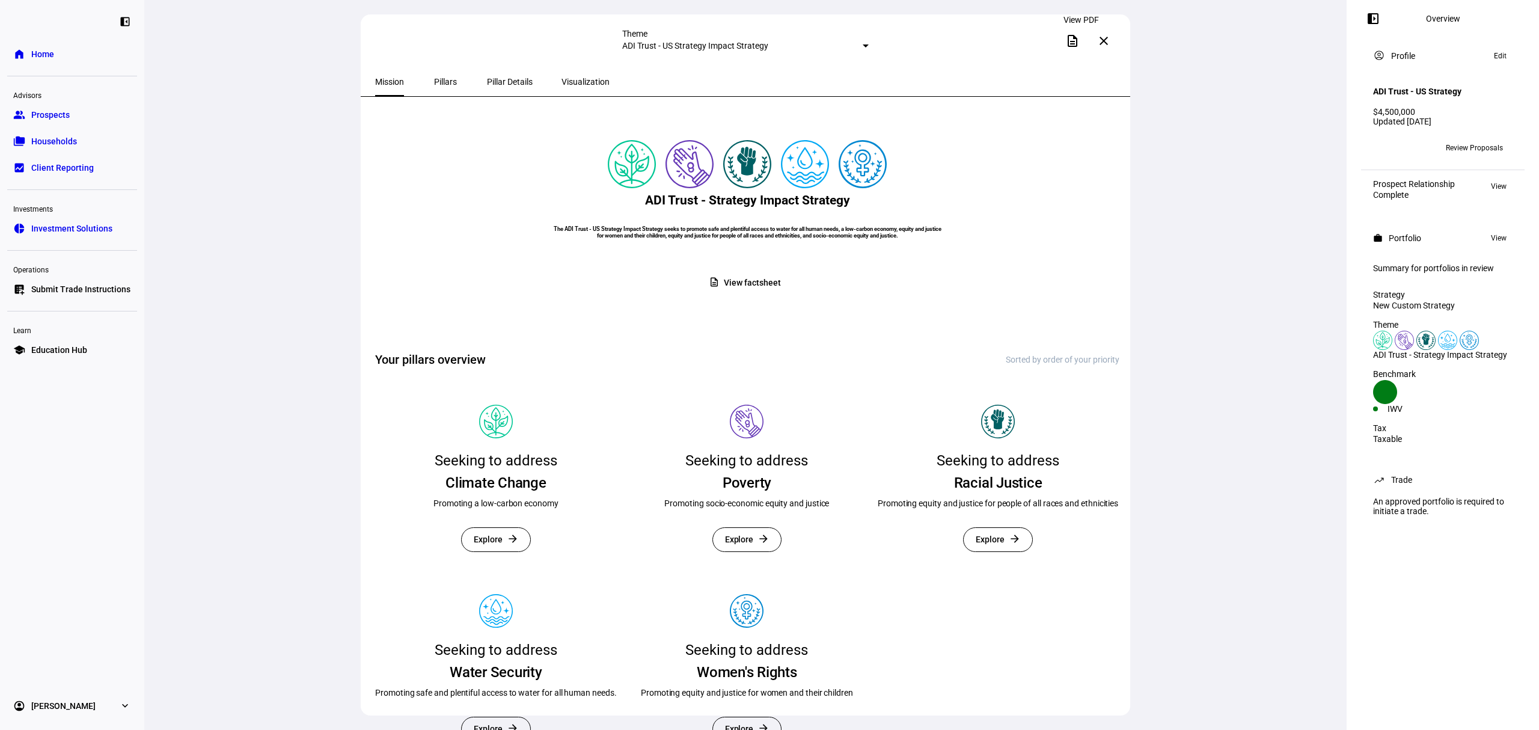
click at [1076, 46] on span at bounding box center [1072, 40] width 29 height 29
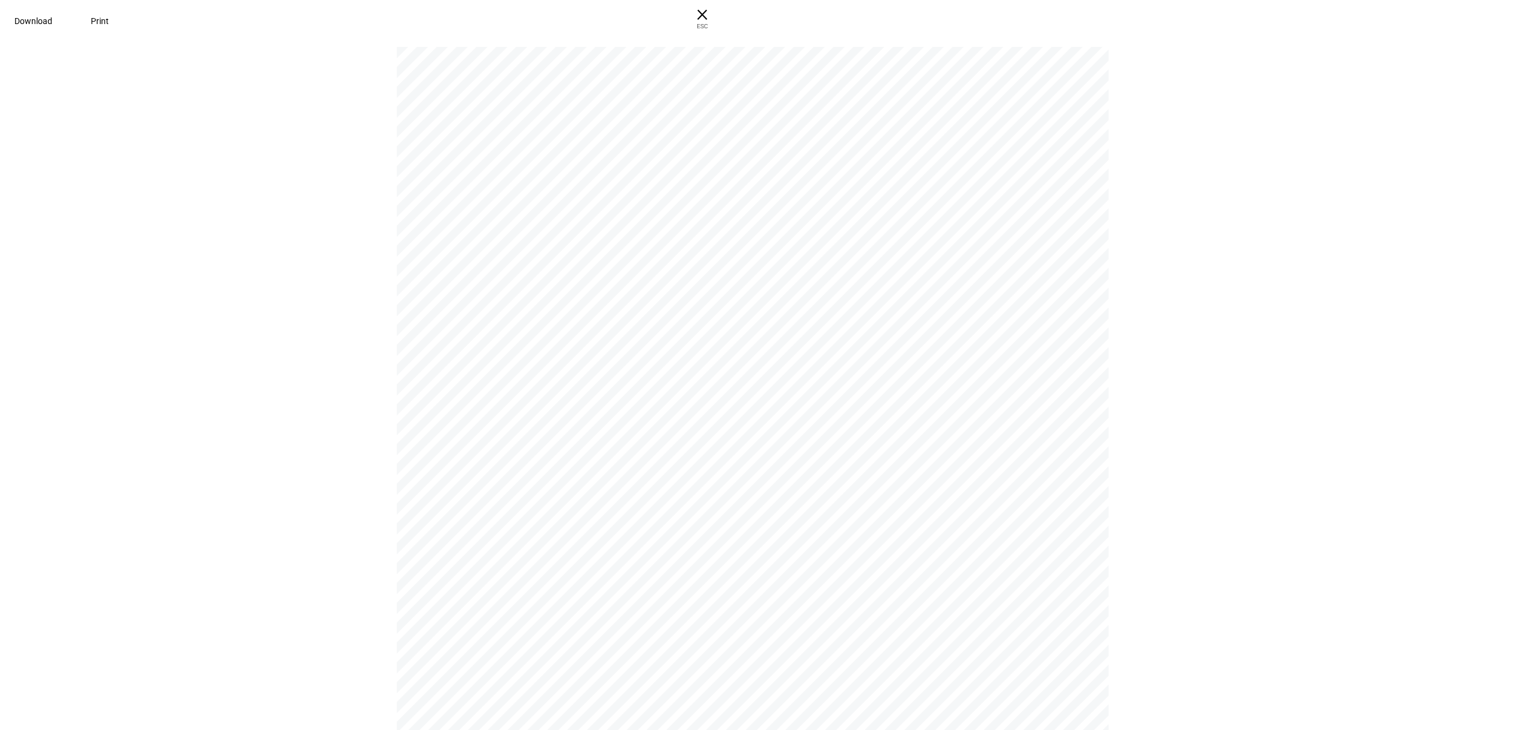
drag, startPoint x: 597, startPoint y: 277, endPoint x: 769, endPoint y: 351, distance: 187.2
click at [397, 47] on span "The ADI Trust - US Strategy Impact Strategy seeks to promote safe and plentiful…" at bounding box center [397, 47] width 0 height 0
click at [586, 302] on span "plentiful access to water for all human needs, a low-carbon economy," at bounding box center [758, 295] width 381 height 13
click at [52, 19] on span "Download" at bounding box center [33, 21] width 38 height 10
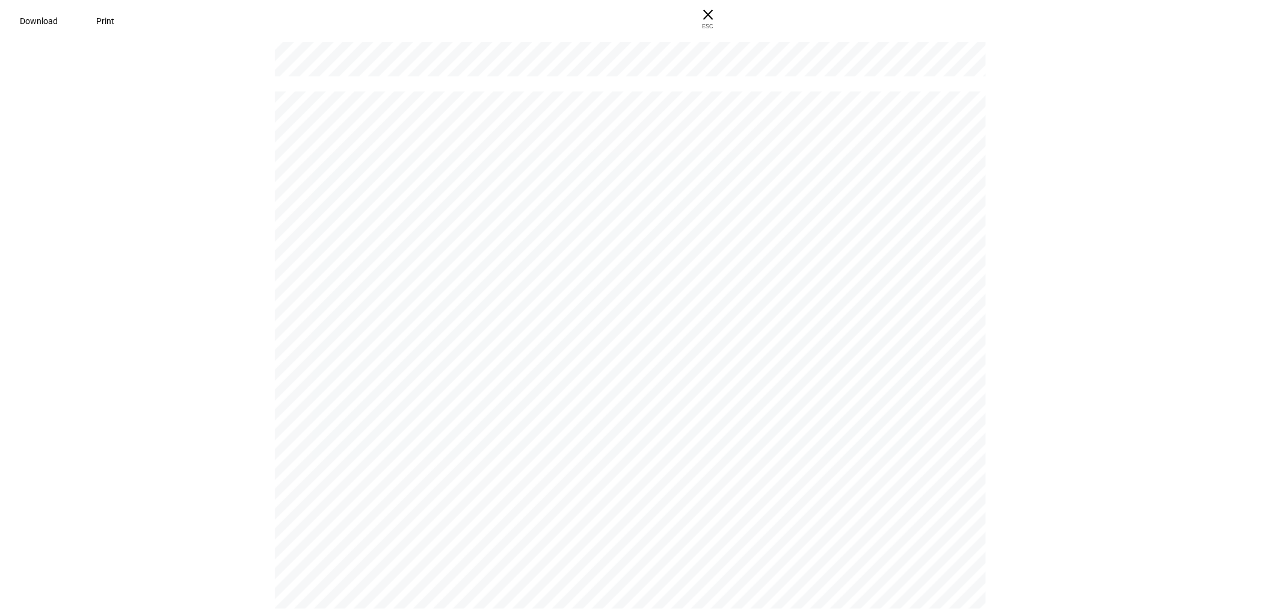
scroll to position [8783, 0]
click at [722, 17] on span "× ESC" at bounding box center [702, 19] width 38 height 38
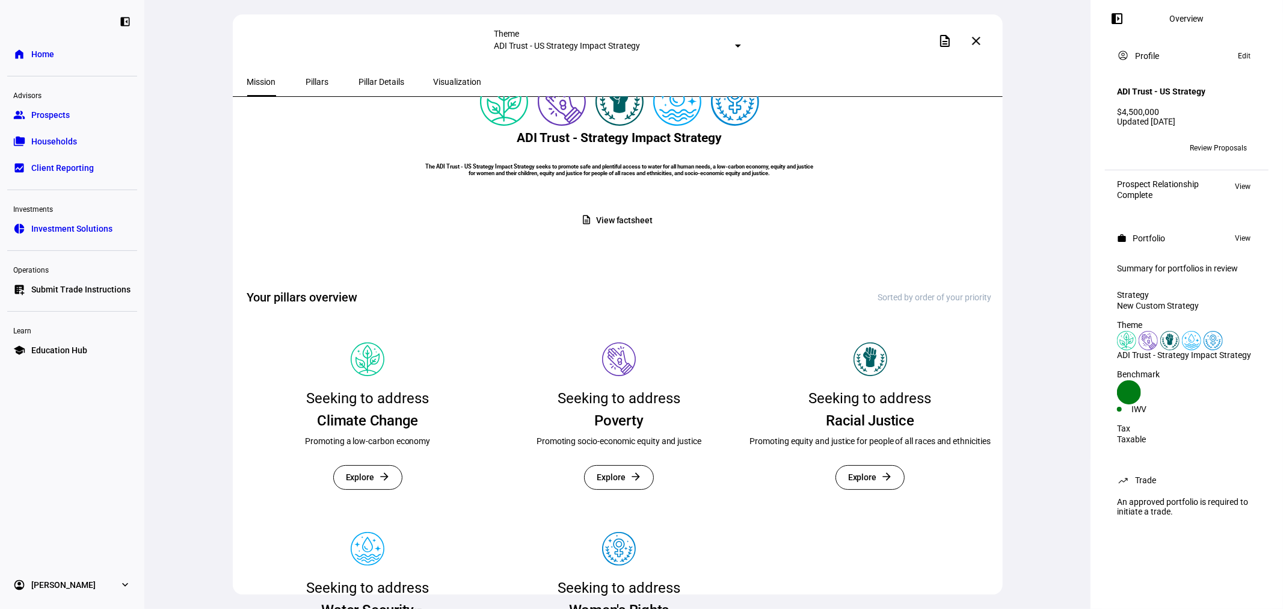
scroll to position [0, 0]
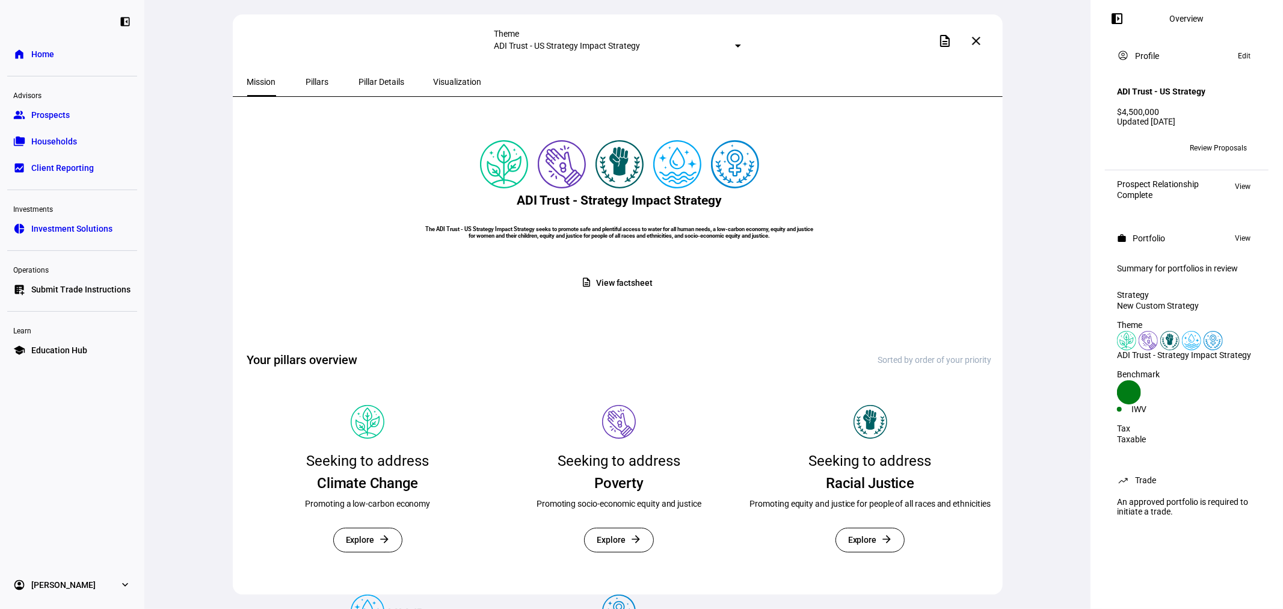
click at [983, 38] on span at bounding box center [976, 40] width 29 height 29
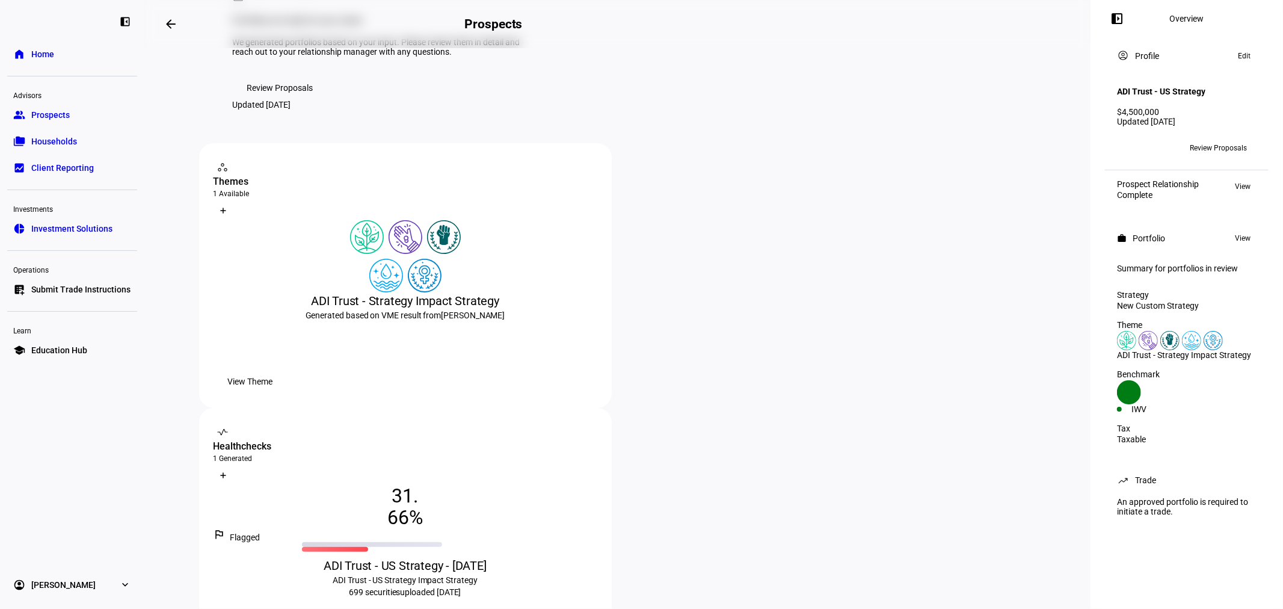
scroll to position [267, 0]
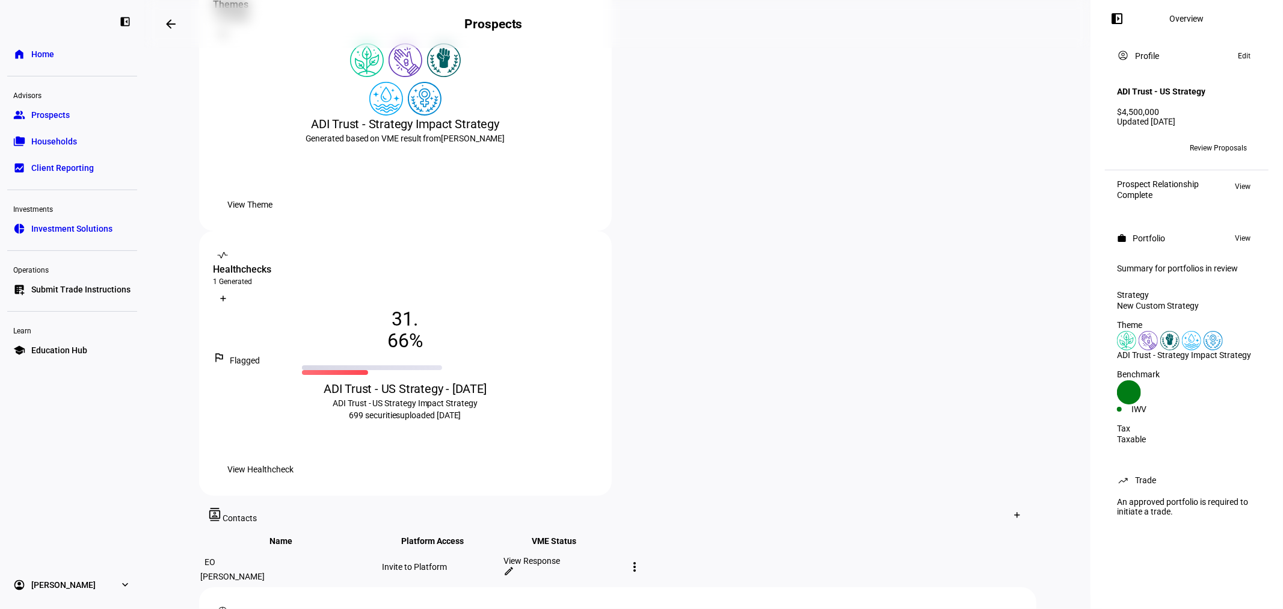
click at [294, 457] on span "View Healthcheck" at bounding box center [261, 469] width 66 height 24
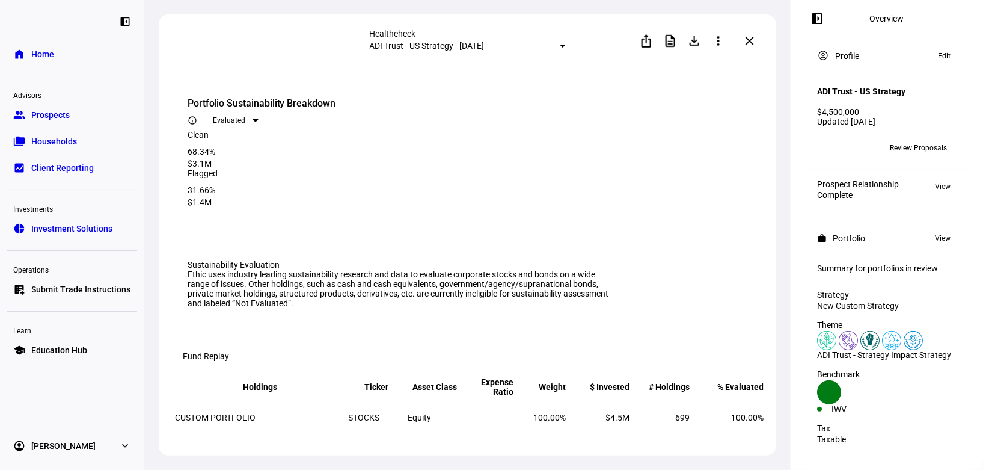
click at [749, 43] on mat-icon "close" at bounding box center [750, 41] width 14 height 14
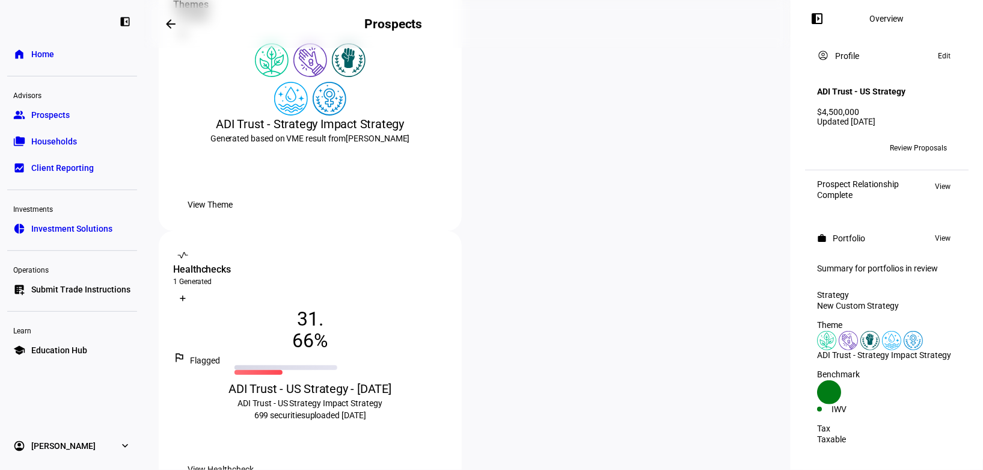
click at [233, 216] on span "View Theme" at bounding box center [210, 204] width 45 height 24
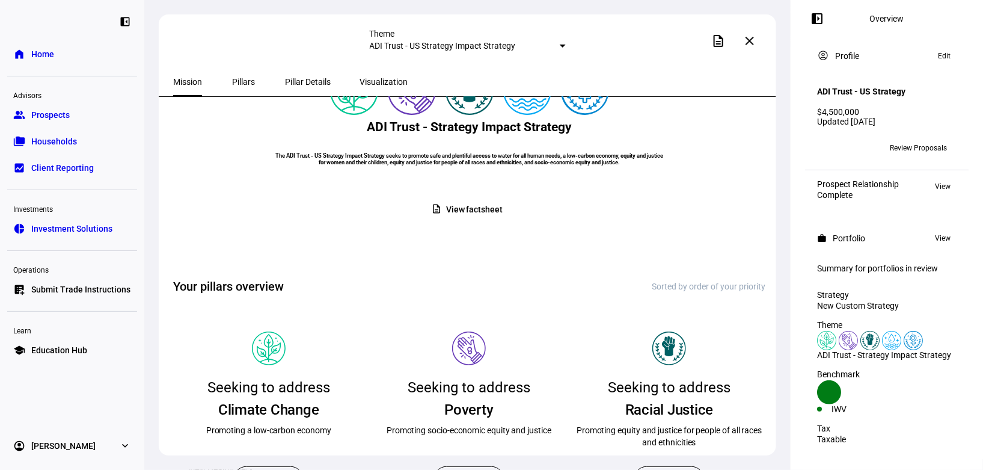
scroll to position [356, 0]
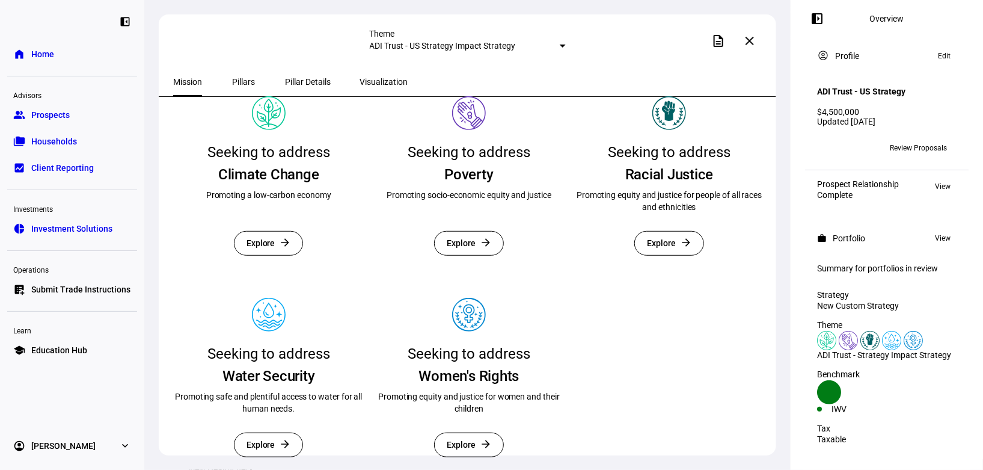
click at [265, 433] on span "Explore" at bounding box center [261, 444] width 29 height 23
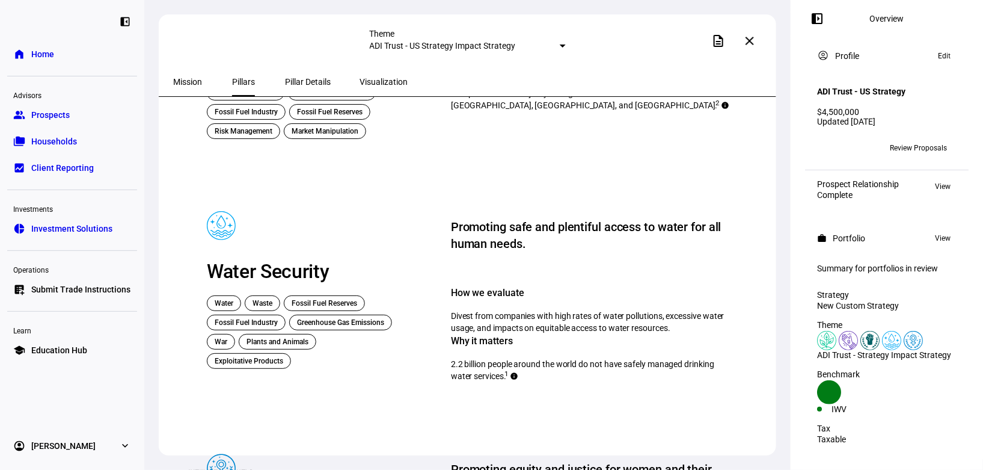
scroll to position [876, 0]
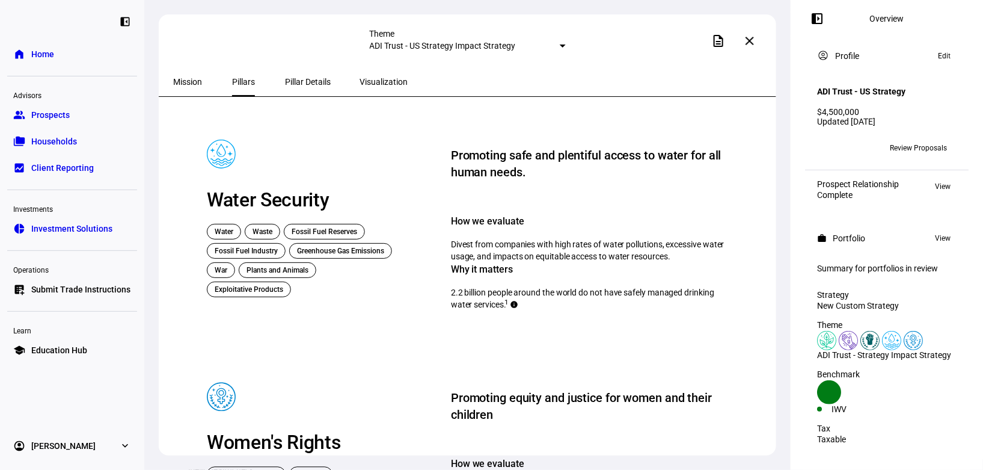
click at [266, 262] on div "Plants and Animals" at bounding box center [278, 270] width 78 height 16
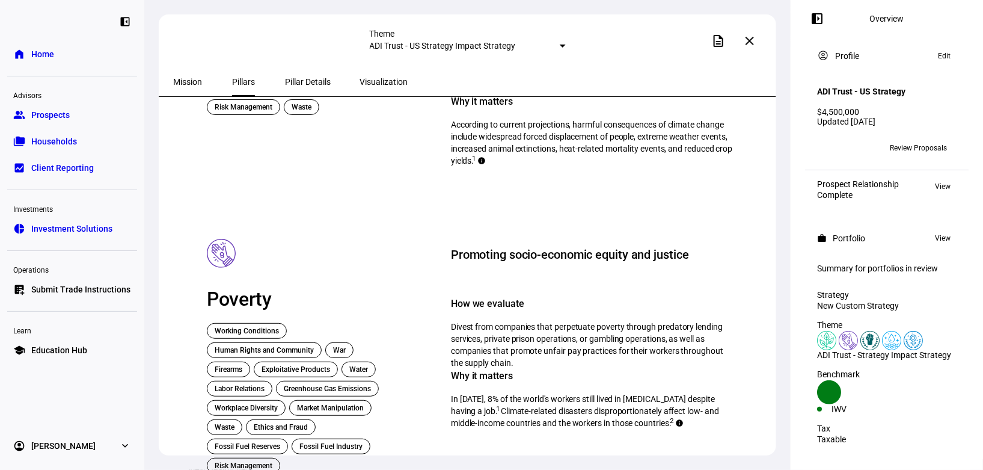
click at [285, 73] on span "Pillar Details" at bounding box center [308, 81] width 46 height 29
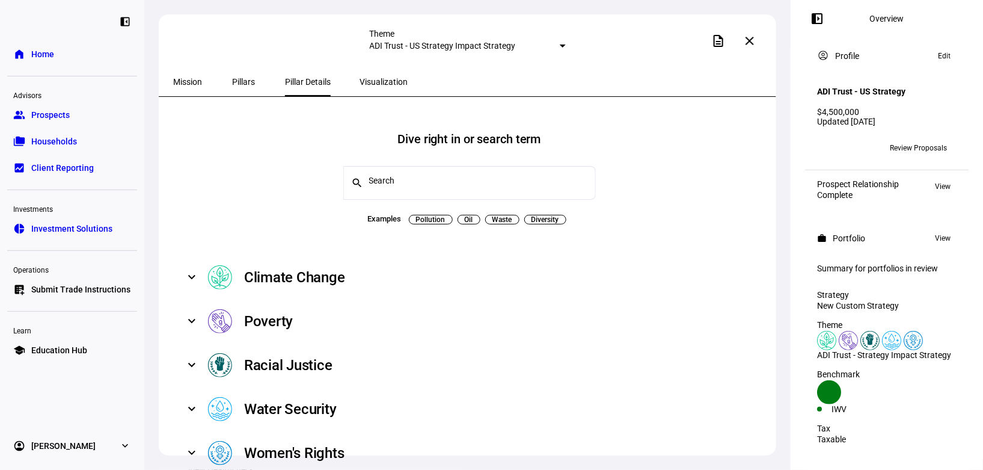
scroll to position [51, 0]
drag, startPoint x: 197, startPoint y: 355, endPoint x: 313, endPoint y: 355, distance: 116.1
click at [200, 387] on mat-expansion-panel-header "Water Security" at bounding box center [469, 409] width 592 height 44
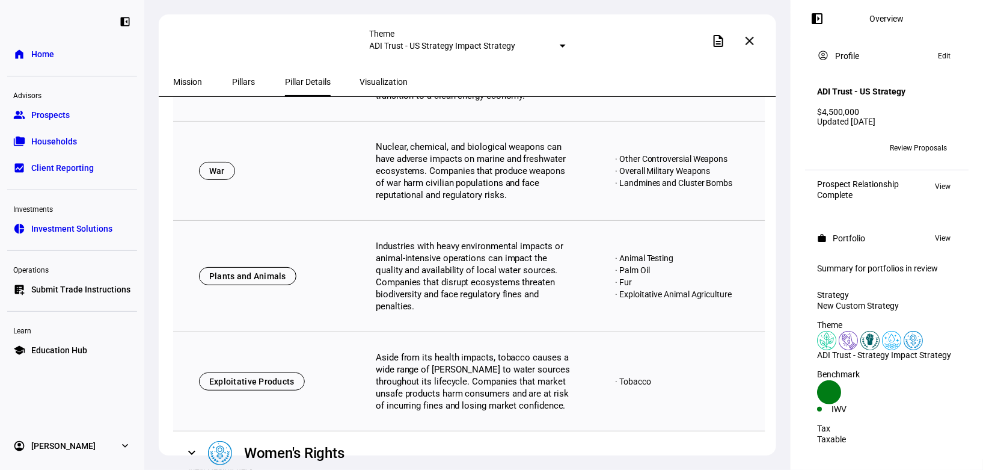
scroll to position [941, 0]
drag, startPoint x: 378, startPoint y: 207, endPoint x: 486, endPoint y: 277, distance: 128.8
click at [486, 277] on div "Plants and Animals Industries with heavy environmental impacts or animal-intens…" at bounding box center [469, 276] width 592 height 111
click at [450, 275] on div "Plants and Animals Industries with heavy environmental impacts or animal-intens…" at bounding box center [469, 276] width 592 height 111
drag, startPoint x: 453, startPoint y: 274, endPoint x: 367, endPoint y: 198, distance: 114.7
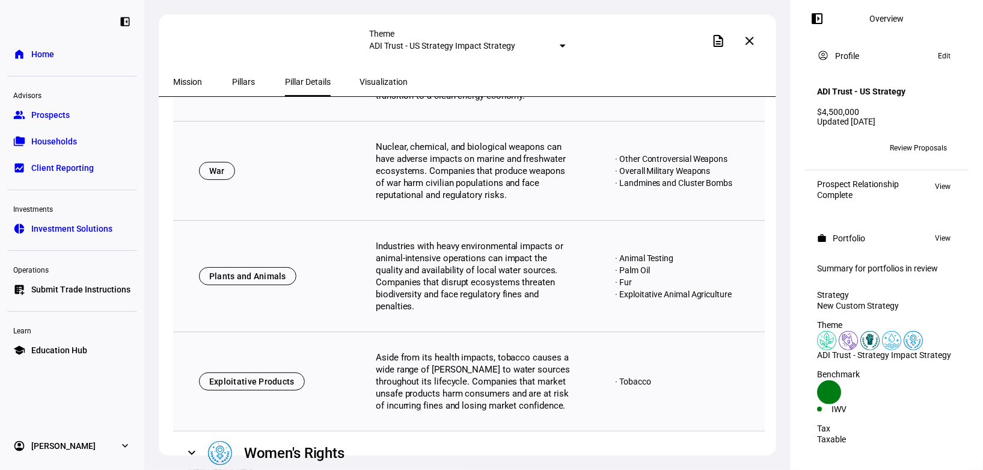
click at [367, 221] on div "Plants and Animals Industries with heavy environmental impacts or animal-intens…" at bounding box center [469, 276] width 592 height 111
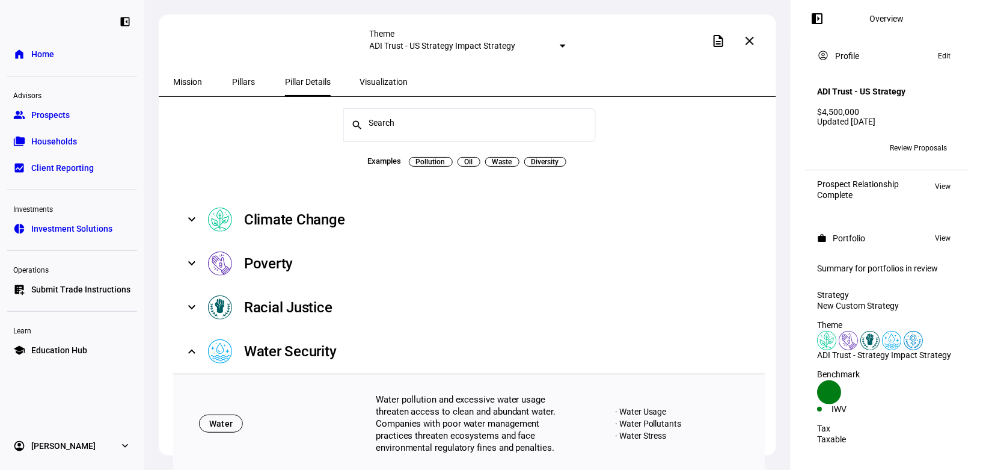
scroll to position [0, 0]
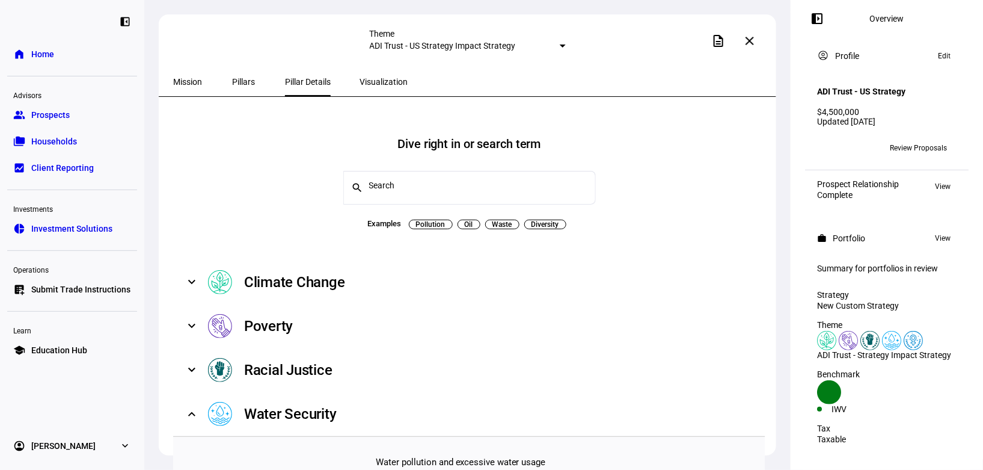
drag, startPoint x: 752, startPoint y: 49, endPoint x: 277, endPoint y: 247, distance: 514.8
click at [267, 227] on plt-theme-details "Theme ADI Trust - US Strategy Impact Strategy description close Mission Pillars…" at bounding box center [468, 251] width 618 height 475
click at [292, 272] on div "Climate Change" at bounding box center [294, 281] width 101 height 19
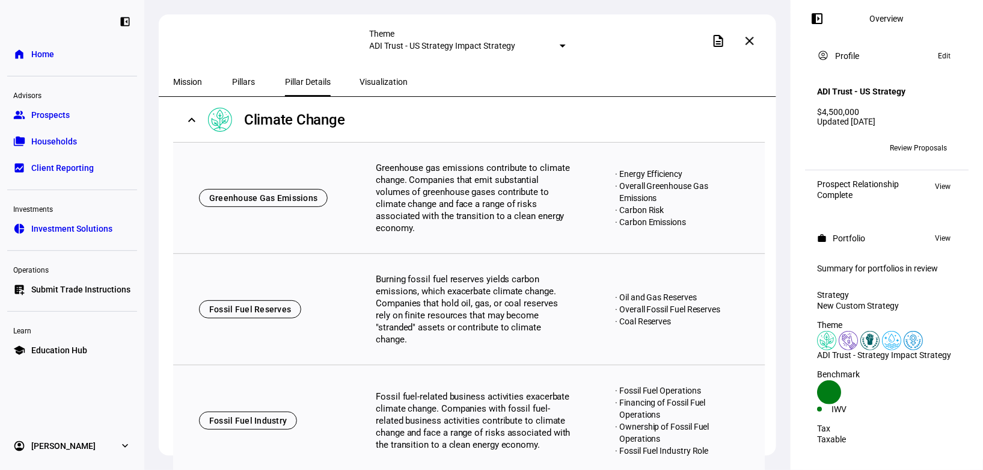
scroll to position [356, 0]
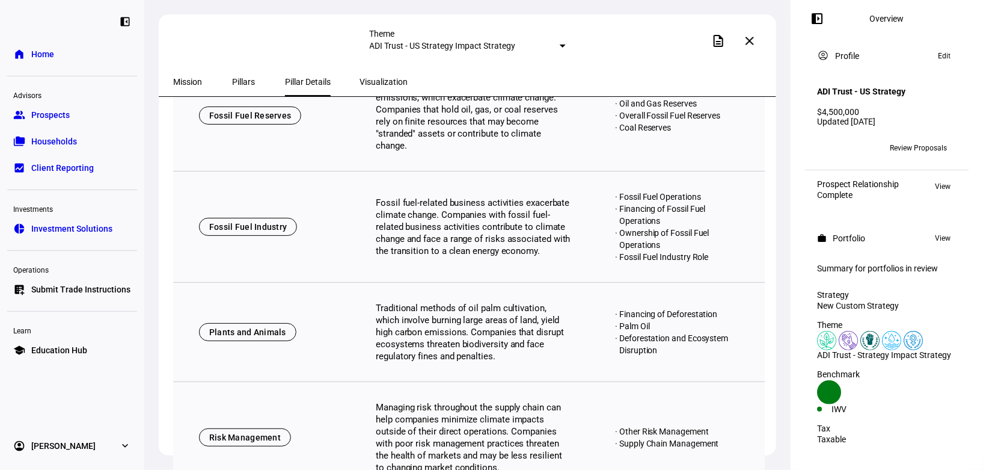
drag, startPoint x: 375, startPoint y: 292, endPoint x: 518, endPoint y: 351, distance: 154.2
click at [518, 351] on div "Plants and Animals Traditional methods of oil palm cultivation, which involve b…" at bounding box center [469, 332] width 592 height 99
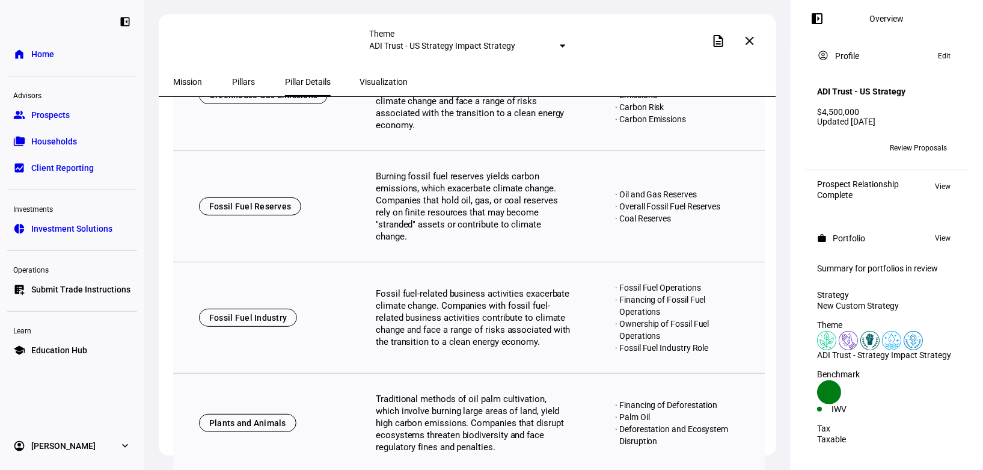
scroll to position [0, 0]
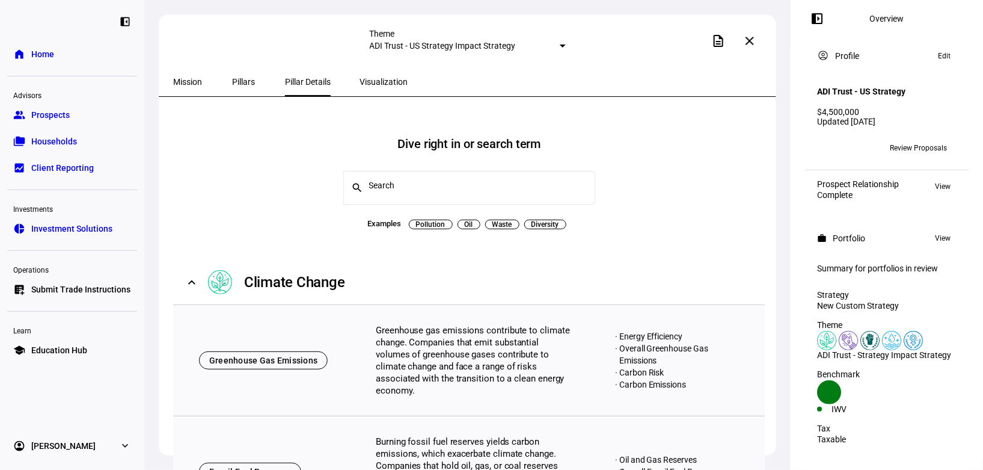
click at [755, 38] on mat-icon "close" at bounding box center [750, 41] width 14 height 14
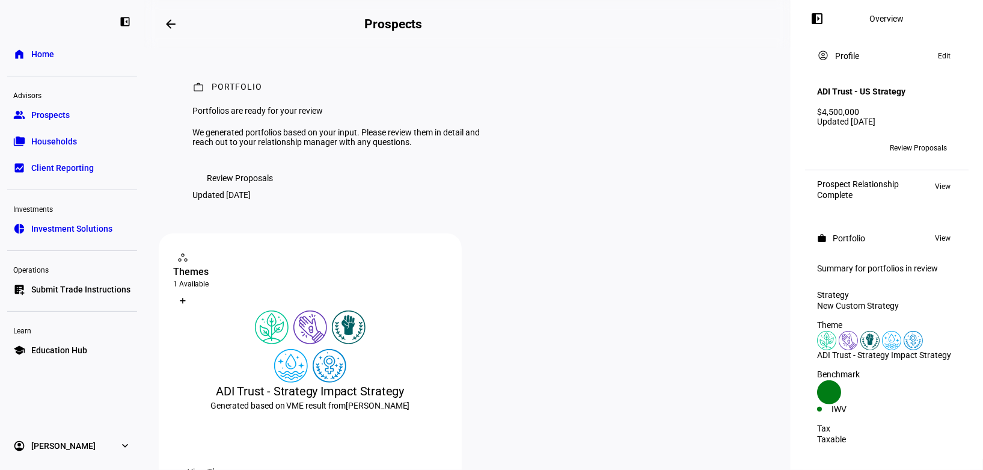
click at [244, 190] on span "Review Proposals" at bounding box center [240, 178] width 66 height 24
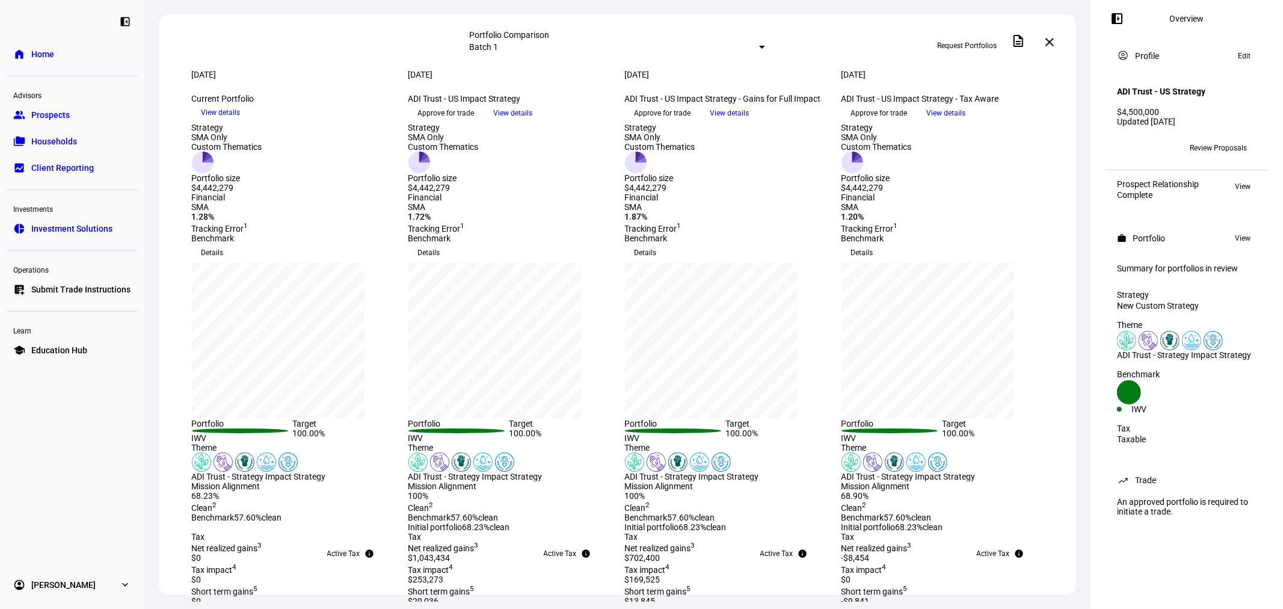
click at [966, 122] on span "View details" at bounding box center [946, 113] width 39 height 18
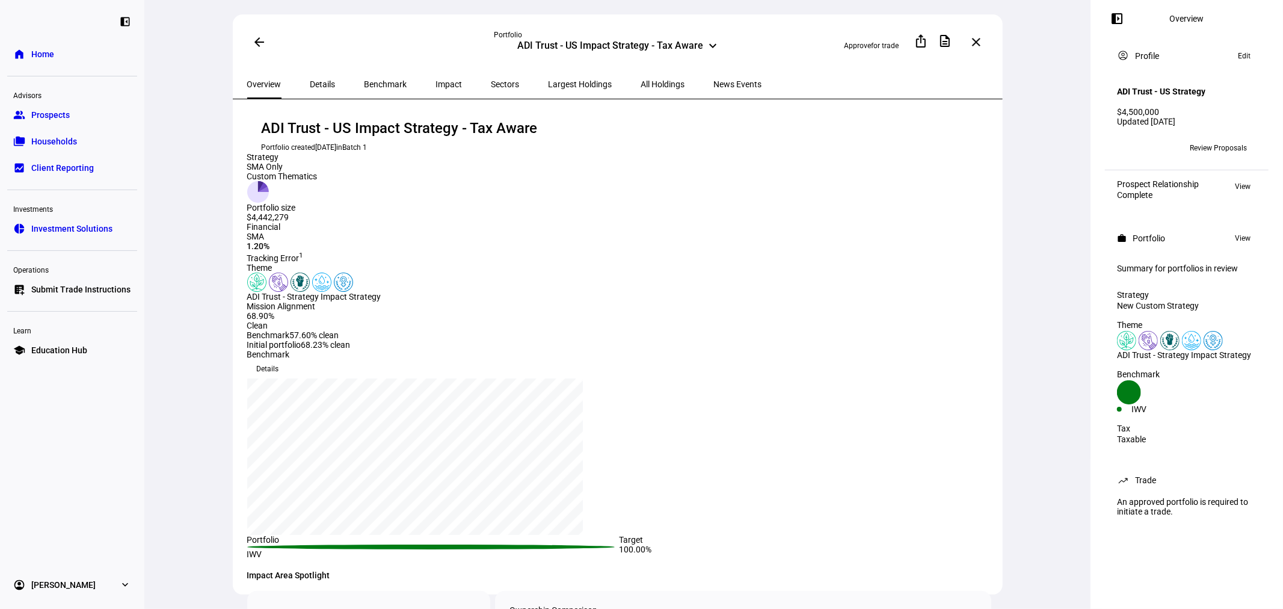
click at [641, 88] on span "All Holdings" at bounding box center [663, 84] width 44 height 29
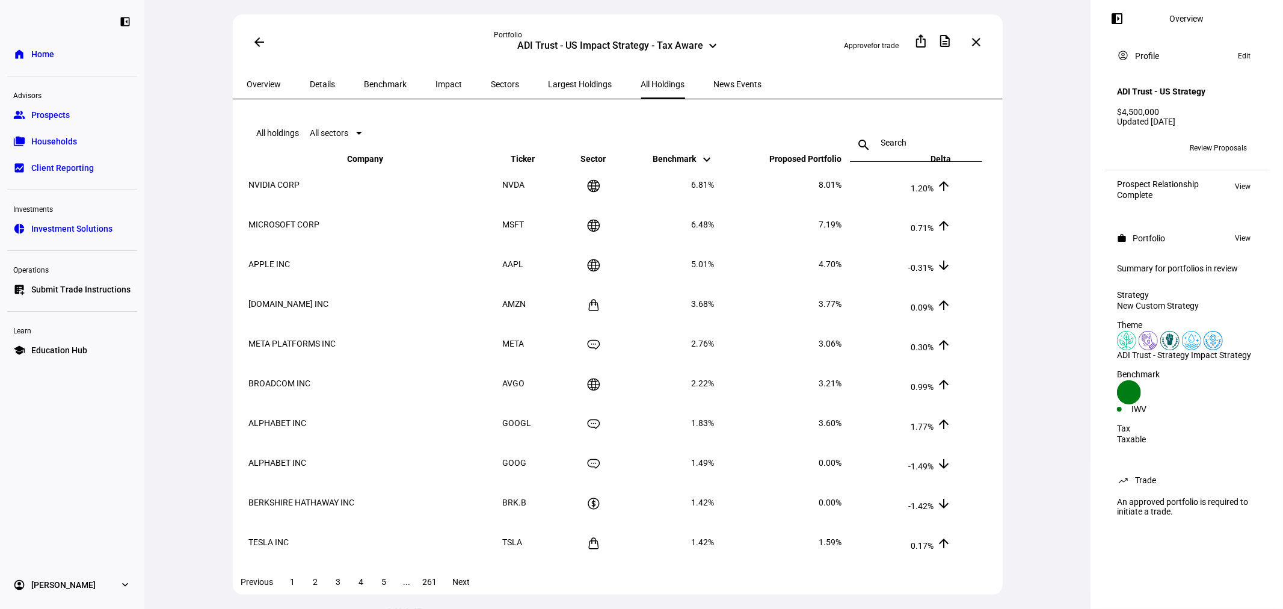
click at [436, 87] on span "Impact" at bounding box center [449, 84] width 26 height 29
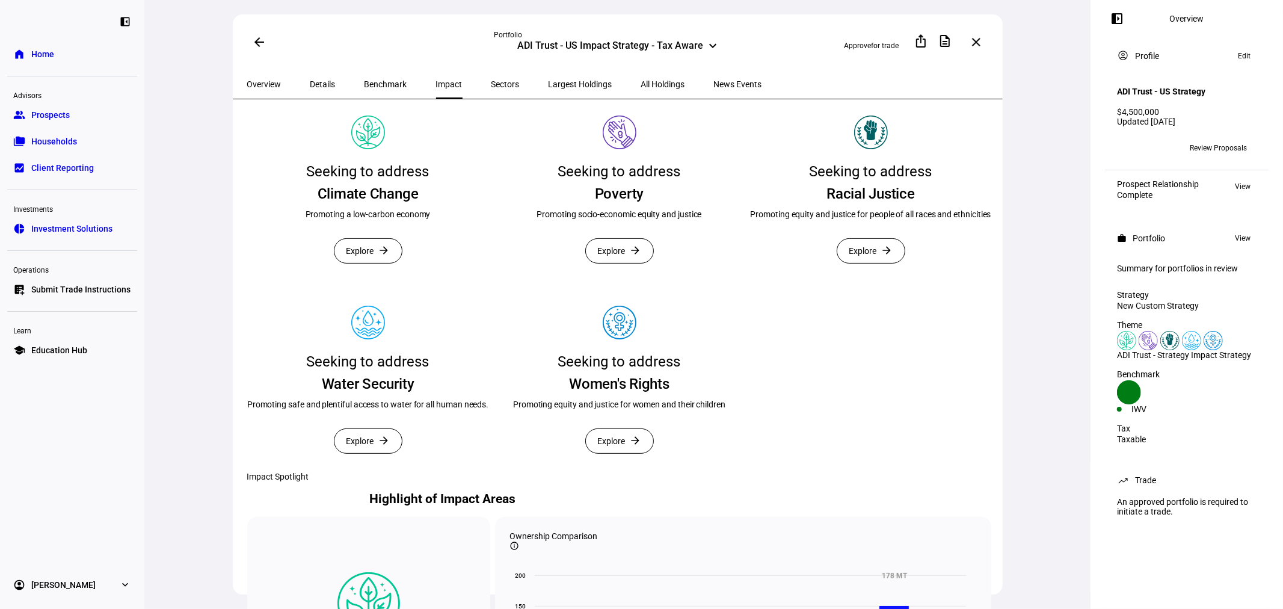
scroll to position [356, 0]
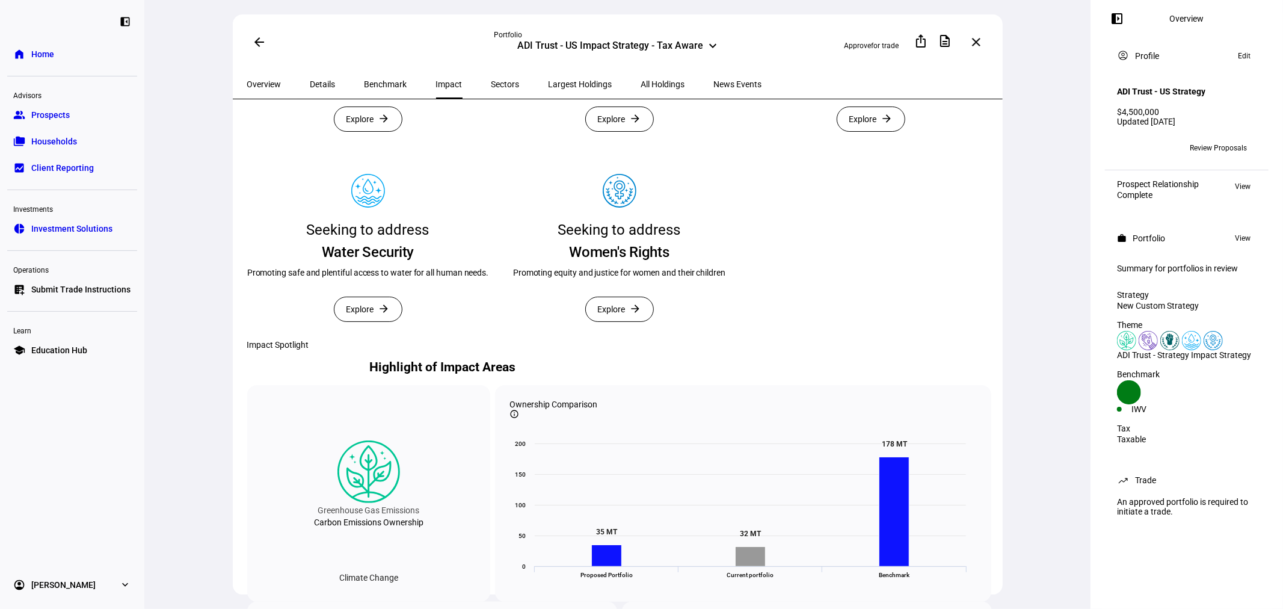
click at [358, 131] on span "Explore" at bounding box center [360, 119] width 28 height 24
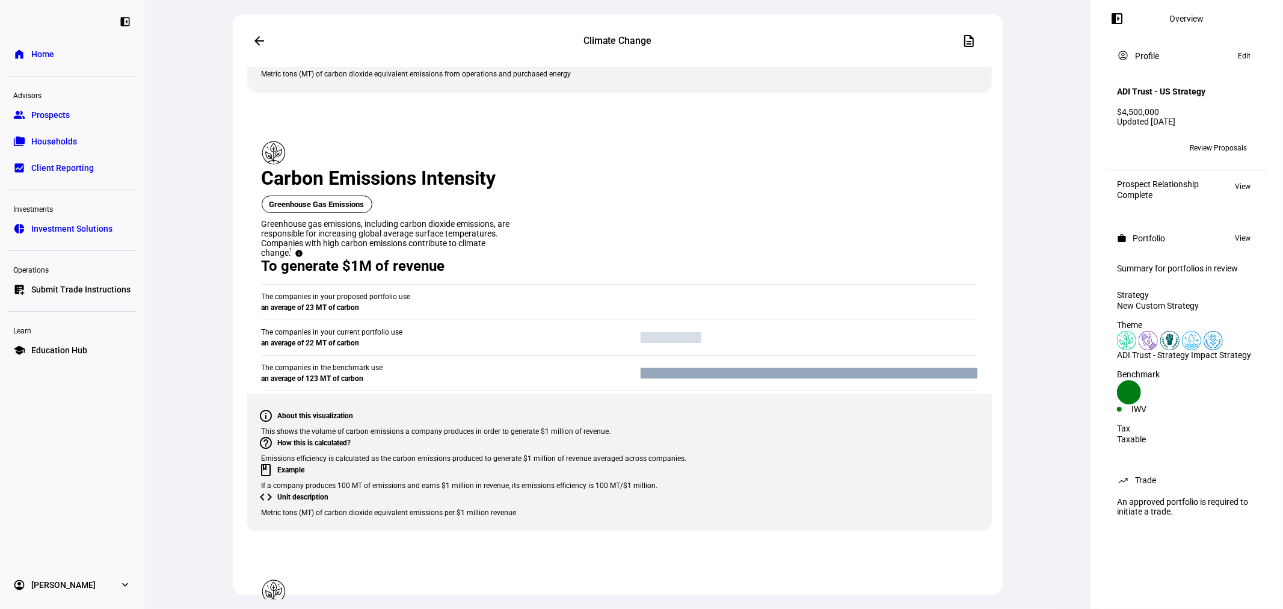
scroll to position [980, 0]
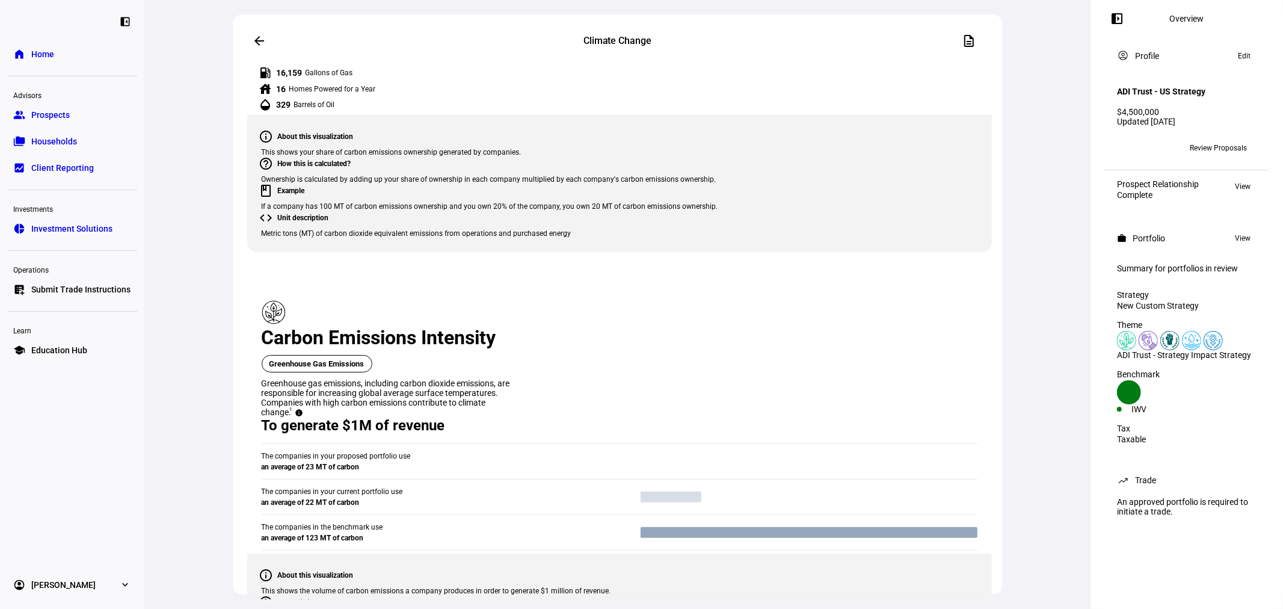
click at [425, 329] on span "From proposed portfolio" at bounding box center [429, 329] width 64 height 19
drag, startPoint x: 269, startPoint y: 310, endPoint x: 737, endPoint y: 530, distance: 516.8
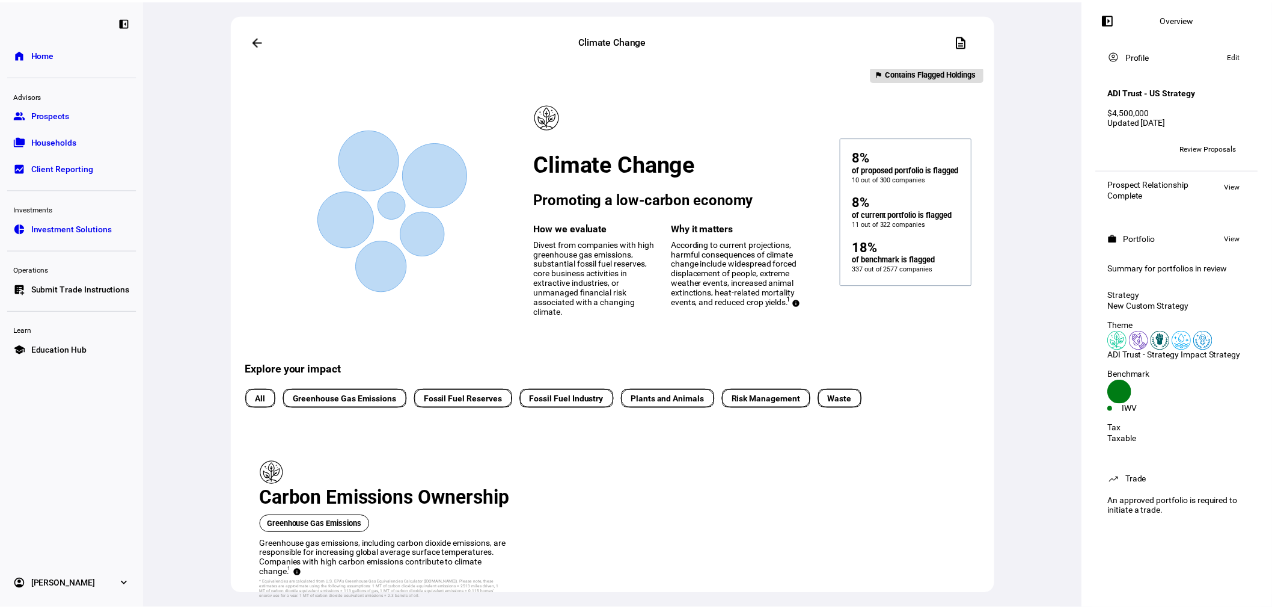
scroll to position [0, 0]
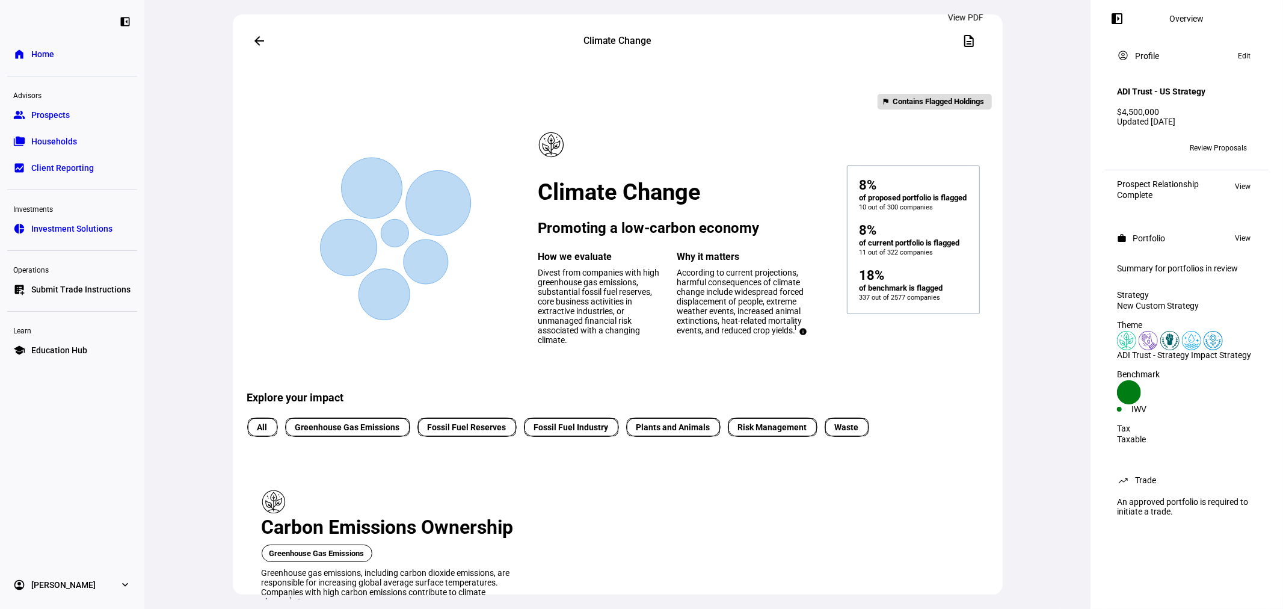
click at [962, 40] on mat-icon "description" at bounding box center [969, 41] width 14 height 14
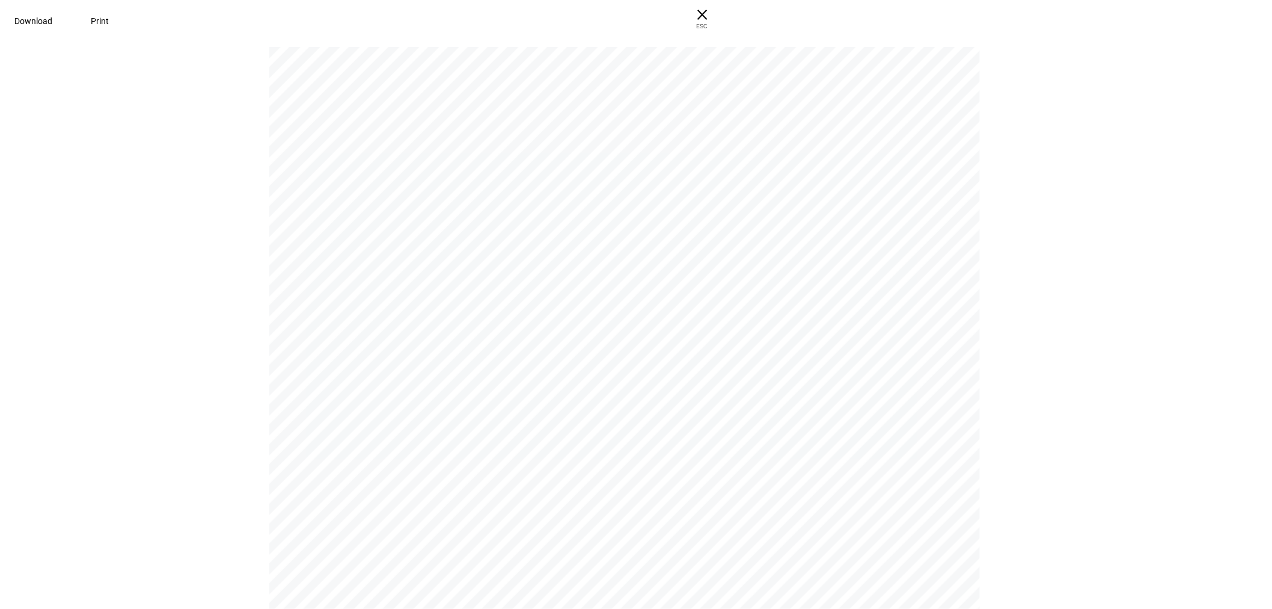
click at [722, 13] on span "× ESC" at bounding box center [702, 19] width 38 height 38
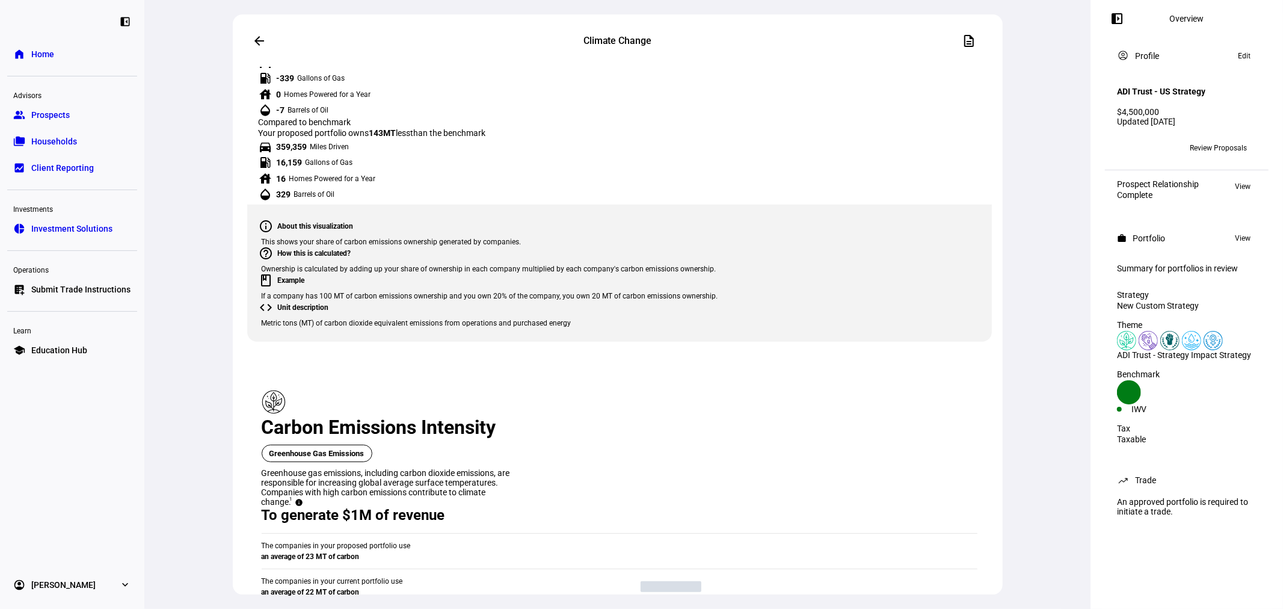
scroll to position [446, 0]
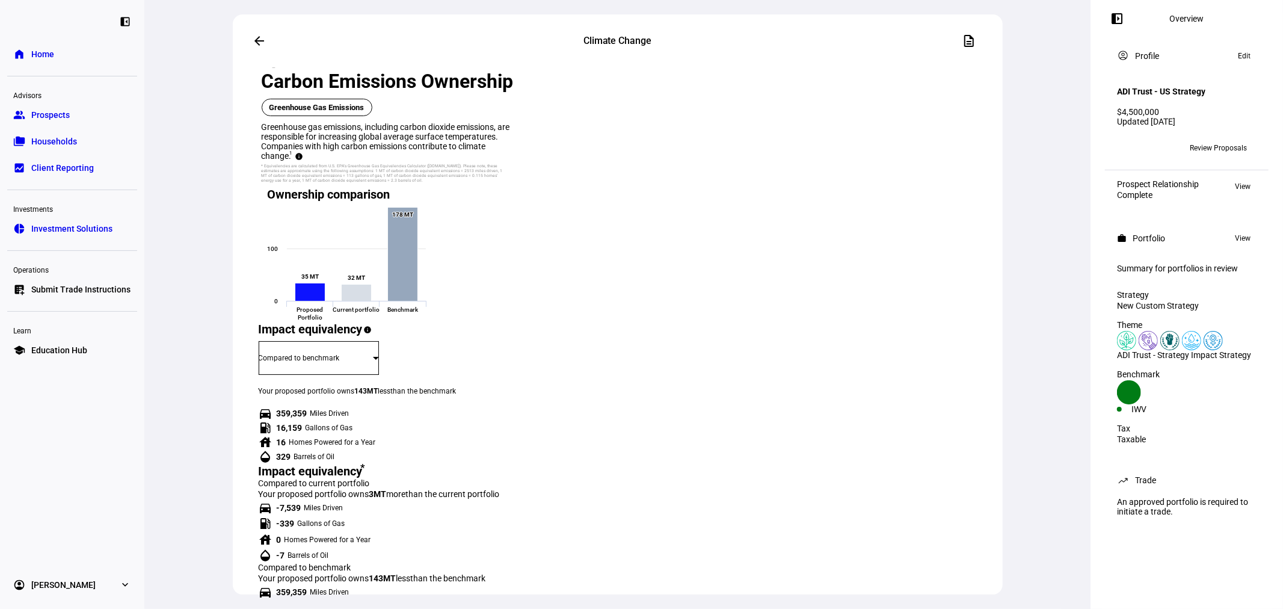
click at [254, 40] on mat-icon "arrow_back" at bounding box center [259, 41] width 14 height 14
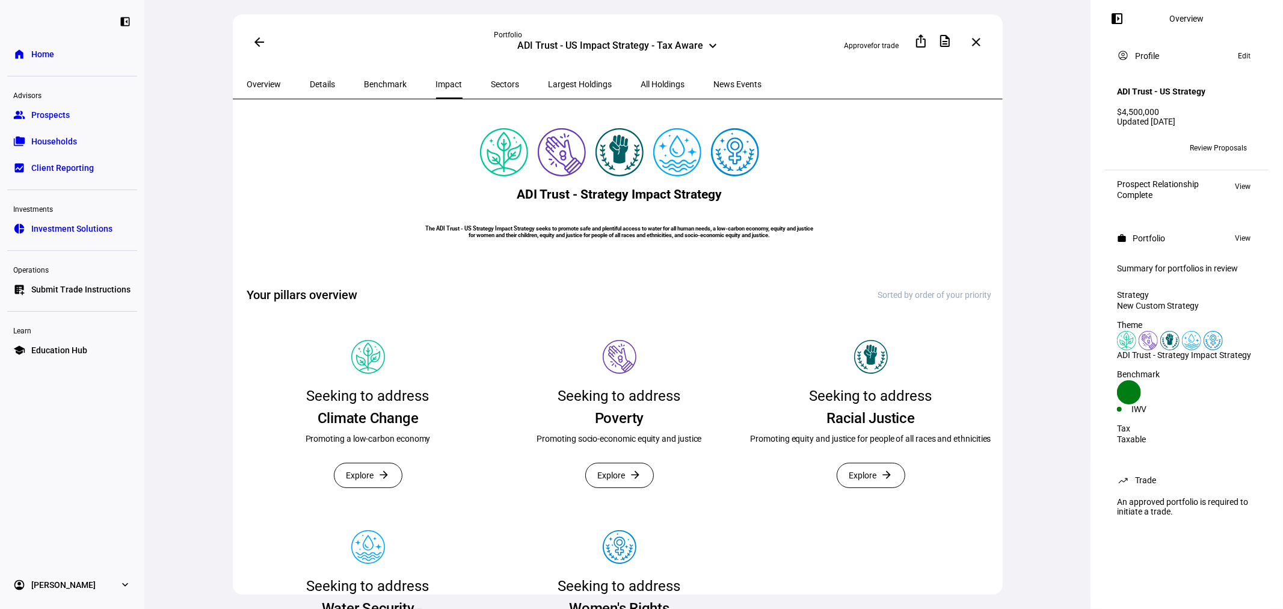
click at [261, 38] on mat-icon "arrow_back" at bounding box center [259, 42] width 14 height 14
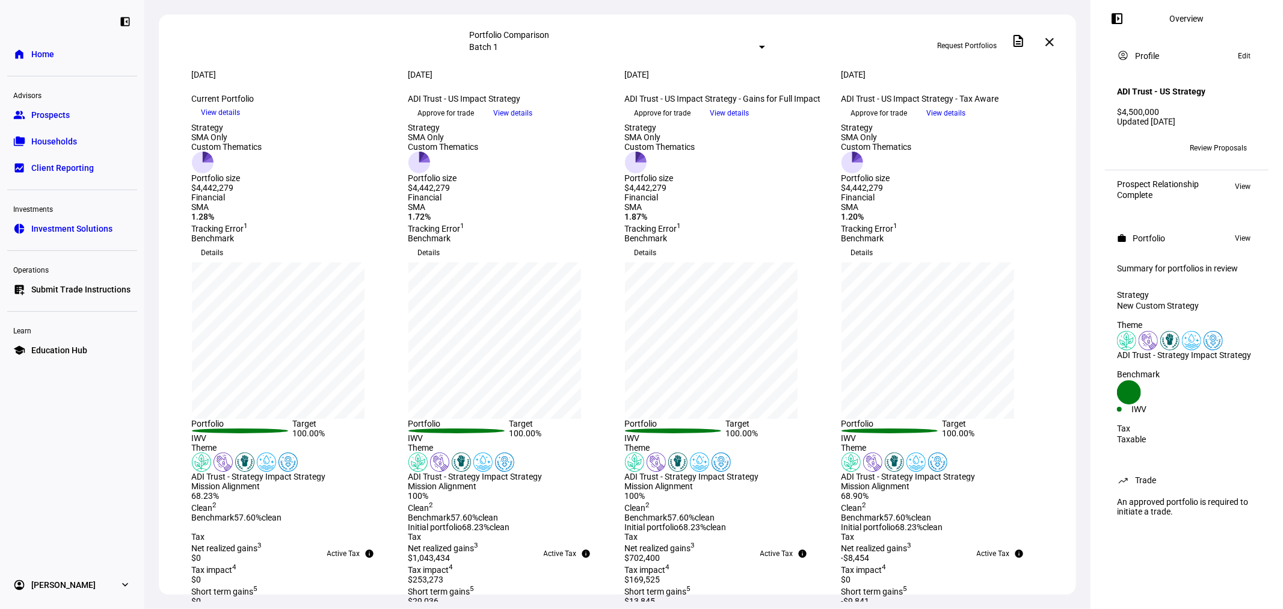
click at [749, 122] on span "View details" at bounding box center [729, 113] width 39 height 18
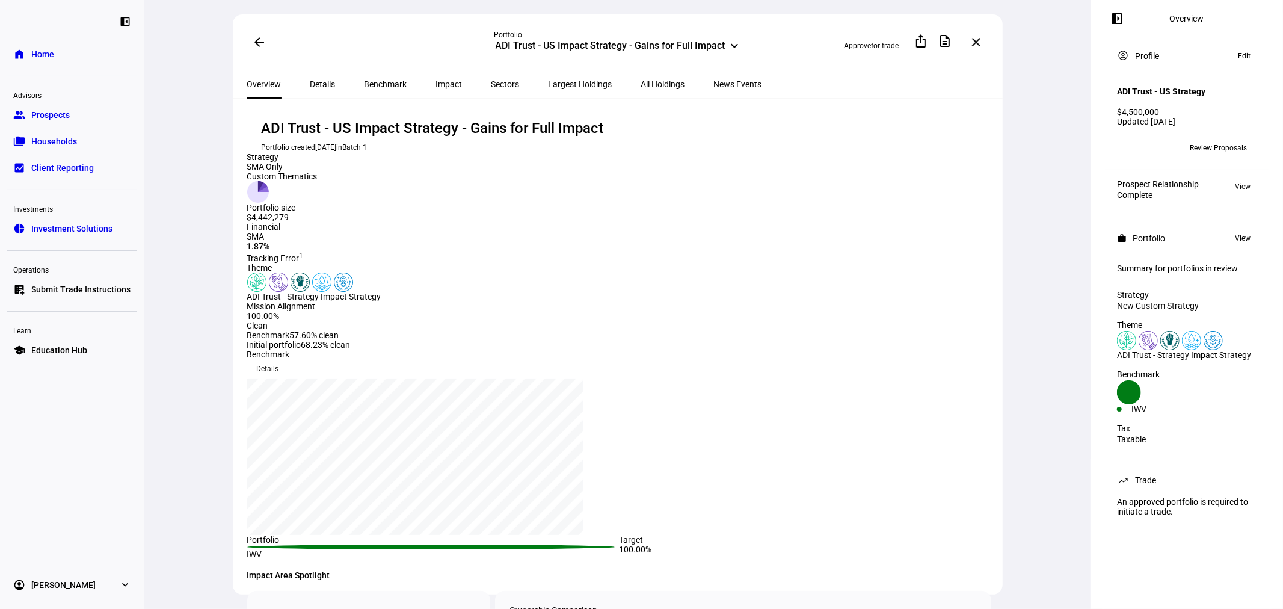
click at [436, 80] on span "Impact" at bounding box center [449, 84] width 26 height 8
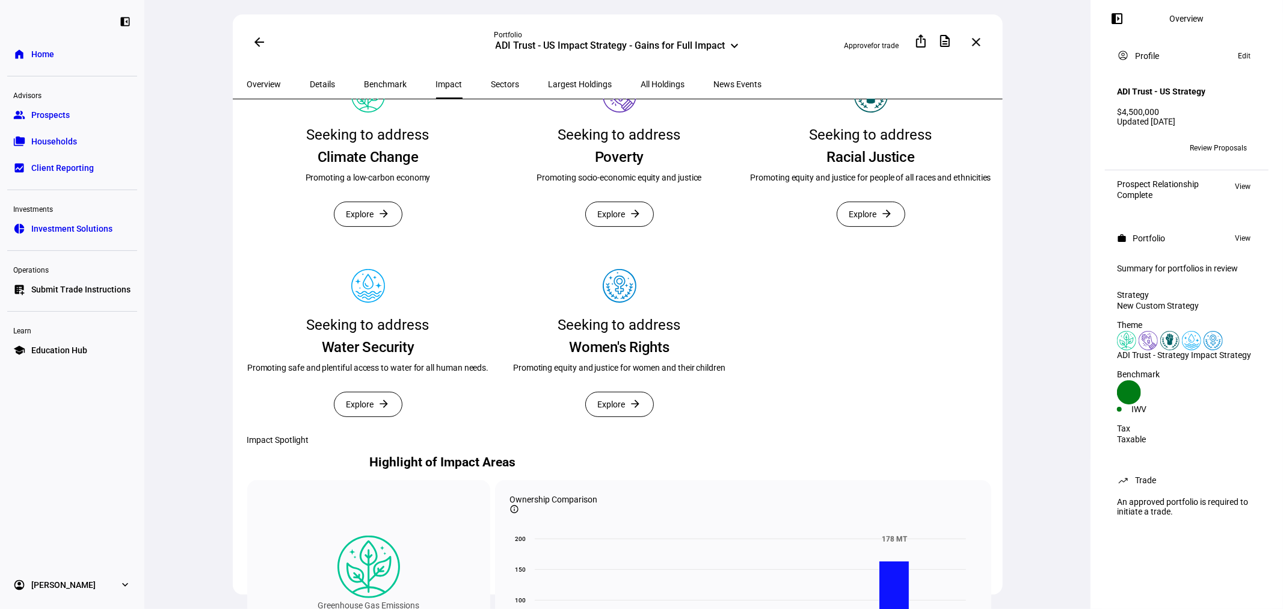
scroll to position [267, 0]
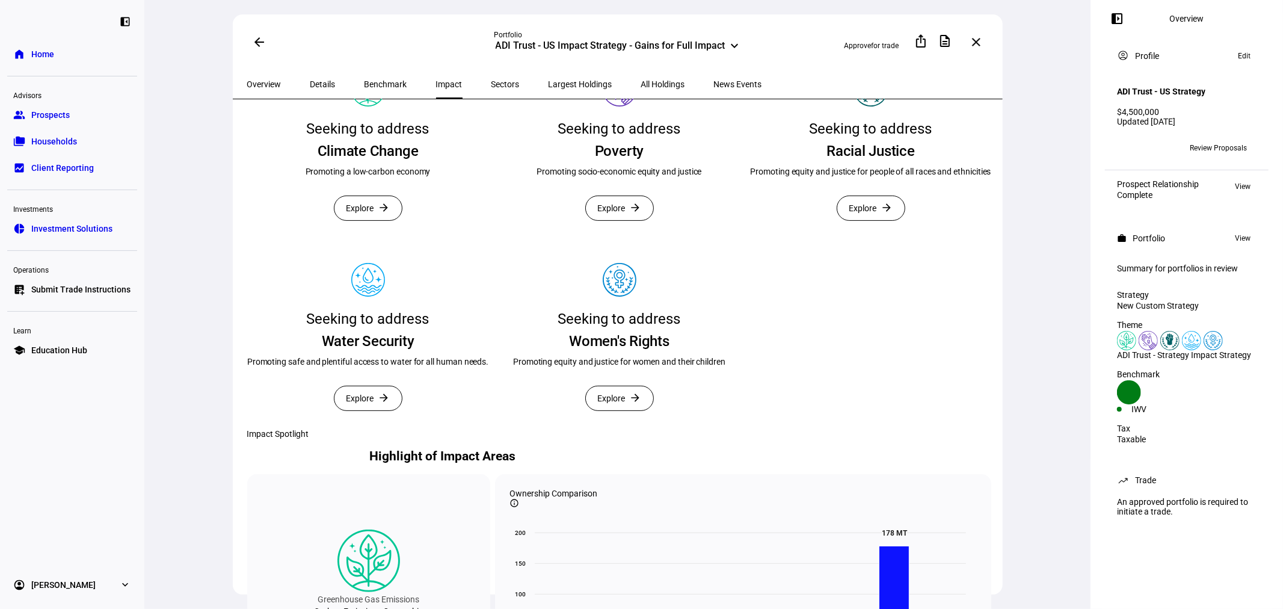
click at [374, 220] on span "Explore" at bounding box center [360, 208] width 28 height 24
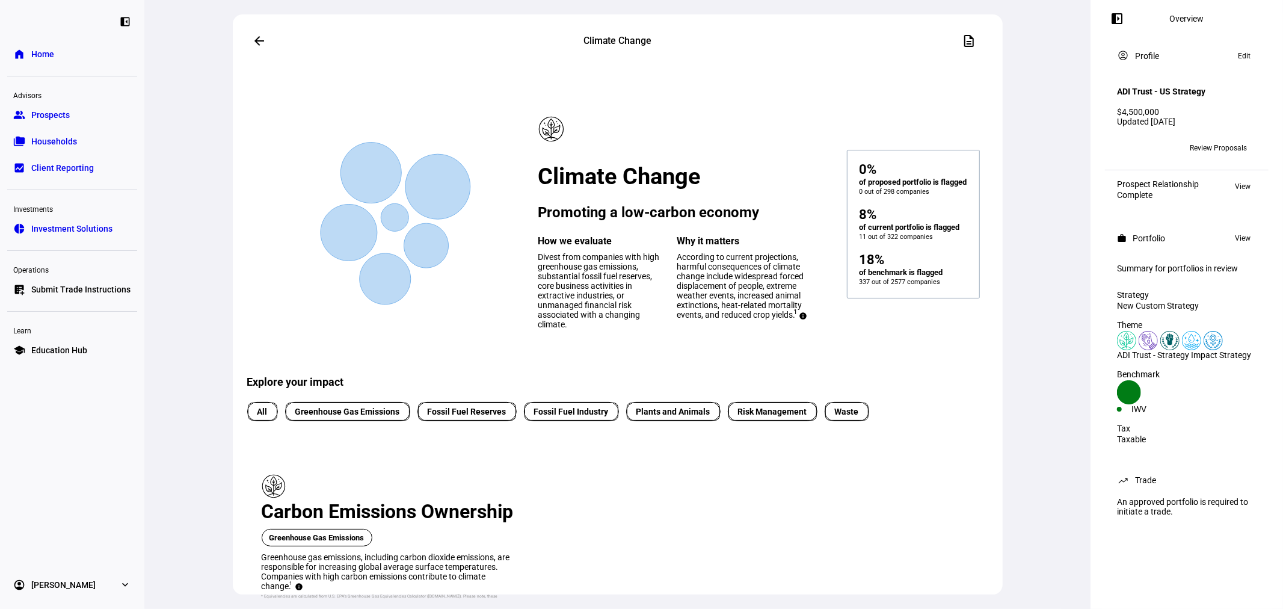
click at [253, 43] on mat-icon "arrow_back" at bounding box center [259, 41] width 14 height 14
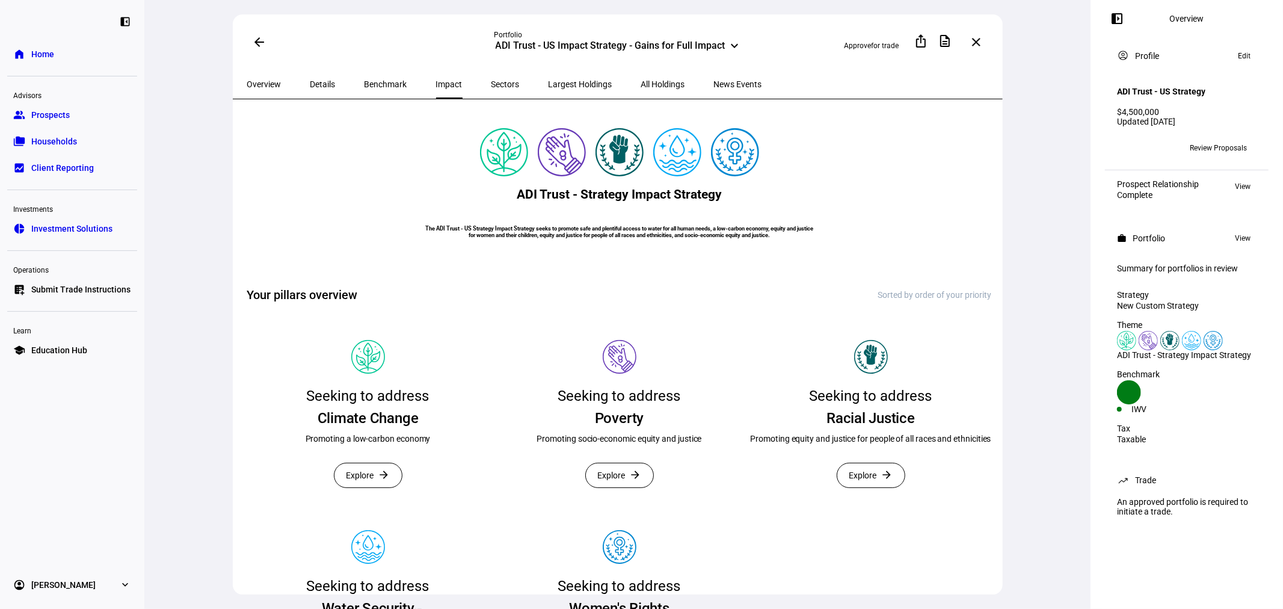
click at [641, 85] on span "All Holdings" at bounding box center [663, 84] width 44 height 8
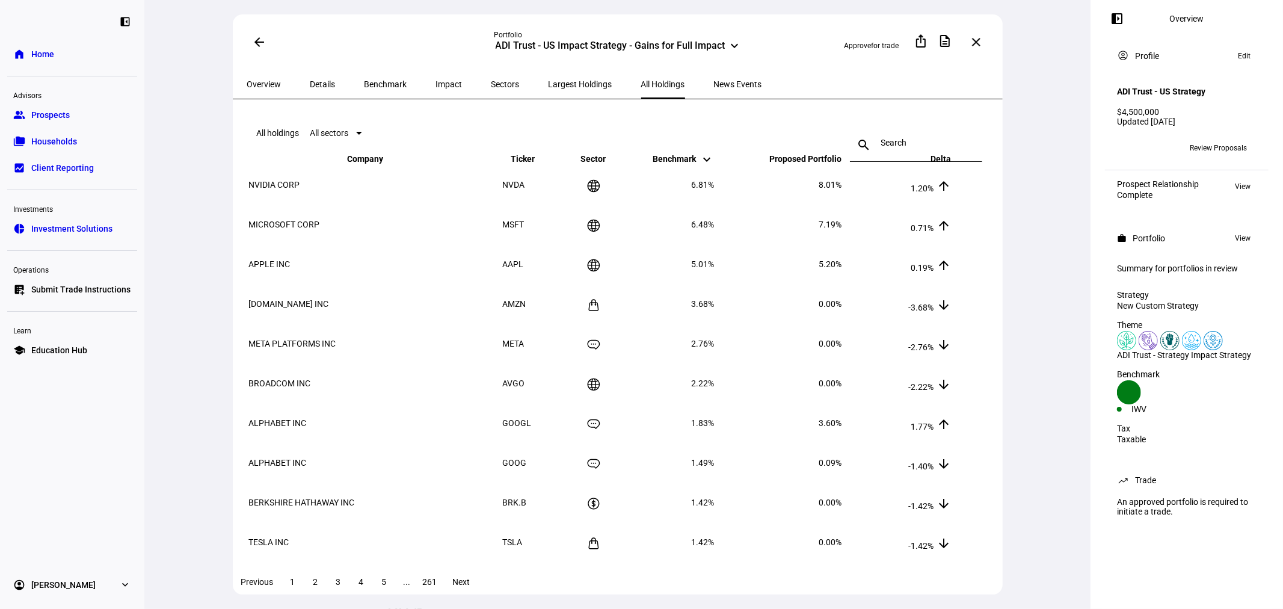
click at [951, 171] on mat-icon "keyboard_arrow_up" at bounding box center [944, 163] width 14 height 14
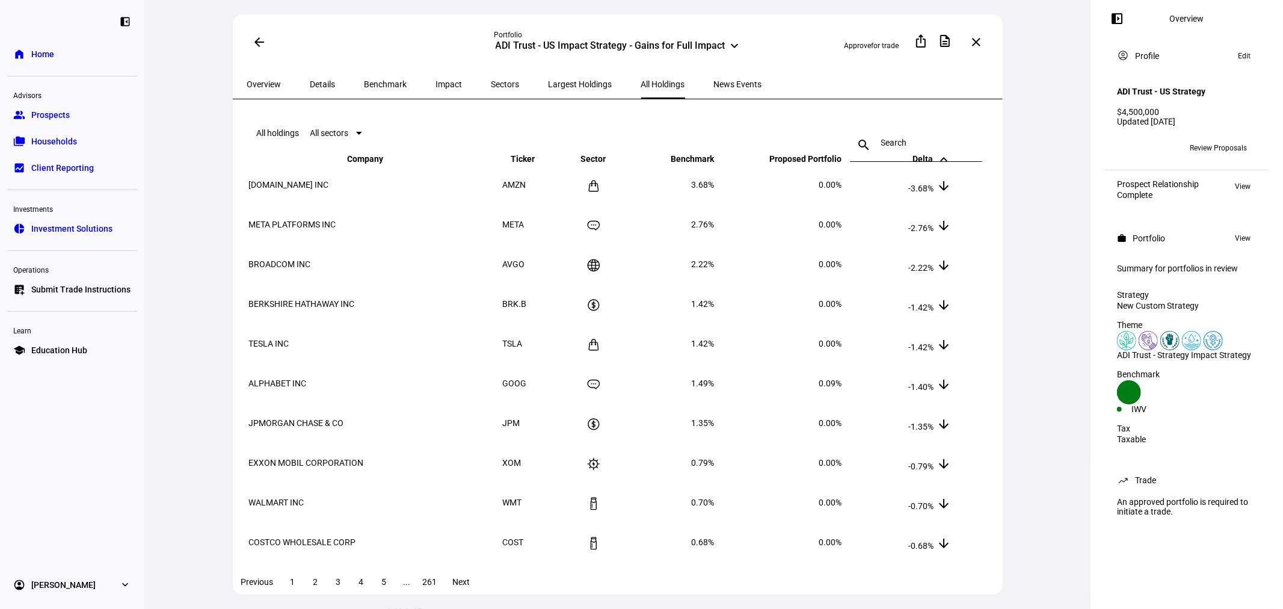
click at [250, 49] on span at bounding box center [259, 42] width 29 height 29
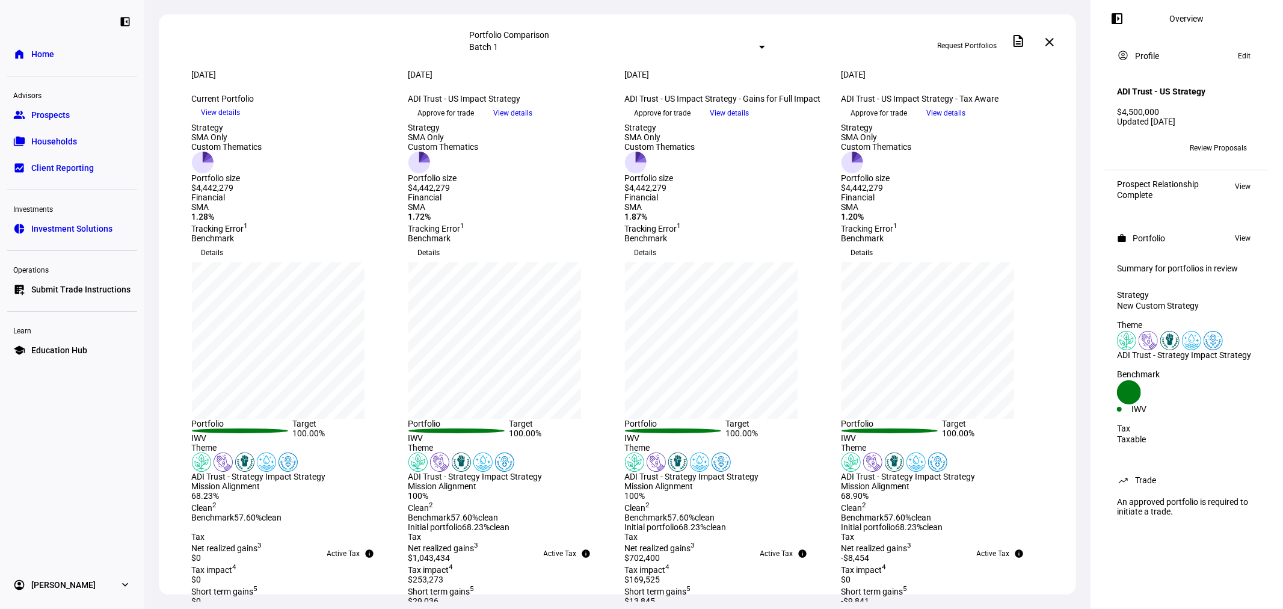
click at [966, 122] on span "View details" at bounding box center [946, 113] width 39 height 18
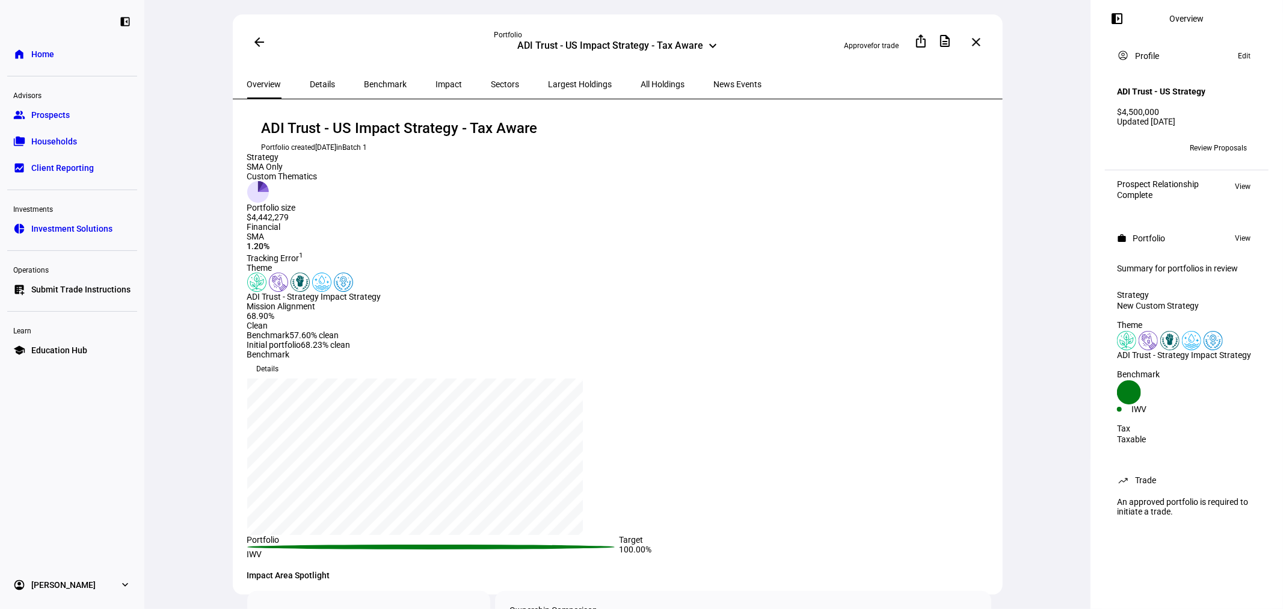
click at [435, 85] on div "Impact" at bounding box center [449, 84] width 55 height 29
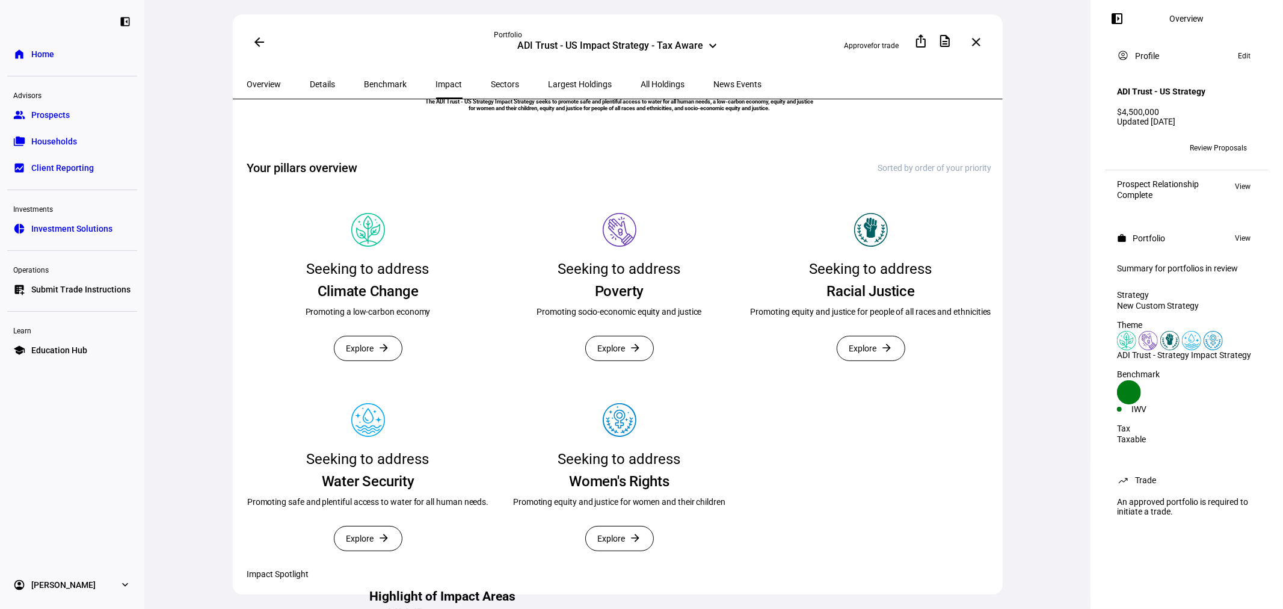
scroll to position [267, 0]
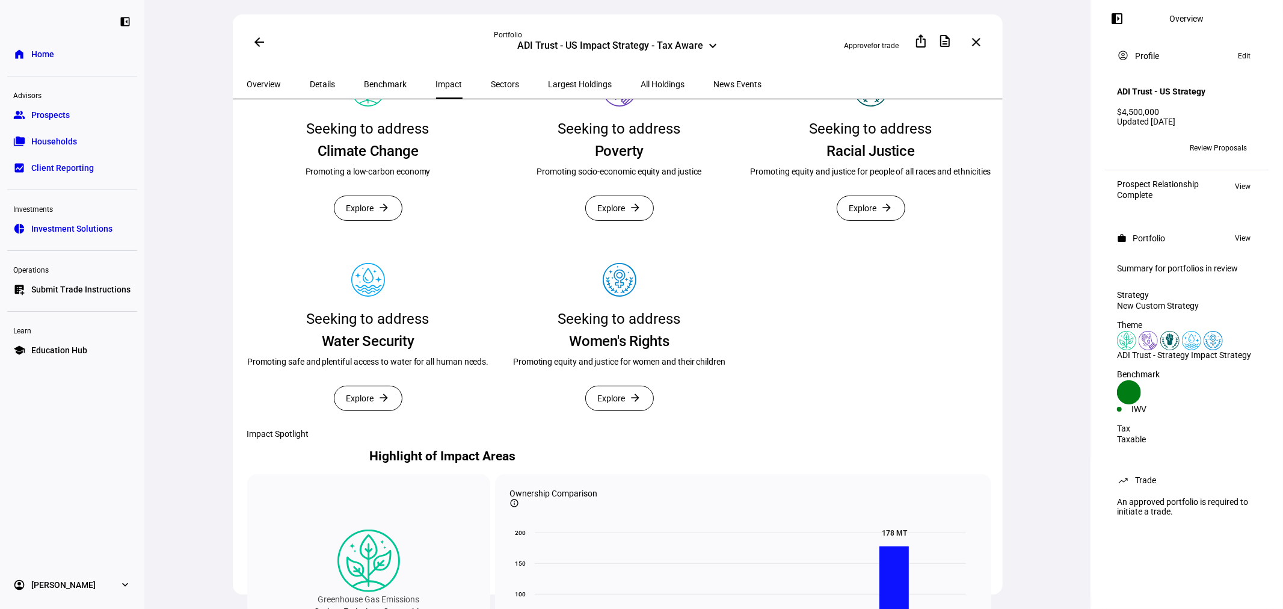
click at [356, 220] on span "Explore" at bounding box center [360, 208] width 28 height 24
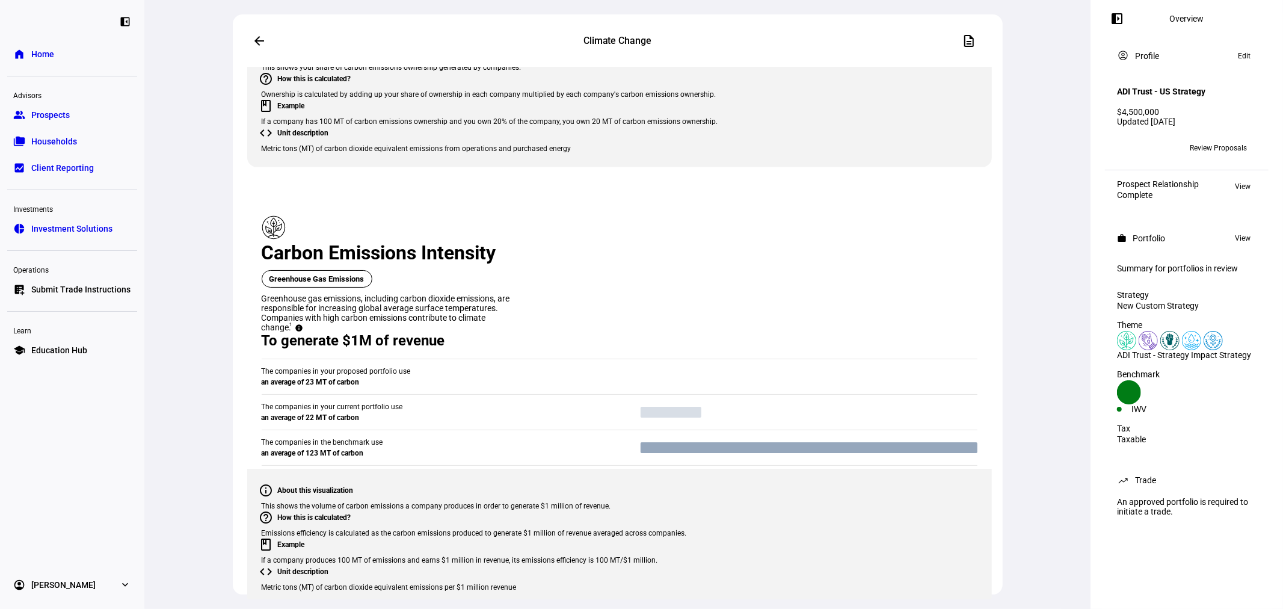
scroll to position [1069, 0]
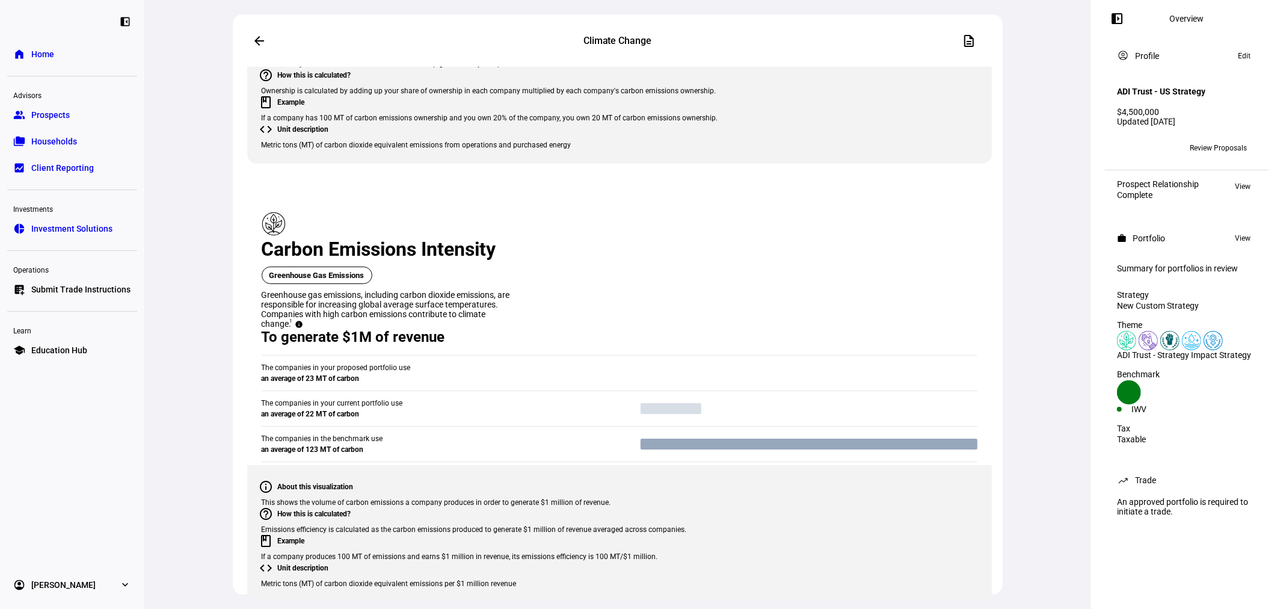
click at [429, 233] on span "From proposed portfolio" at bounding box center [429, 240] width 64 height 19
click at [445, 207] on span "From current portfolio" at bounding box center [438, 212] width 82 height 10
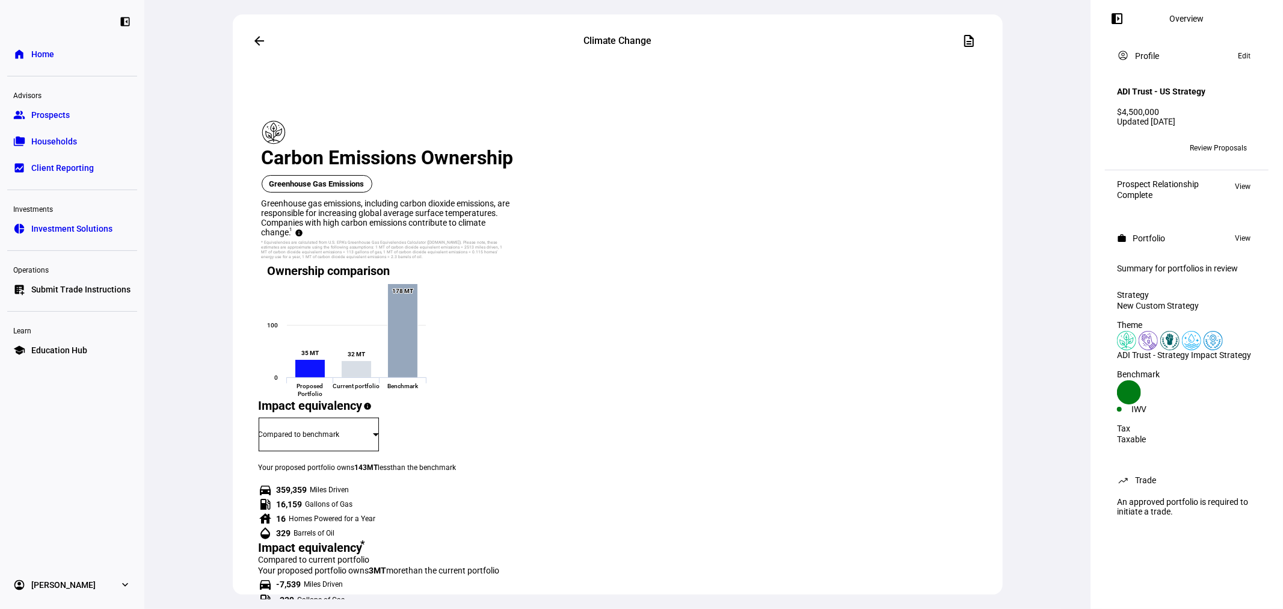
scroll to position [178, 0]
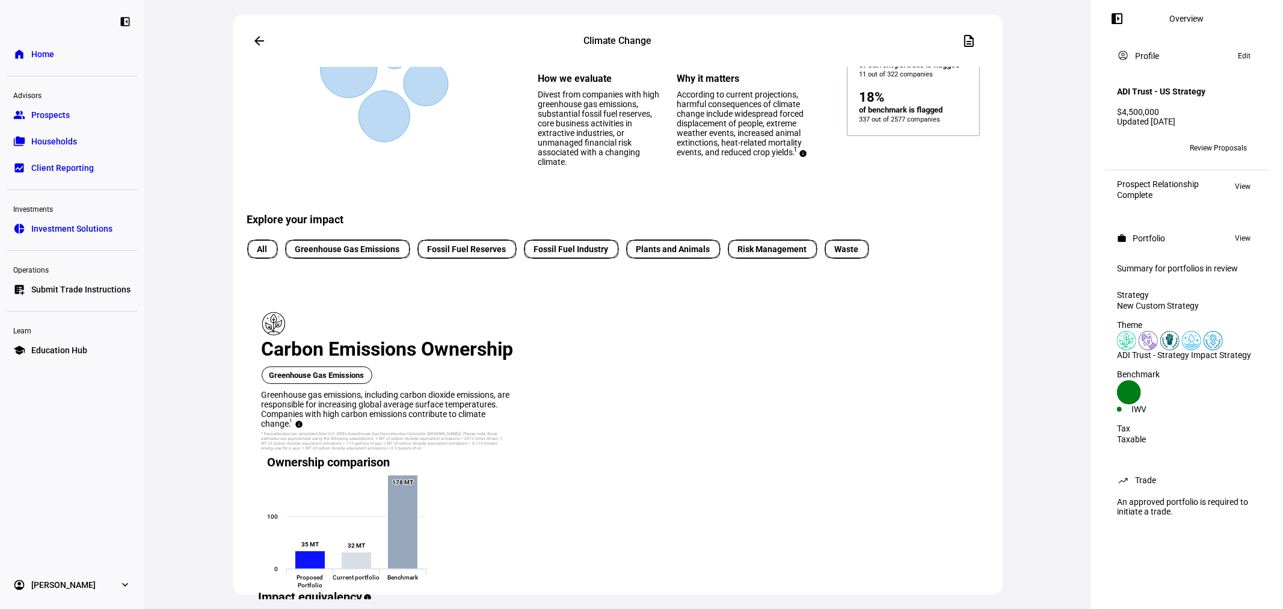
click at [251, 44] on span at bounding box center [259, 40] width 29 height 29
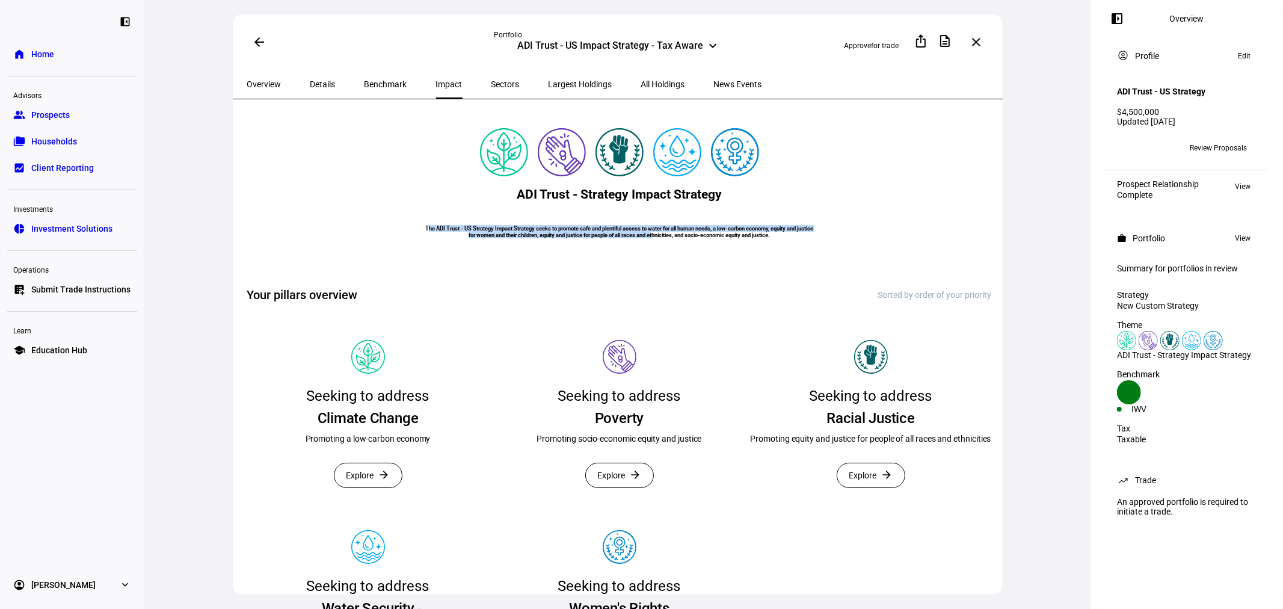
drag, startPoint x: 669, startPoint y: 328, endPoint x: 405, endPoint y: 291, distance: 265.9
click at [405, 266] on eth-card-container "ADI Trust - Strategy Impact Strategy The ADI Trust - US Strategy Impact Strateg…" at bounding box center [619, 190] width 744 height 152
click at [699, 238] on h6 "The ADI Trust - US Strategy Impact Strategy seeks to promote safe and plentiful…" at bounding box center [619, 231] width 391 height 13
drag, startPoint x: 630, startPoint y: 339, endPoint x: 397, endPoint y: 279, distance: 240.9
click at [397, 266] on eth-card-container "ADI Trust - Strategy Impact Strategy The ADI Trust - US Strategy Impact Strateg…" at bounding box center [619, 190] width 744 height 152
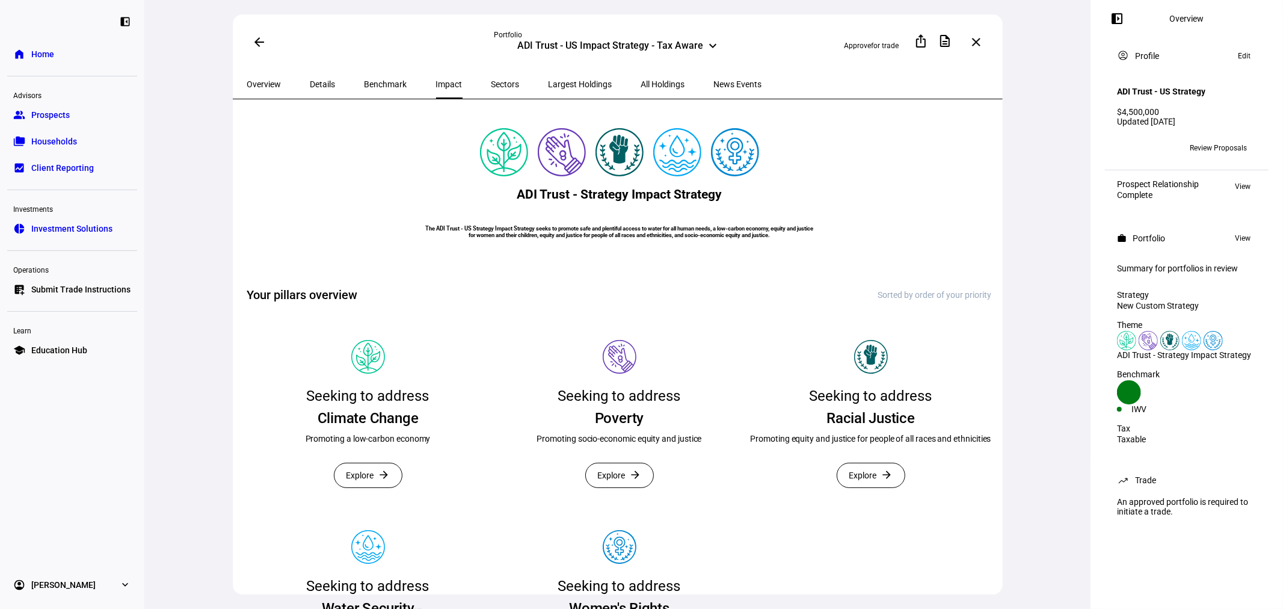
click at [380, 480] on mat-icon "arrow_forward" at bounding box center [384, 474] width 12 height 12
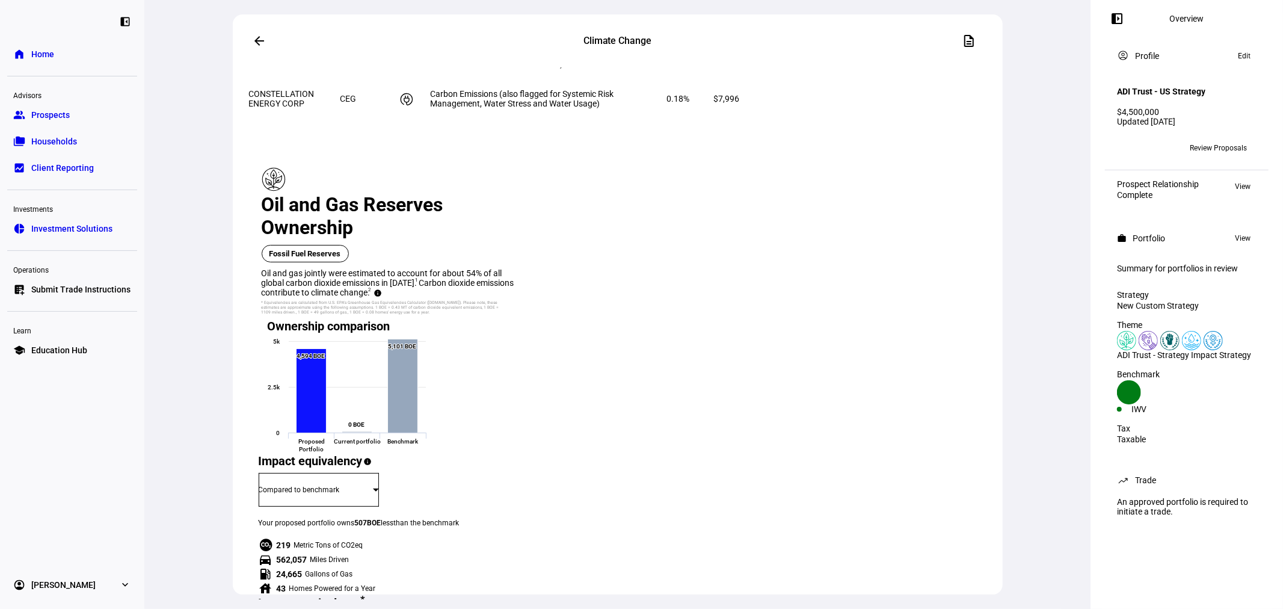
scroll to position [2316, 0]
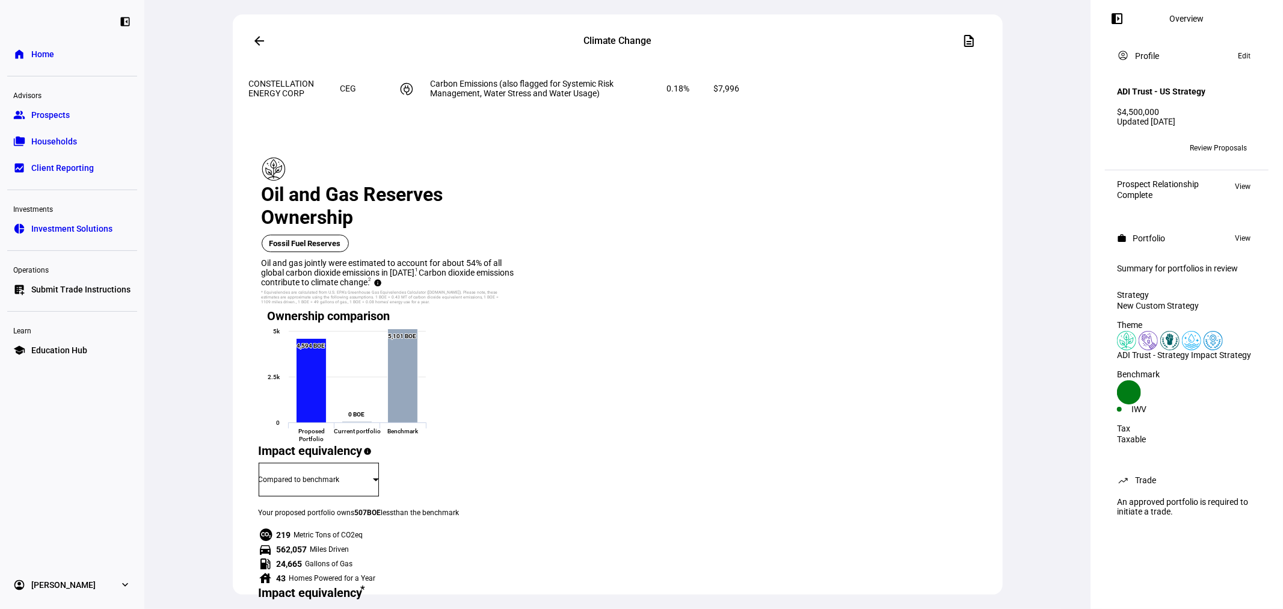
click at [442, 218] on span "From current portfolio" at bounding box center [429, 227] width 64 height 19
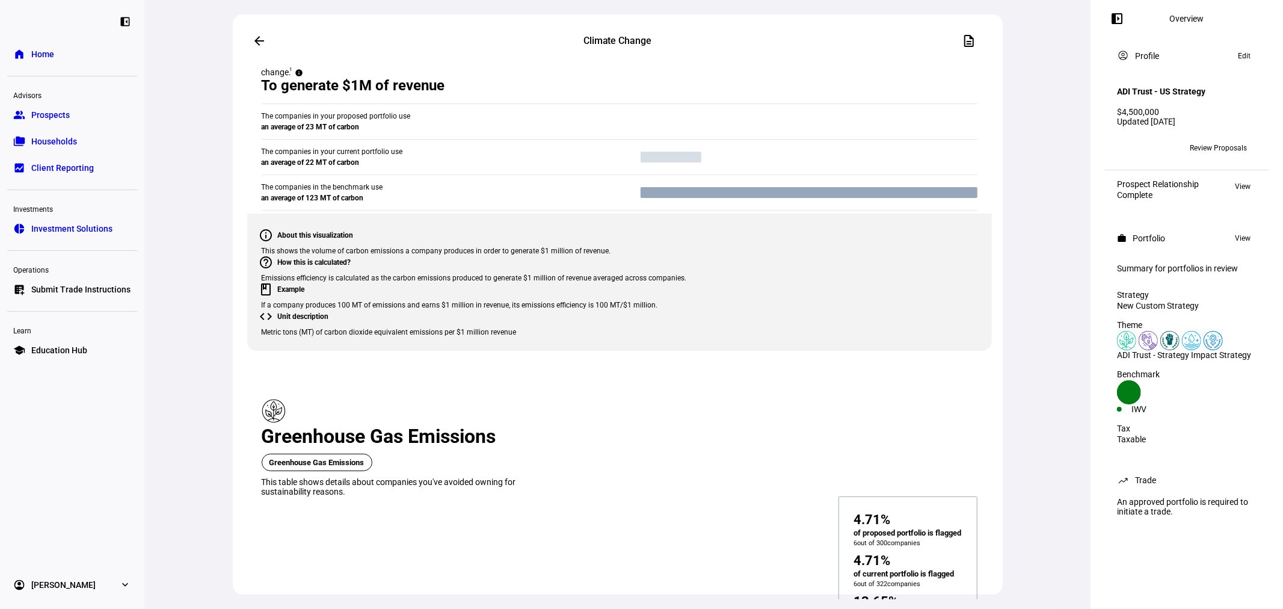
scroll to position [1514, 0]
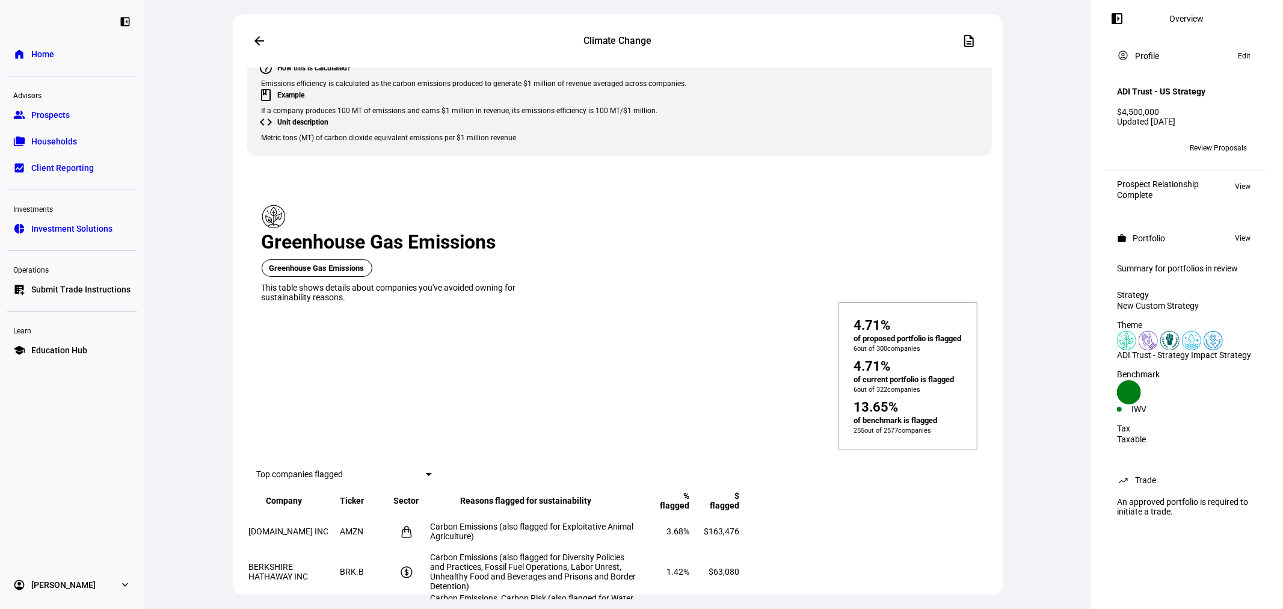
click at [916, 334] on span "Compared to current portfolio" at bounding box center [868, 342] width 101 height 19
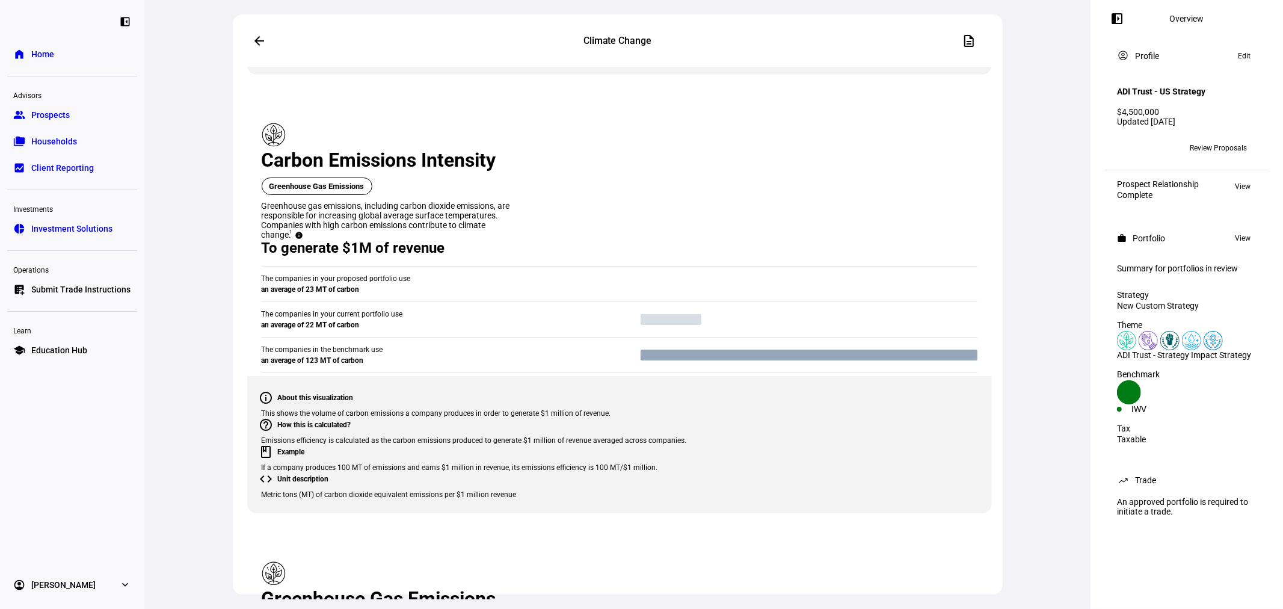
scroll to position [980, 0]
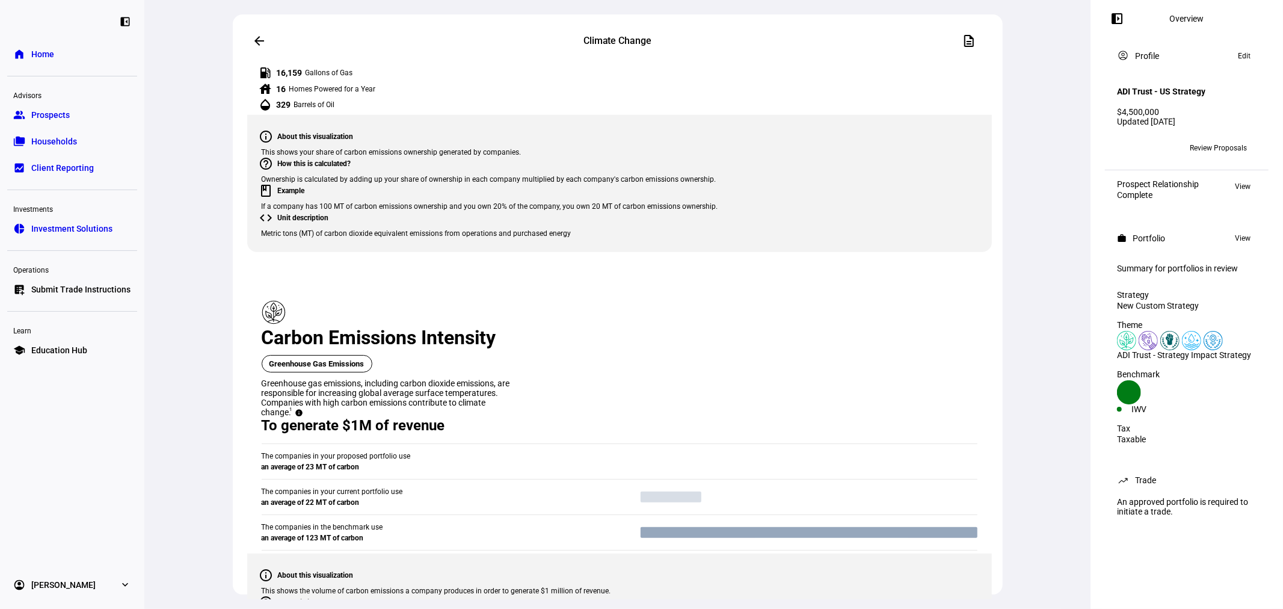
click at [437, 298] on span "From current portfolio" at bounding box center [429, 300] width 64 height 19
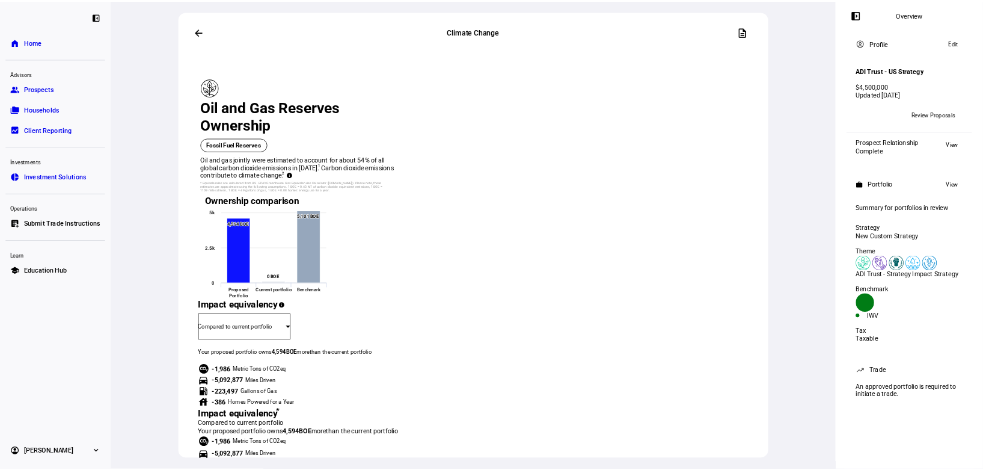
scroll to position [2316, 0]
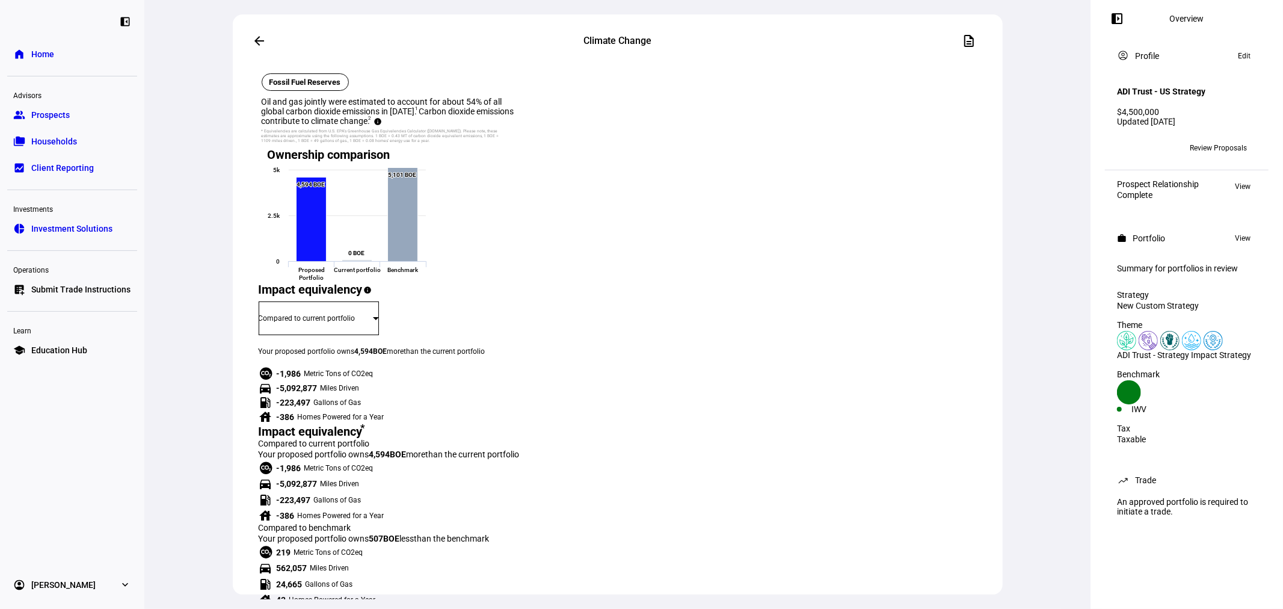
click at [461, 323] on span "From current portfolio" at bounding box center [429, 325] width 64 height 19
click at [449, 347] on span "From proposed portfolio" at bounding box center [439, 354] width 84 height 19
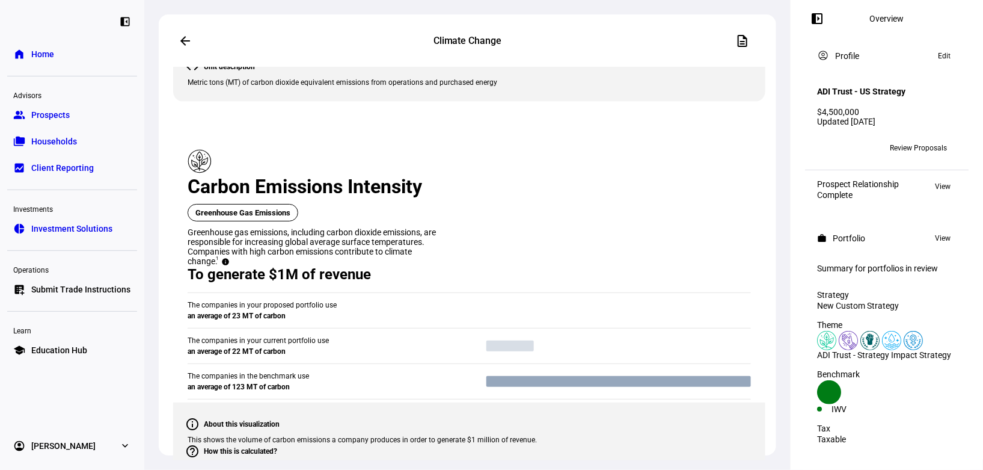
scroll to position [1069, 0]
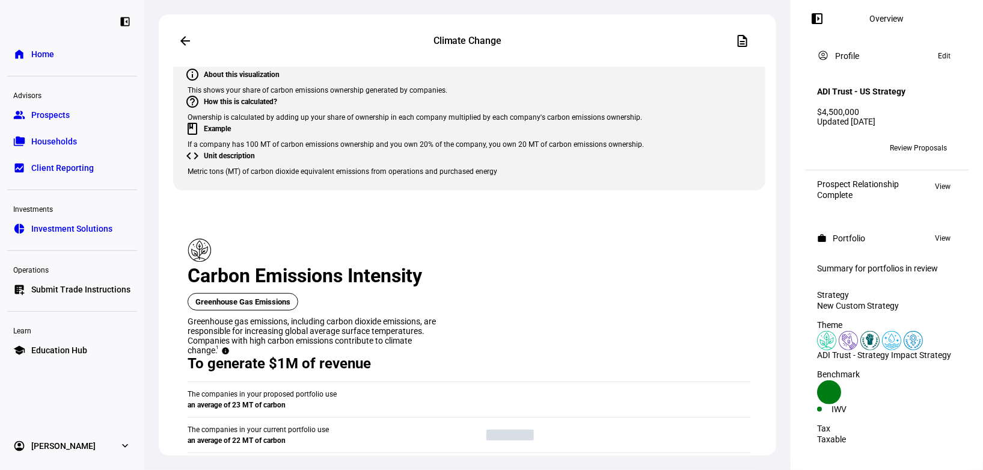
click at [469, 205] on div at bounding box center [491, 235] width 983 height 470
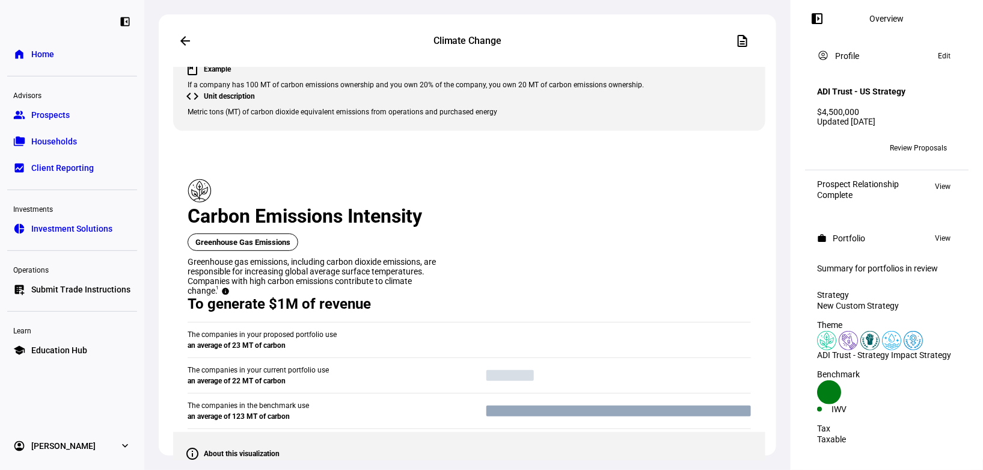
scroll to position [1158, 0]
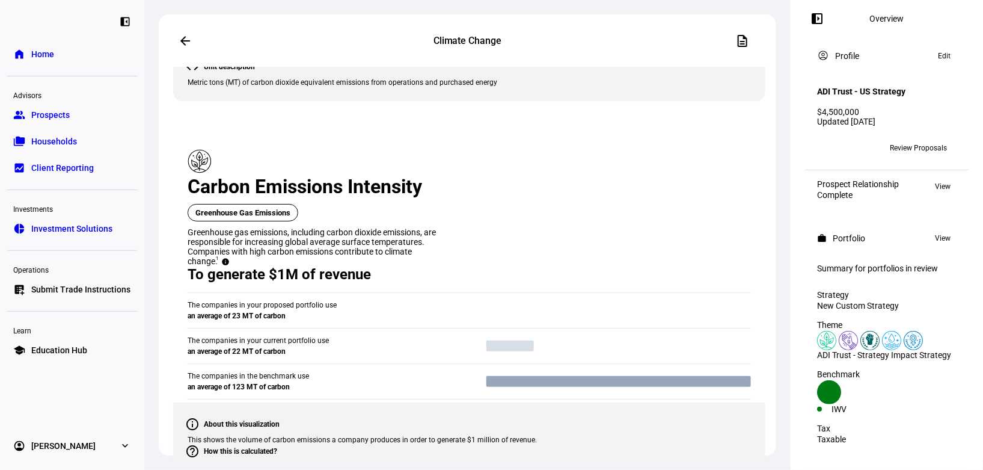
drag, startPoint x: 396, startPoint y: 244, endPoint x: 575, endPoint y: 305, distance: 189.2
drag, startPoint x: 494, startPoint y: 298, endPoint x: 409, endPoint y: 207, distance: 124.7
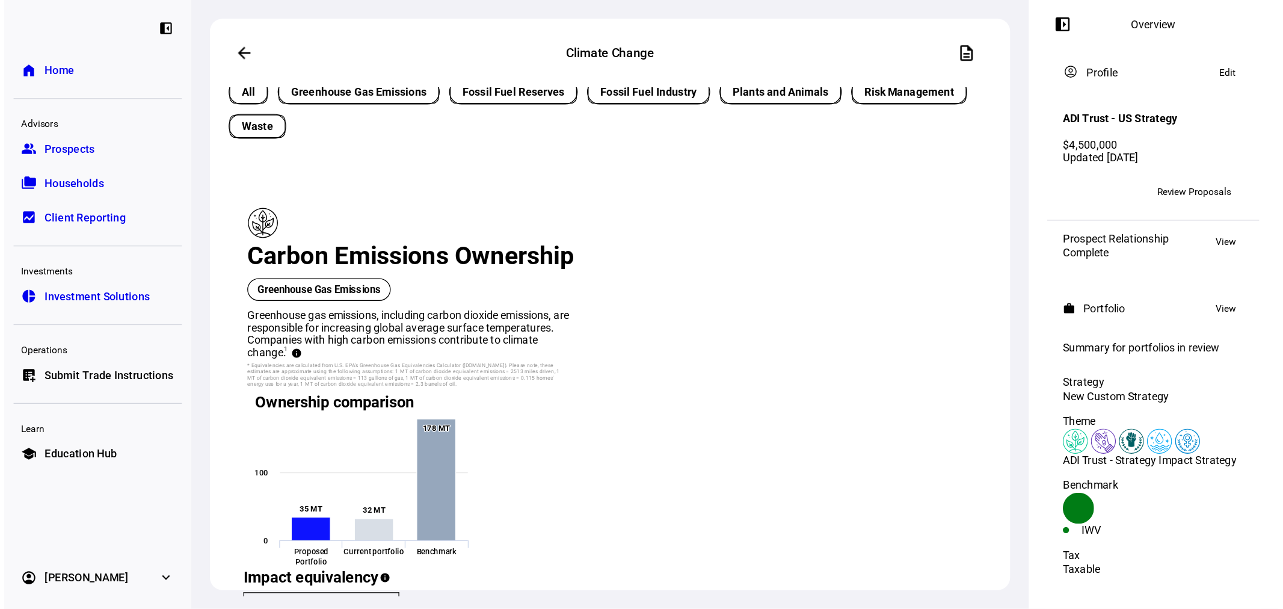
scroll to position [0, 0]
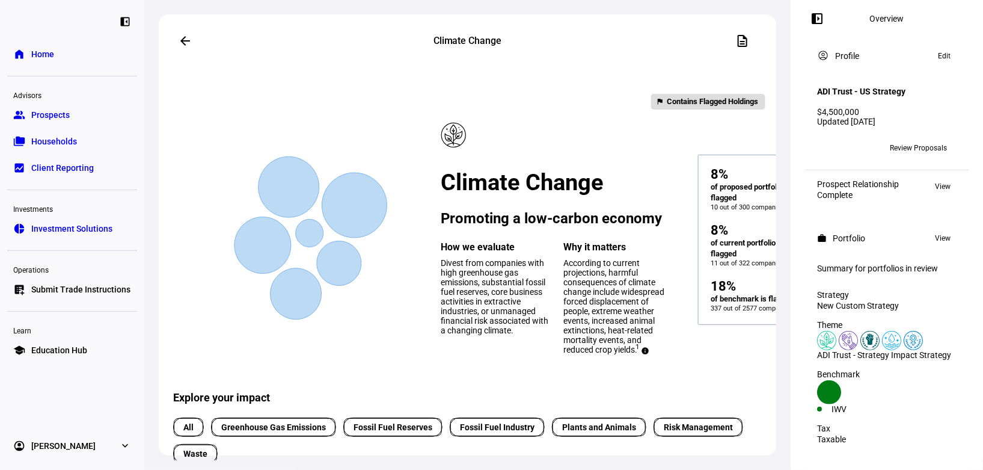
click at [191, 37] on span at bounding box center [185, 40] width 29 height 29
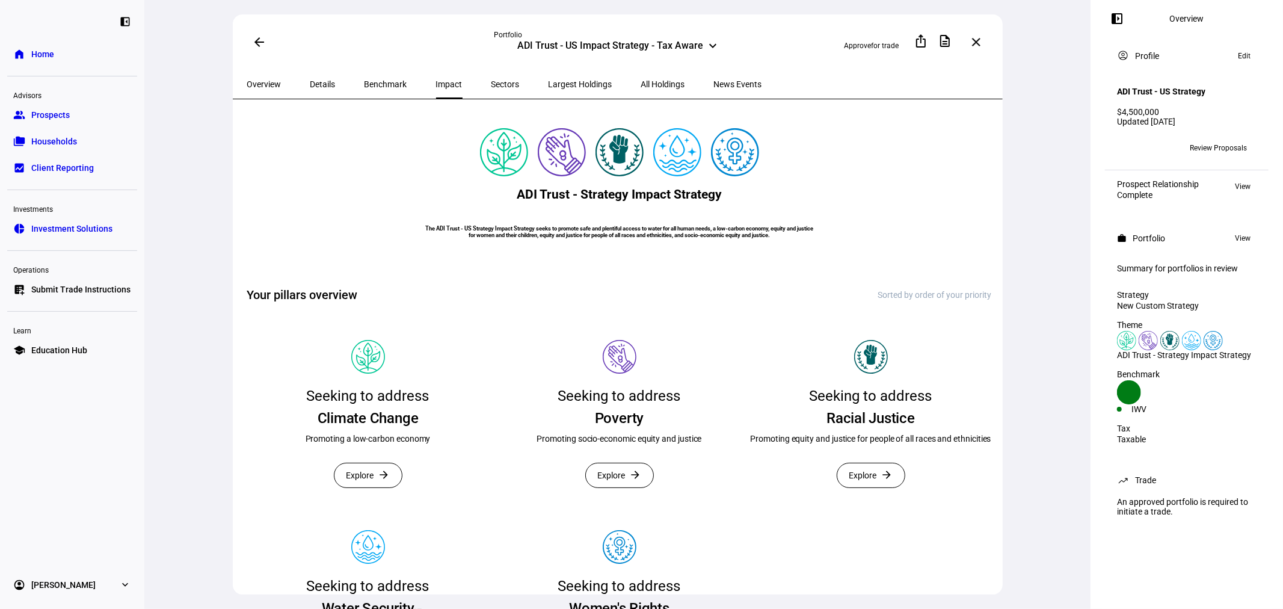
click at [257, 38] on mat-icon "arrow_back" at bounding box center [259, 42] width 14 height 14
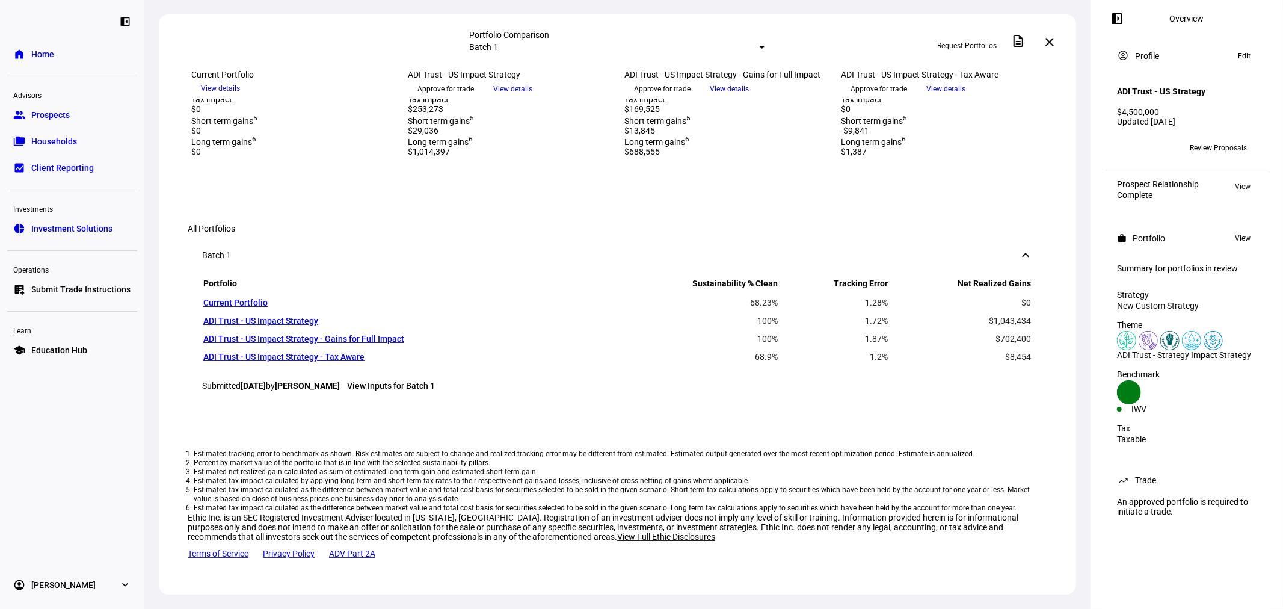
scroll to position [534, 0]
drag, startPoint x: 489, startPoint y: 339, endPoint x: 731, endPoint y: 351, distance: 241.4
click at [731, 61] on div "Mission Alignment 68.23% Clean 2 Benchmark 57.60% clean Mission Alignment 100% …" at bounding box center [617, 36] width 909 height 51
click at [783, 61] on div "Initial portfolio 68.23% clean" at bounding box center [726, 57] width 202 height 10
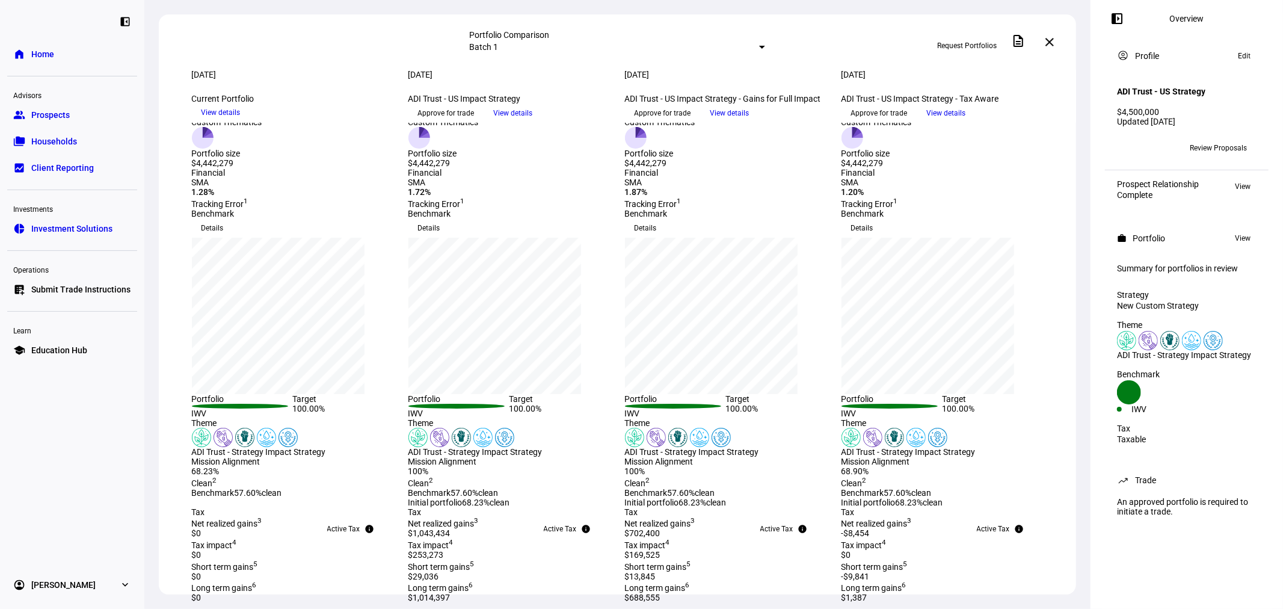
scroll to position [0, 0]
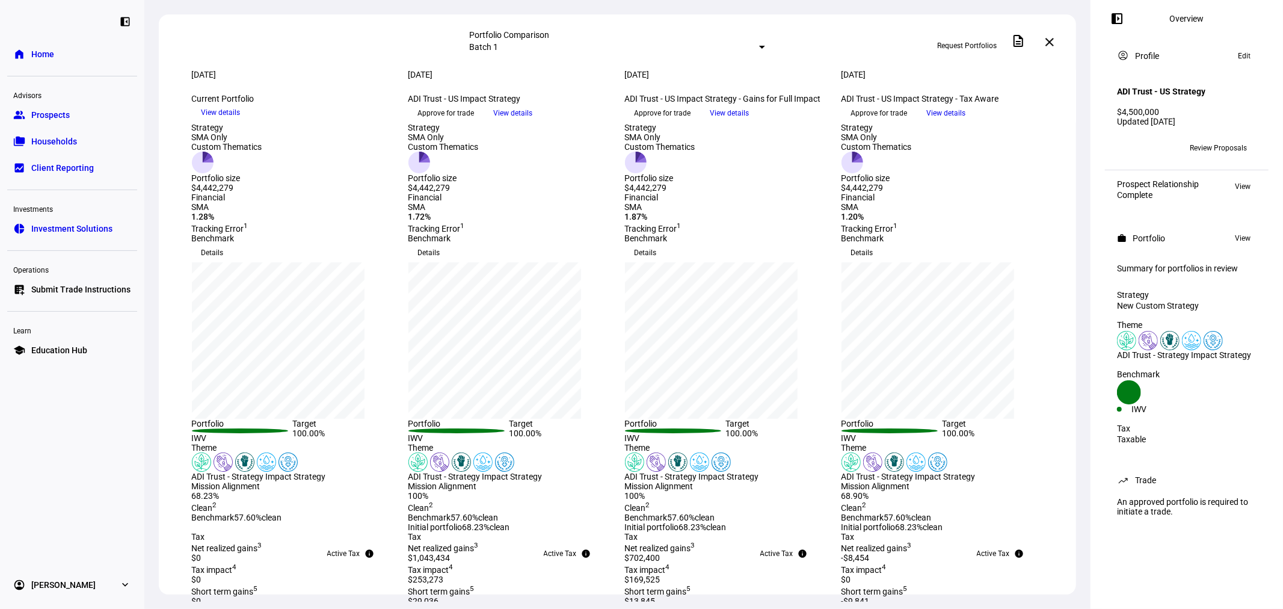
click at [749, 122] on span "View details" at bounding box center [729, 113] width 39 height 18
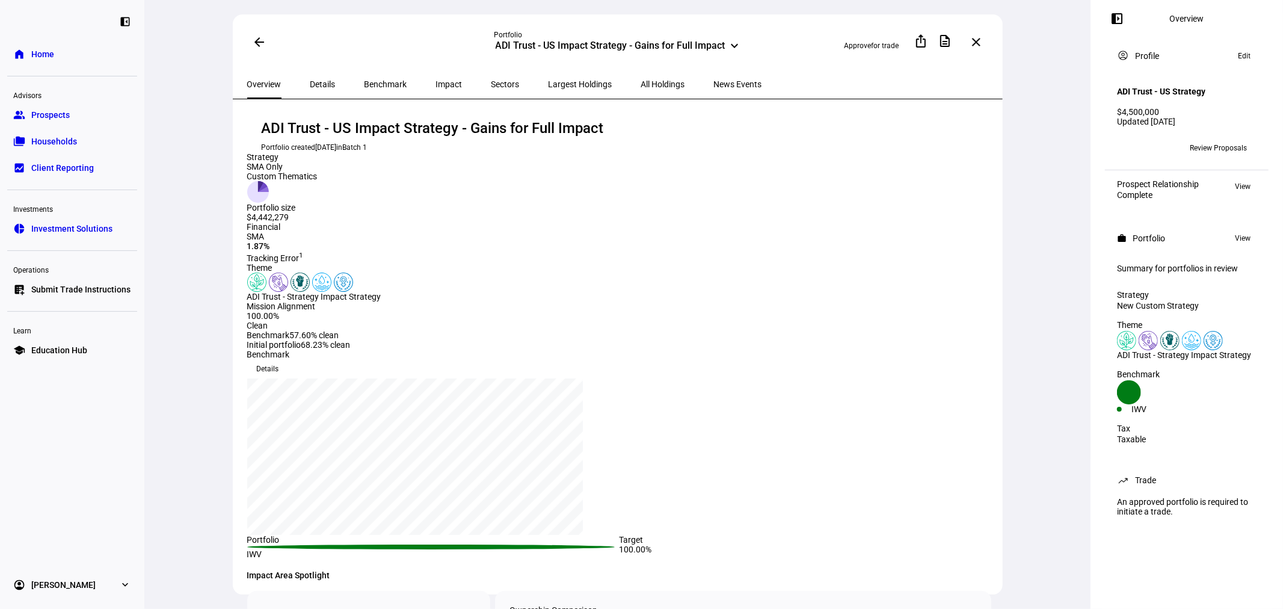
click at [548, 82] on span "Largest Holdings" at bounding box center [580, 84] width 64 height 8
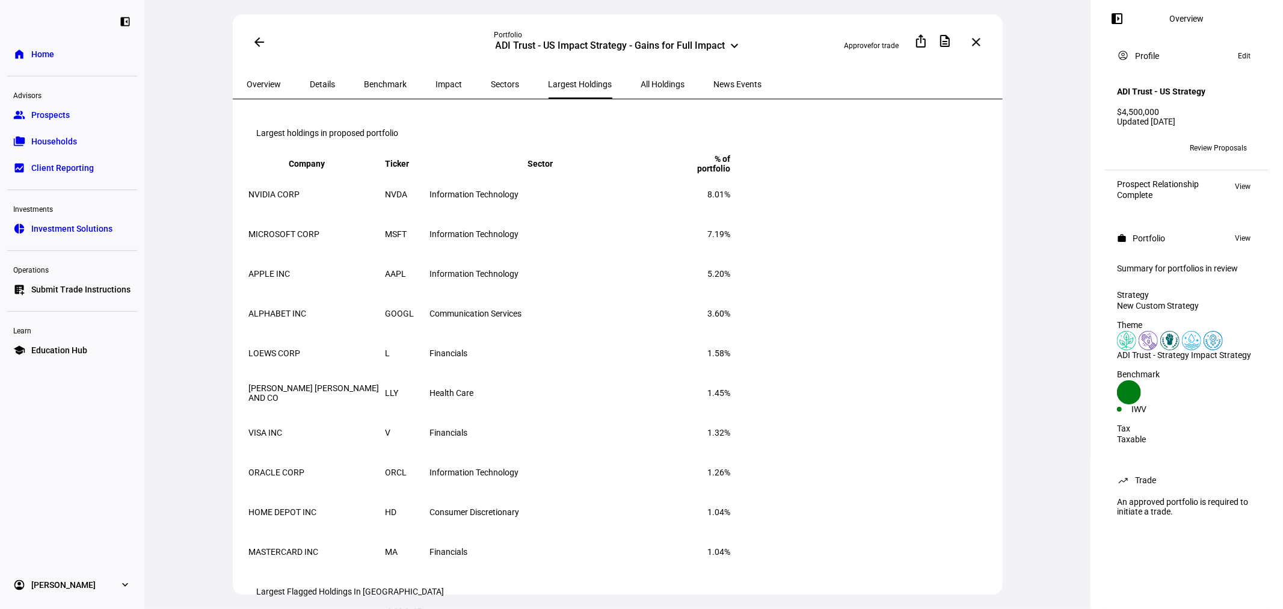
click at [641, 80] on span "All Holdings" at bounding box center [663, 84] width 44 height 8
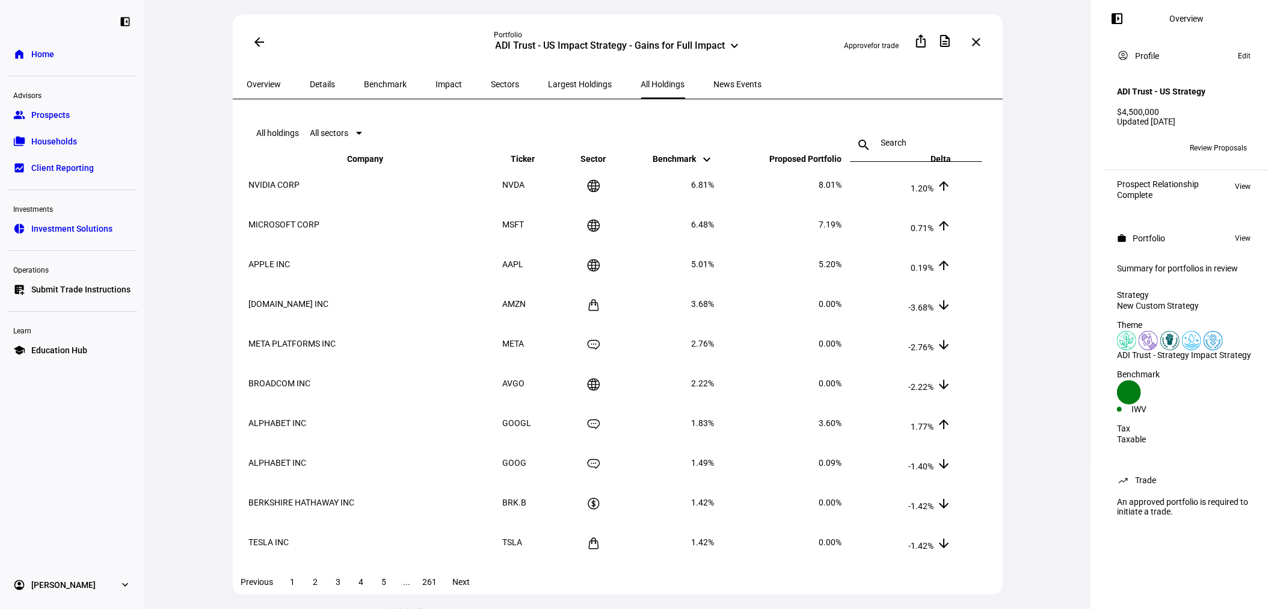
click at [951, 171] on mat-icon "keyboard_arrow_up" at bounding box center [944, 163] width 14 height 14
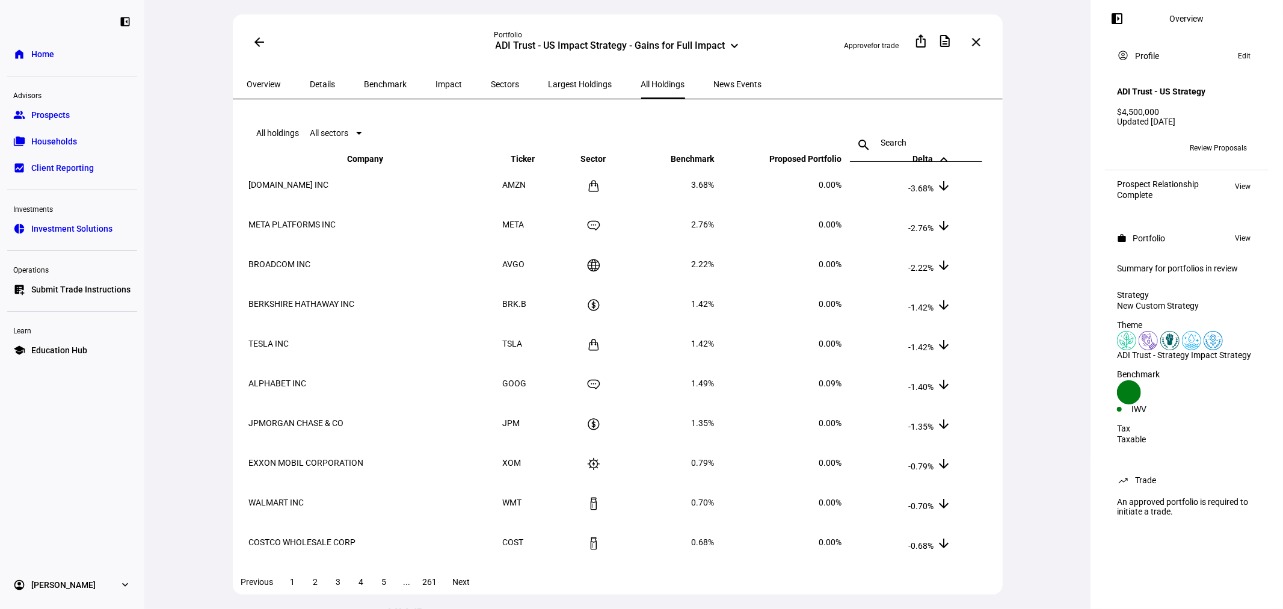
click at [951, 164] on span "Delta keyboard_arrow_down keyboard_arrow_up" at bounding box center [932, 159] width 38 height 10
click at [254, 38] on mat-icon "arrow_back" at bounding box center [259, 42] width 14 height 14
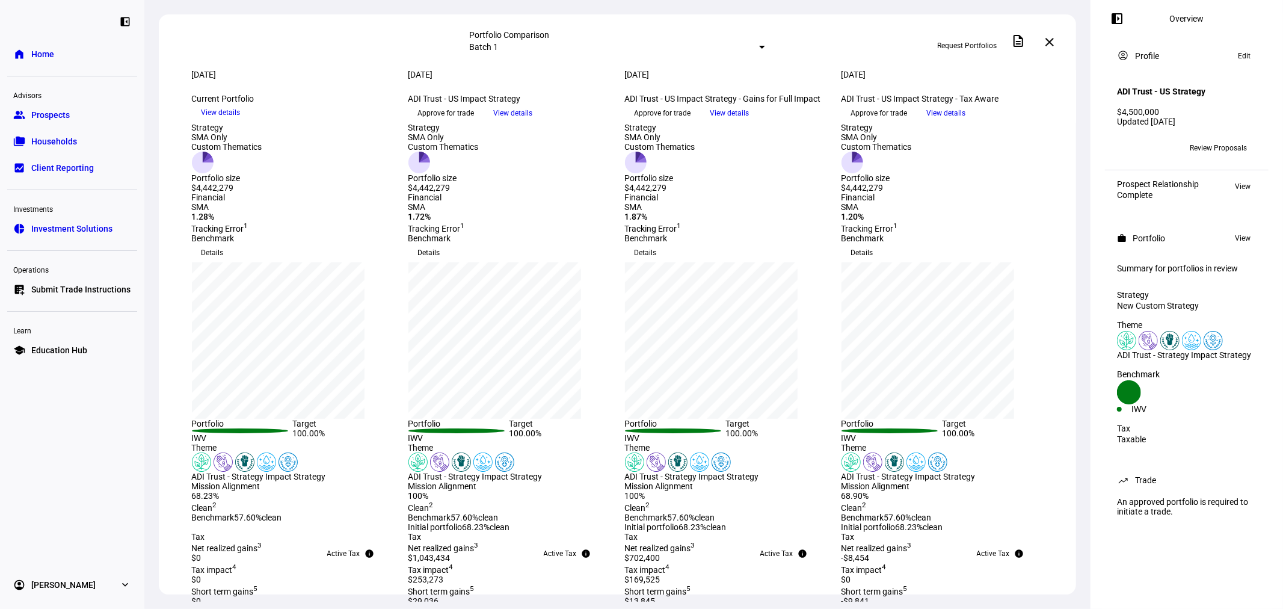
click at [966, 122] on span "View details" at bounding box center [946, 113] width 39 height 18
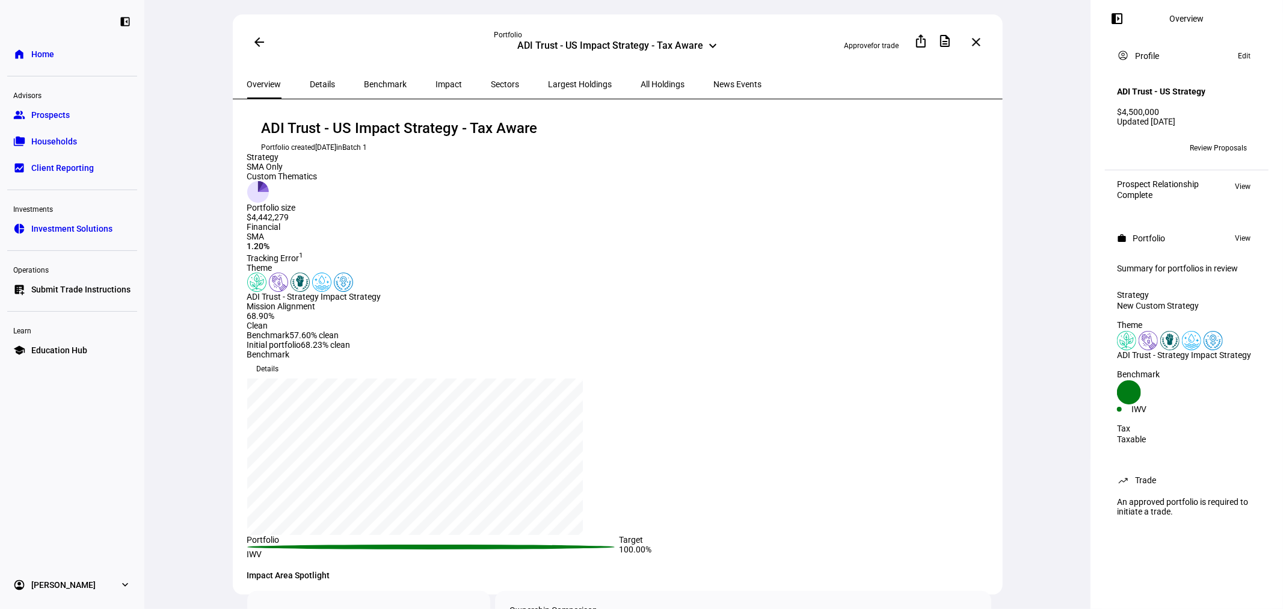
click at [262, 37] on span at bounding box center [259, 42] width 29 height 29
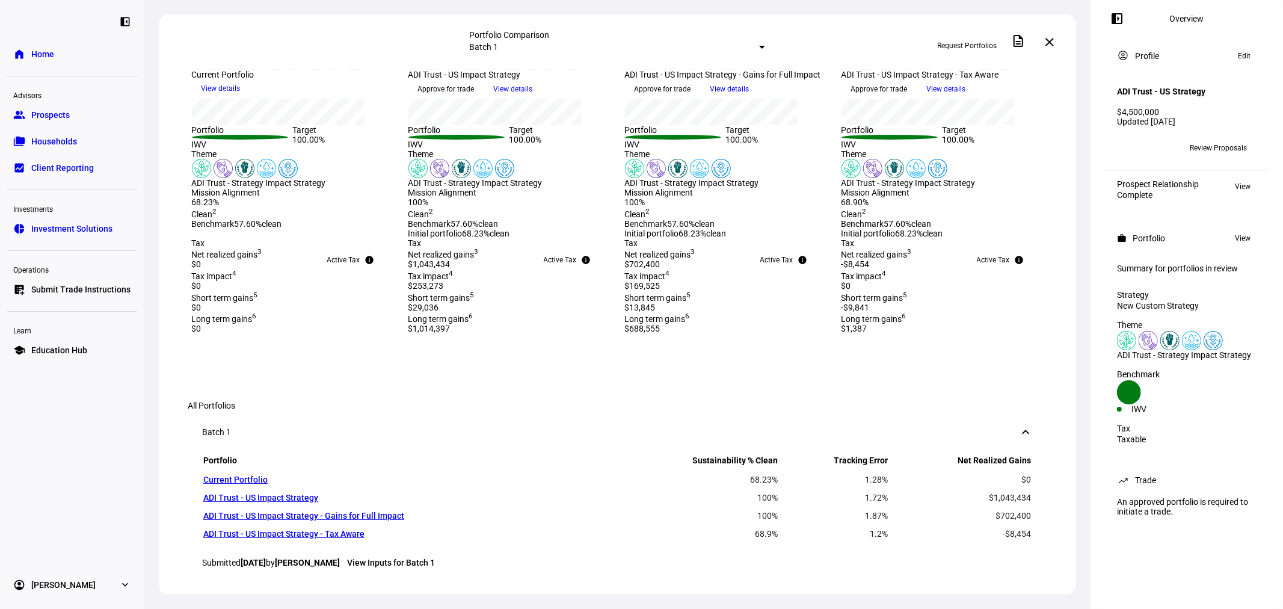
scroll to position [158, 0]
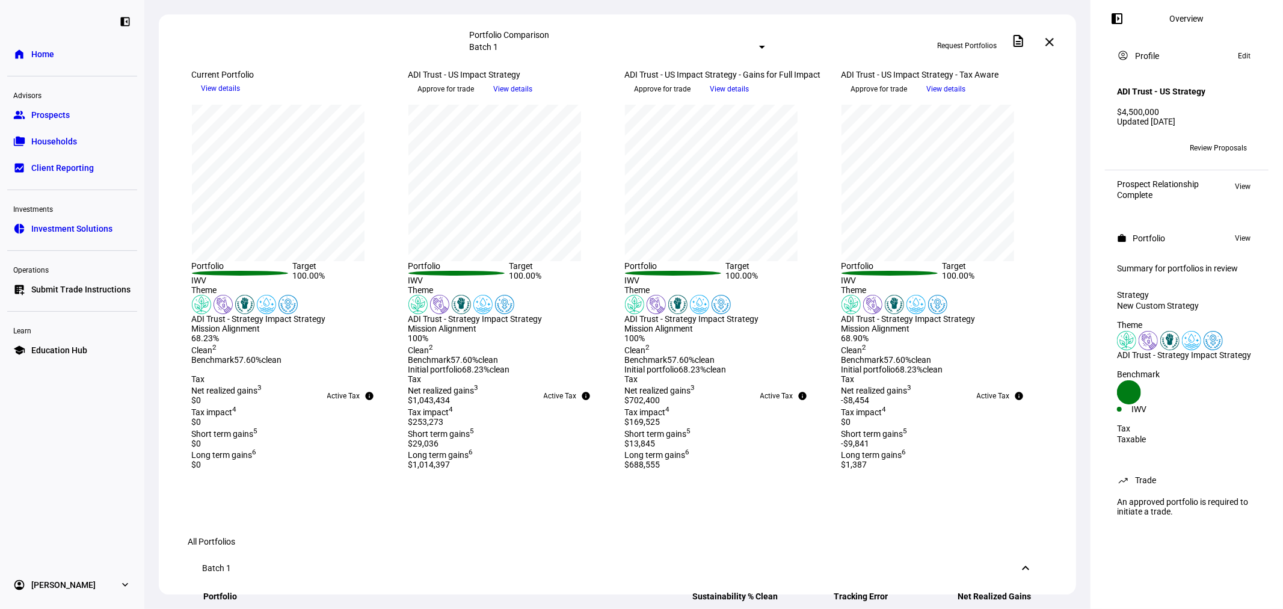
drag, startPoint x: 1057, startPoint y: 38, endPoint x: 1041, endPoint y: 142, distance: 105.2
click at [1055, 38] on button "close" at bounding box center [1049, 42] width 24 height 24
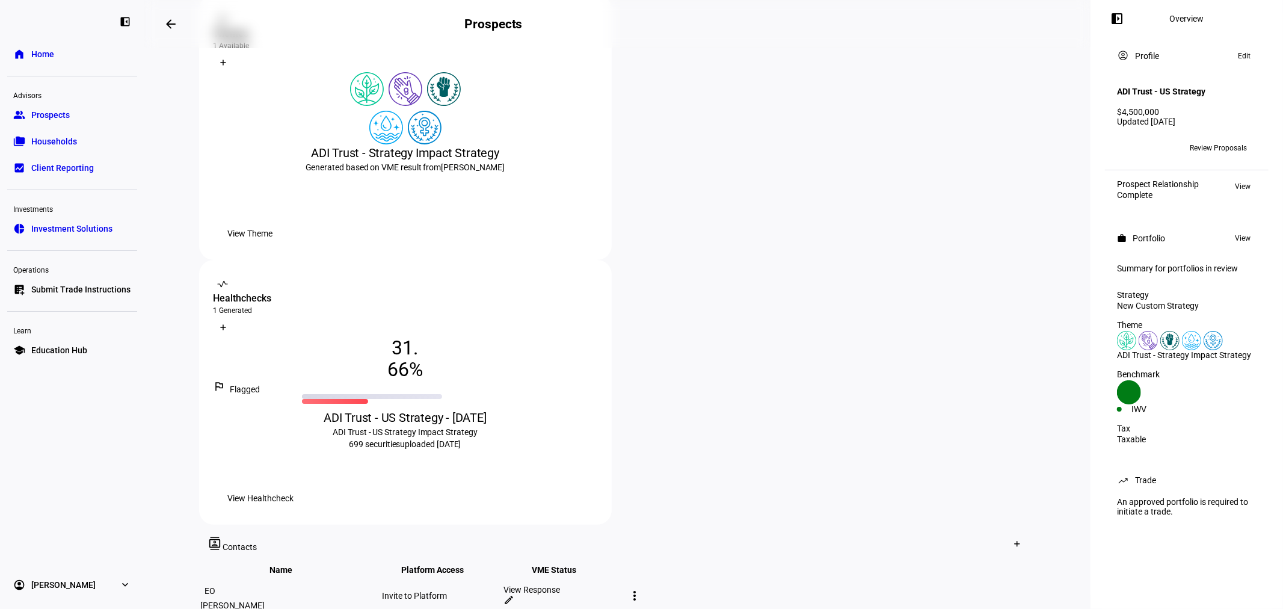
scroll to position [219, 0]
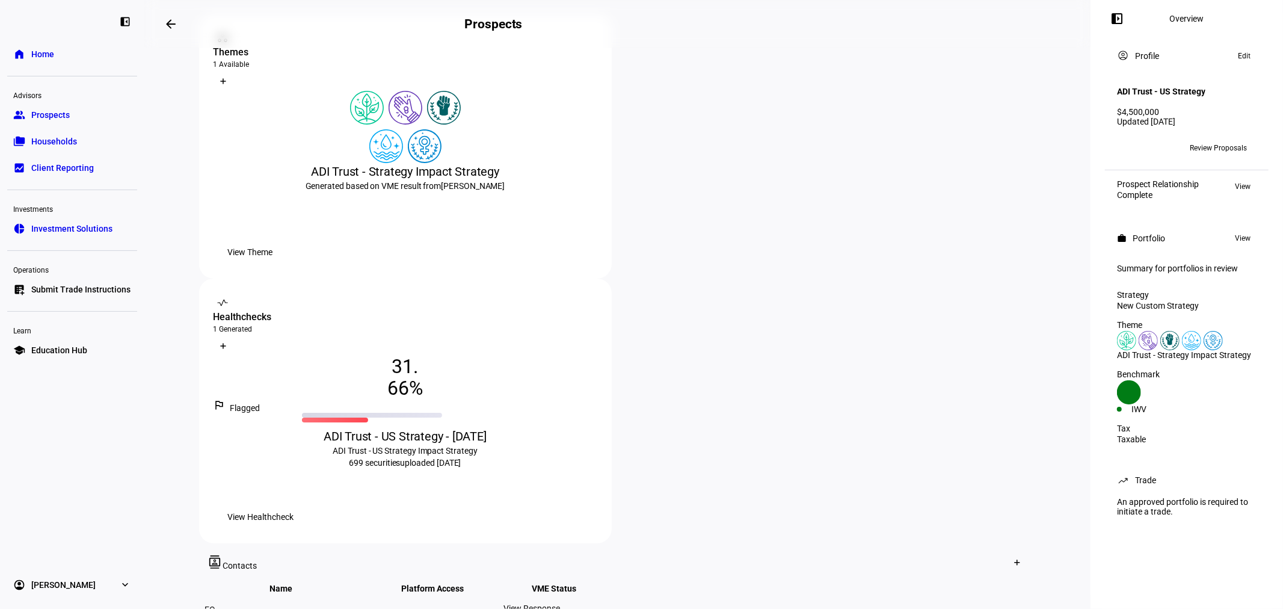
click at [597, 505] on div "View Healthcheck" at bounding box center [405, 517] width 384 height 24
click at [294, 505] on span "View Healthcheck" at bounding box center [261, 517] width 66 height 24
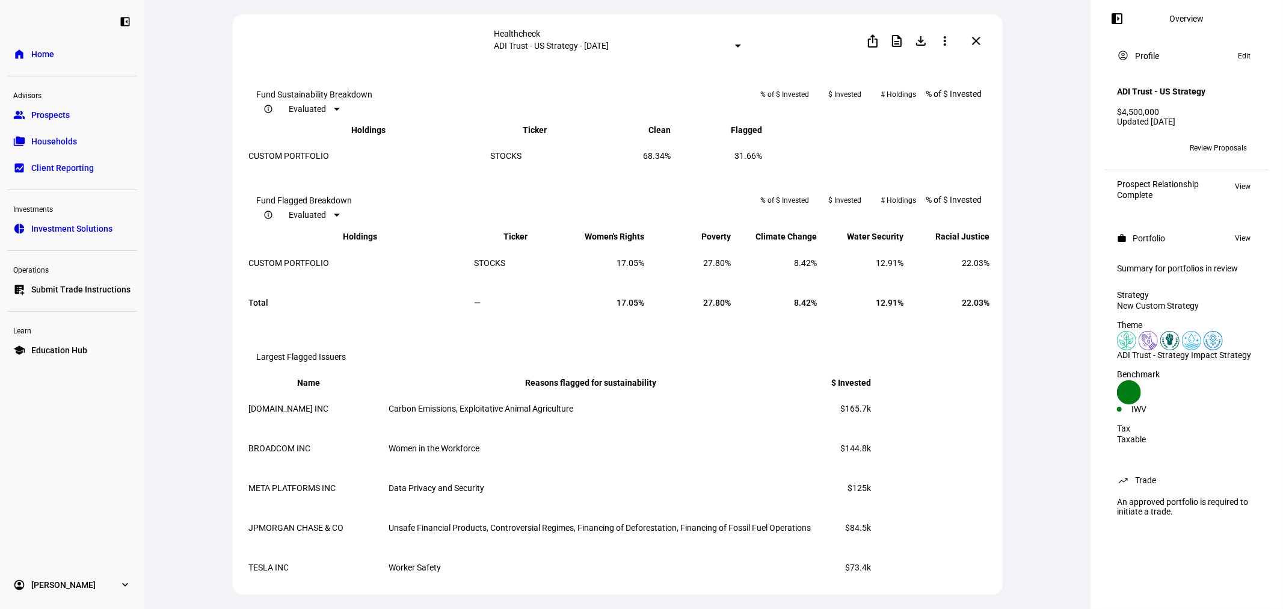
scroll to position [802, 0]
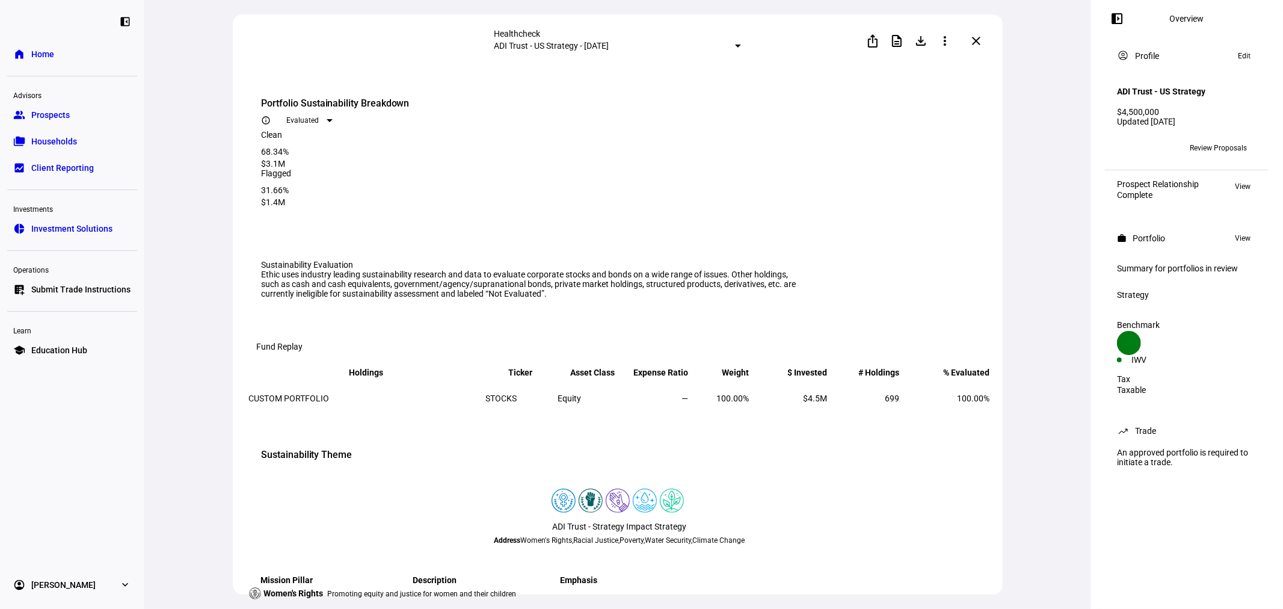
click at [979, 43] on mat-icon "close" at bounding box center [976, 41] width 14 height 14
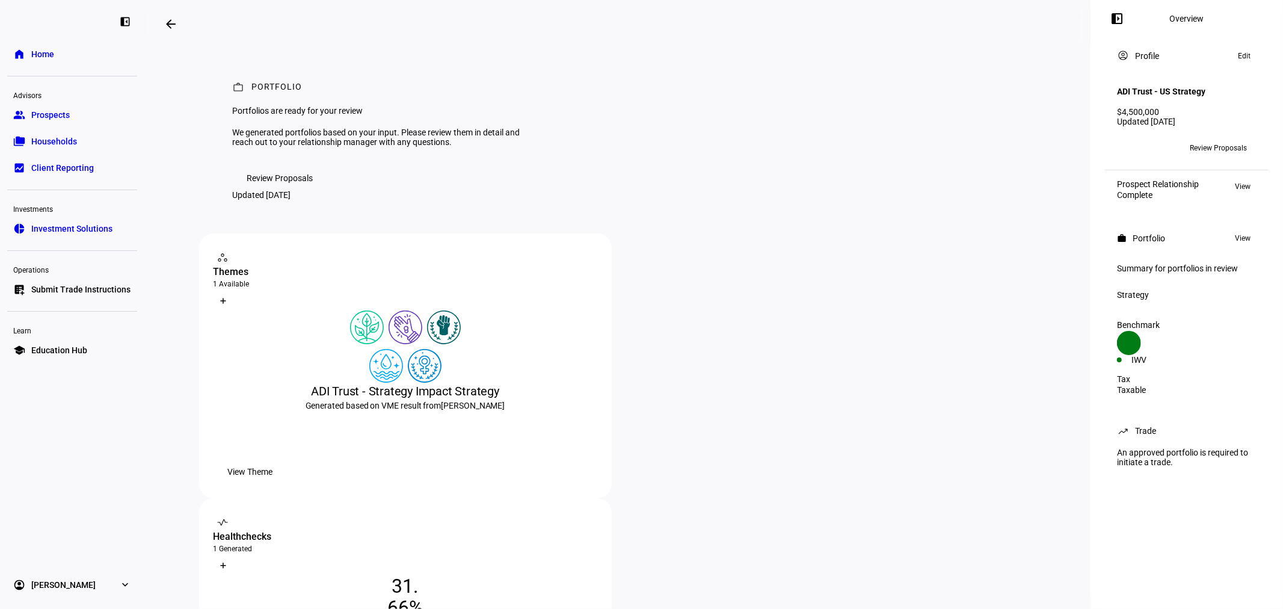
click at [286, 190] on span "Review Proposals" at bounding box center [280, 178] width 66 height 24
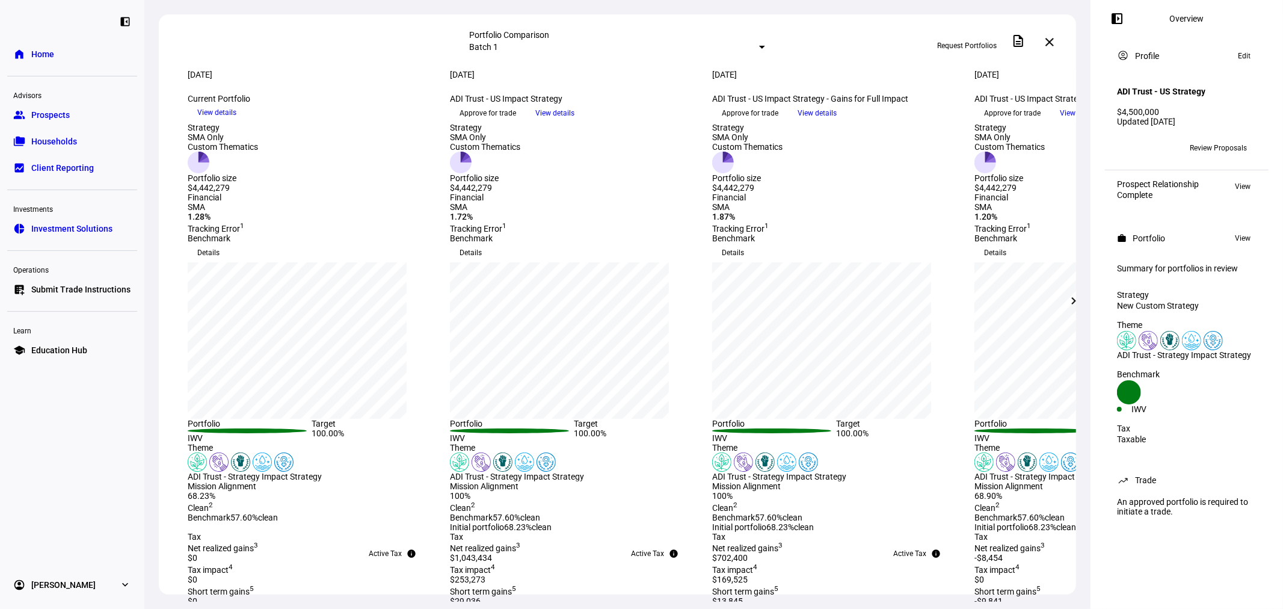
click at [1051, 34] on span at bounding box center [1049, 42] width 29 height 29
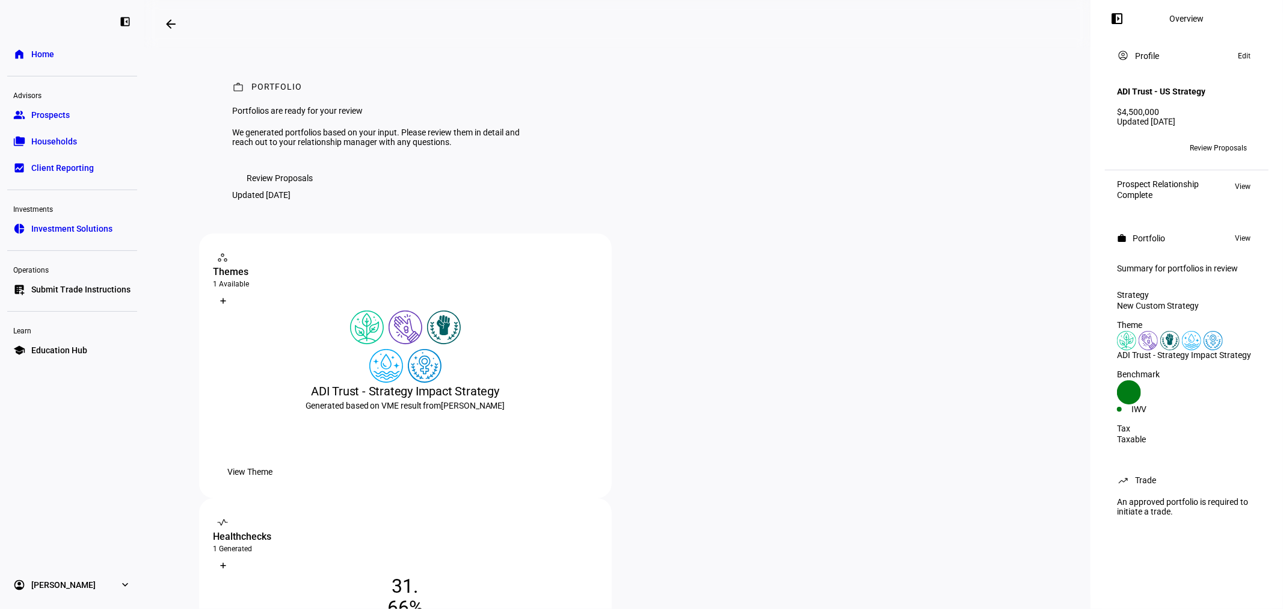
click at [173, 24] on mat-icon "arrow_backwards" at bounding box center [171, 24] width 14 height 14
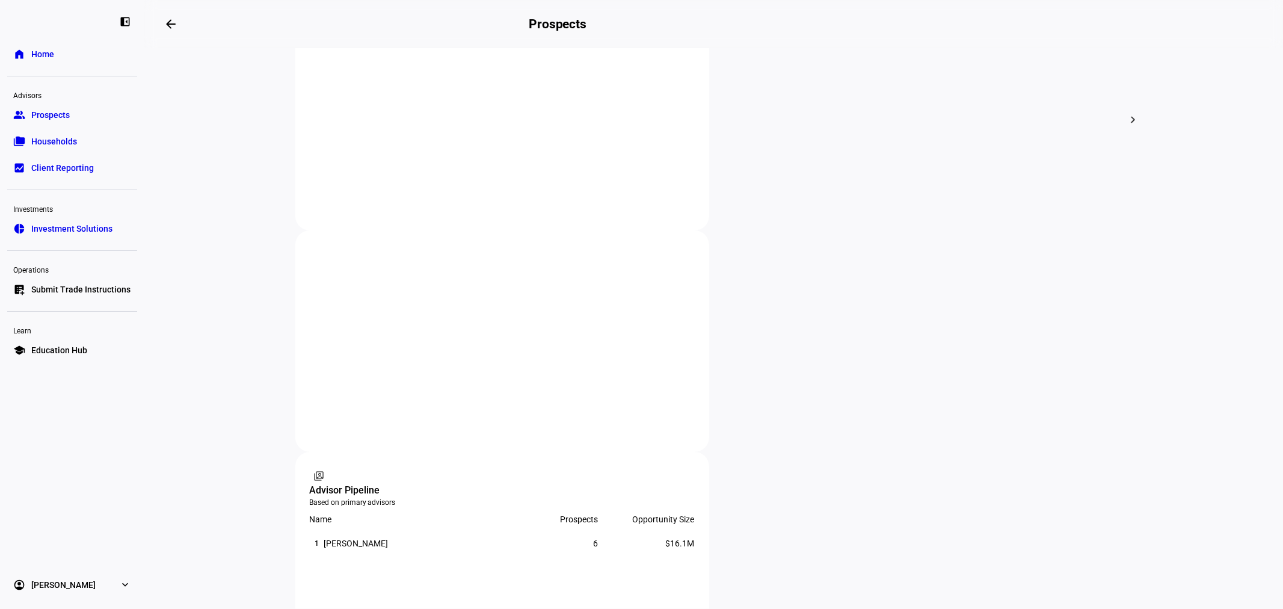
scroll to position [500, 0]
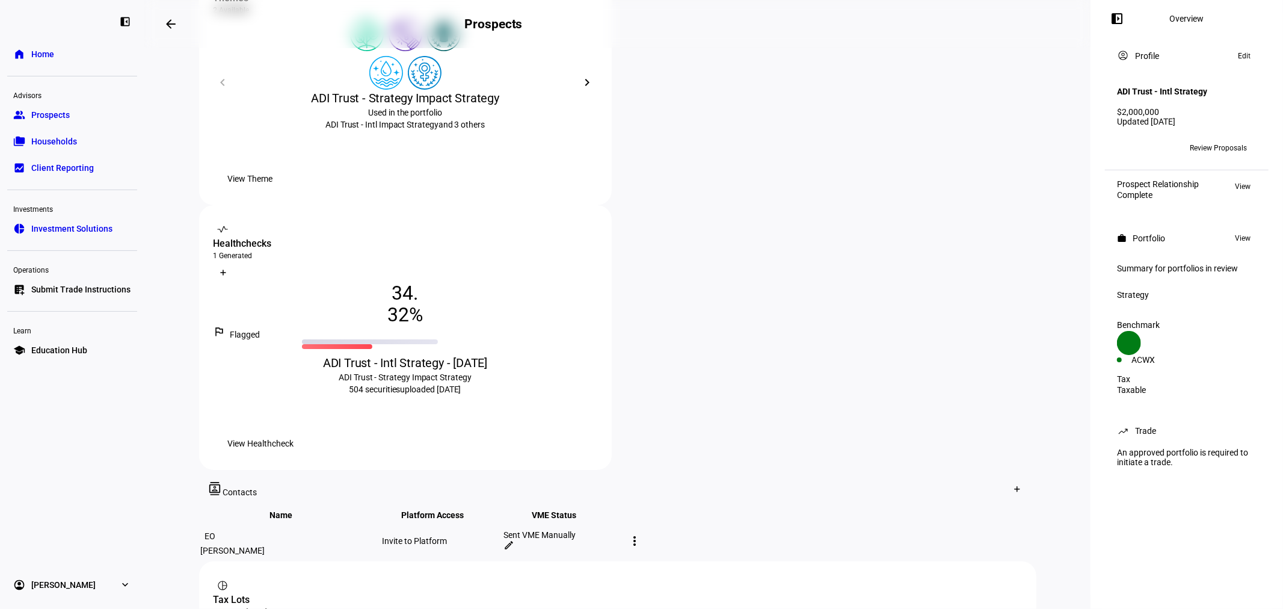
scroll to position [157, 0]
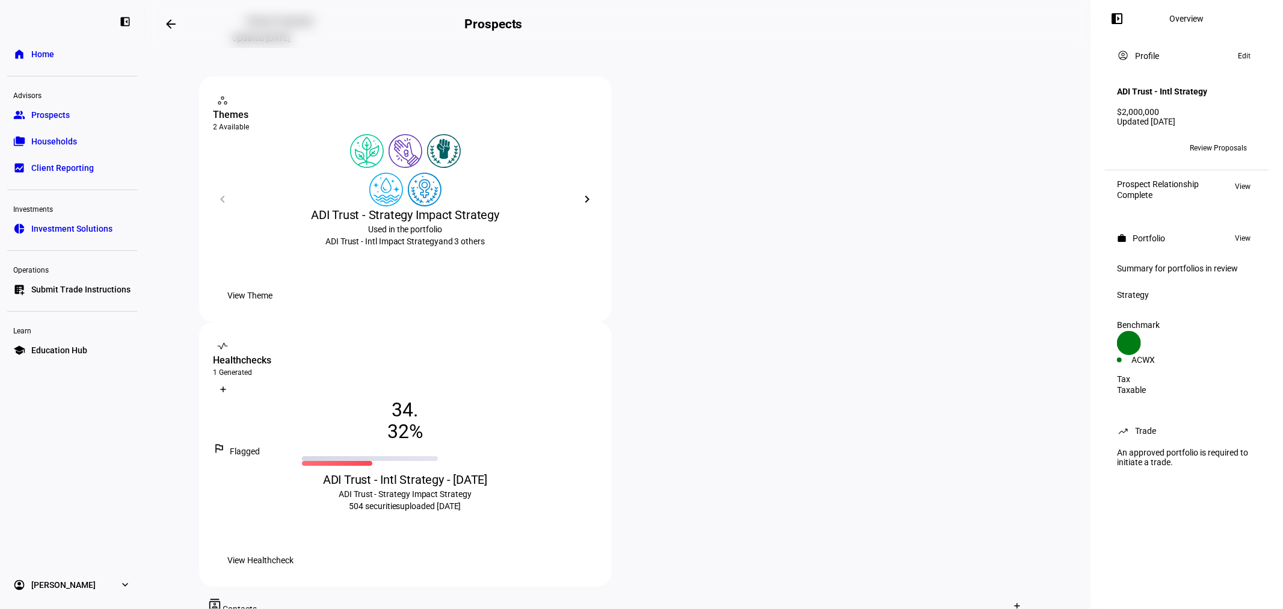
click at [294, 548] on span "View Healthcheck" at bounding box center [261, 560] width 66 height 24
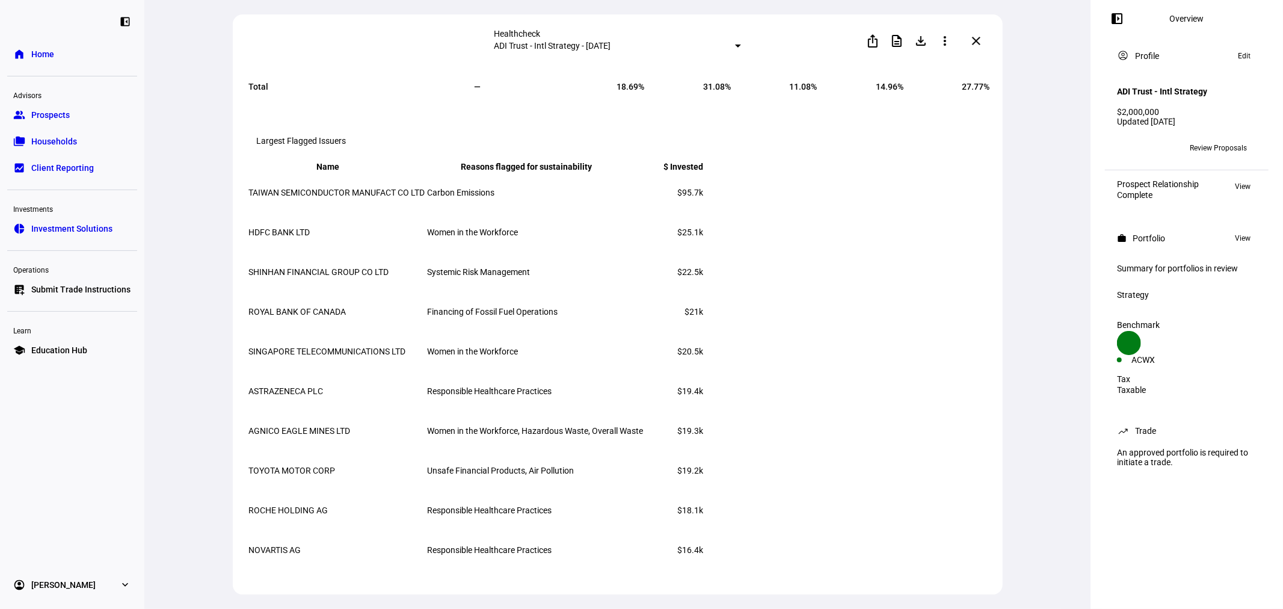
scroll to position [1336, 0]
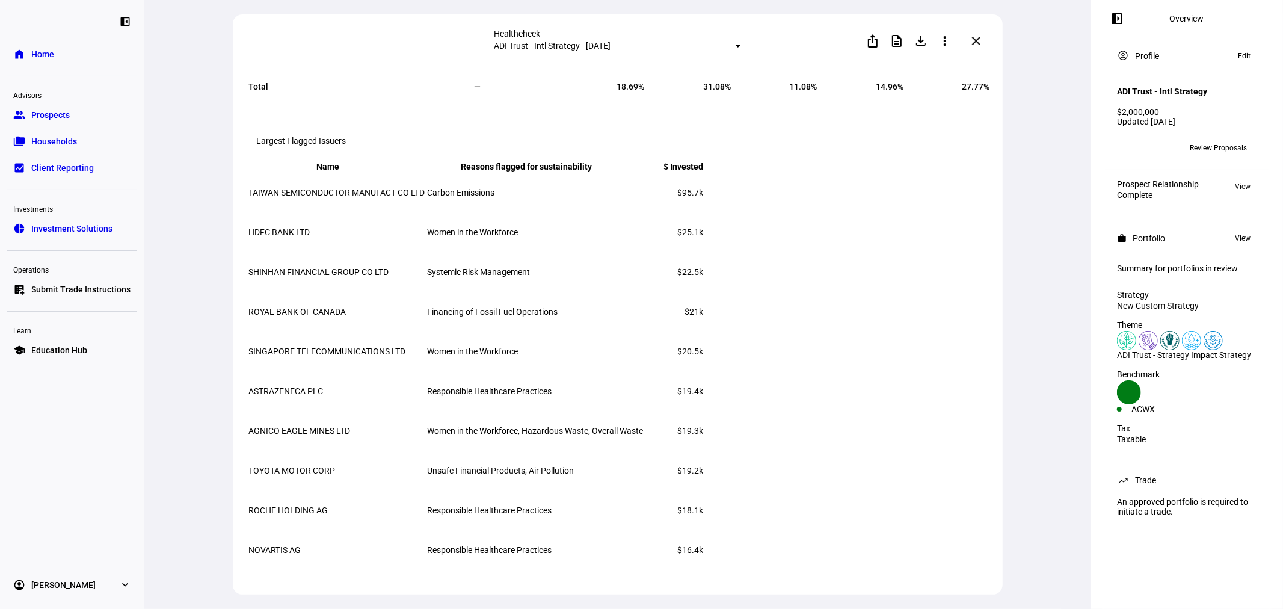
drag, startPoint x: 266, startPoint y: 238, endPoint x: 476, endPoint y: 257, distance: 211.3
click at [426, 212] on td "TAIWAN SEMICONDUCTOR MANUFACT CO LTD" at bounding box center [336, 192] width 177 height 38
drag, startPoint x: 686, startPoint y: 511, endPoint x: 548, endPoint y: 493, distance: 139.5
click at [548, 493] on tr "ROCHE HOLDING AG Responsible Healthcare Practices $18.1k" at bounding box center [476, 510] width 456 height 38
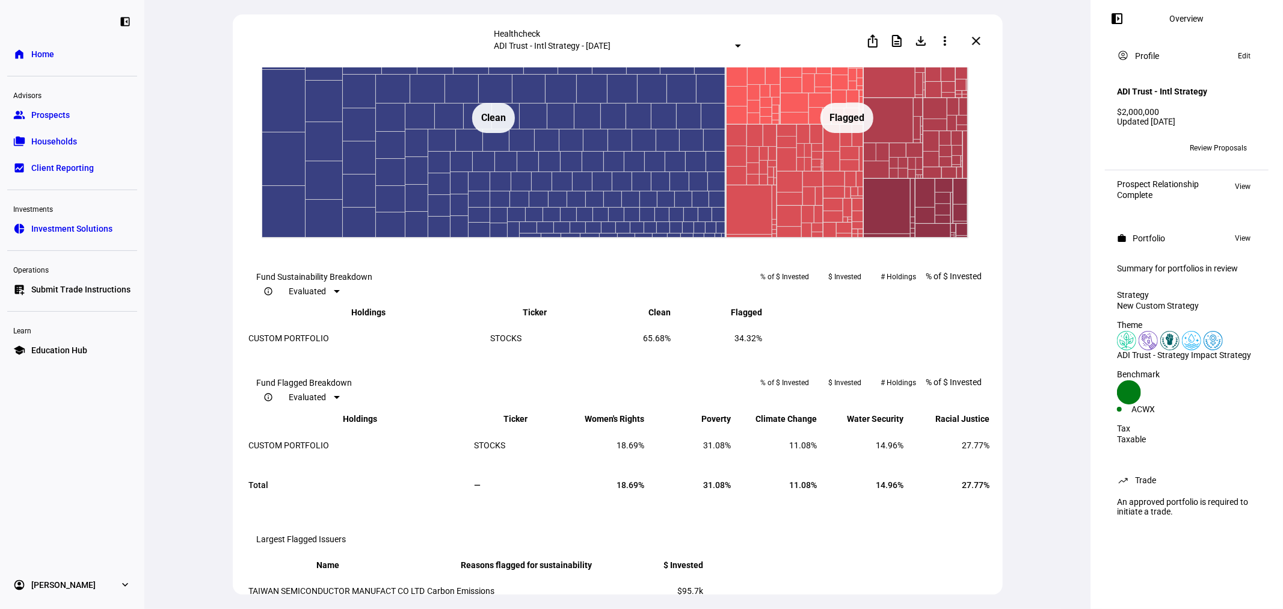
scroll to position [755, 0]
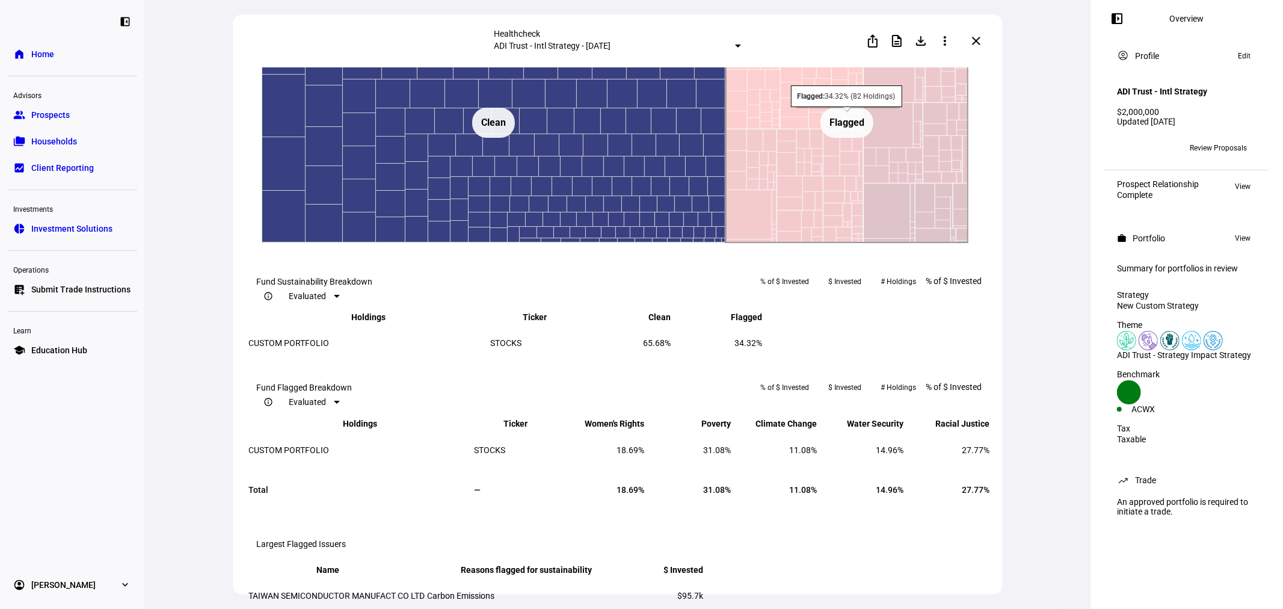
click at [892, 243] on rect at bounding box center [846, 122] width 242 height 241
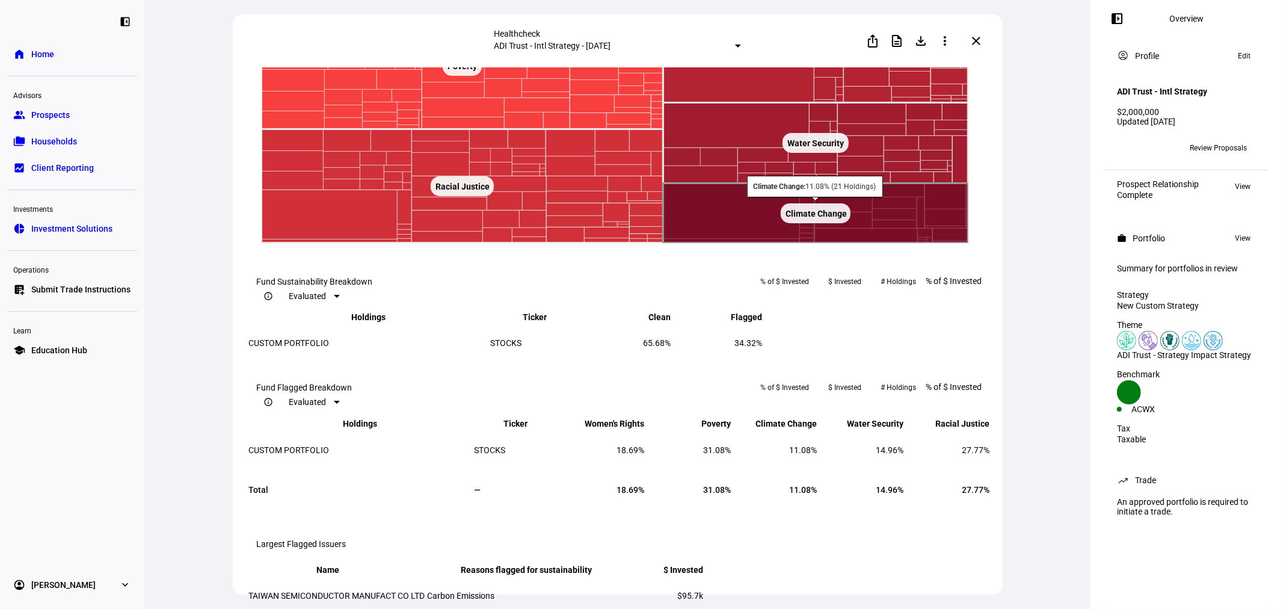
click at [752, 243] on rect at bounding box center [815, 213] width 305 height 60
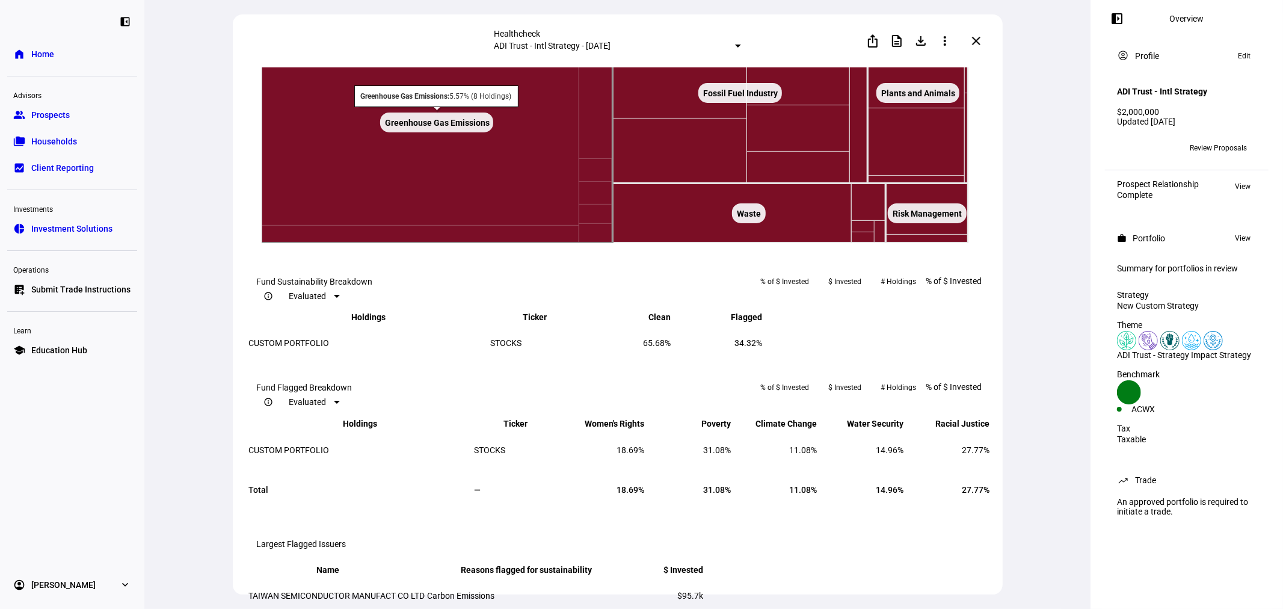
click at [532, 243] on rect at bounding box center [436, 122] width 351 height 241
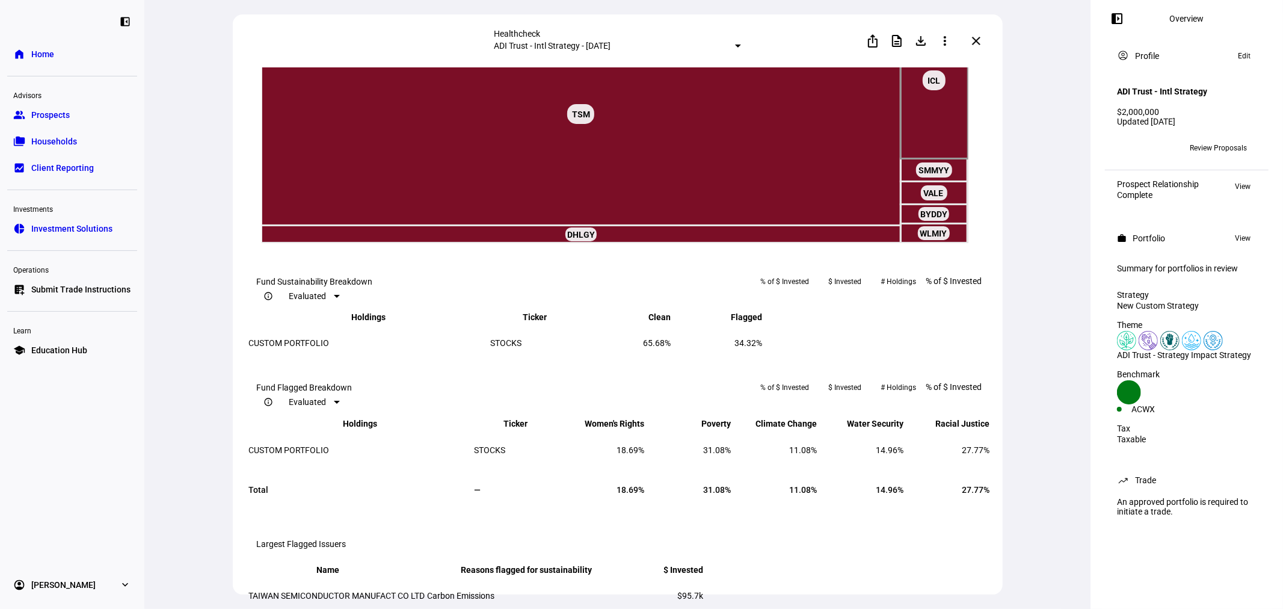
click at [946, 27] on rect at bounding box center [945, 18] width 34 height 18
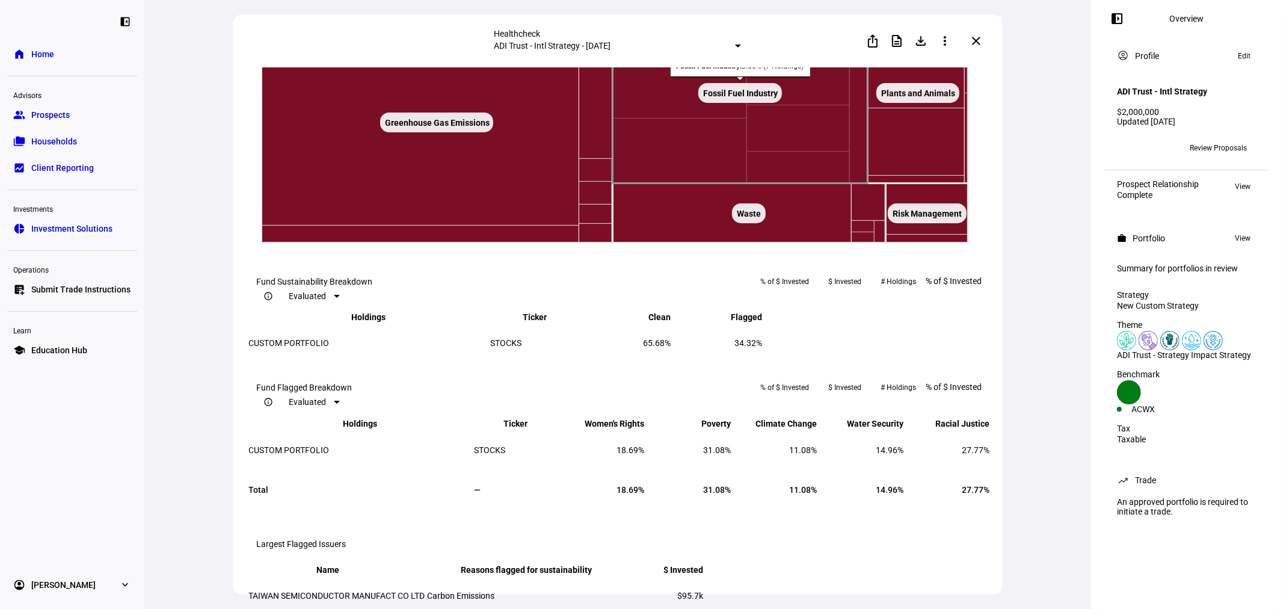
click at [720, 98] on text "Fossil Fuel Industry ​ Fossil Fuel Industry" at bounding box center [740, 93] width 75 height 10
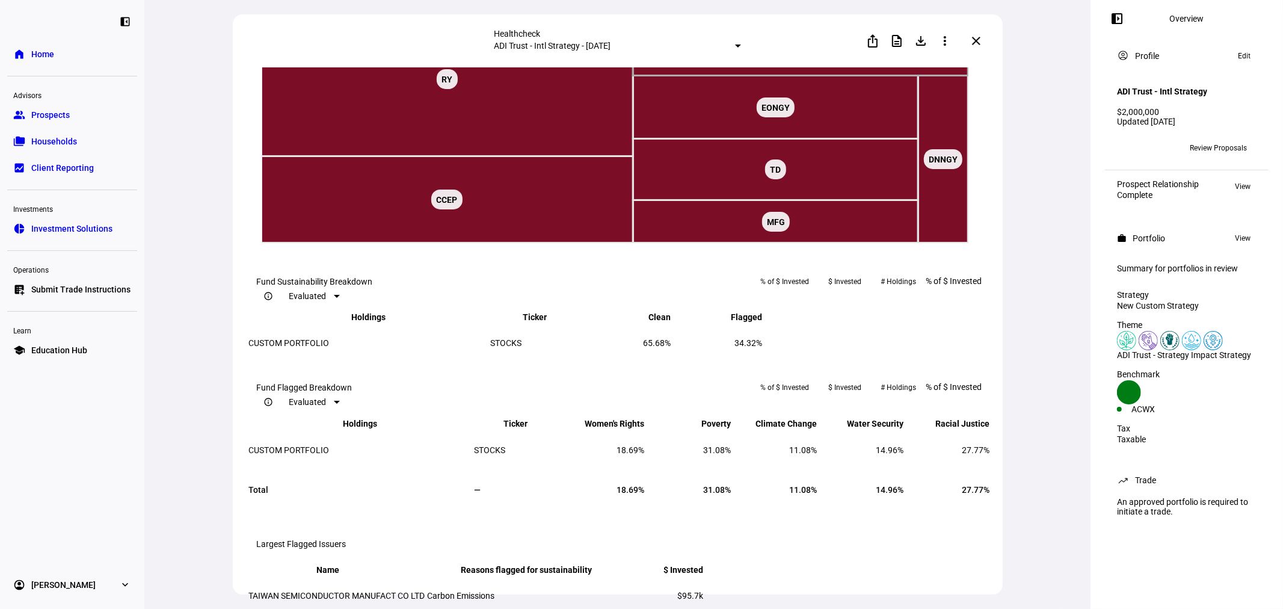
click at [947, 22] on text "◁ Back" at bounding box center [944, 18] width 23 height 8
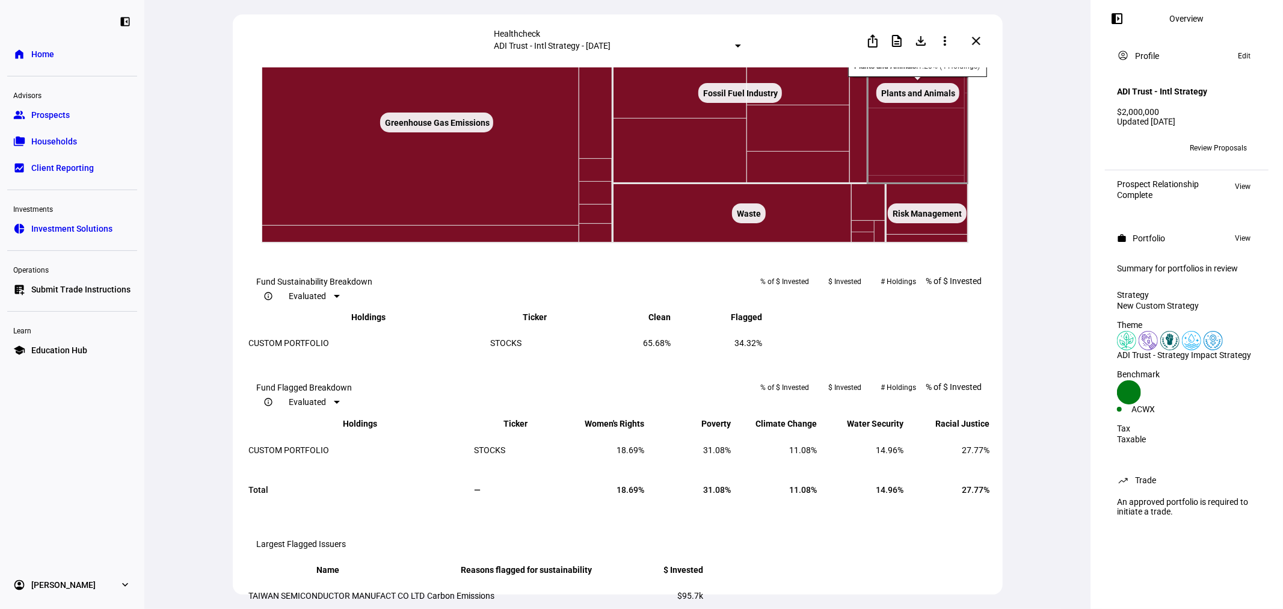
click at [927, 103] on rect at bounding box center [917, 93] width 83 height 20
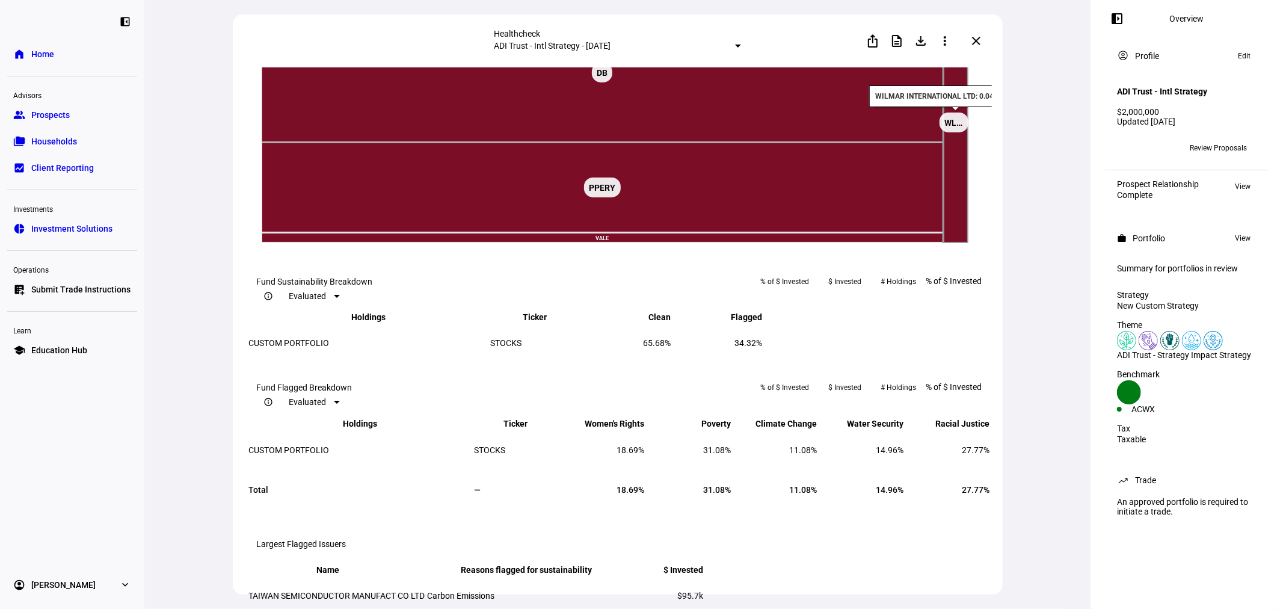
click at [956, 162] on rect at bounding box center [955, 122] width 25 height 241
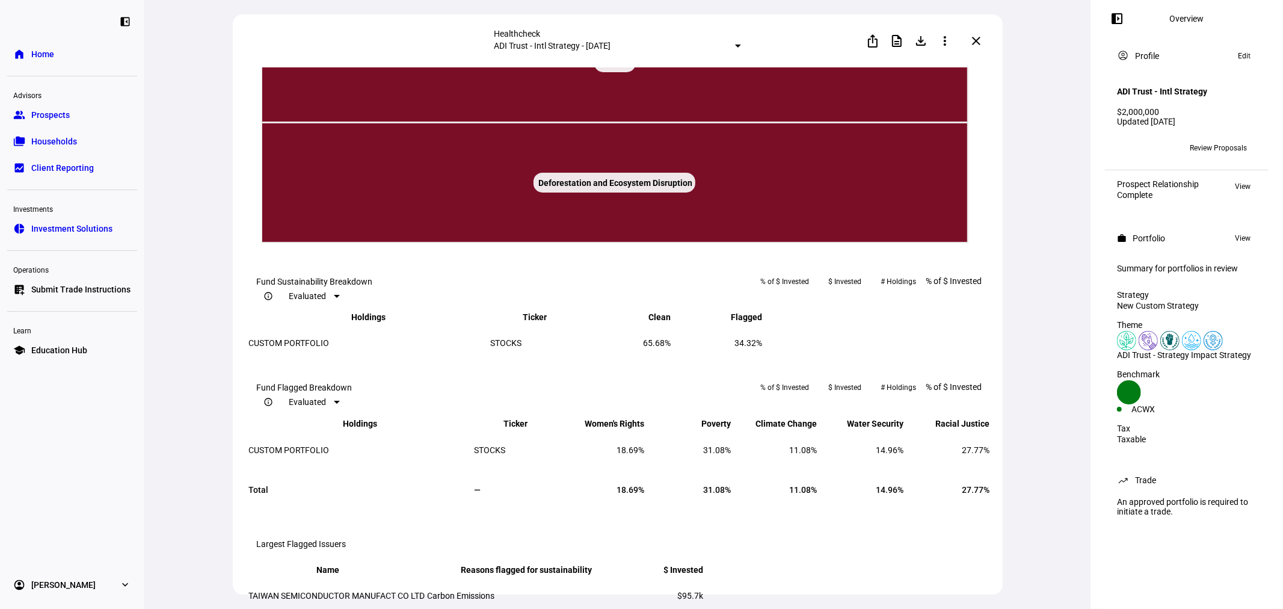
click at [950, 22] on text "◁ Back" at bounding box center [944, 18] width 23 height 8
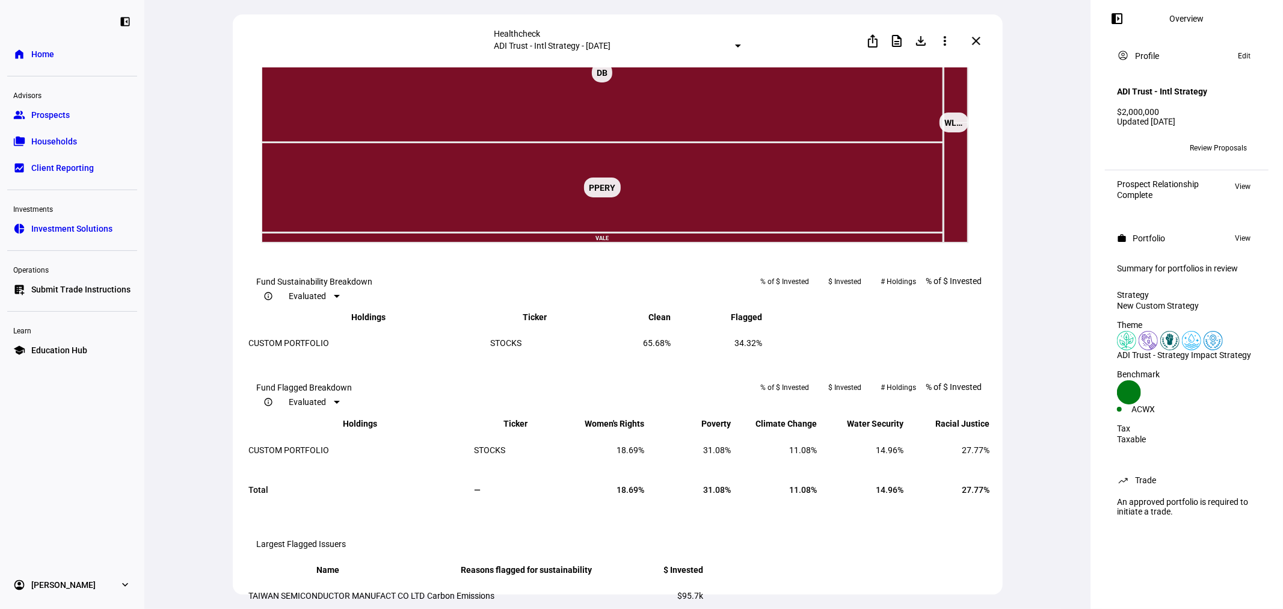
click at [952, 22] on text "◁ Back" at bounding box center [944, 18] width 23 height 8
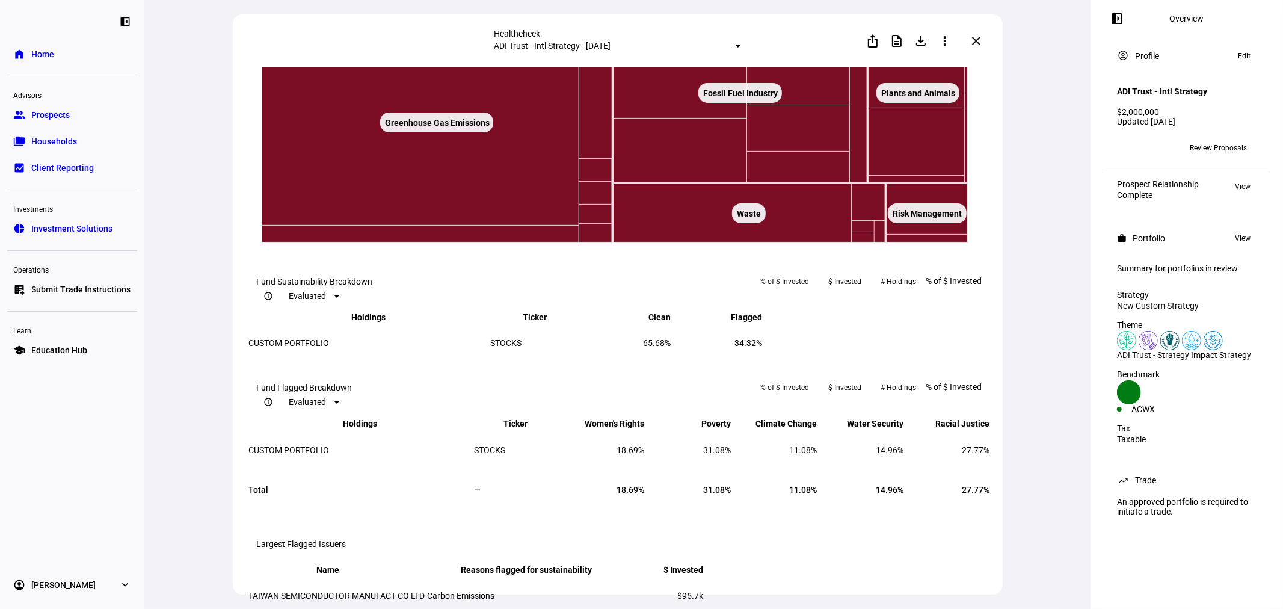
click at [950, 22] on text "◁ Back" at bounding box center [944, 18] width 23 height 8
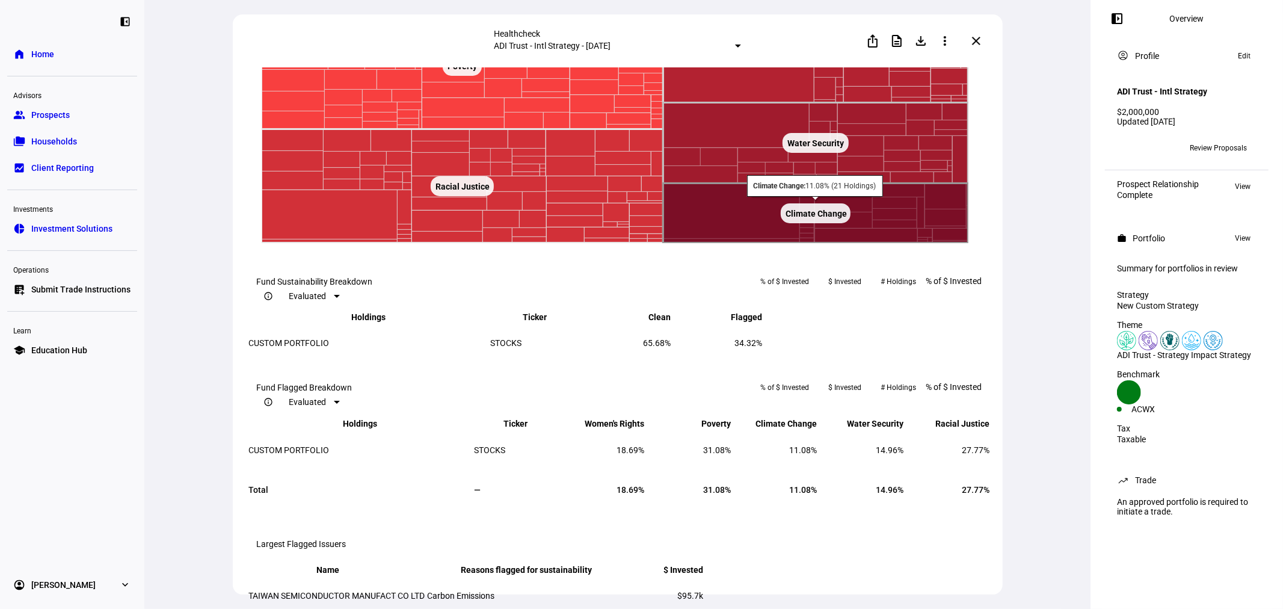
click at [817, 223] on rect at bounding box center [816, 213] width 70 height 20
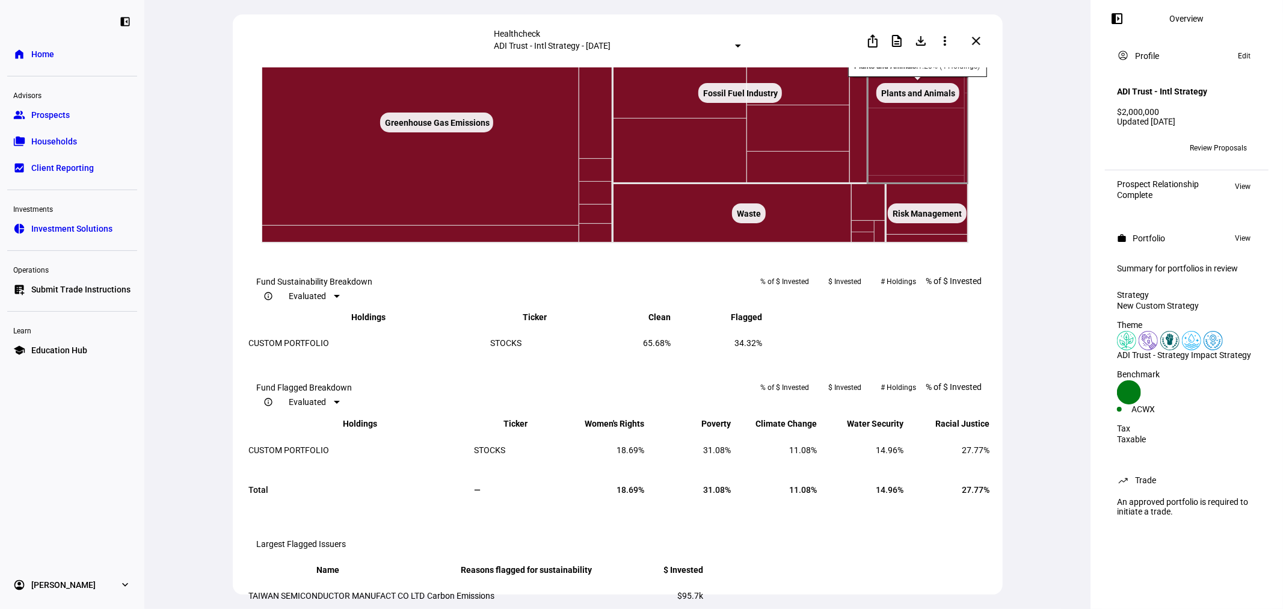
click at [936, 98] on text "Plants and Animals ​ Plants and Animals" at bounding box center [918, 93] width 74 height 10
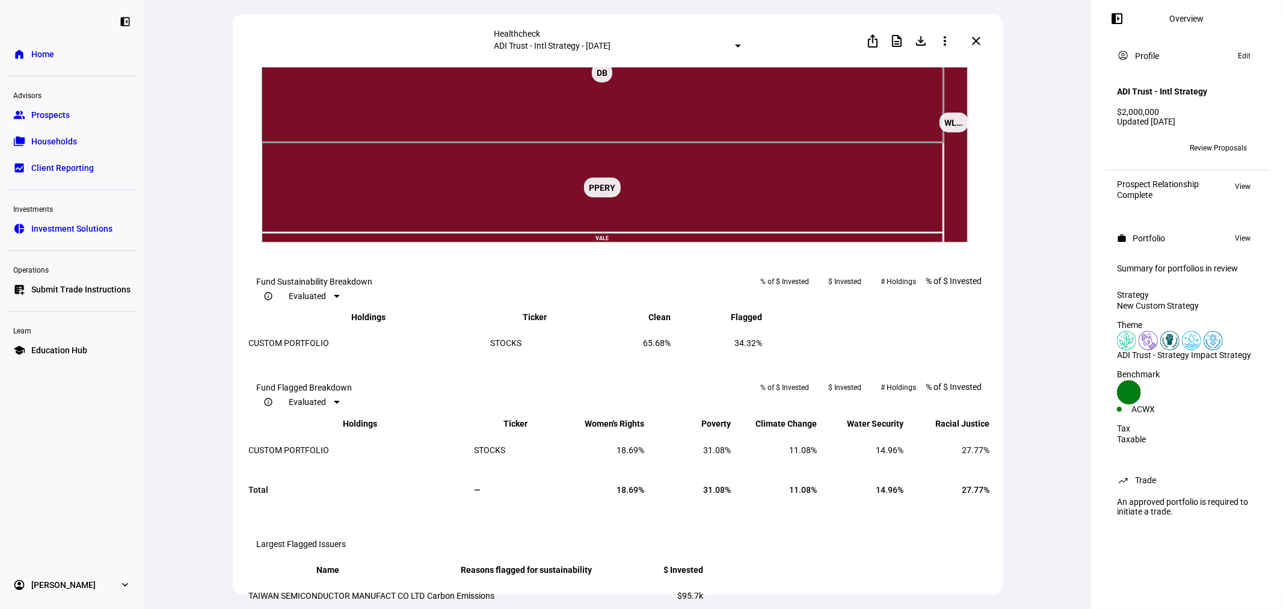
click at [603, 78] on text "DB ​ DB" at bounding box center [602, 73] width 11 height 10
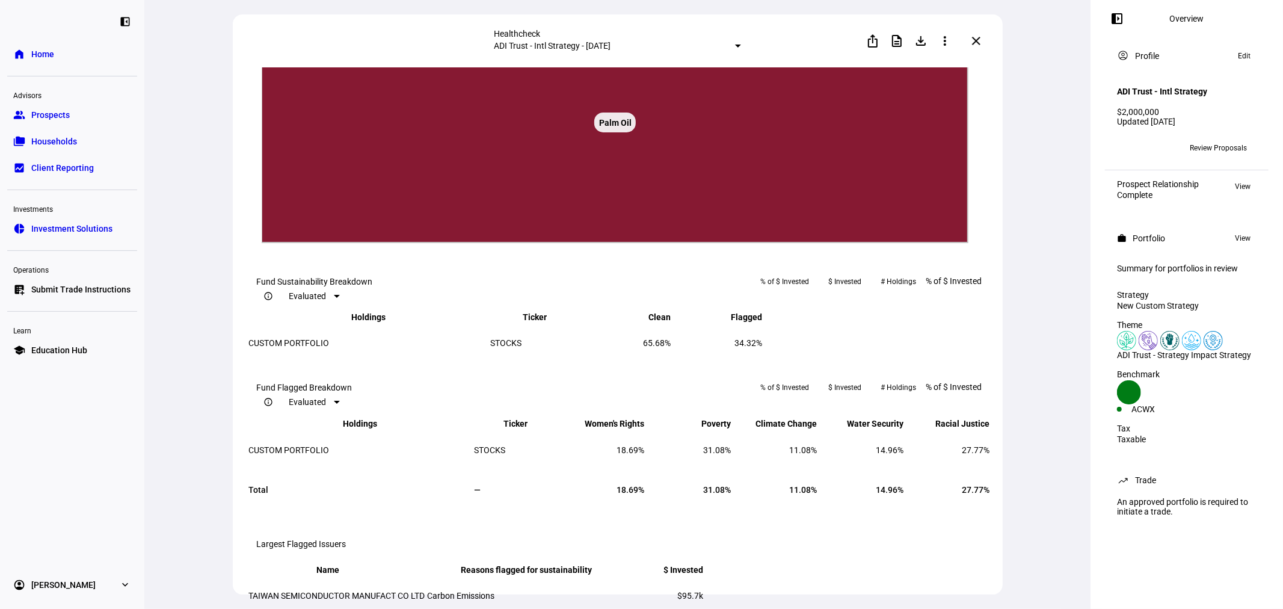
click at [953, 22] on text "◁ Back" at bounding box center [944, 18] width 23 height 8
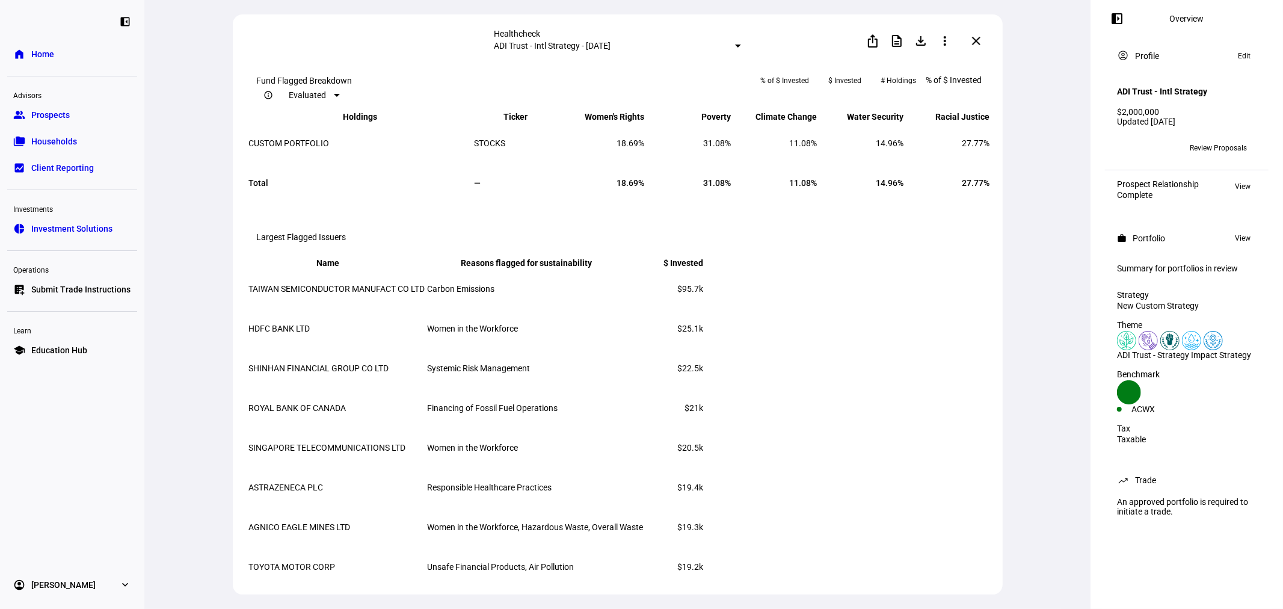
scroll to position [844, 0]
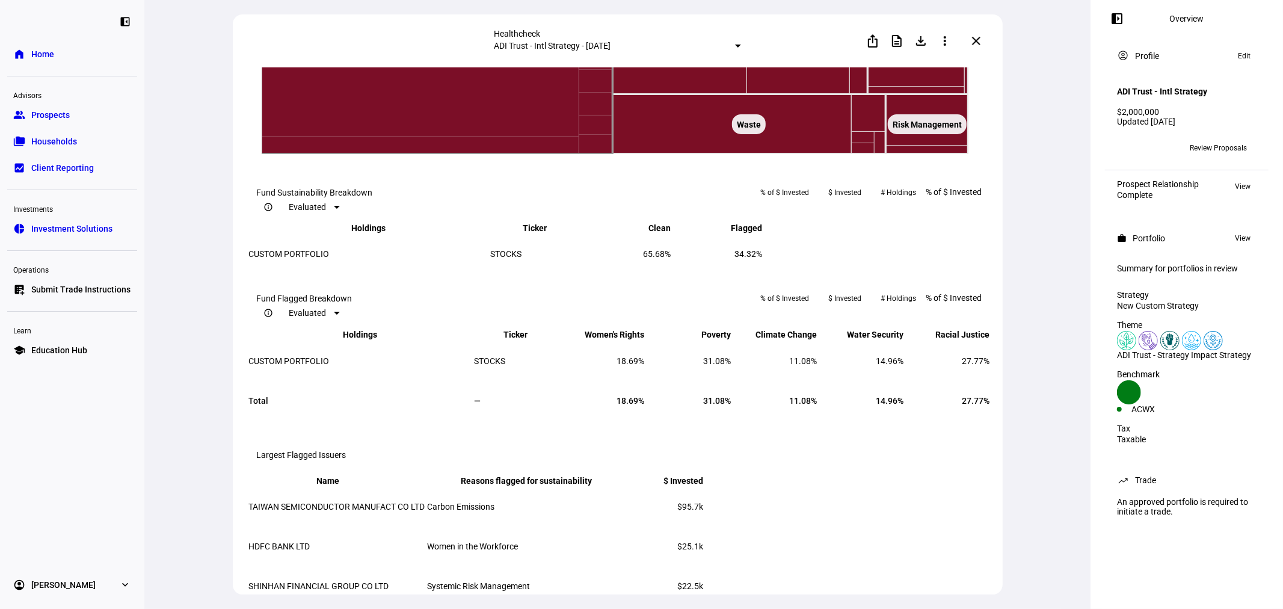
click at [448, 43] on rect at bounding box center [436, 33] width 113 height 20
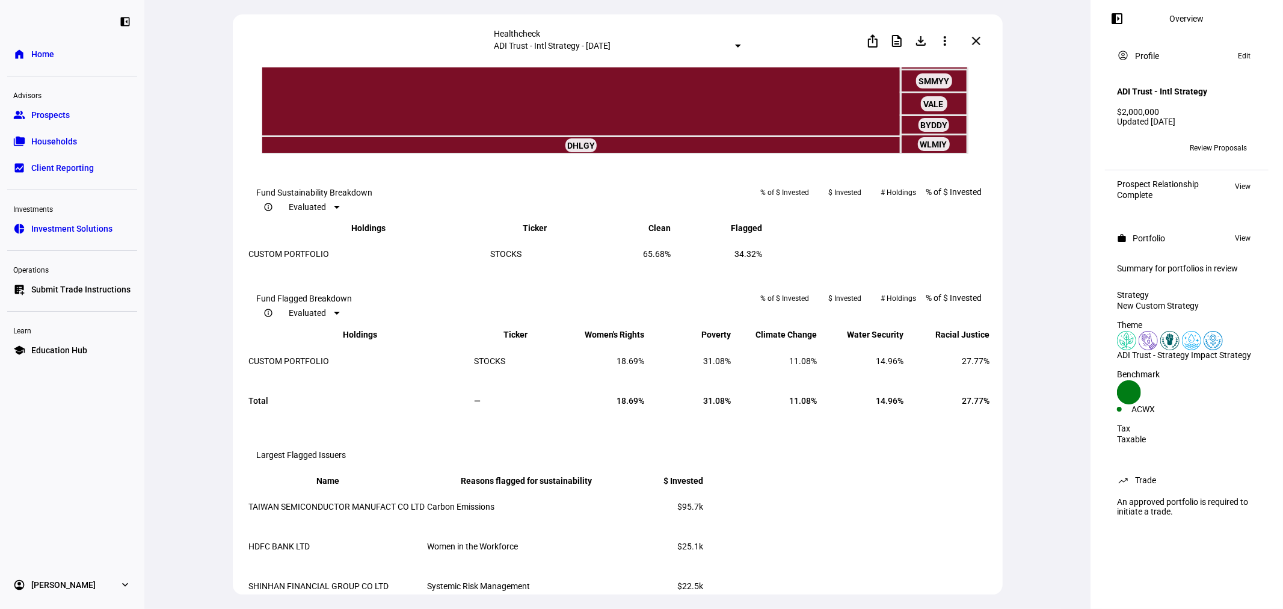
drag, startPoint x: 981, startPoint y: 37, endPoint x: 903, endPoint y: 53, distance: 80.3
click at [980, 37] on mat-icon "close" at bounding box center [976, 41] width 14 height 14
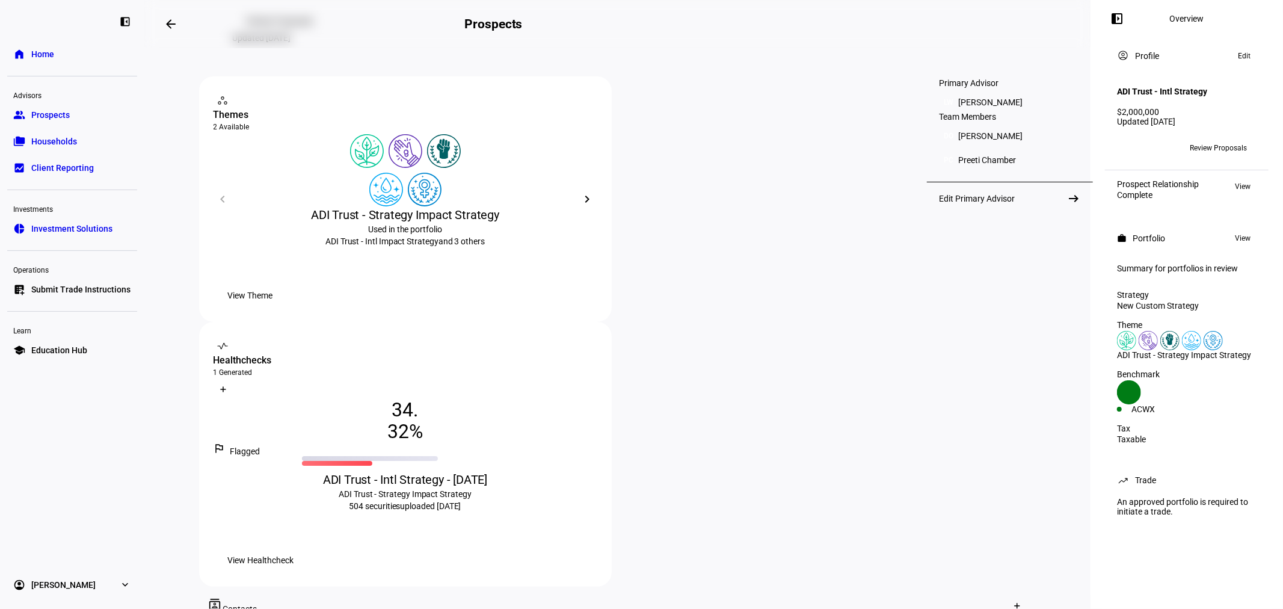
click at [1144, 144] on span "+2" at bounding box center [1144, 148] width 8 height 8
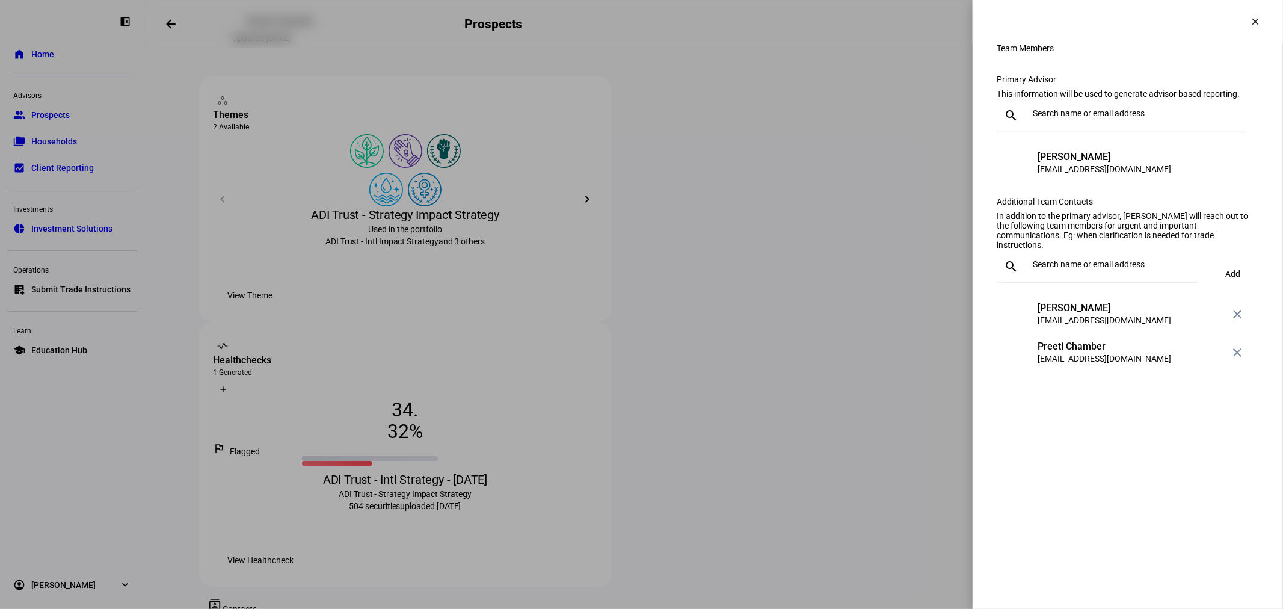
click at [1057, 126] on div at bounding box center [1131, 116] width 207 height 34
type input "justina"
click at [1072, 173] on div "jlai@lnwadvisors.com" at bounding box center [1106, 179] width 133 height 12
click at [951, 162] on div at bounding box center [641, 304] width 1283 height 609
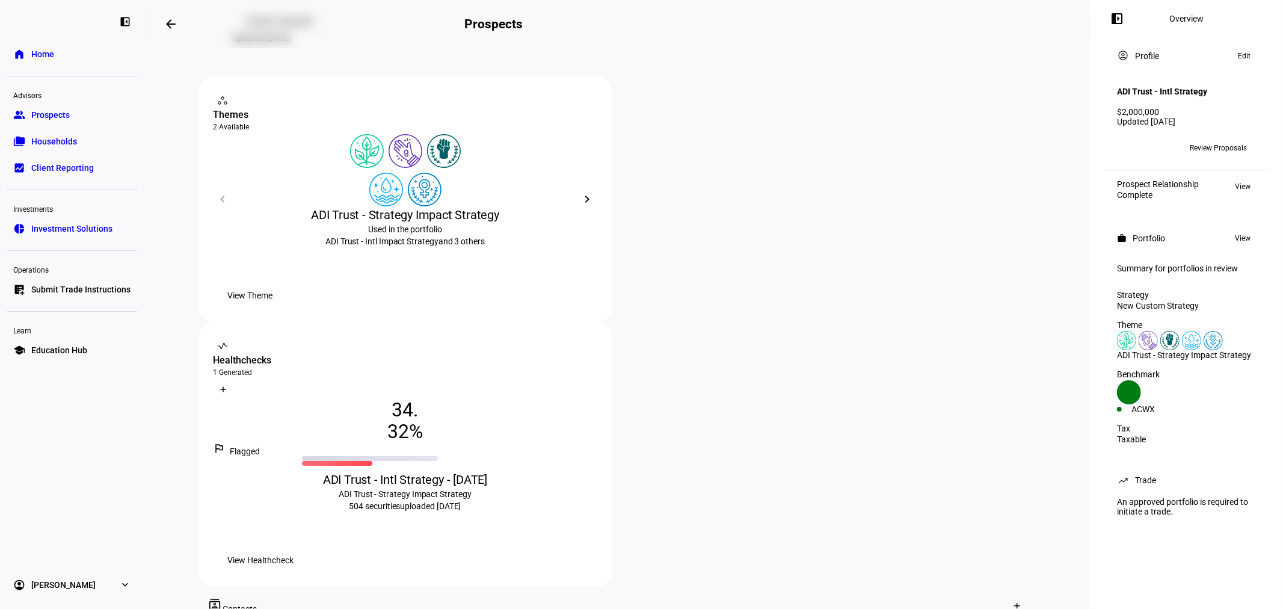
click at [170, 21] on mat-icon "arrow_backwards" at bounding box center [171, 24] width 14 height 14
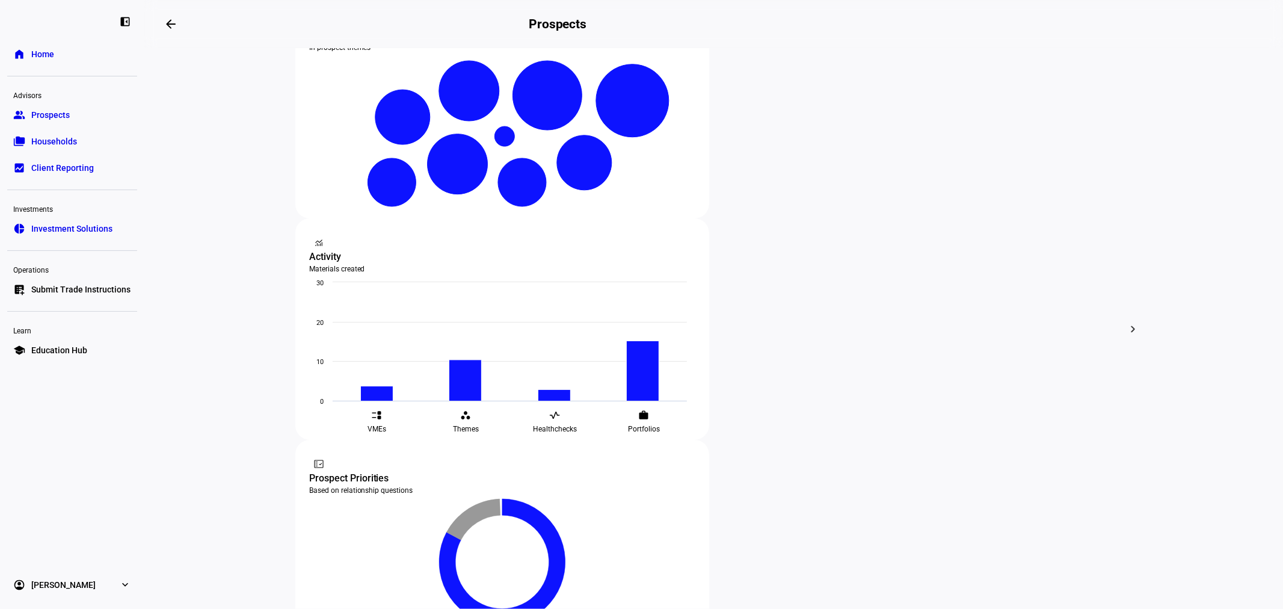
scroll to position [356, 0]
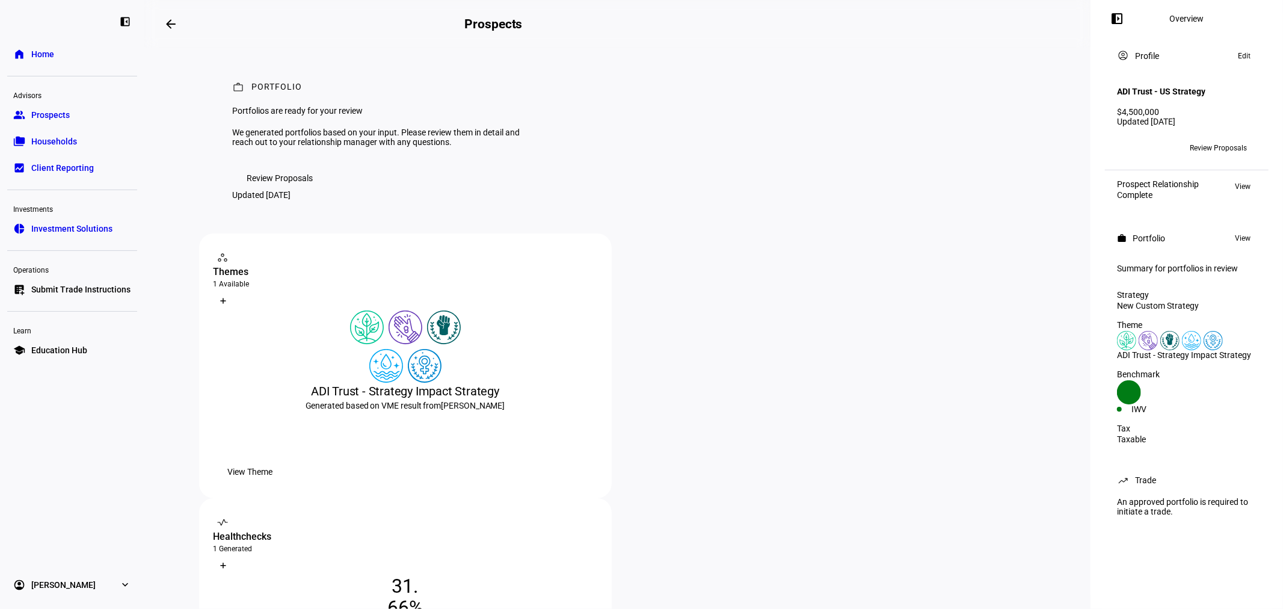
click at [1139, 143] on div "+2" at bounding box center [1144, 147] width 19 height 19
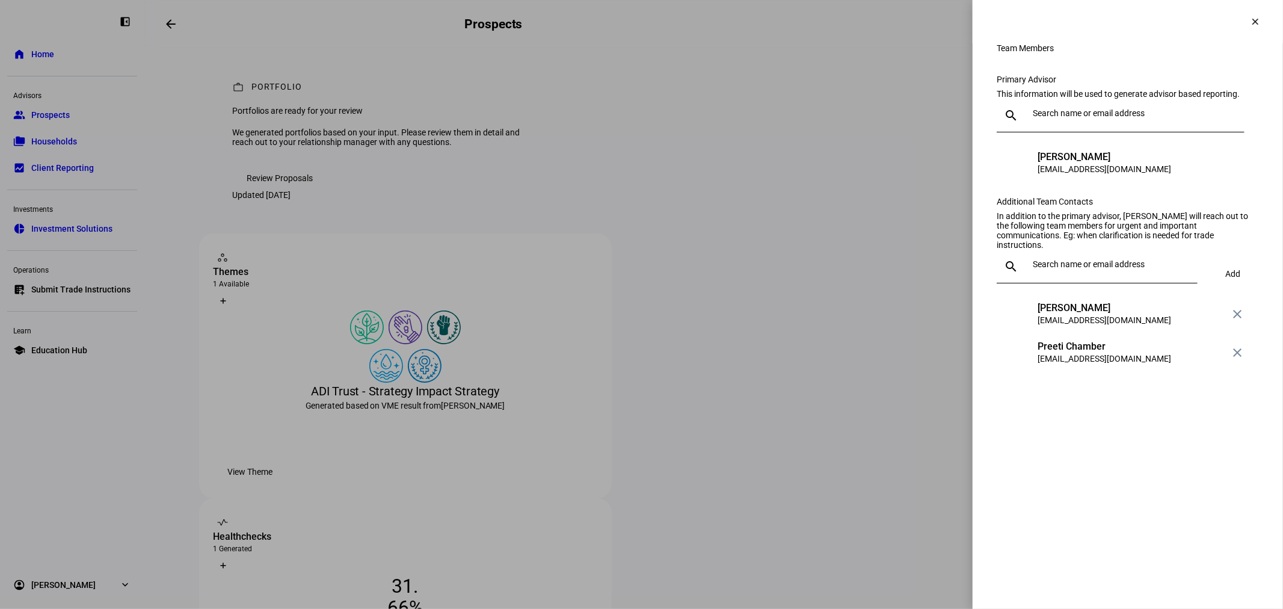
click at [1119, 132] on div at bounding box center [1131, 116] width 207 height 34
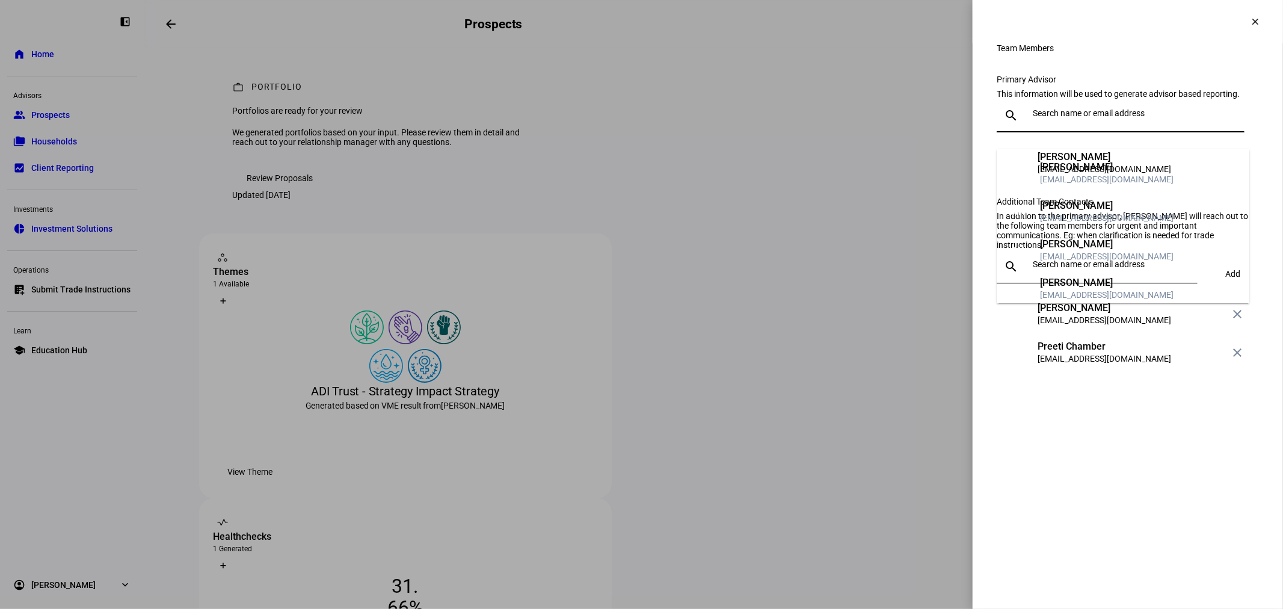
click at [1116, 118] on input "text" at bounding box center [1136, 113] width 207 height 10
type input "justina"
click at [1077, 164] on div "Justina Lai" at bounding box center [1106, 167] width 133 height 12
